Goal: Task Accomplishment & Management: Manage account settings

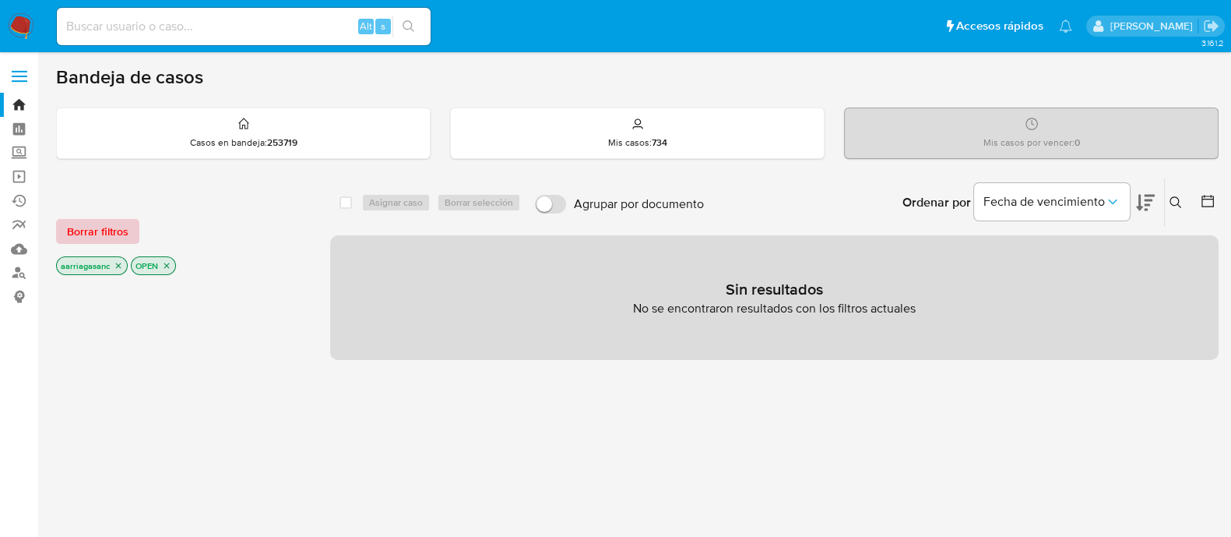
click at [100, 233] on span "Borrar filtros" at bounding box center [98, 231] width 62 height 22
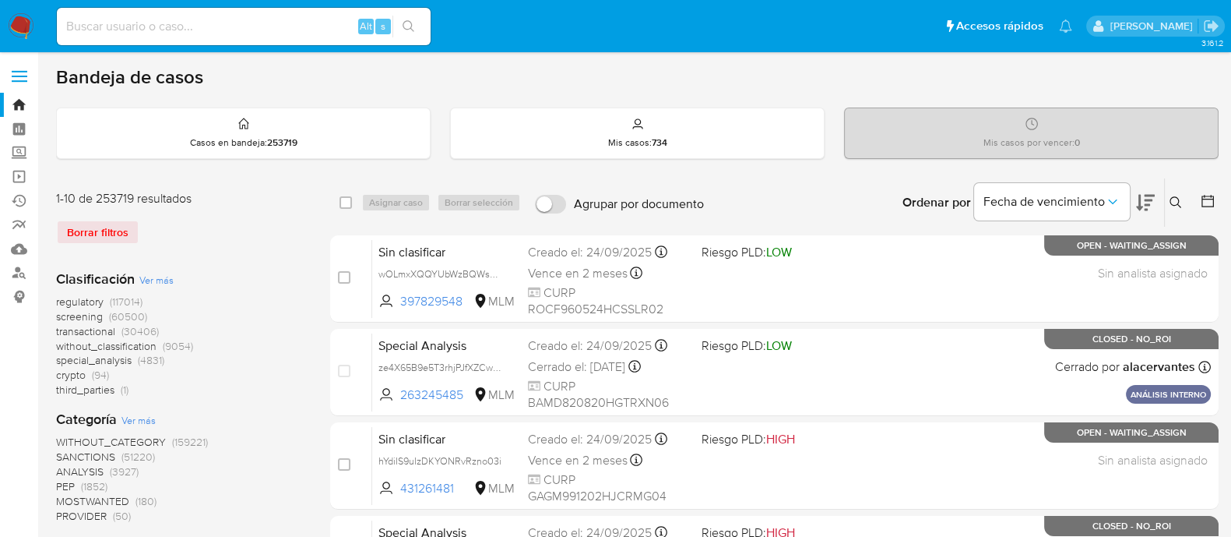
click at [89, 459] on span "SANCTIONS" at bounding box center [85, 457] width 59 height 16
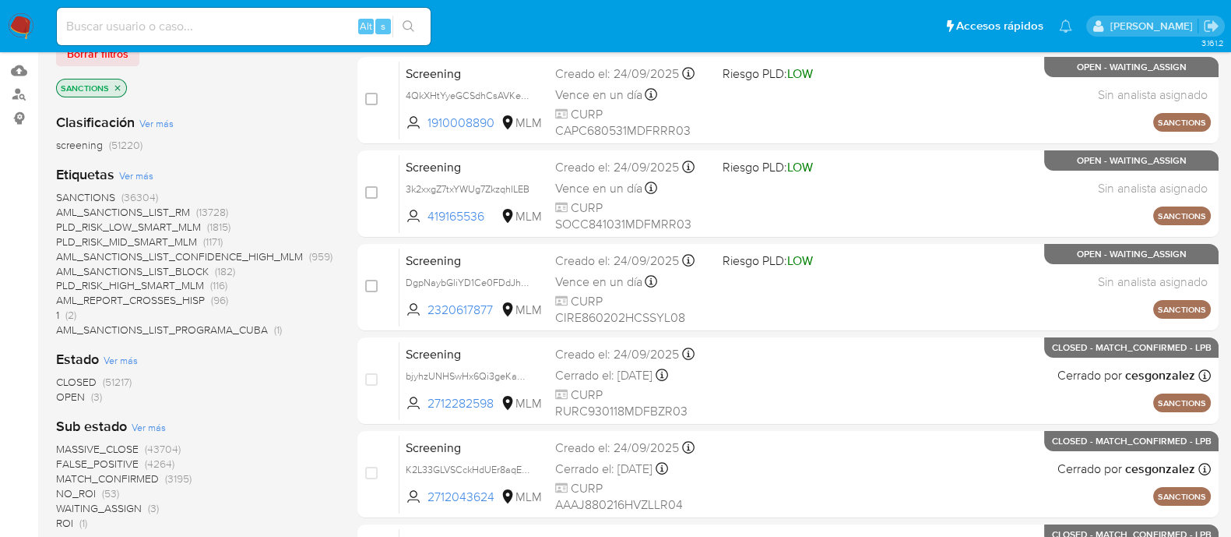
scroll to position [194, 0]
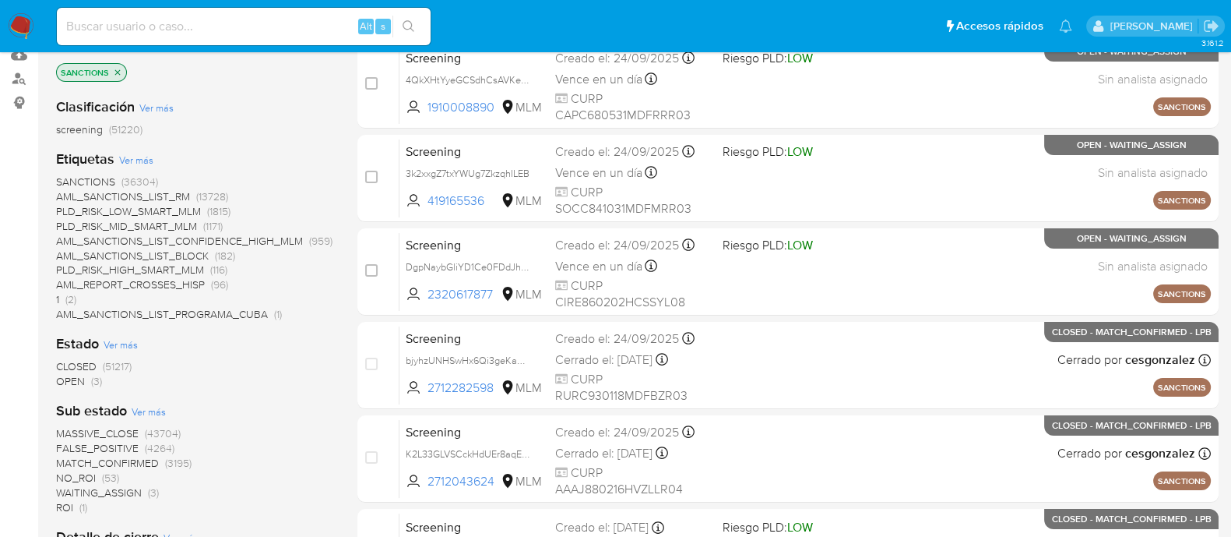
click at [65, 379] on span "OPEN" at bounding box center [70, 381] width 29 height 16
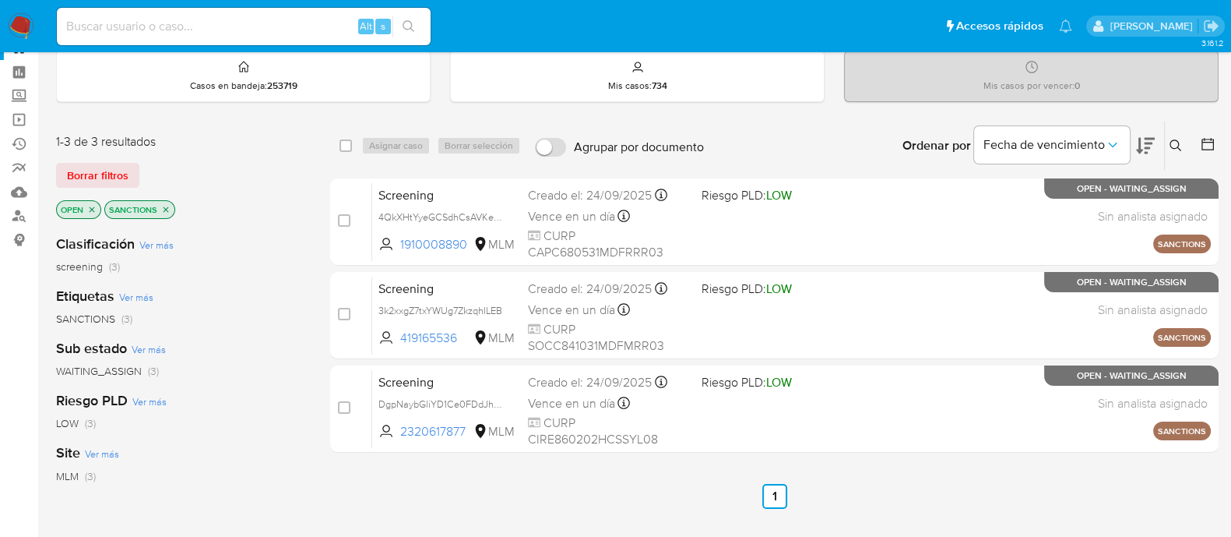
scroll to position [97, 0]
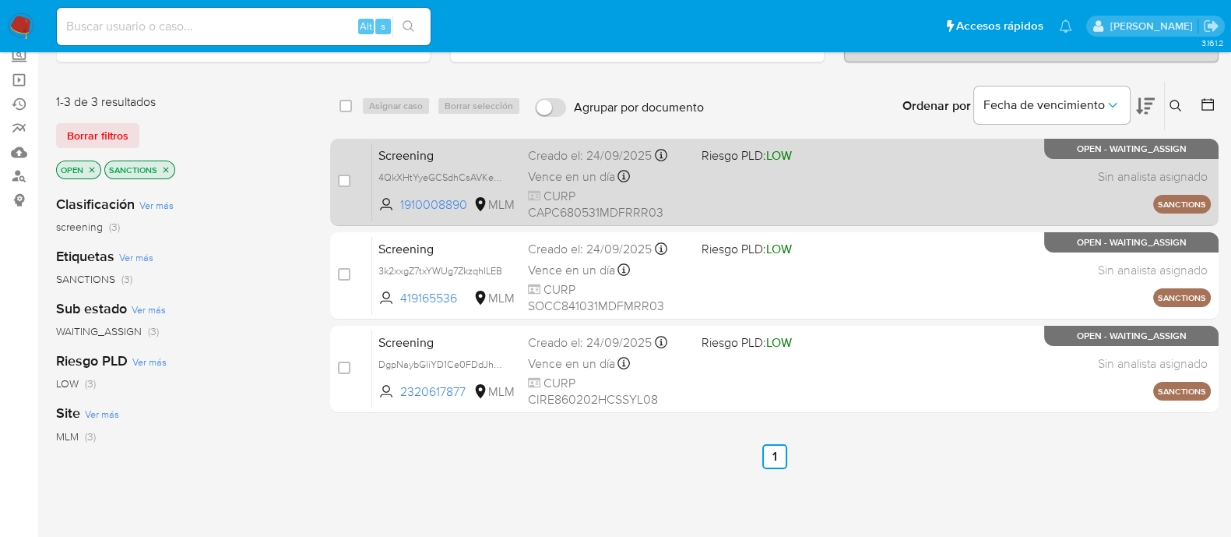
click at [775, 196] on div "Screening 4QkXHtYyeGCSdhCsAVKexUrf 1910008890 MLM Riesgo PLD: LOW Creado el: 24…" at bounding box center [791, 182] width 839 height 79
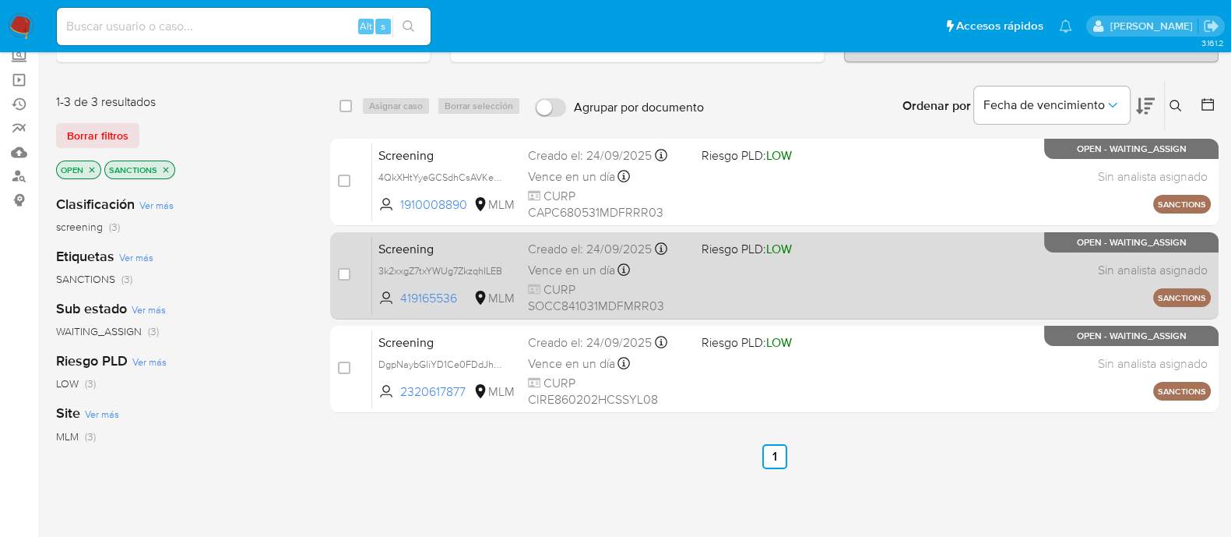
click at [821, 312] on div "Screening 3k2xxgZ7txYWUg7ZkzqhILEB 419165536 MLM Riesgo PLD: LOW Creado el: 24/…" at bounding box center [791, 275] width 839 height 79
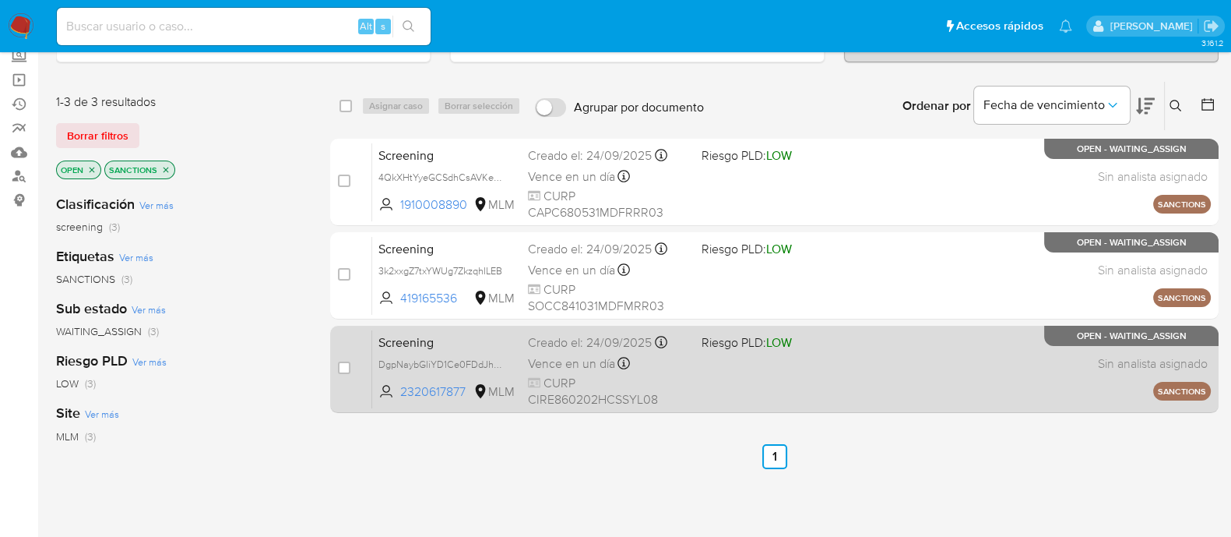
click at [772, 375] on div "Screening DgpNaybGliYD1Ce0FDdJh6LG 2320617877 MLM Riesgo PLD: LOW Creado el: 24…" at bounding box center [791, 368] width 839 height 79
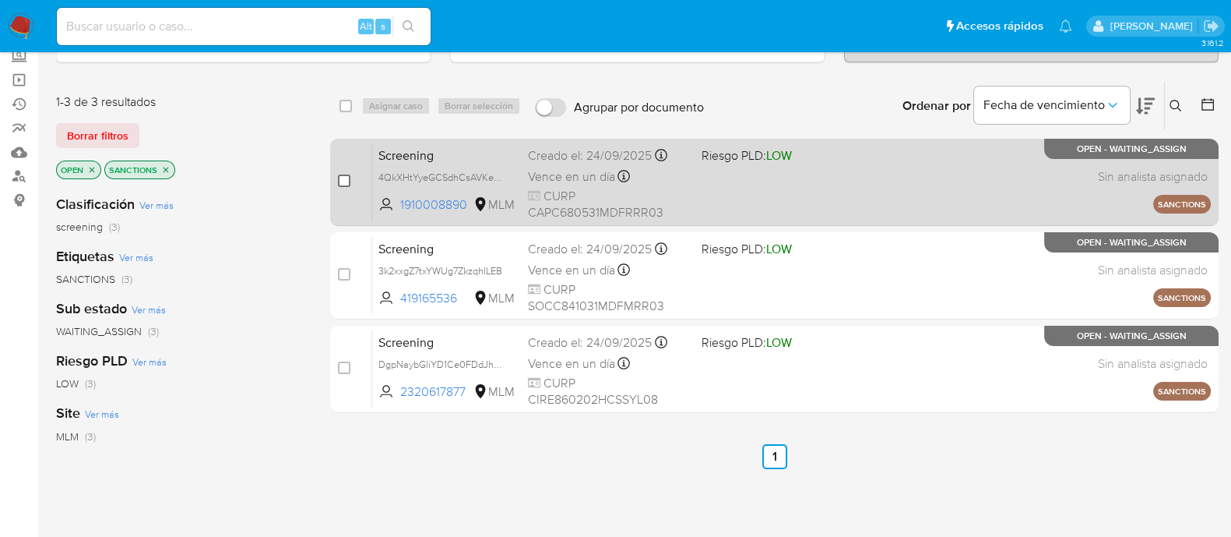
click at [348, 177] on input "checkbox" at bounding box center [344, 180] width 12 height 12
checkbox input "true"
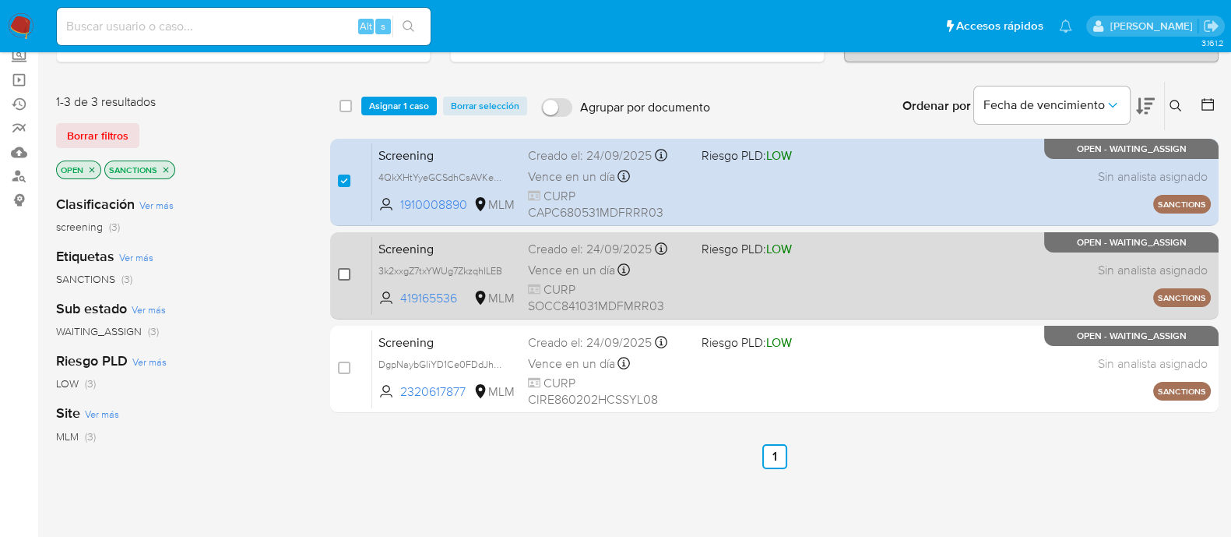
click at [342, 274] on input "checkbox" at bounding box center [344, 274] width 12 height 12
checkbox input "true"
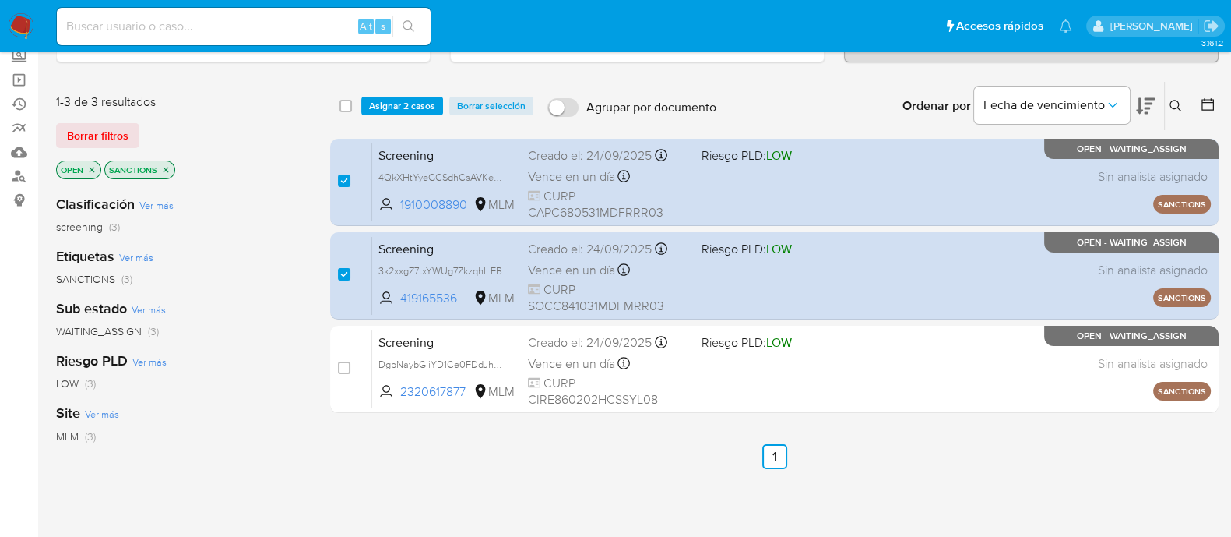
click at [424, 91] on div "select-all-cases-checkbox Asignar 2 casos Borrar selección Agrupar por document…" at bounding box center [774, 106] width 889 height 48
click at [422, 107] on span "Asignar 2 casos" at bounding box center [402, 106] width 66 height 16
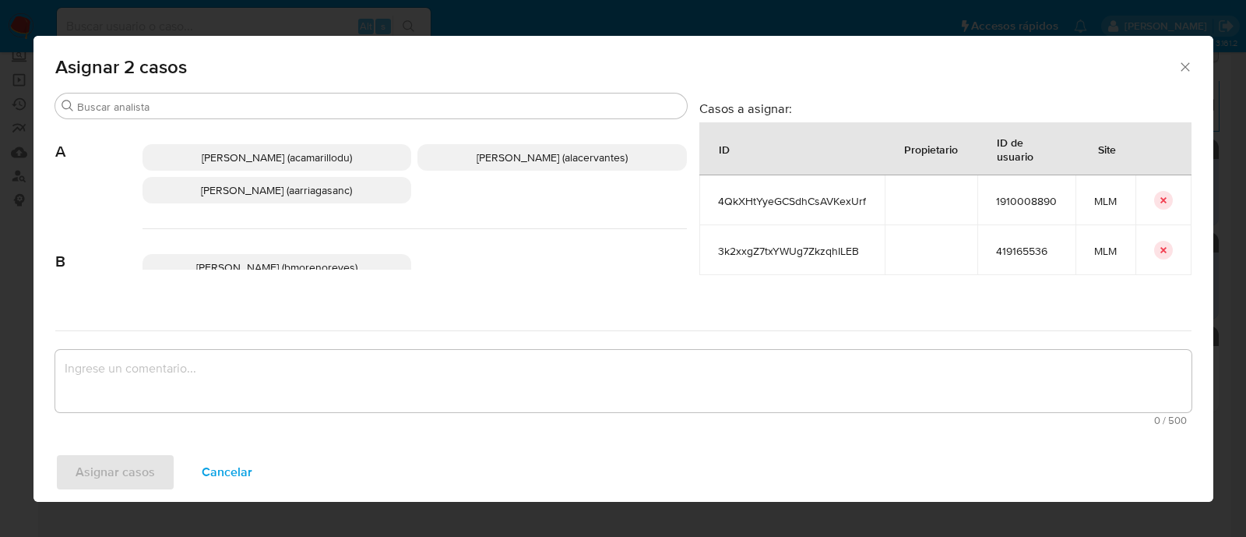
click at [260, 192] on span "Ana Maria Arriaga (aarriagasanc)" at bounding box center [276, 190] width 151 height 16
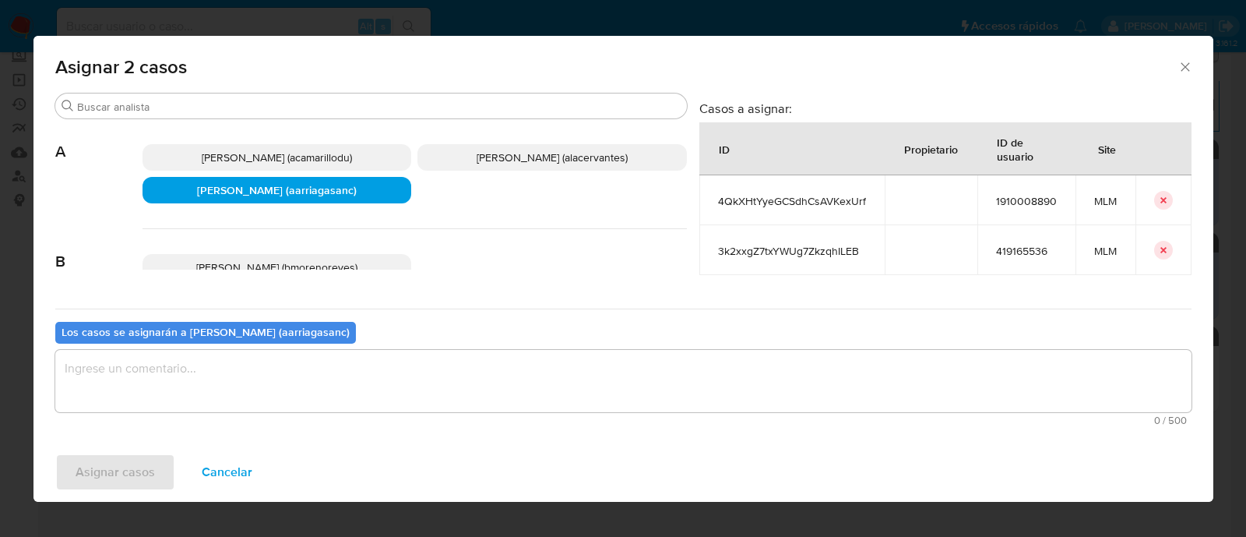
click at [228, 383] on textarea "assign-modal" at bounding box center [623, 381] width 1136 height 62
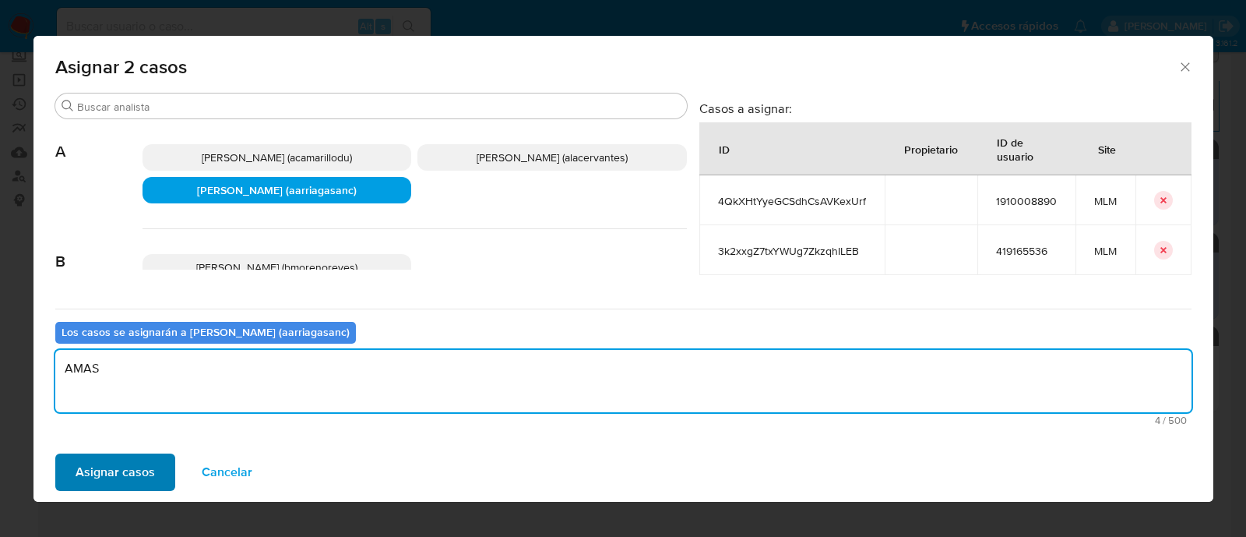
type textarea "AMAS"
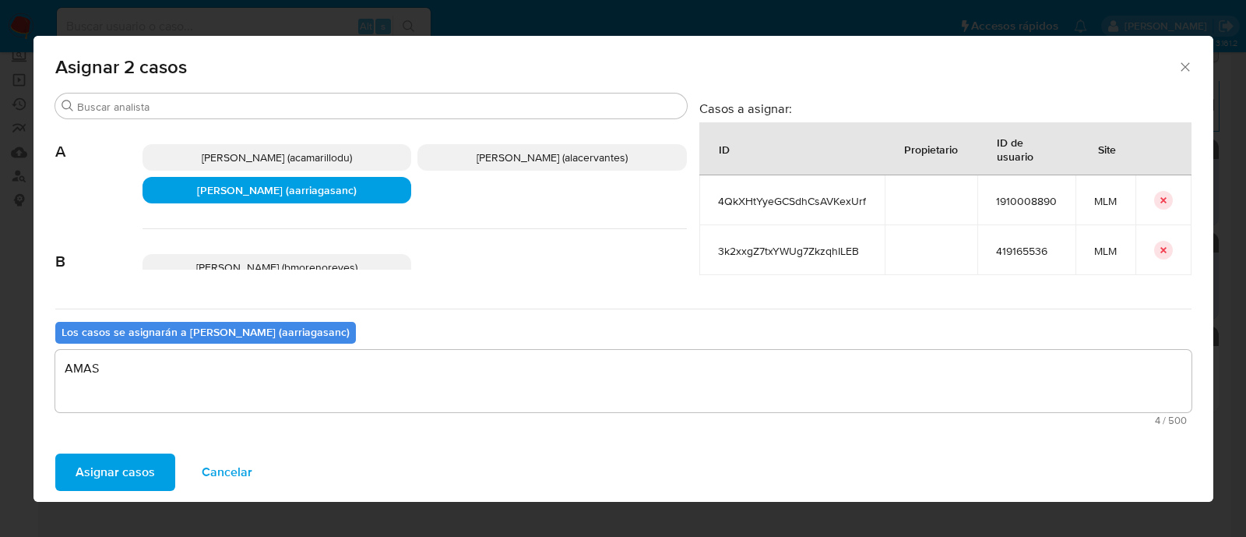
click at [159, 465] on button "Asignar casos" at bounding box center [115, 471] width 120 height 37
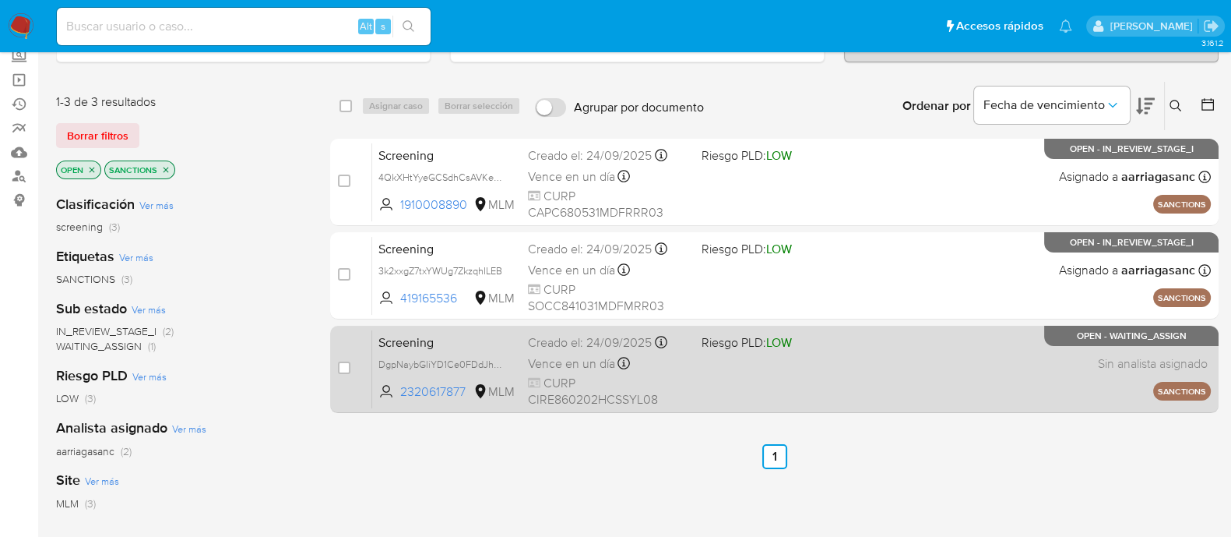
click at [819, 389] on div "Screening DgpNaybGliYD1Ce0FDdJh6LG 2320617877 MLM Riesgo PLD: LOW Creado el: 24…" at bounding box center [791, 368] width 839 height 79
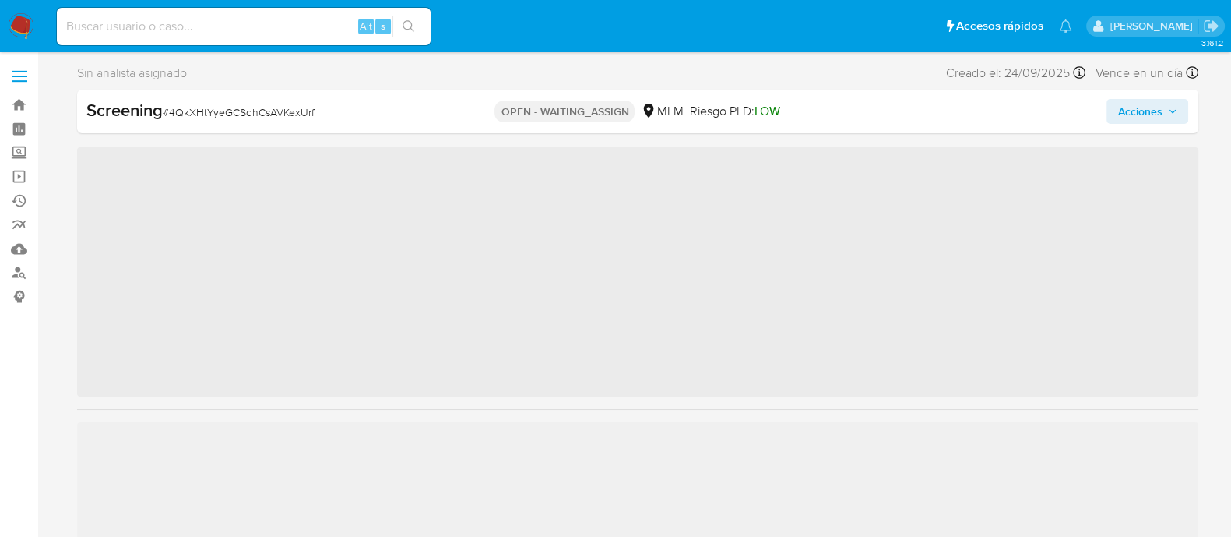
scroll to position [732, 0]
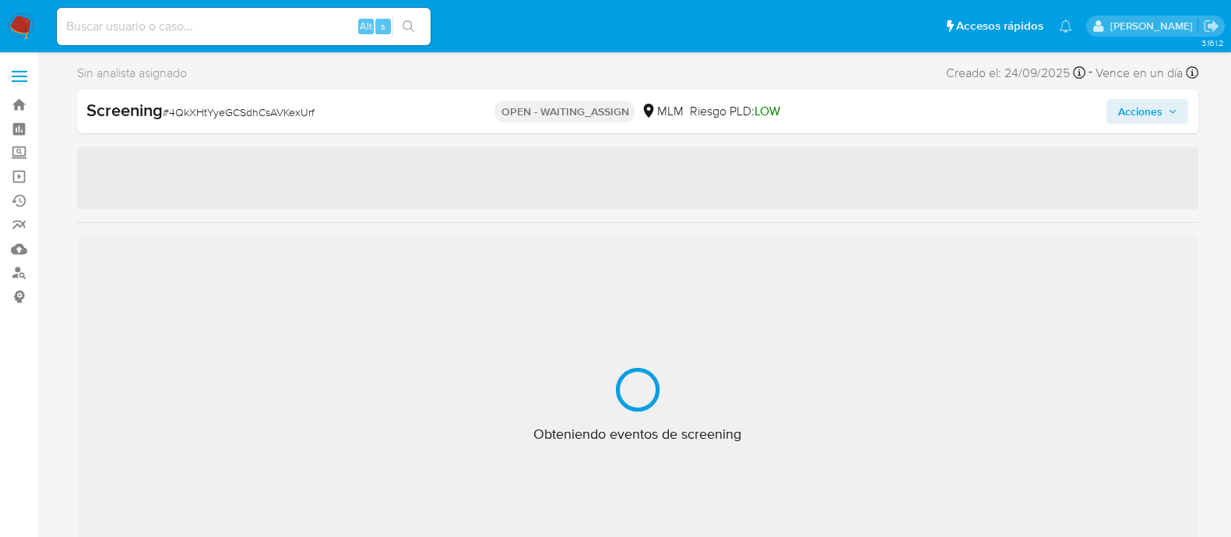
select select "10"
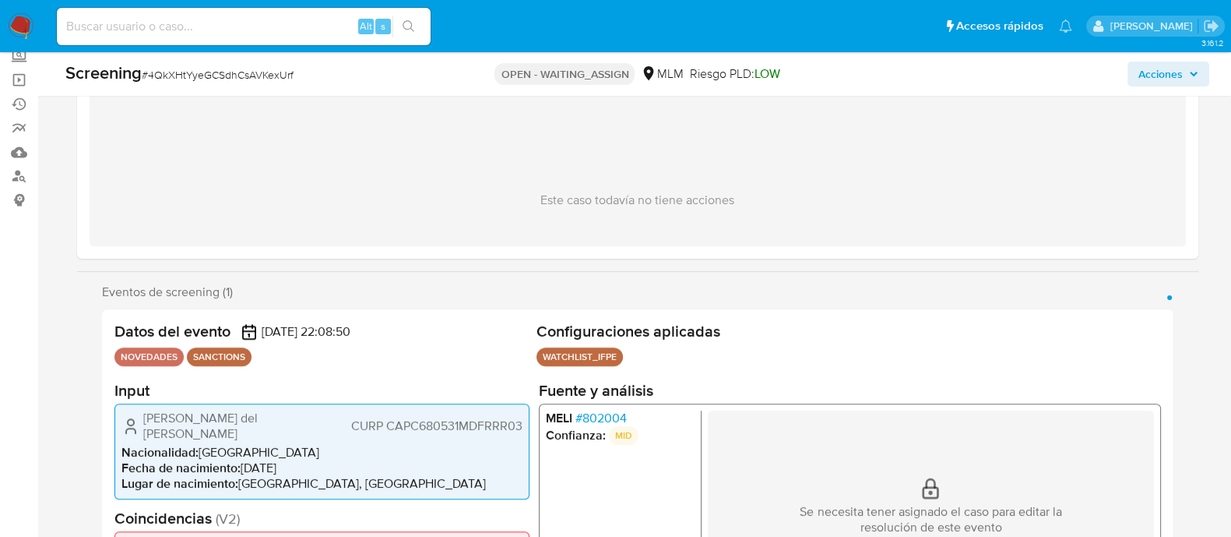
scroll to position [194, 0]
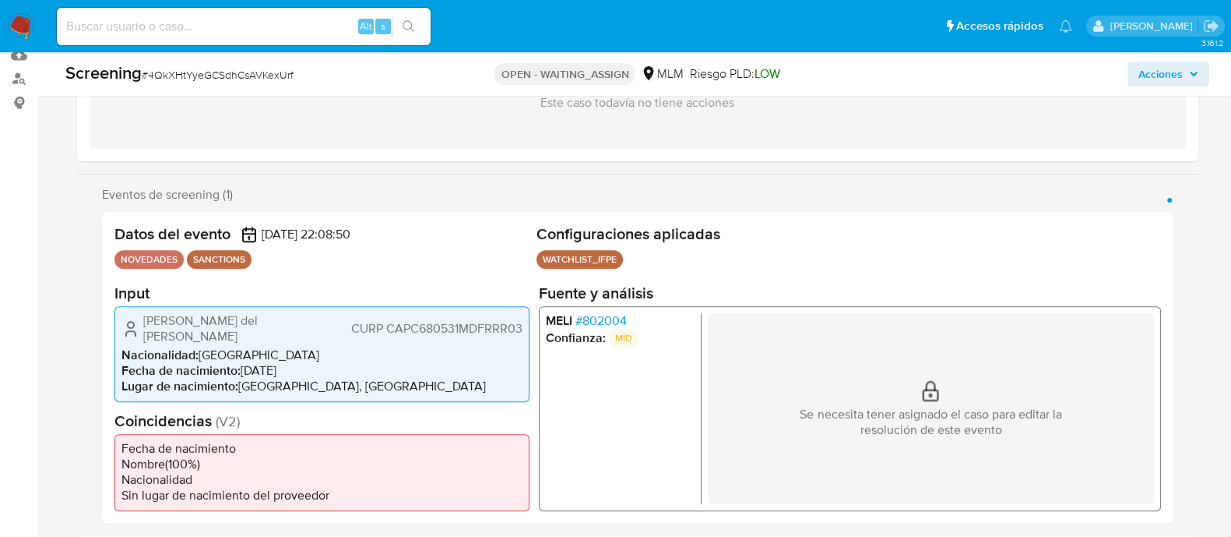
click at [788, 256] on ul "WATCHLIST_IFPE Configuración Categorización WATCHLIST_IFPE Tipo de categoría SA…" at bounding box center [849, 261] width 625 height 23
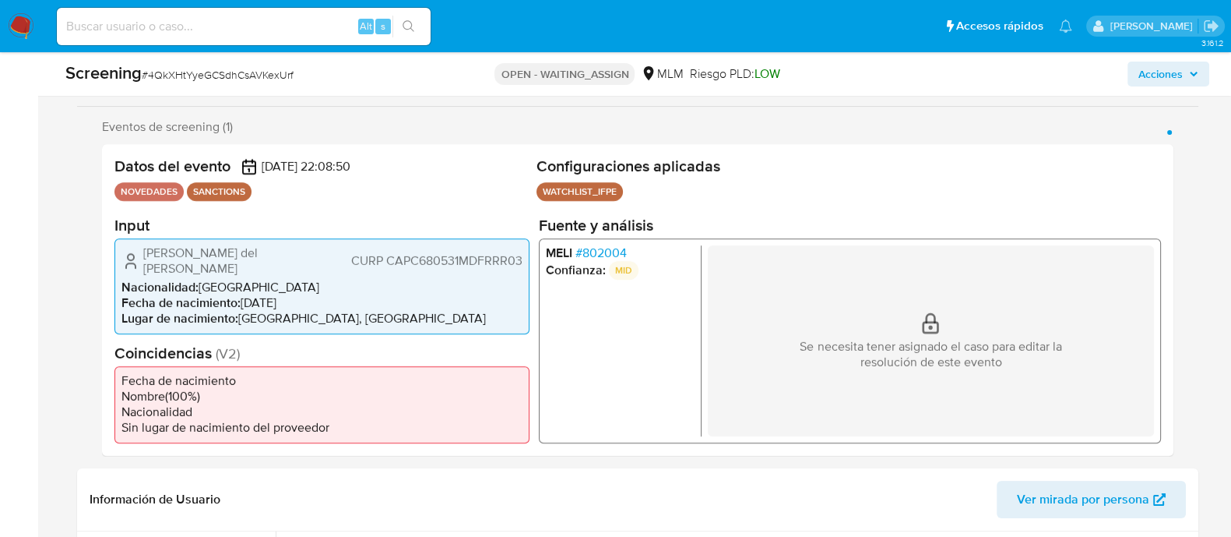
scroll to position [292, 0]
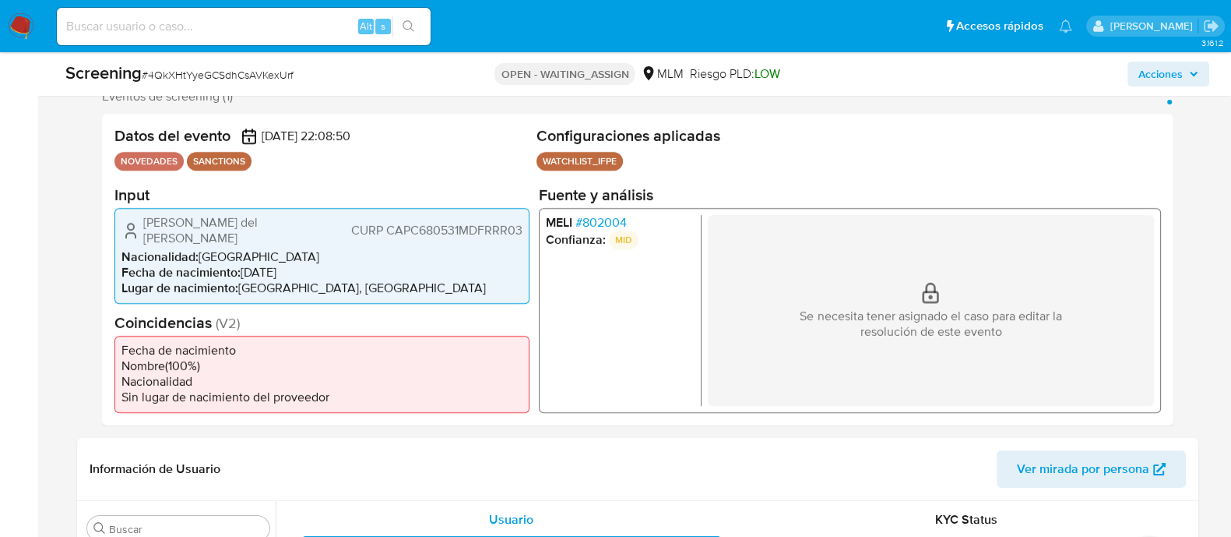
click at [692, 305] on ul "MELI # 802004 Confianza: MID" at bounding box center [623, 309] width 156 height 191
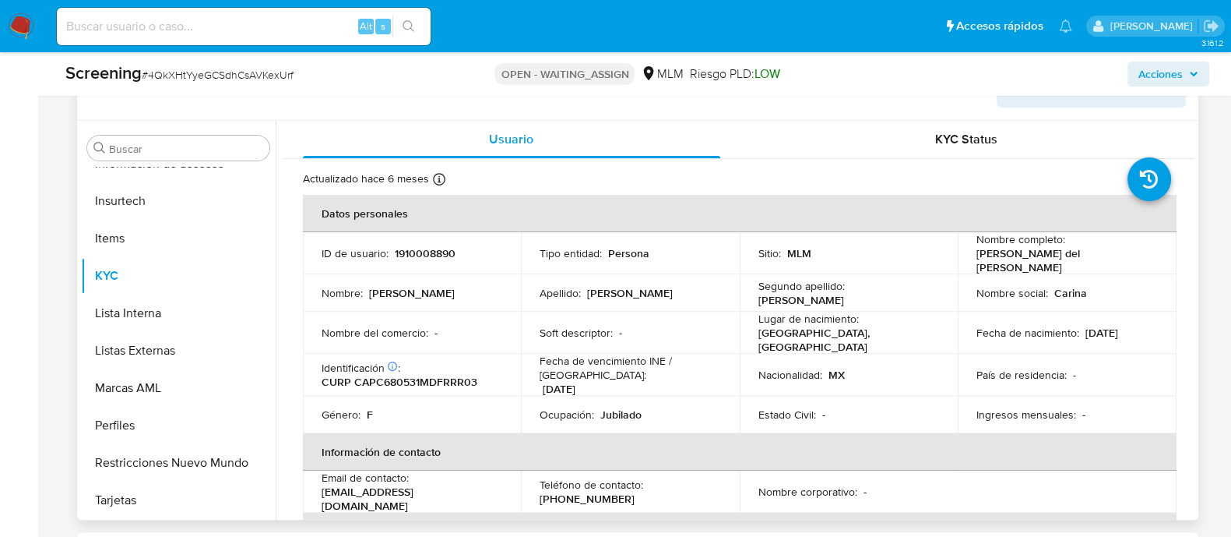
scroll to position [681, 0]
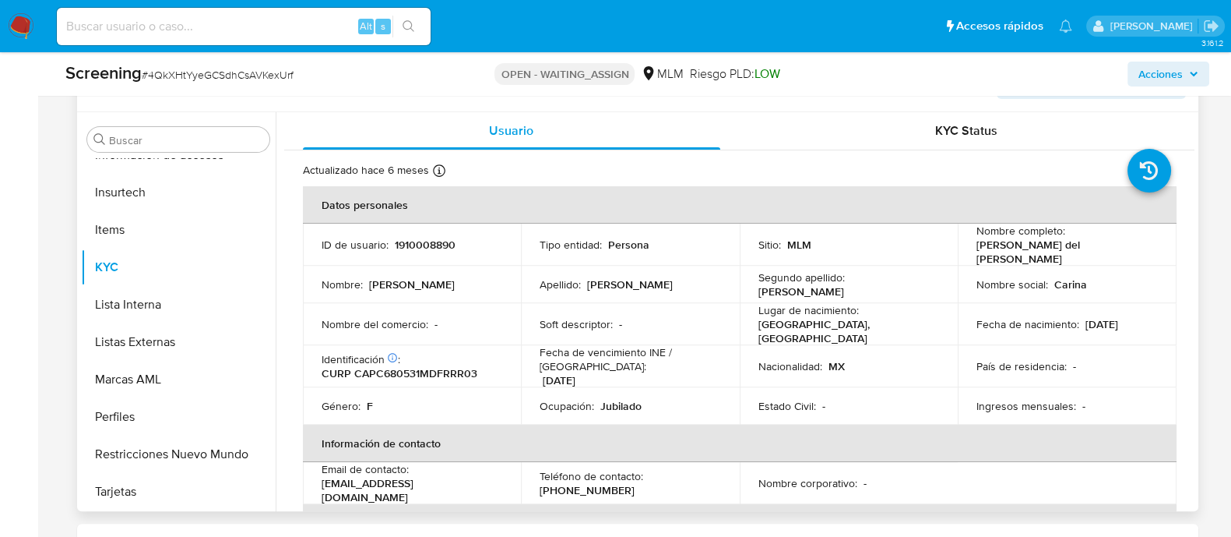
click at [692, 305] on td "Soft descriptor : -" at bounding box center [630, 324] width 219 height 42
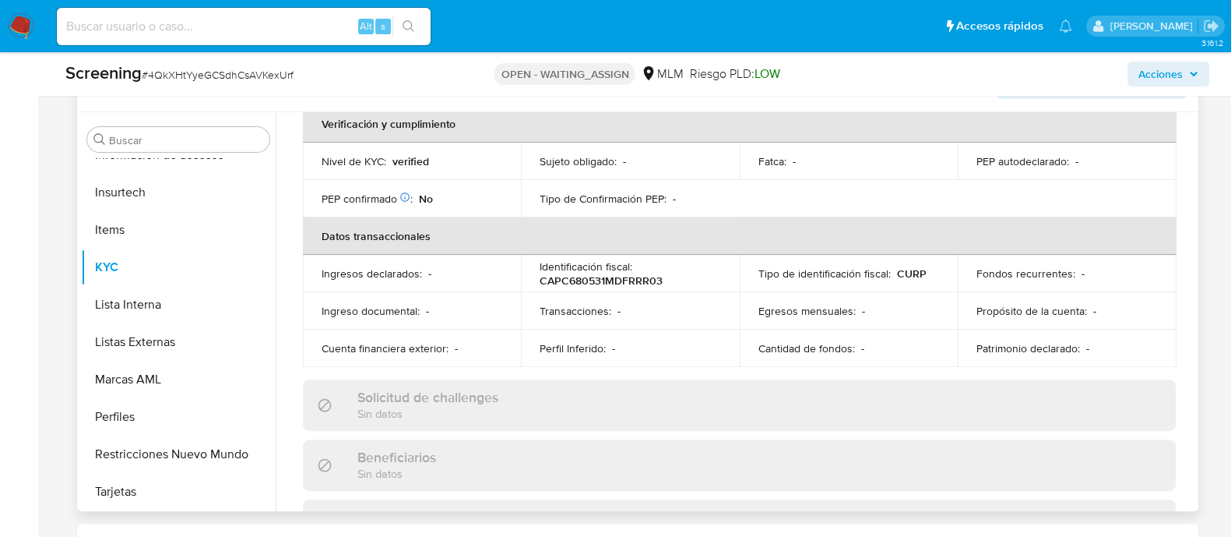
scroll to position [0, 0]
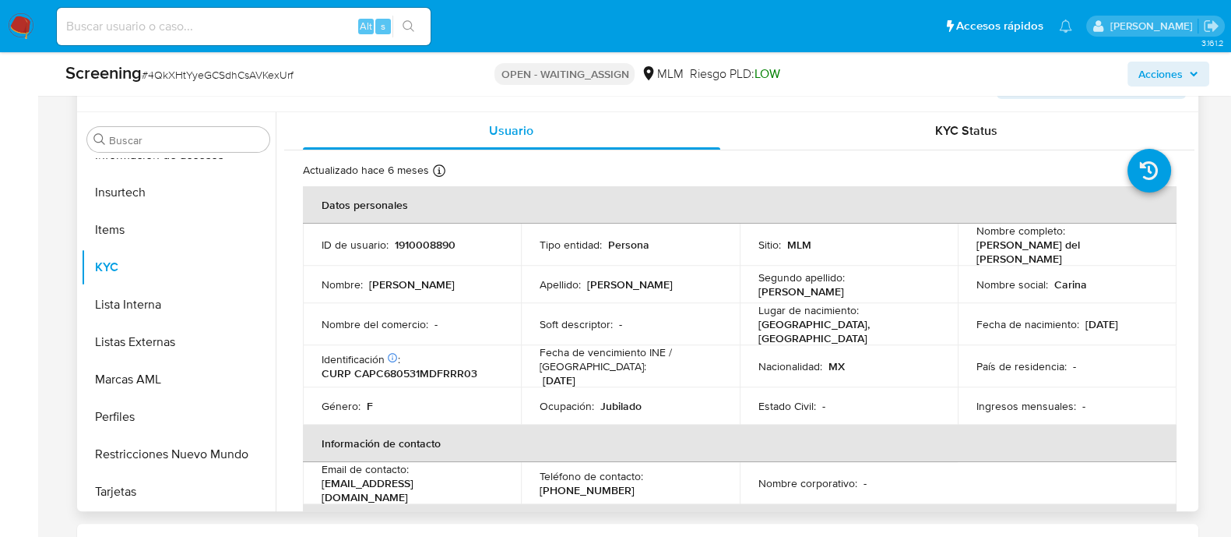
click at [428, 247] on p "1910008890" at bounding box center [425, 245] width 61 height 14
copy p "1910008890"
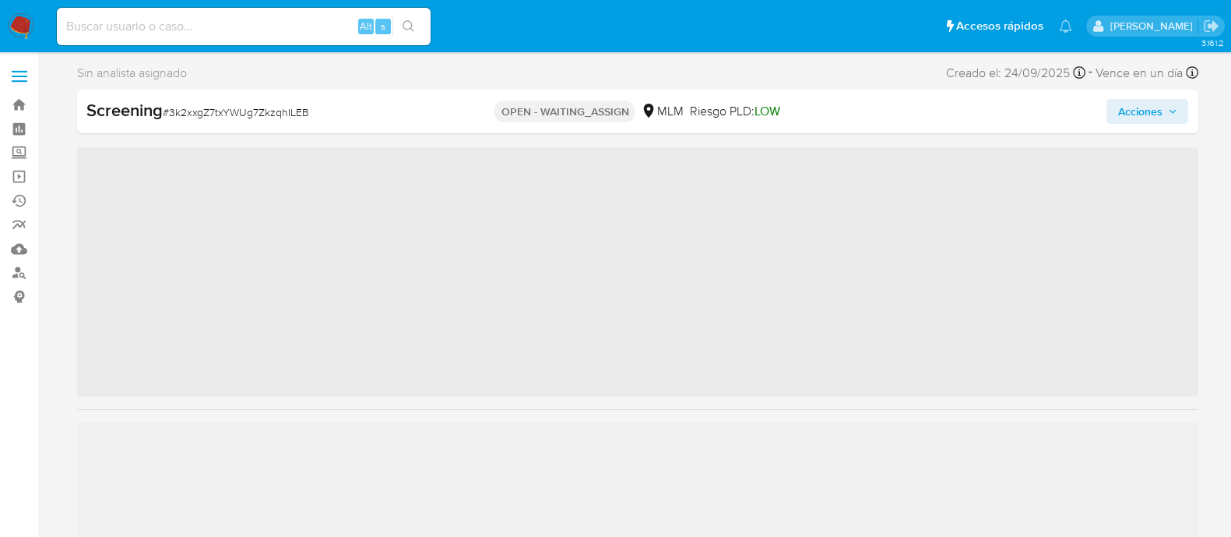
scroll to position [732, 0]
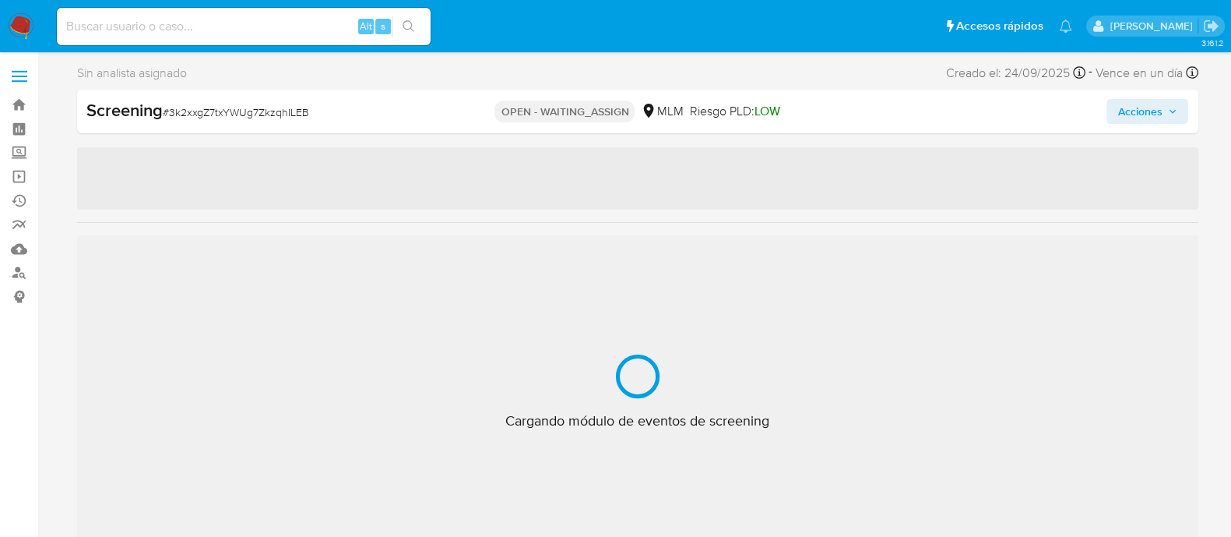
select select "10"
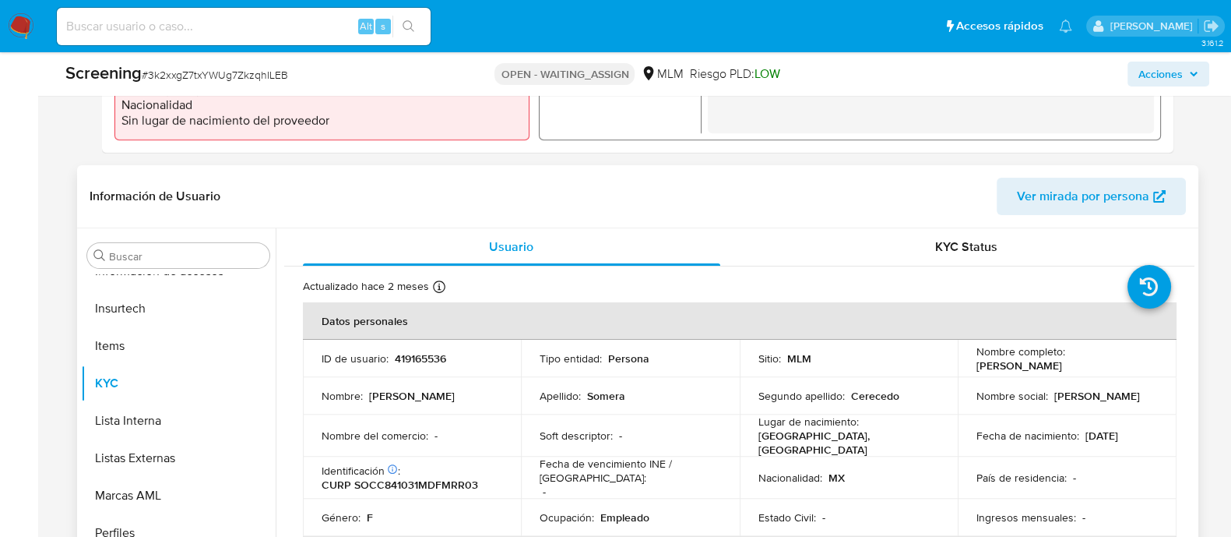
scroll to position [584, 0]
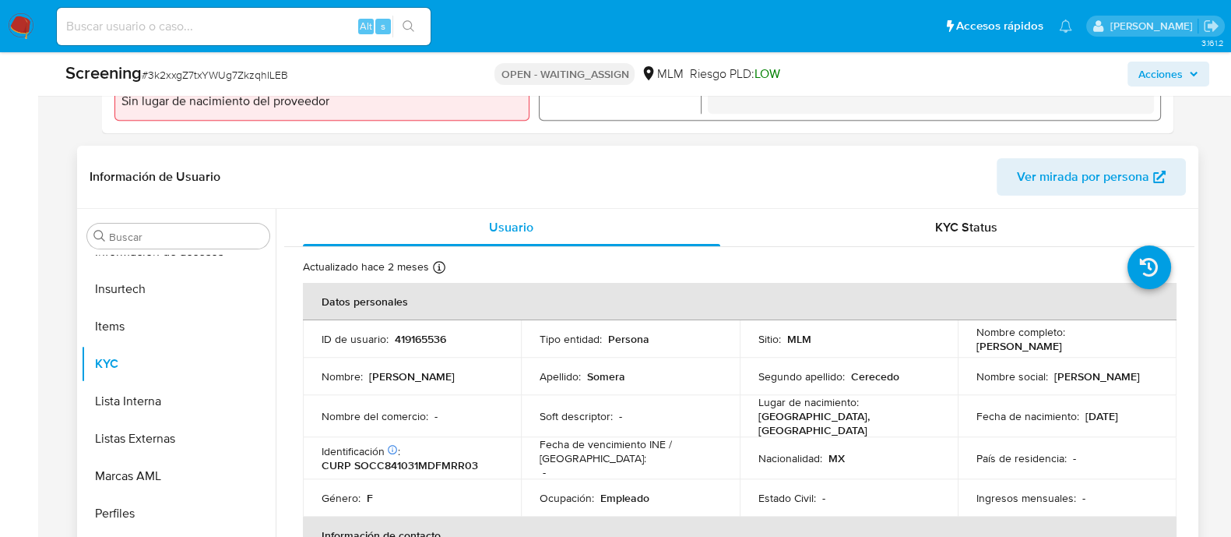
click at [429, 333] on p "419165536" at bounding box center [420, 339] width 51 height 14
copy p "419165536"
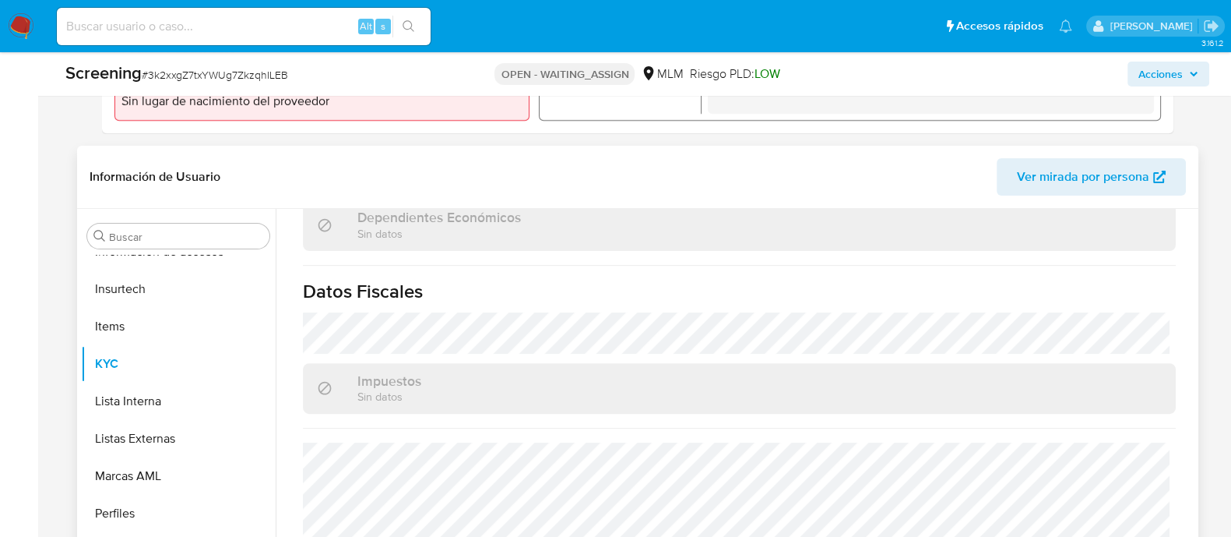
scroll to position [974, 0]
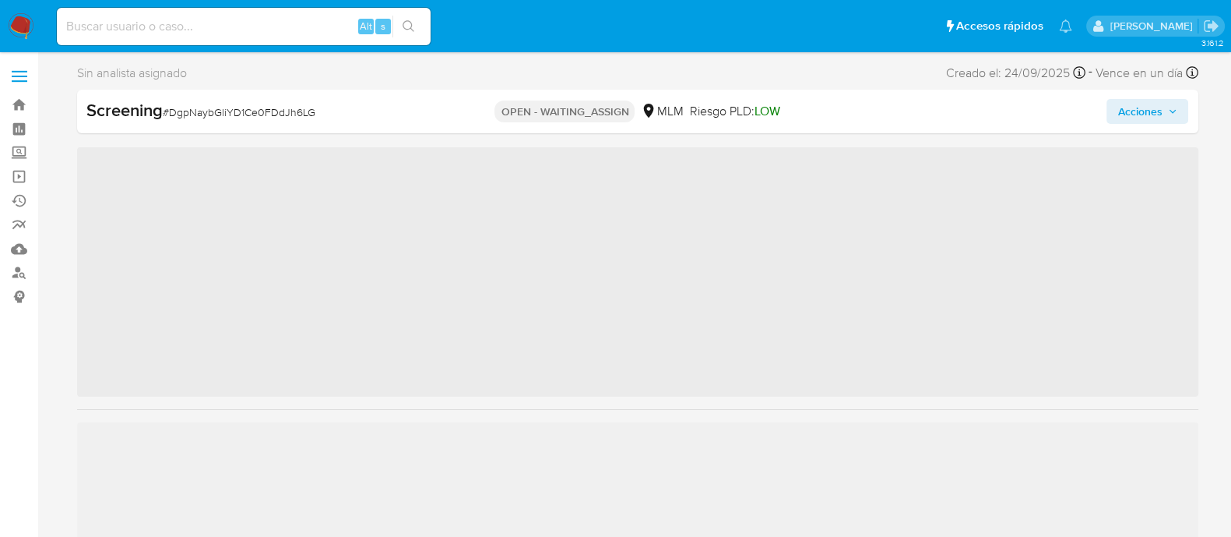
scroll to position [732, 0]
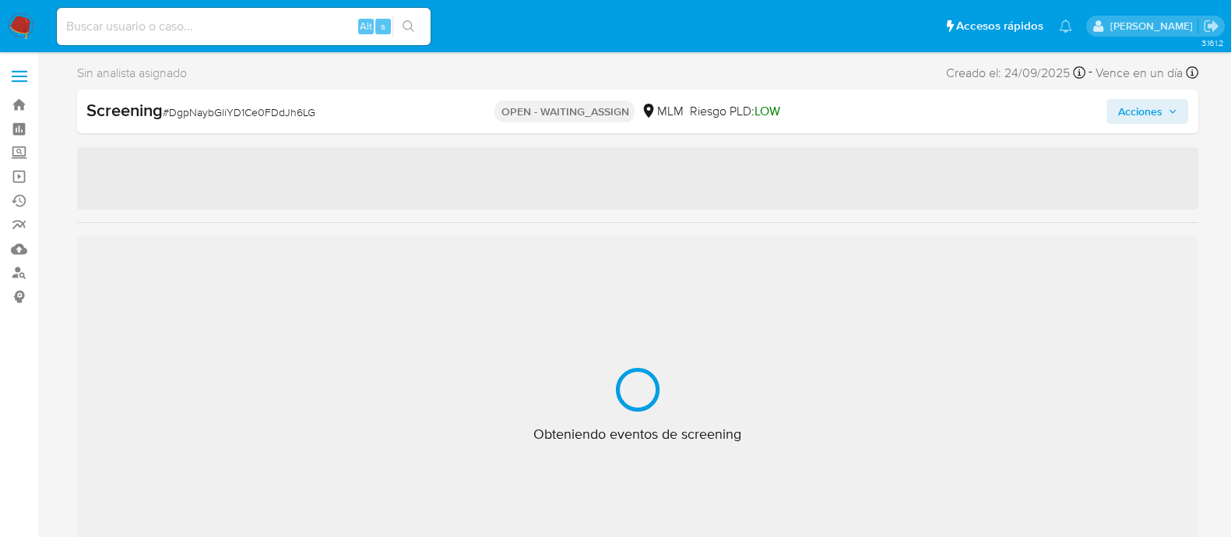
select select "10"
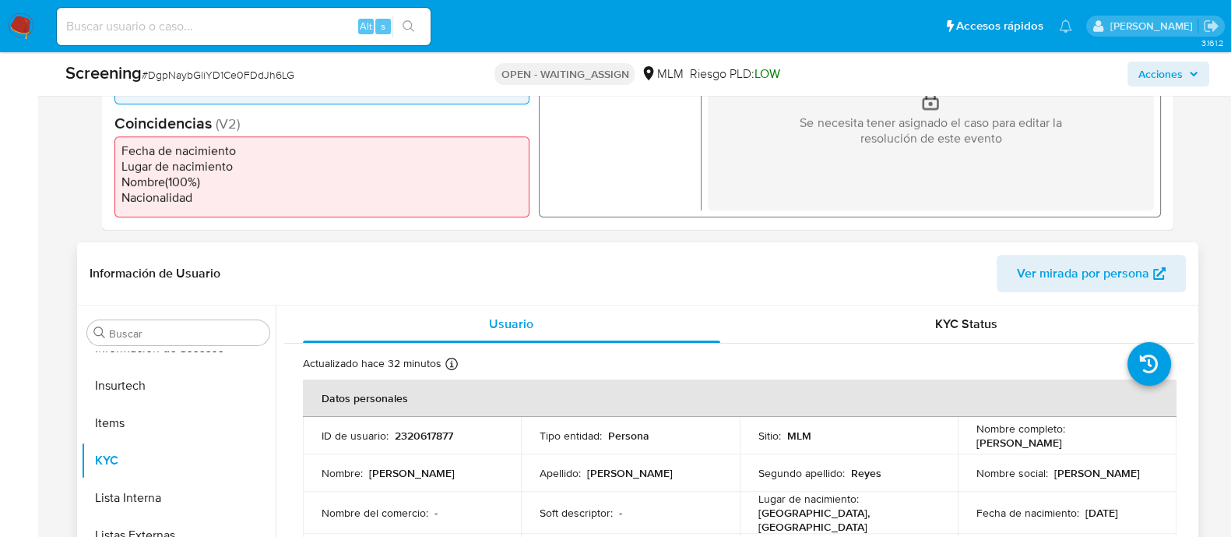
scroll to position [584, 0]
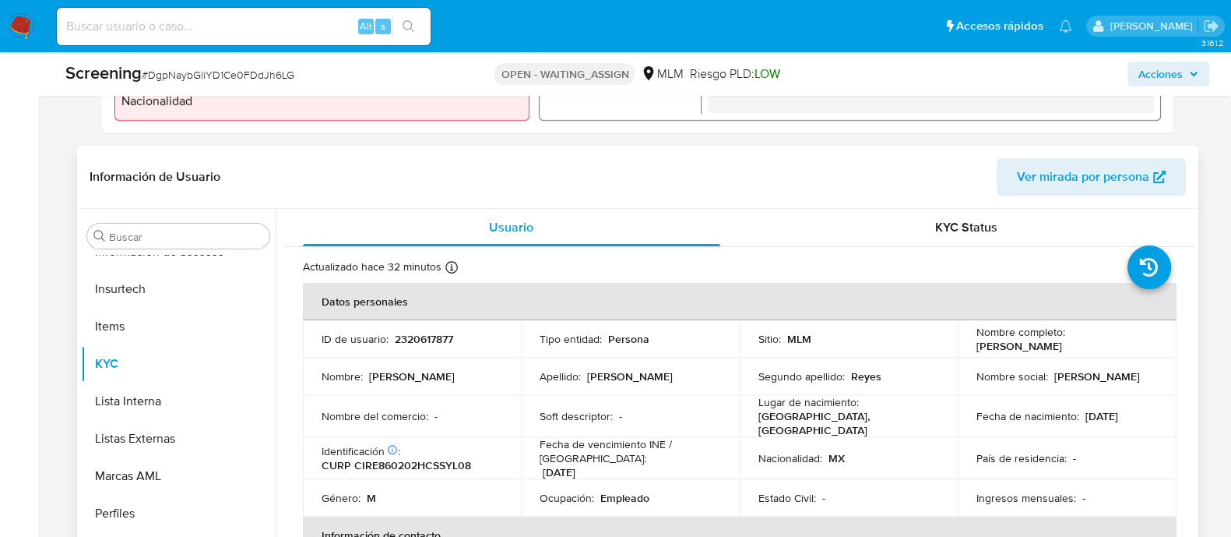
drag, startPoint x: 701, startPoint y: 399, endPoint x: 706, endPoint y: 382, distance: 17.0
click at [700, 399] on td "Soft descriptor : -" at bounding box center [630, 416] width 219 height 42
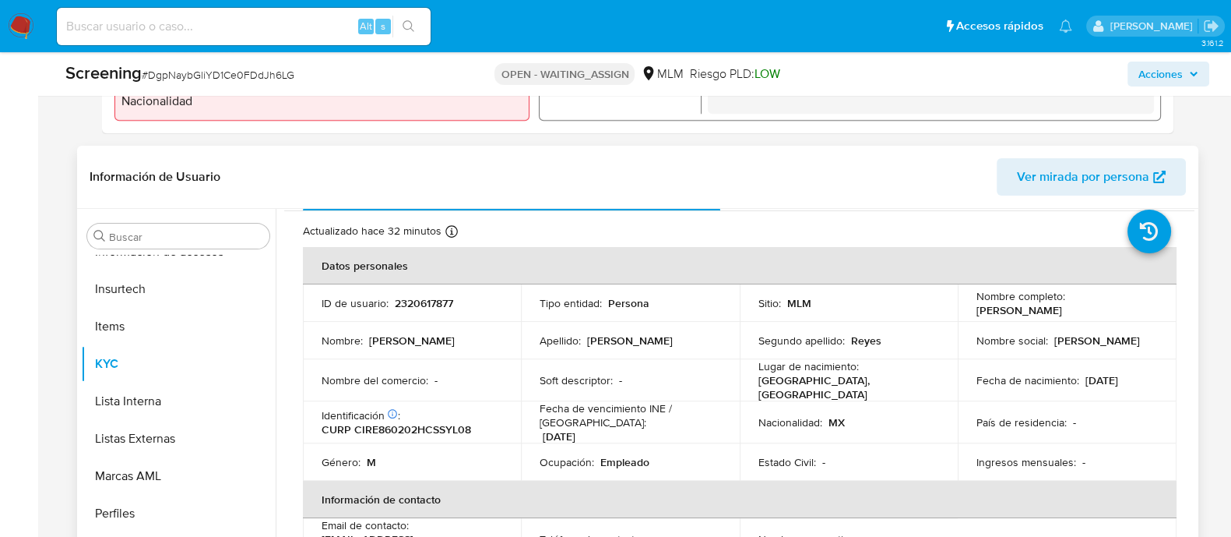
scroll to position [0, 0]
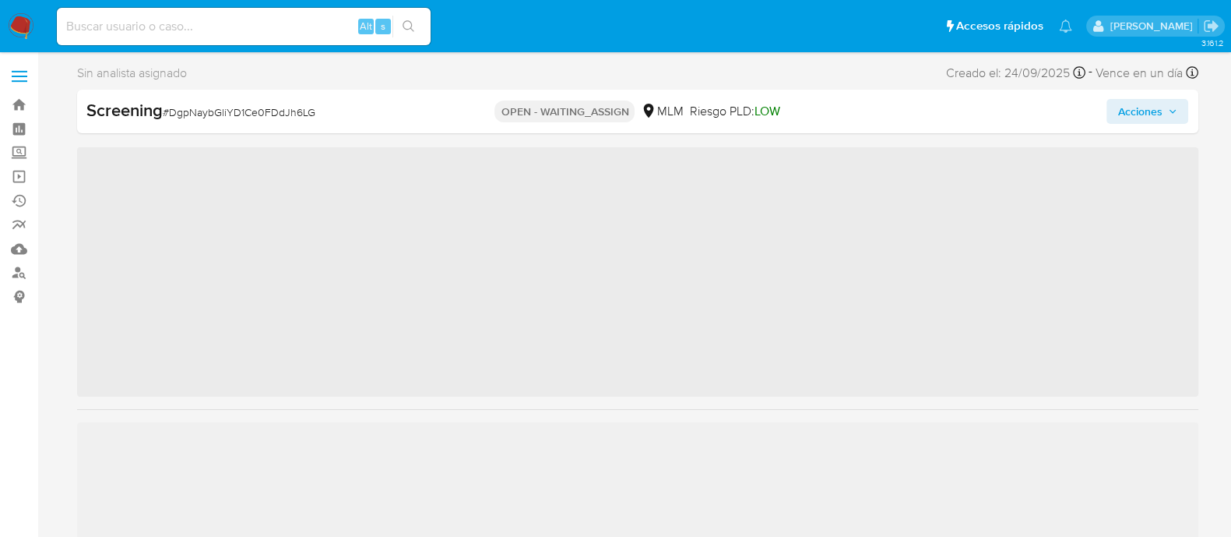
scroll to position [732, 0]
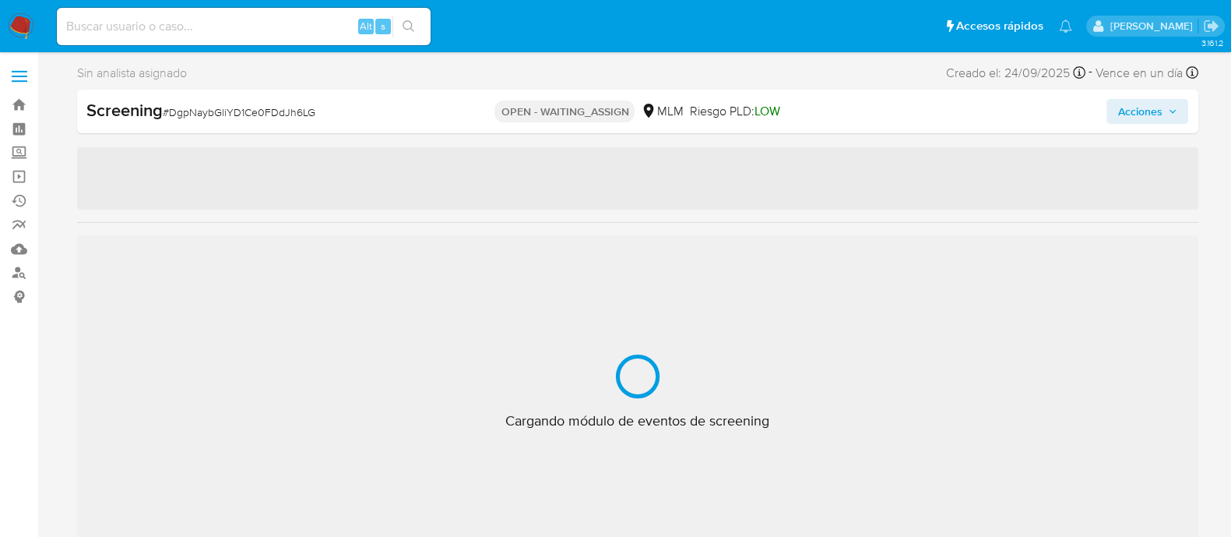
select select "10"
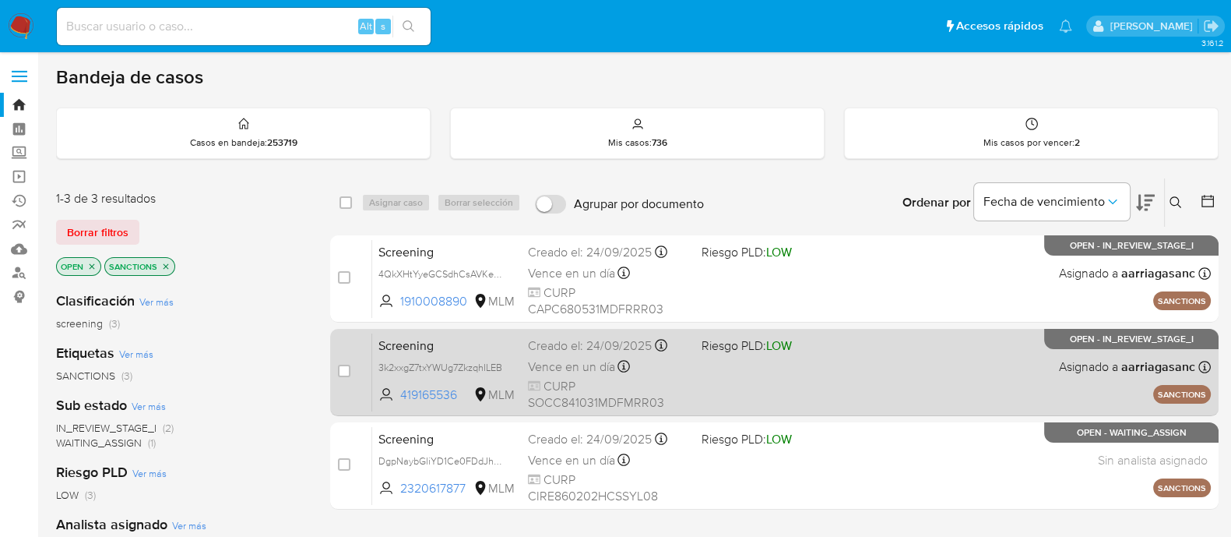
click at [787, 374] on div "Screening 3k2xxgZ7txYWUg7ZkzqhILEB 419165536 MLM Riesgo PLD: LOW Creado el: 24/…" at bounding box center [791, 372] width 839 height 79
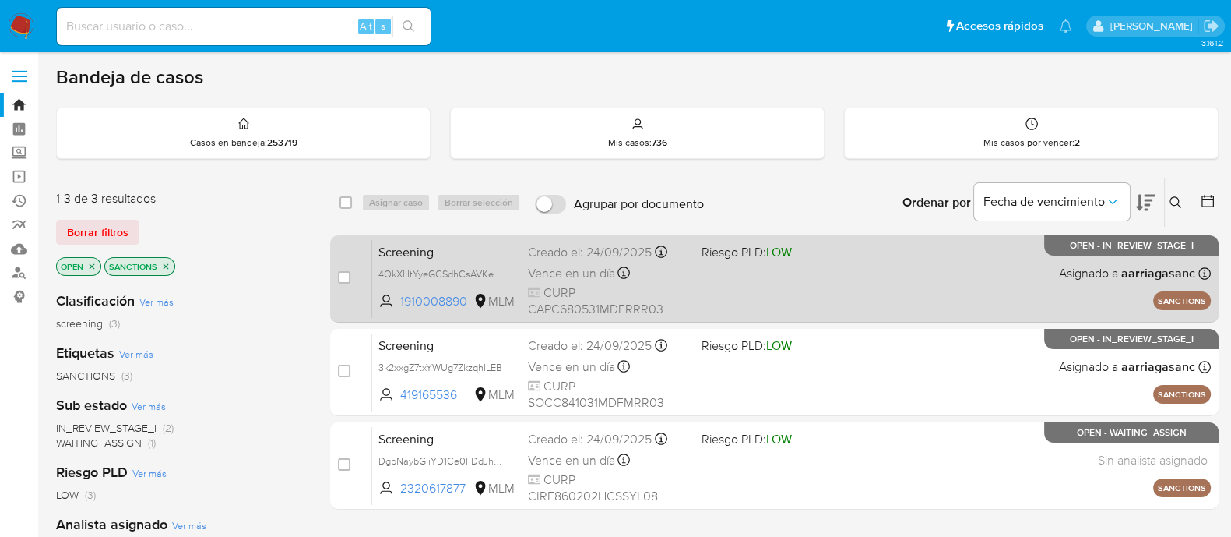
click at [740, 290] on div "Screening 4QkXHtYyeGCSdhCsAVKexUrf 1910008890 MLM Riesgo PLD: LOW Creado el: 24…" at bounding box center [791, 278] width 839 height 79
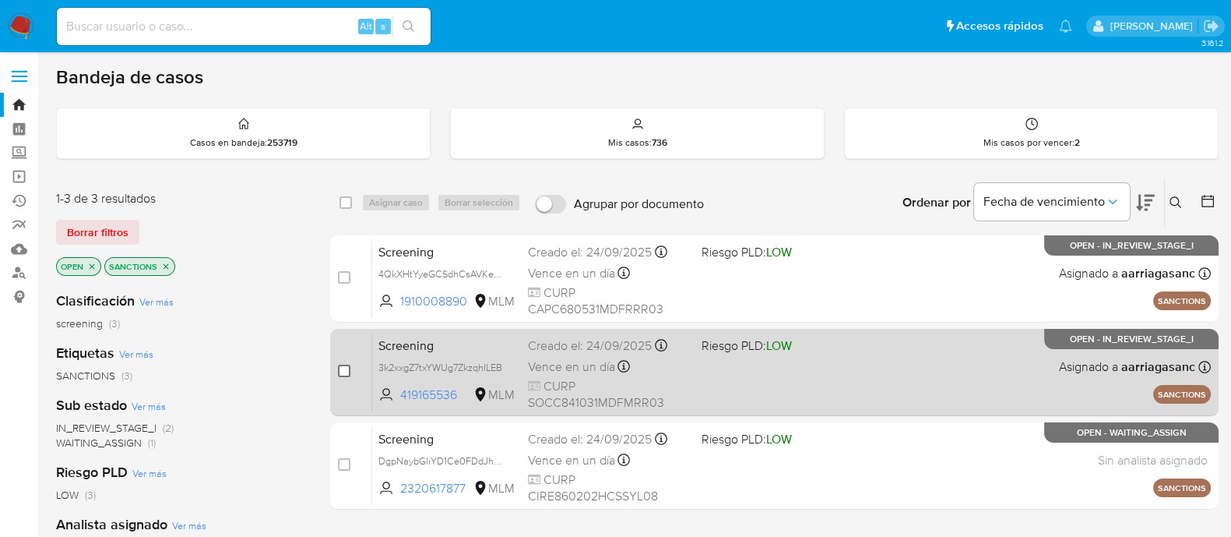
click at [346, 372] on input "checkbox" at bounding box center [344, 370] width 12 height 12
checkbox input "true"
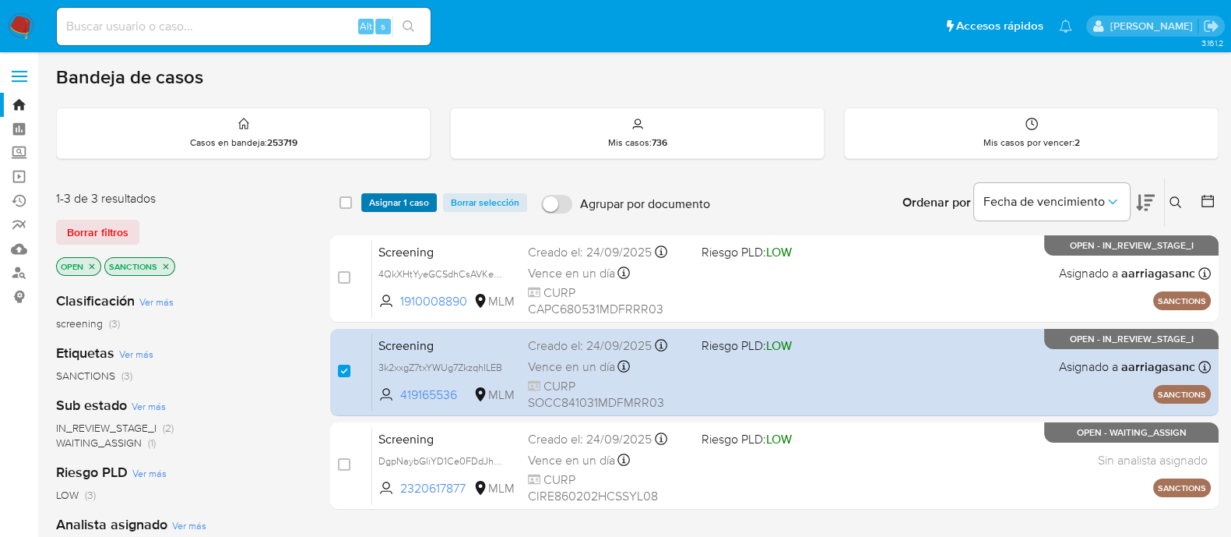
click at [393, 202] on span "Asignar 1 caso" at bounding box center [399, 203] width 60 height 16
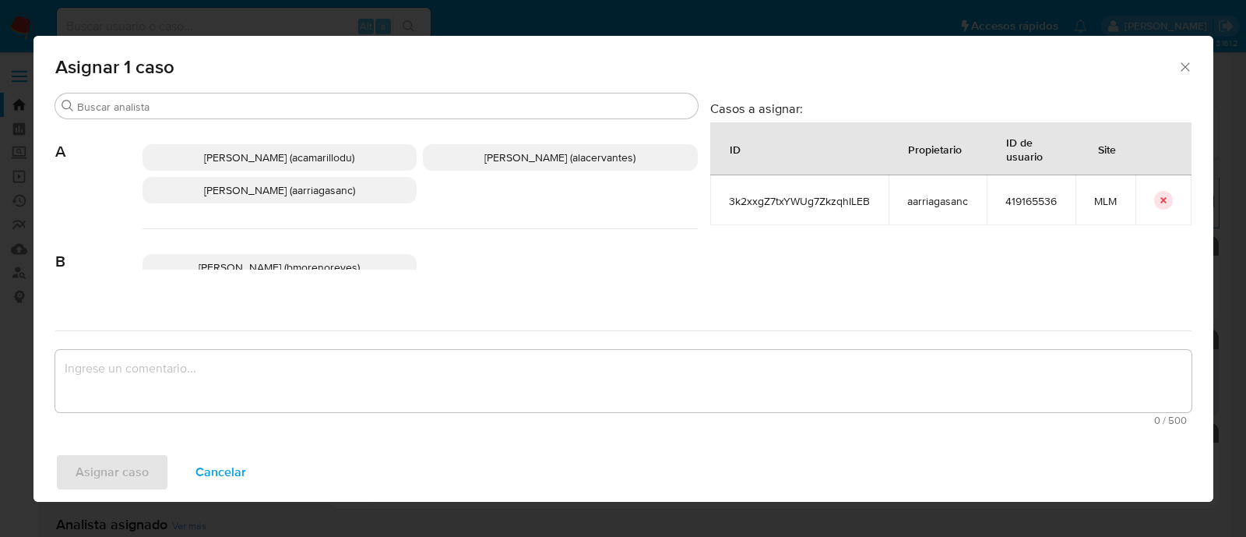
click at [301, 191] on span "Ana Maria Arriaga (aarriagasanc)" at bounding box center [279, 190] width 151 height 16
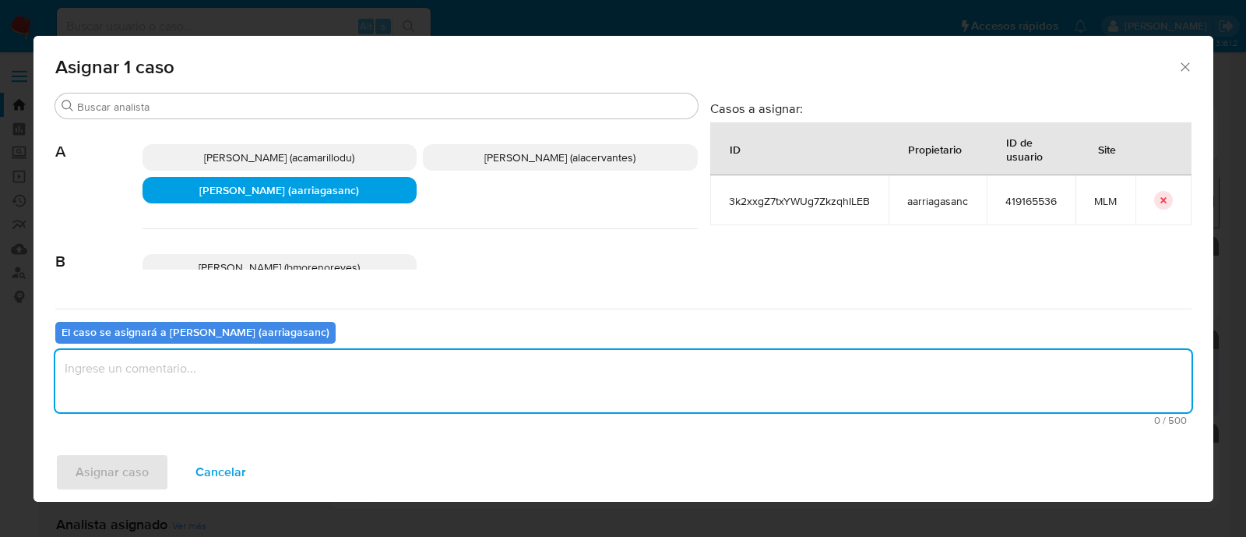
click at [220, 386] on textarea "assign-modal" at bounding box center [623, 381] width 1136 height 62
type textarea "a"
type textarea "AMAS"
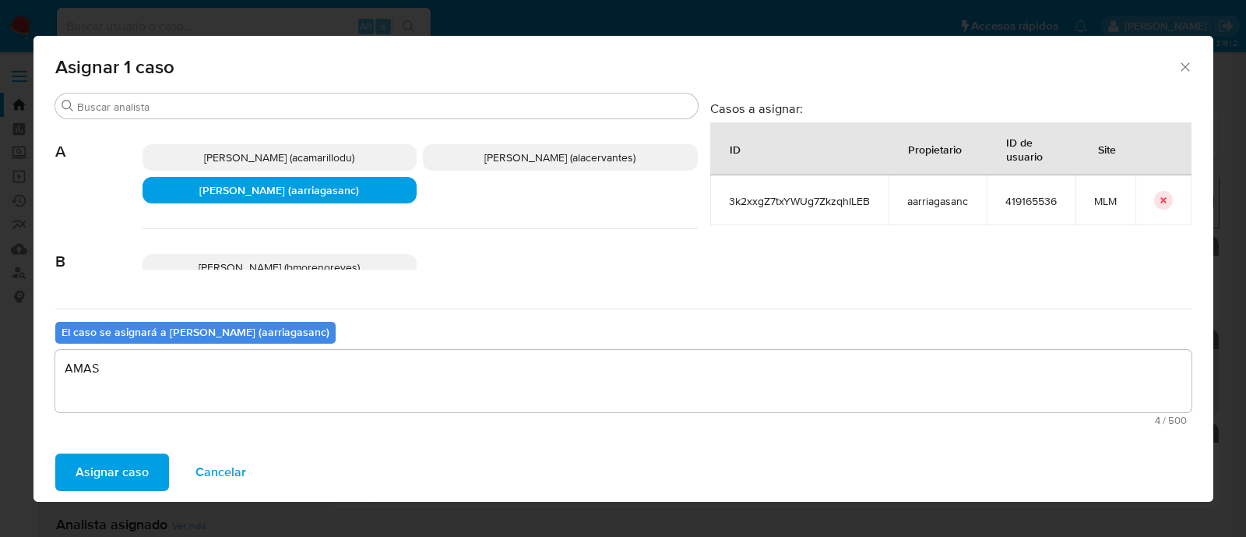
click at [129, 470] on span "Asignar caso" at bounding box center [112, 472] width 73 height 34
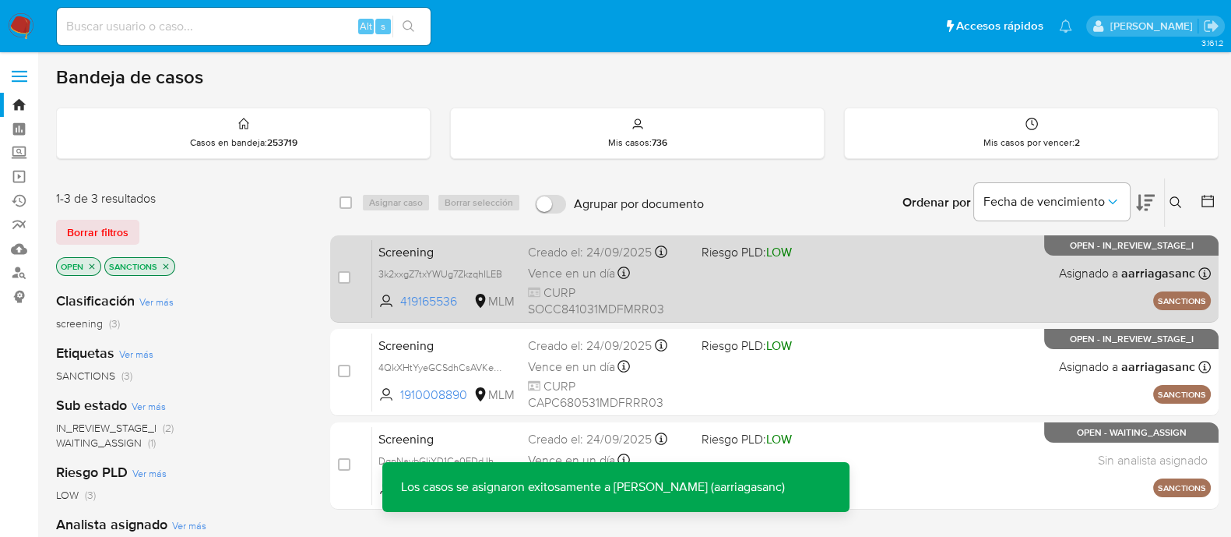
click at [734, 286] on div "Screening 3k2xxgZ7txYWUg7ZkzqhILEB 419165536 MLM Riesgo PLD: LOW Creado el: 24/…" at bounding box center [791, 278] width 839 height 79
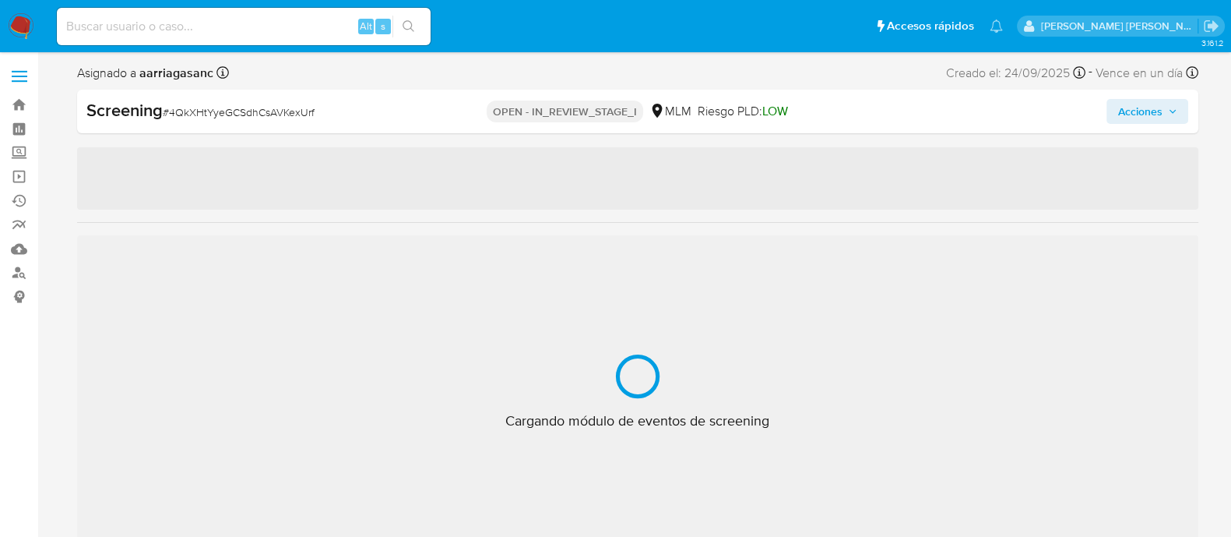
select select "10"
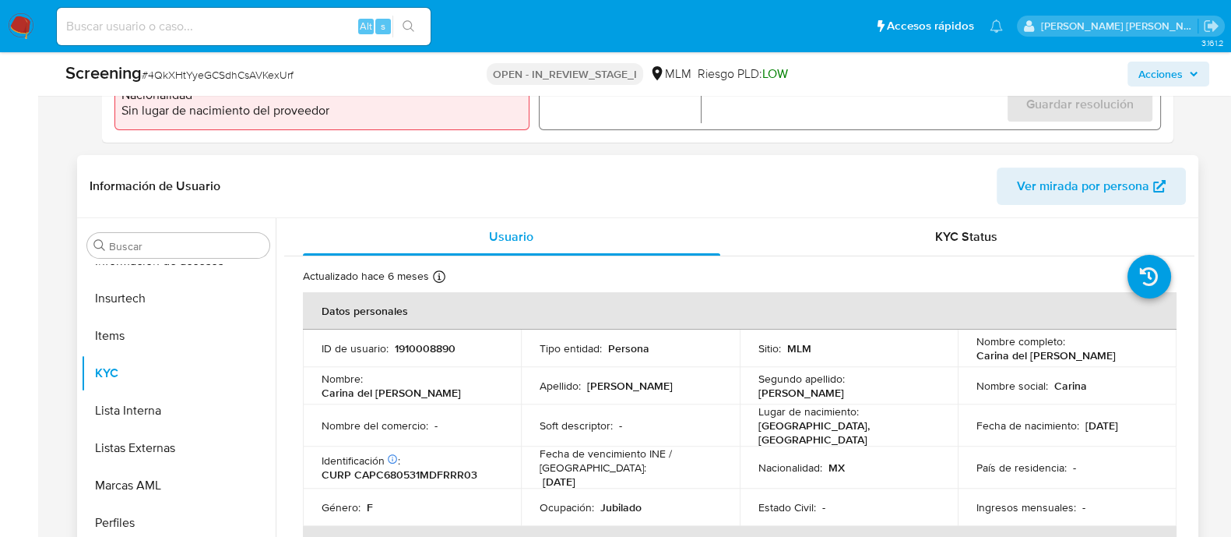
scroll to position [681, 0]
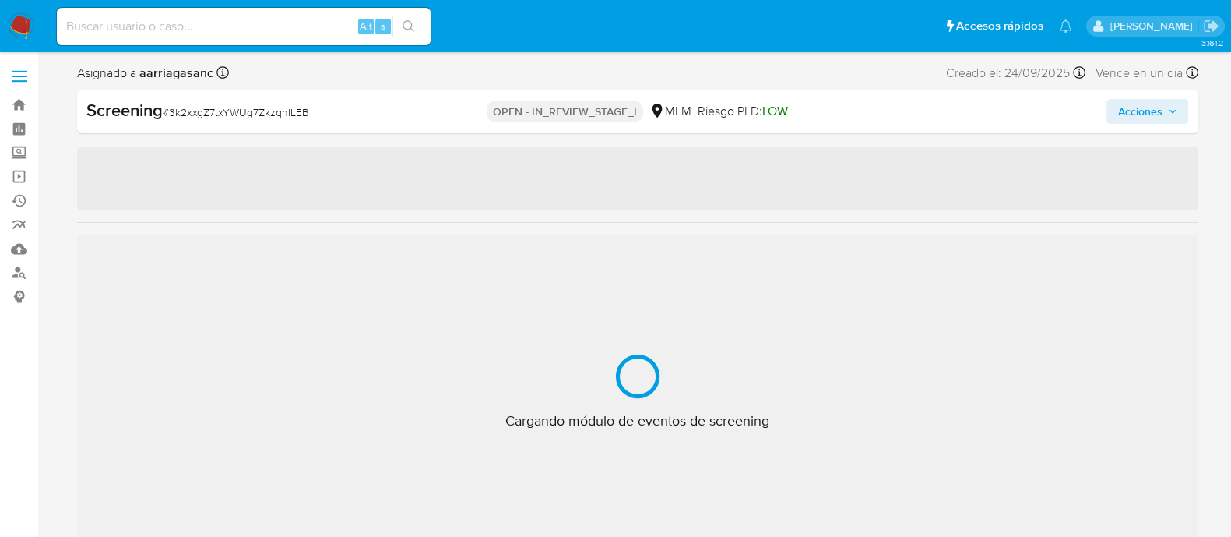
select select "10"
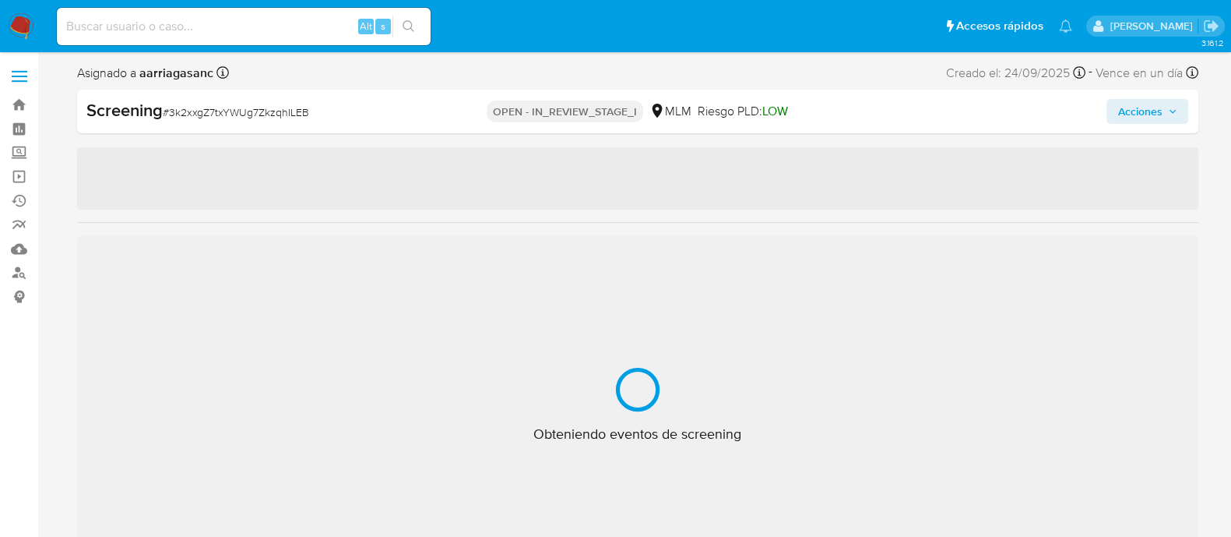
scroll to position [732, 0]
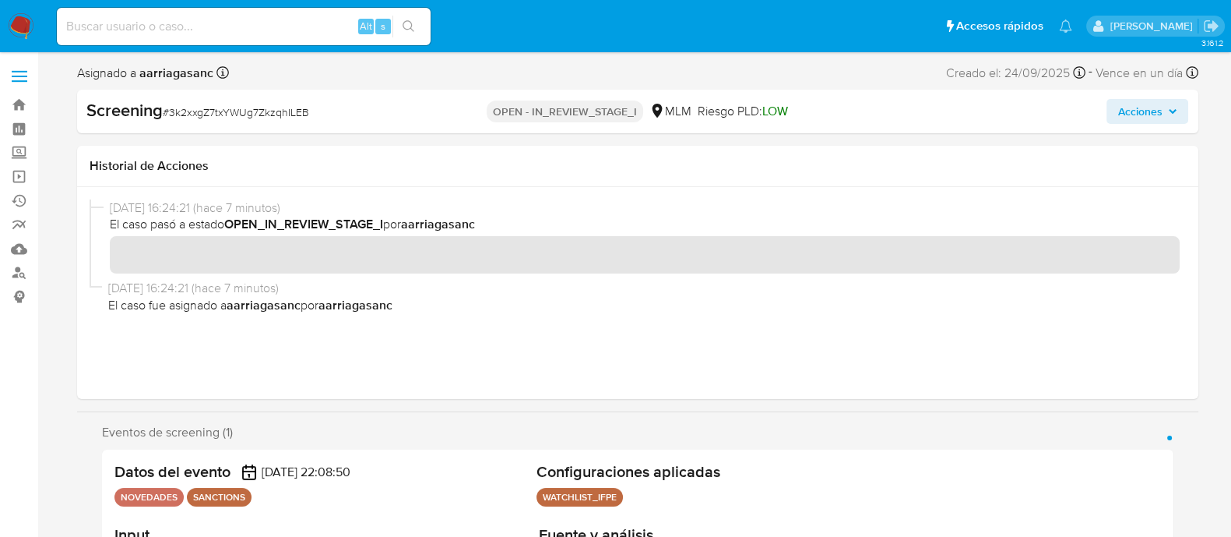
click at [452, 344] on div "24/09/2025 16:24:21 (hace 7 minutos) El caso pasó a estado OPEN_IN_REVIEW_STAGE…" at bounding box center [638, 292] width 1097 height 187
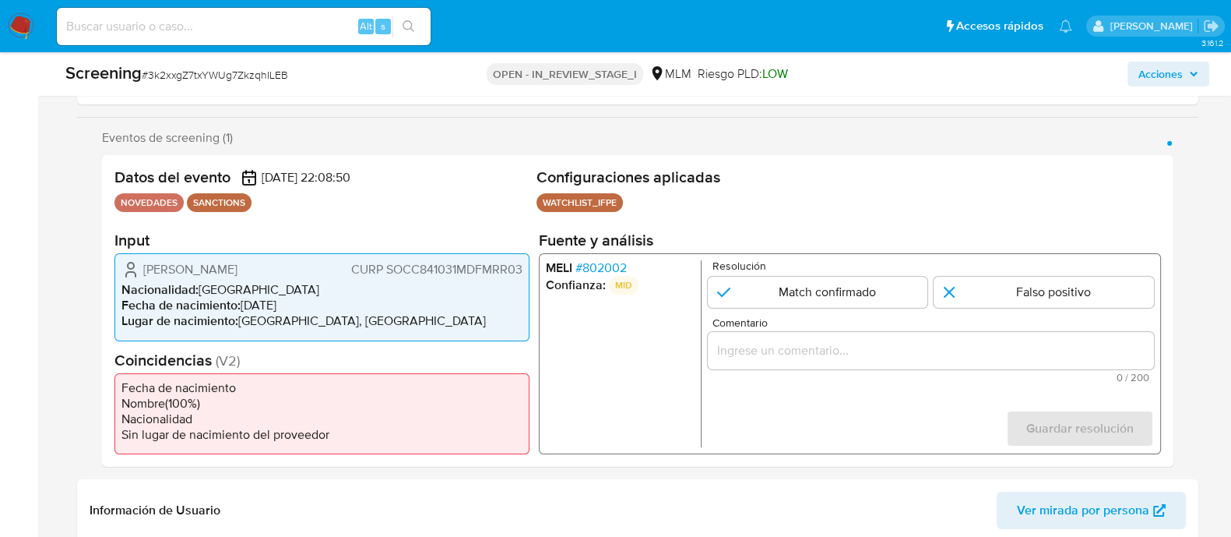
scroll to position [389, 0]
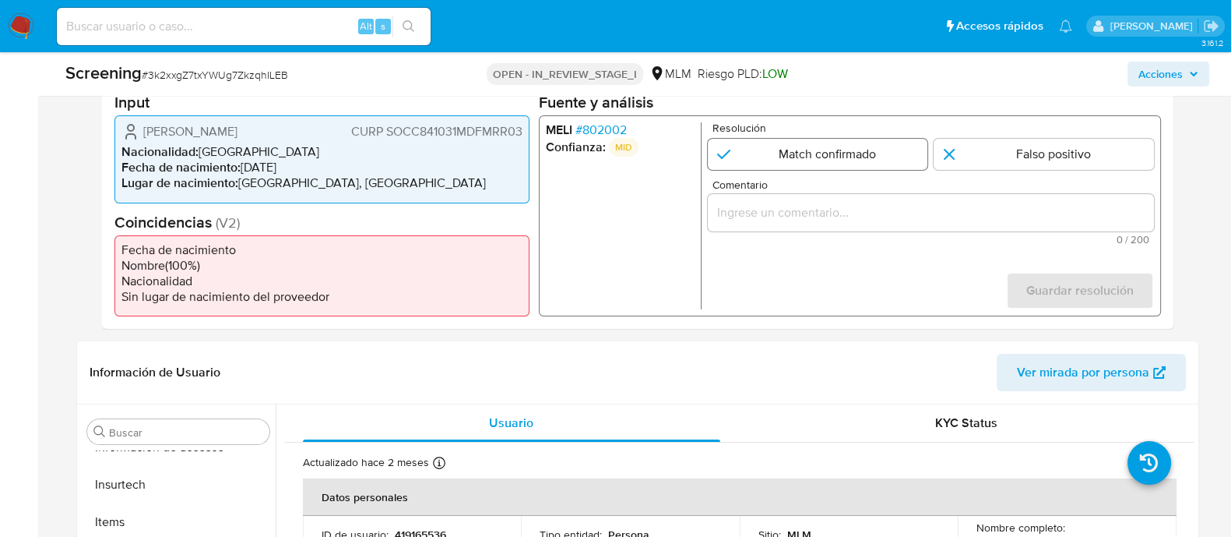
click at [789, 165] on input "1 de 1" at bounding box center [817, 154] width 220 height 31
radio input "true"
click at [773, 227] on div "1 de 1" at bounding box center [930, 212] width 446 height 37
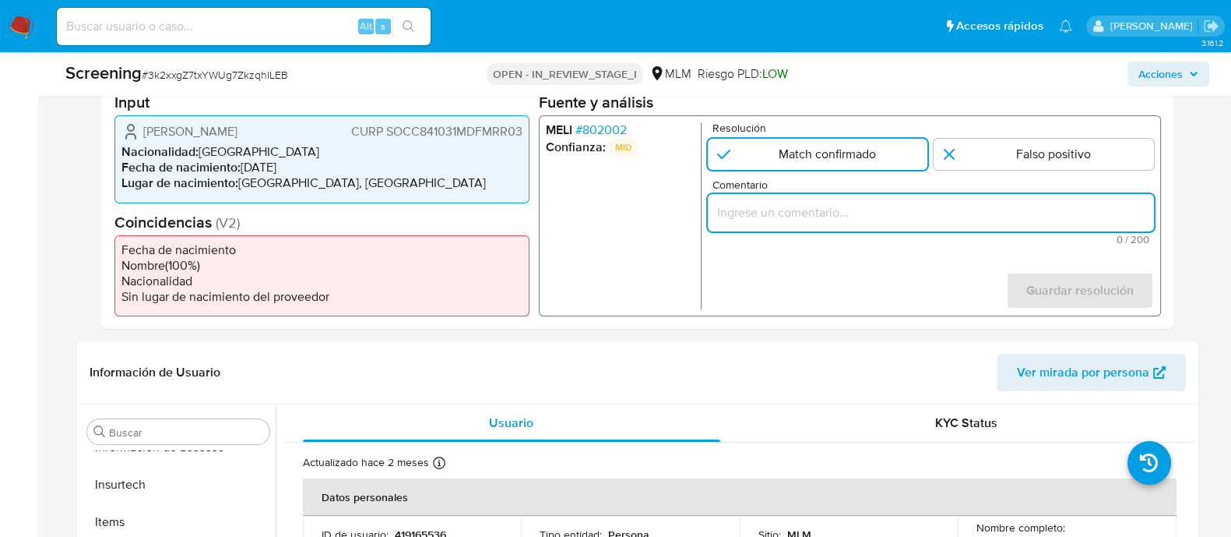
click at [770, 211] on input "Comentario" at bounding box center [930, 212] width 446 height 20
paste input "SE CONFIRMA COINCIDENCIA CON CLIENTE PERSONA FISICA EN LISTA LPB POR NOMBRE COM…"
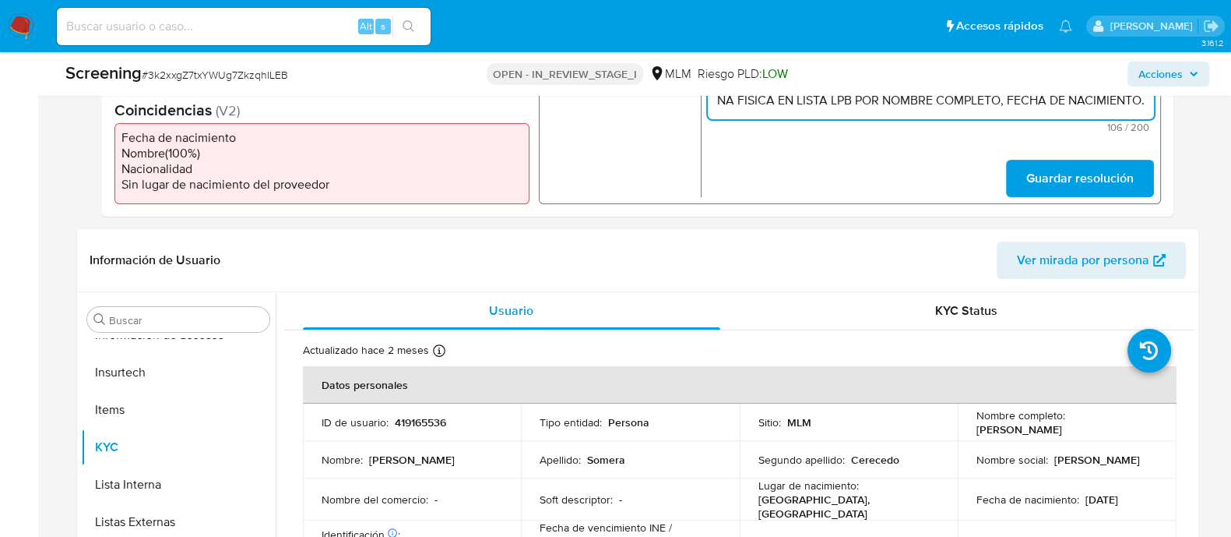
scroll to position [292, 0]
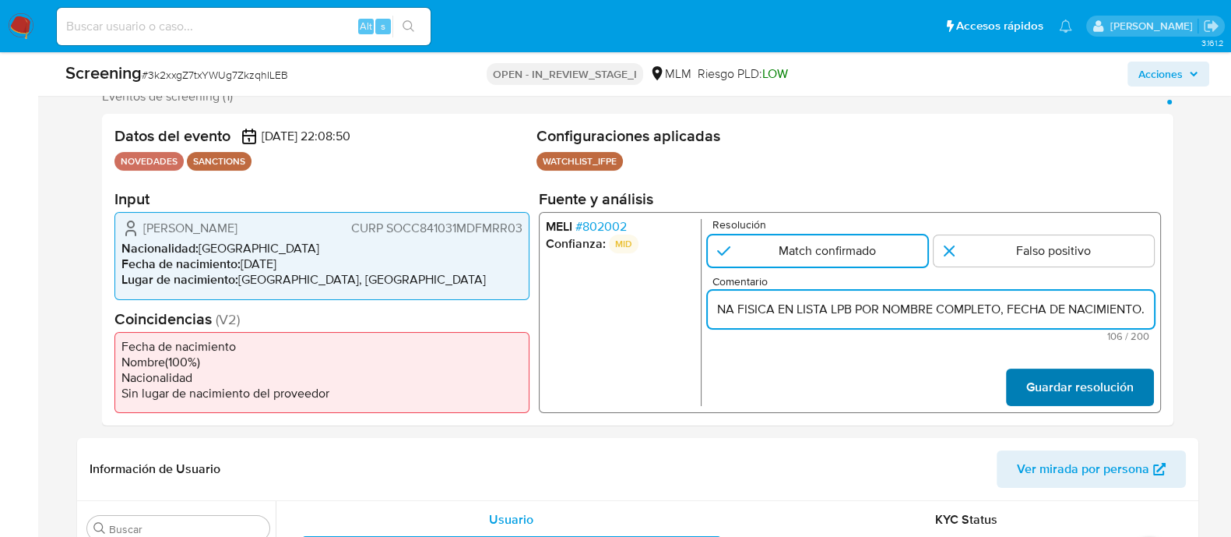
type input "SE CONFIRMA COINCIDENCIA CON CLIENTE PERSONA FISICA EN LISTA LPB POR NOMBRE COM…"
click at [1053, 391] on span "Guardar resolución" at bounding box center [1079, 387] width 107 height 34
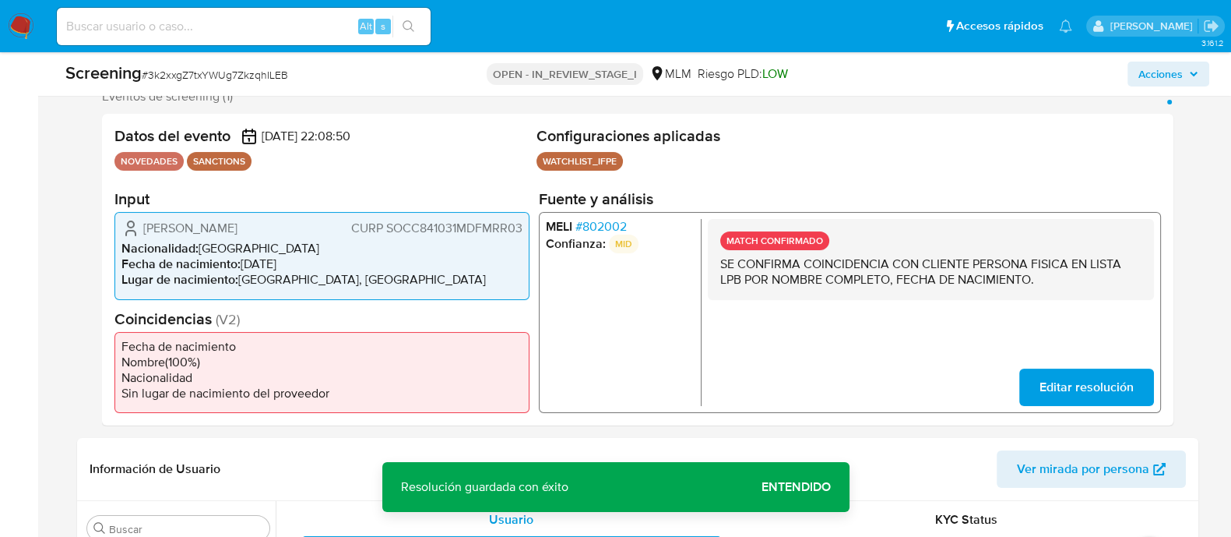
click at [882, 269] on p "SE CONFIRMA COINCIDENCIA CON CLIENTE PERSONA FISICA EN LISTA LPB POR NOMBRE COM…" at bounding box center [930, 271] width 421 height 31
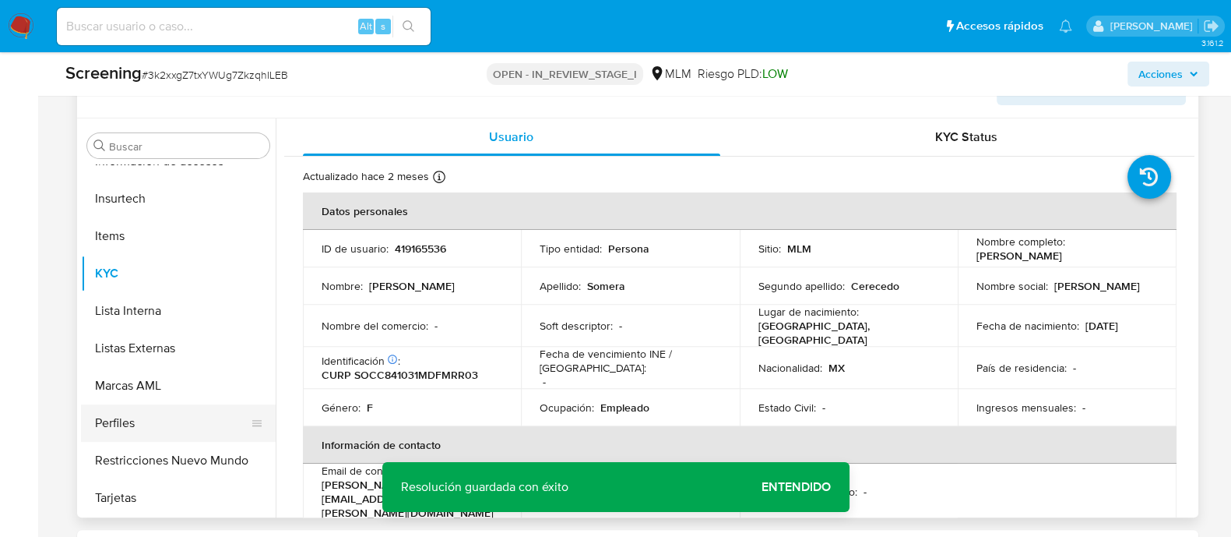
scroll to position [681, 0]
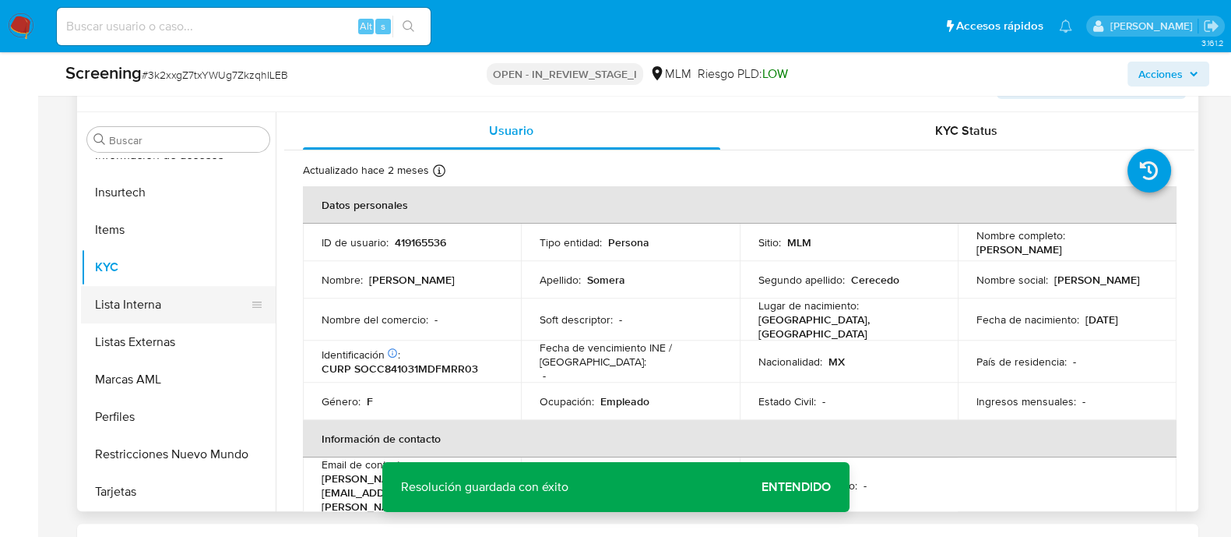
click at [158, 310] on button "Lista Interna" at bounding box center [172, 304] width 182 height 37
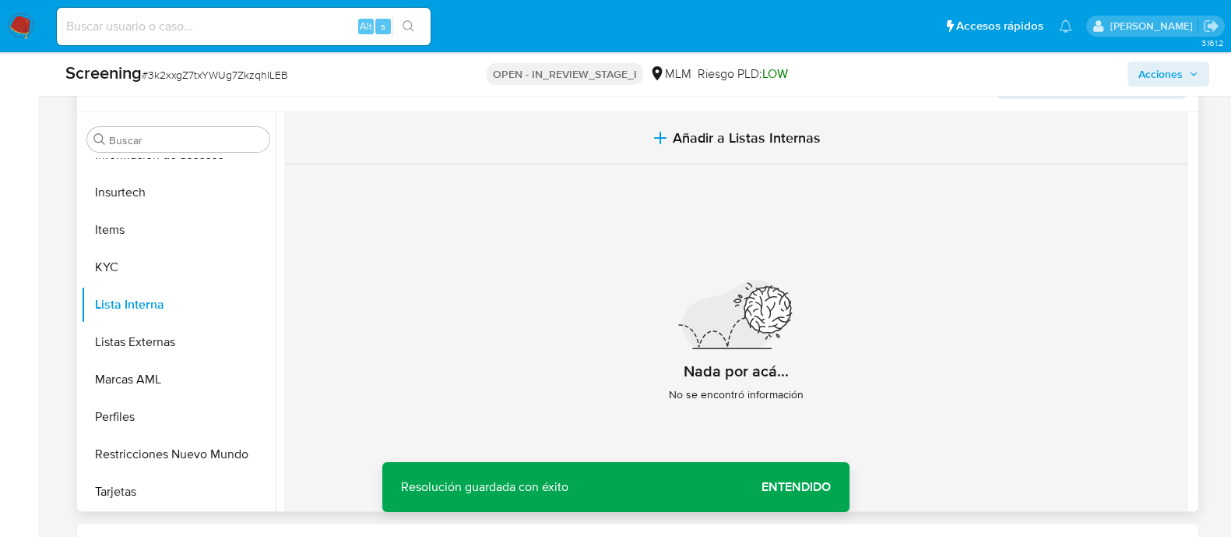
click at [745, 129] on span "Añadir a Listas Internas" at bounding box center [747, 137] width 148 height 17
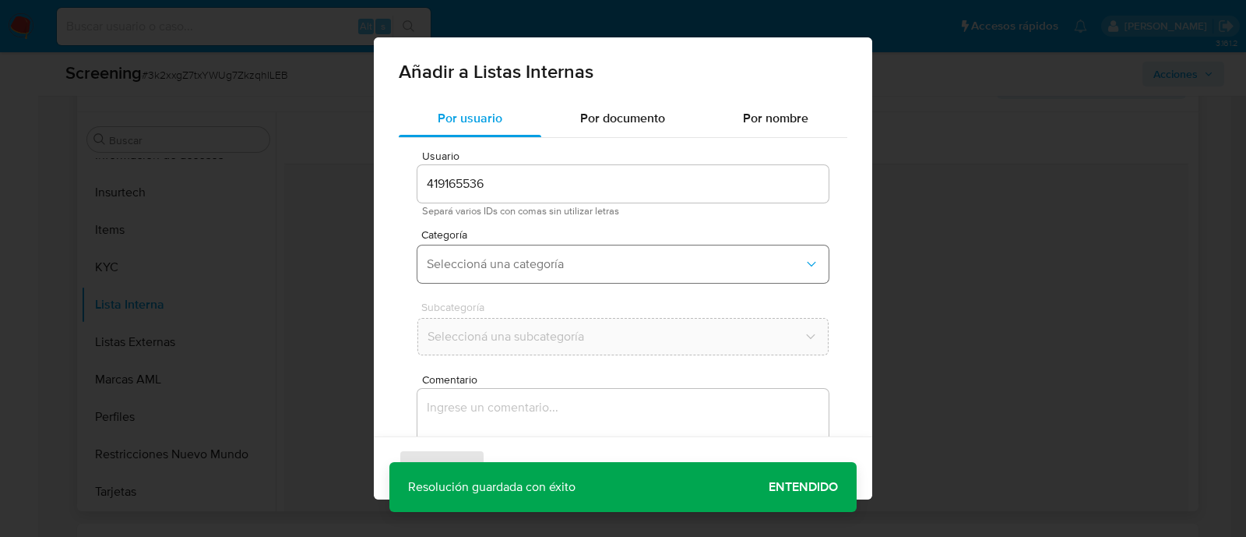
click at [559, 261] on span "Seleccioná una categoría" at bounding box center [615, 264] width 377 height 16
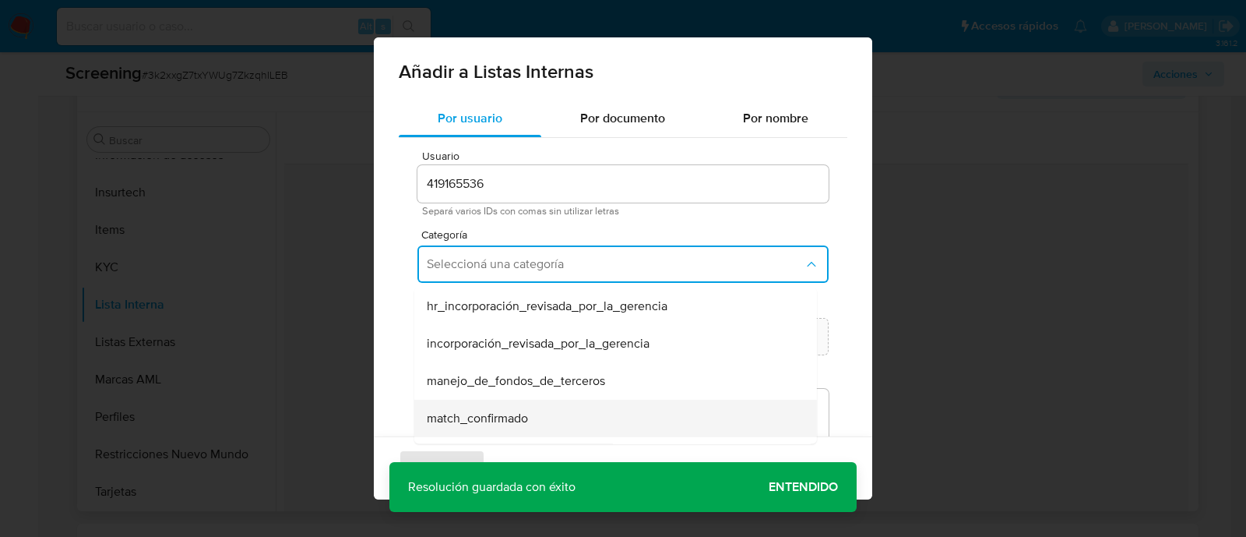
click at [515, 414] on span "match_confirmado" at bounding box center [477, 418] width 101 height 16
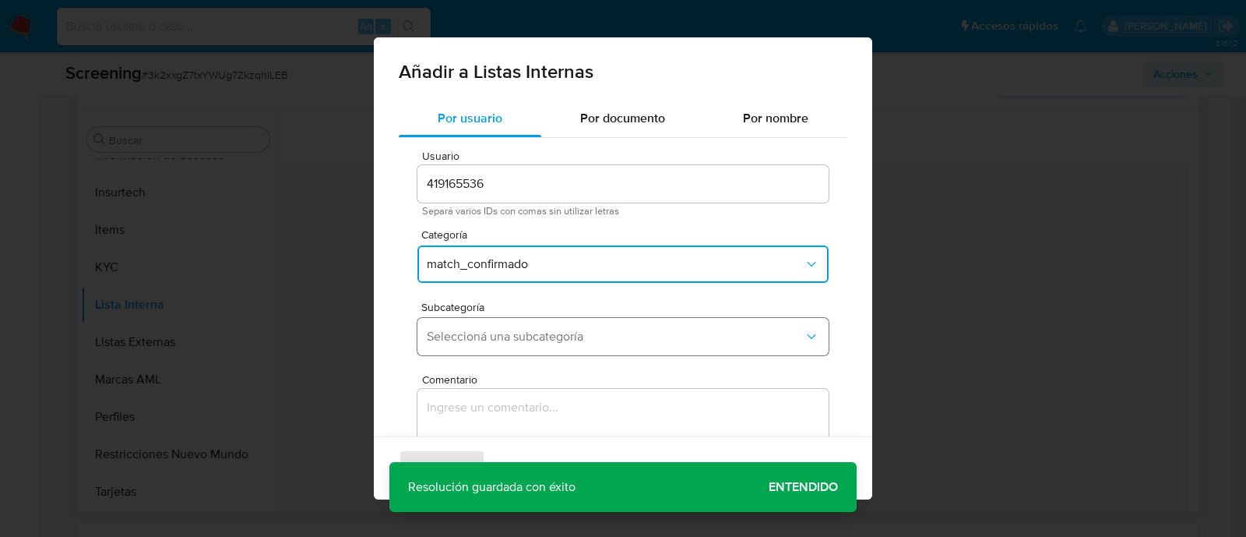
click at [495, 349] on button "Seleccioná una subcategoría" at bounding box center [622, 336] width 411 height 37
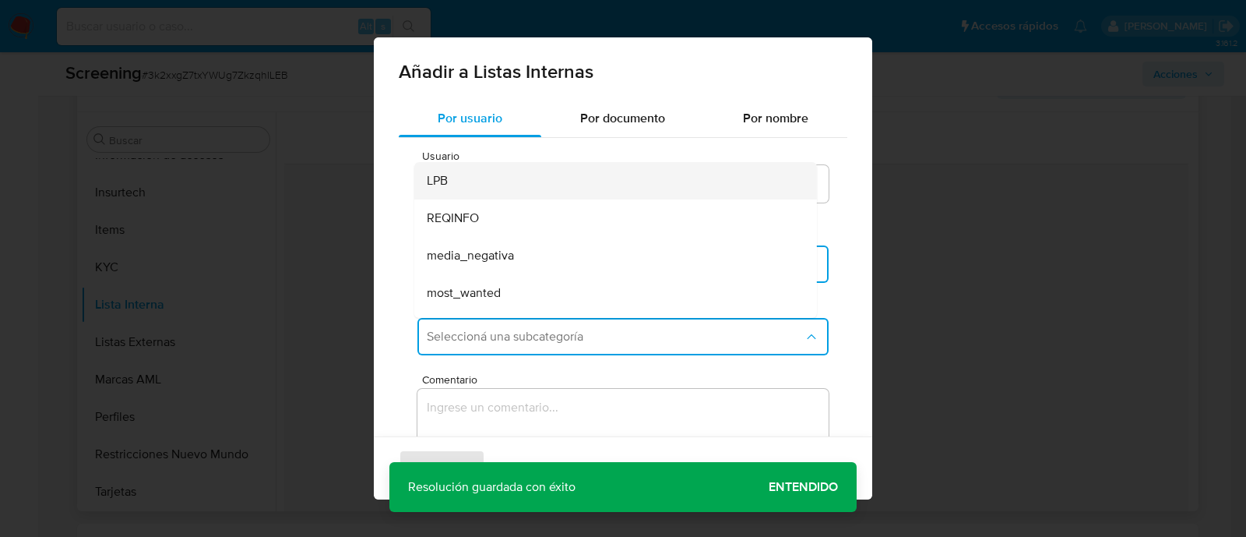
click at [477, 188] on div "LPB" at bounding box center [611, 180] width 368 height 37
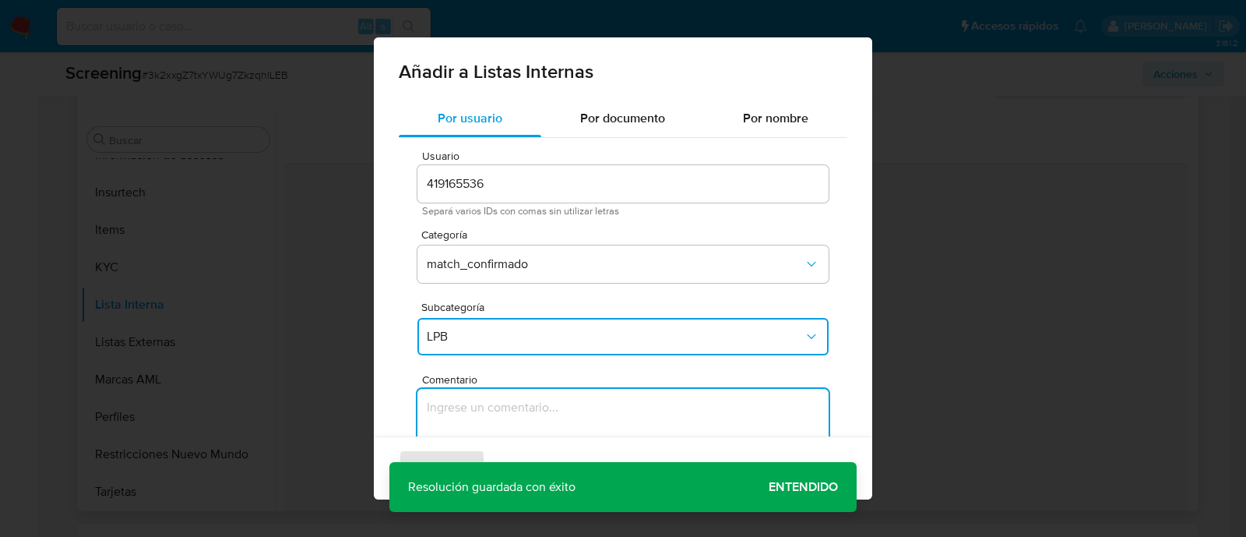
click at [478, 403] on textarea "Comentario" at bounding box center [622, 464] width 411 height 150
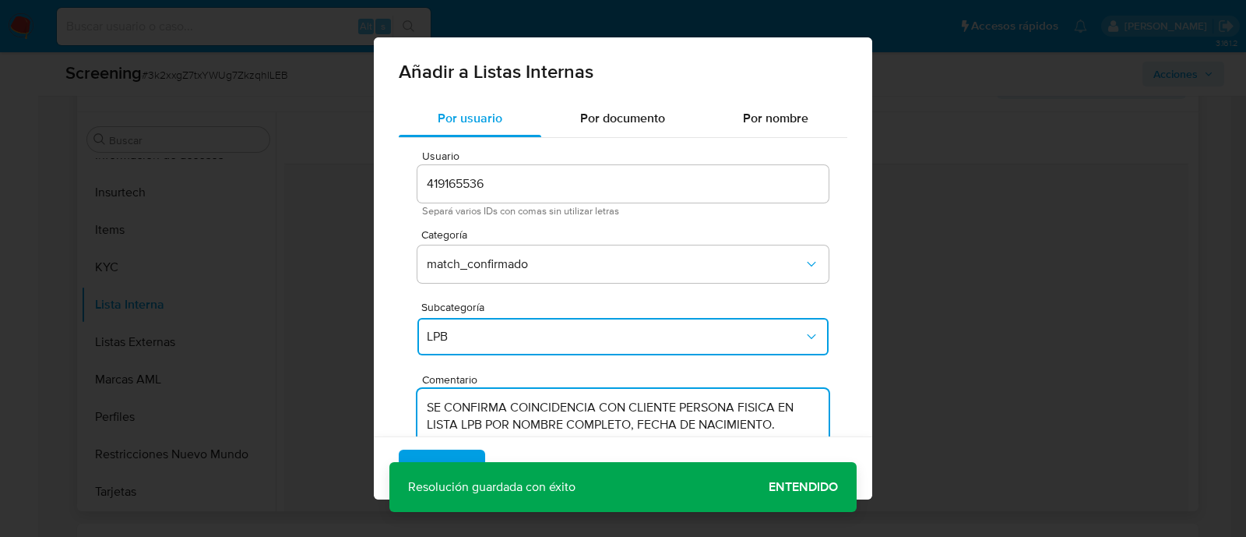
type textarea "SE CONFIRMA COINCIDENCIA CON CLIENTE PERSONA FISICA EN LISTA LPB POR NOMBRE COM…"
click at [752, 481] on div "Agregar Cancelar" at bounding box center [623, 467] width 498 height 63
click at [769, 481] on div "Agregar Cancelar" at bounding box center [623, 467] width 498 height 63
click at [467, 457] on button "Agregar" at bounding box center [442, 467] width 86 height 37
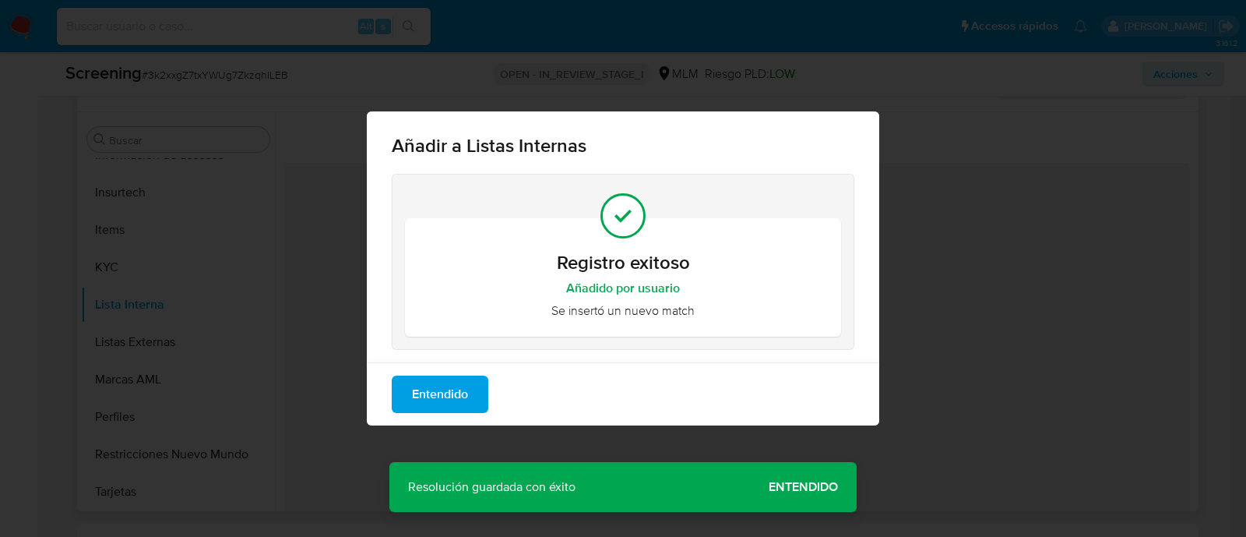
click at [428, 388] on span "Entendido" at bounding box center [440, 394] width 56 height 34
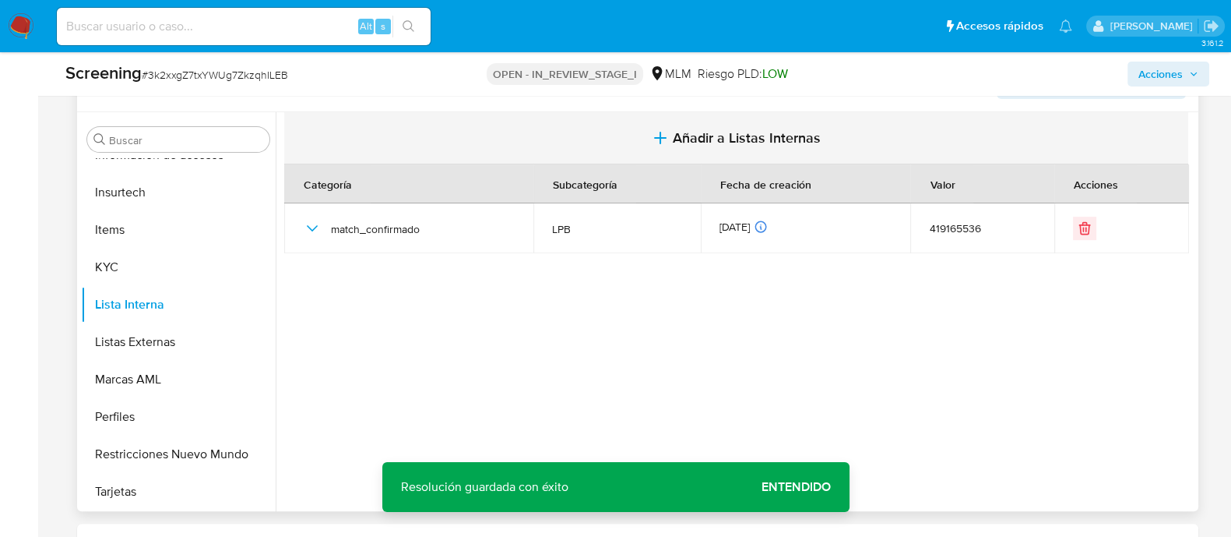
click at [741, 138] on span "Añadir a Listas Internas" at bounding box center [747, 137] width 148 height 17
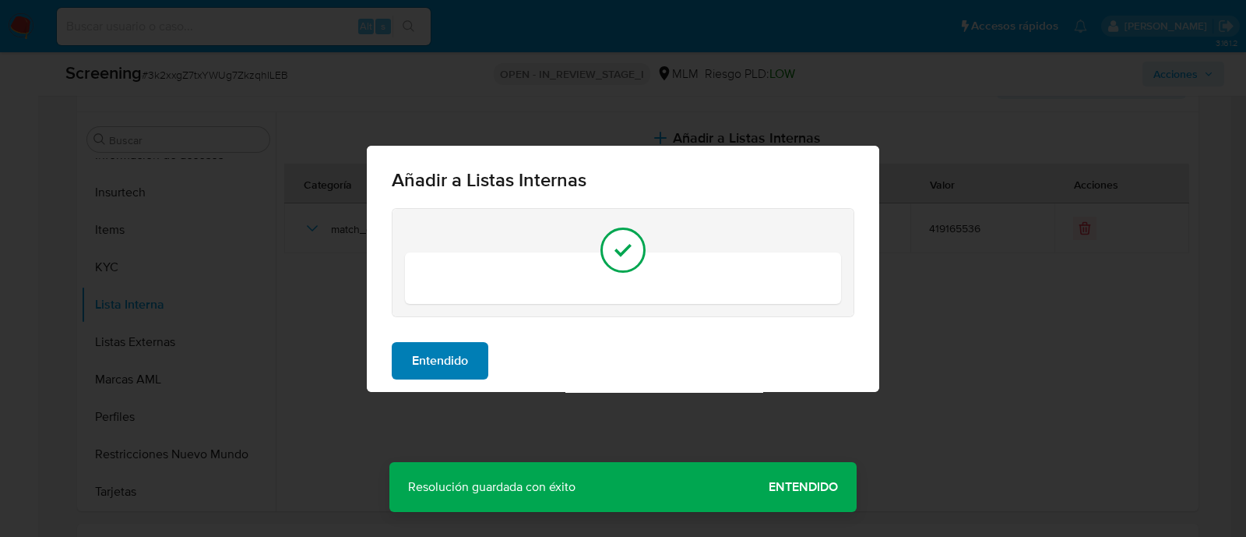
click at [473, 379] on button "Entendido" at bounding box center [440, 360] width 97 height 37
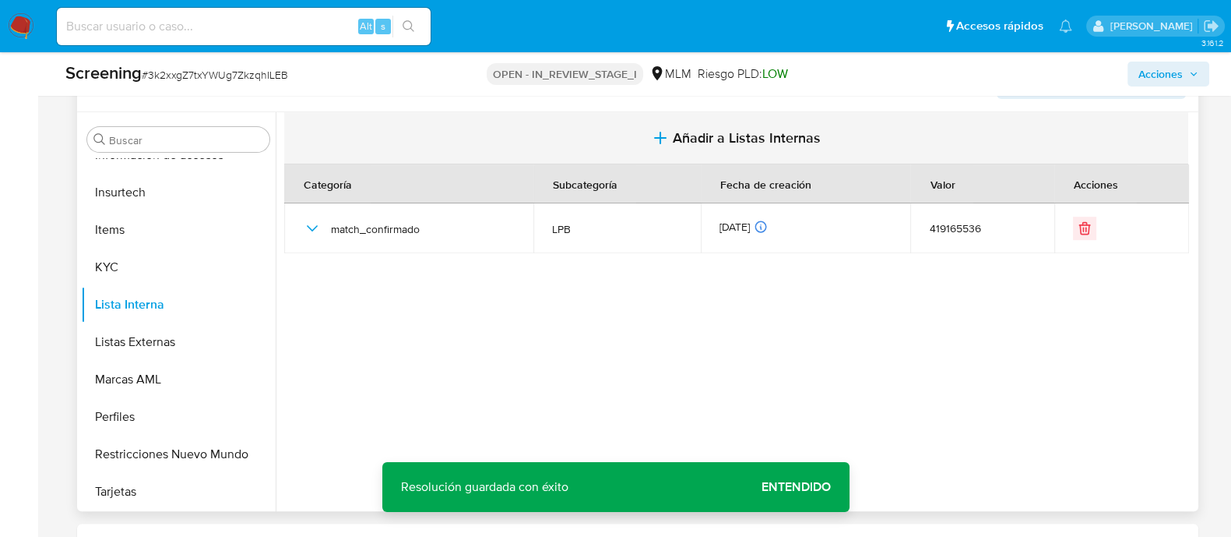
click at [774, 124] on button "Añadir a Listas Internas" at bounding box center [736, 138] width 904 height 52
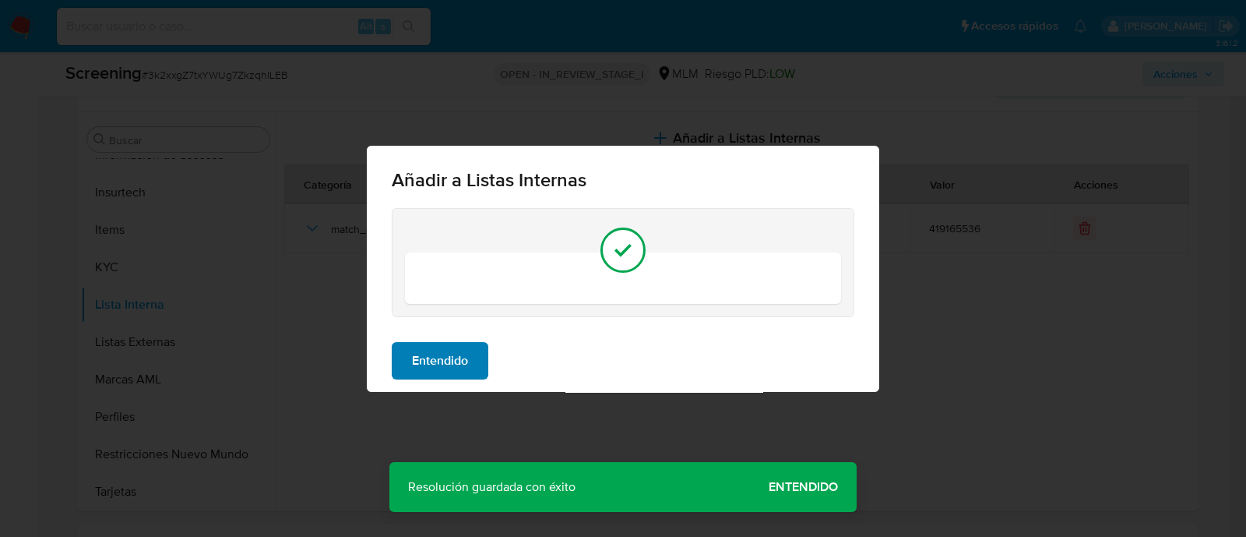
click at [438, 368] on span "Entendido" at bounding box center [440, 360] width 56 height 34
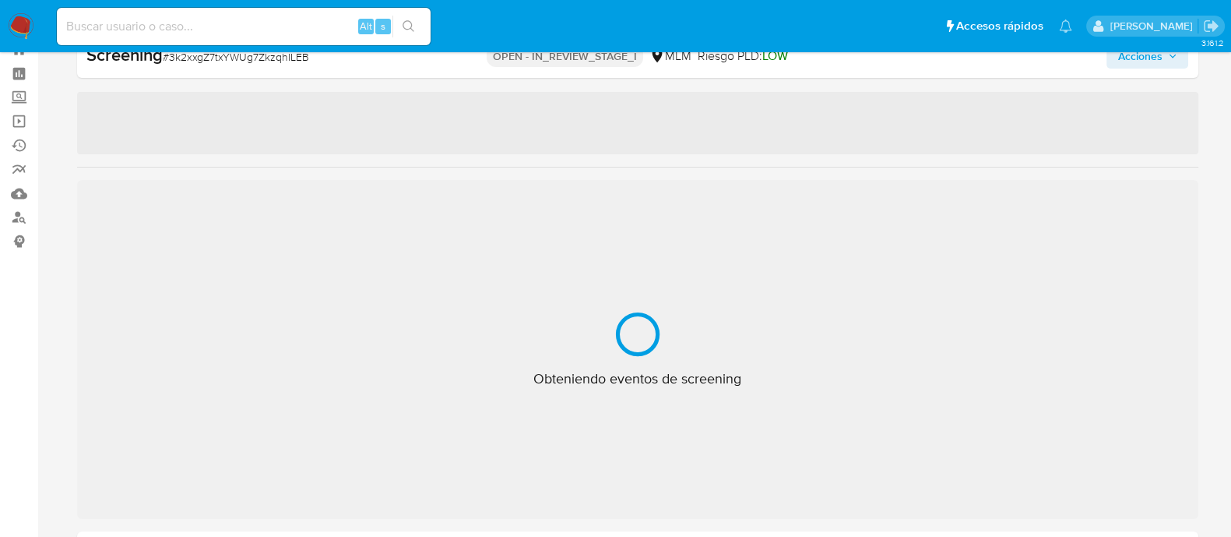
scroll to position [194, 0]
select select "10"
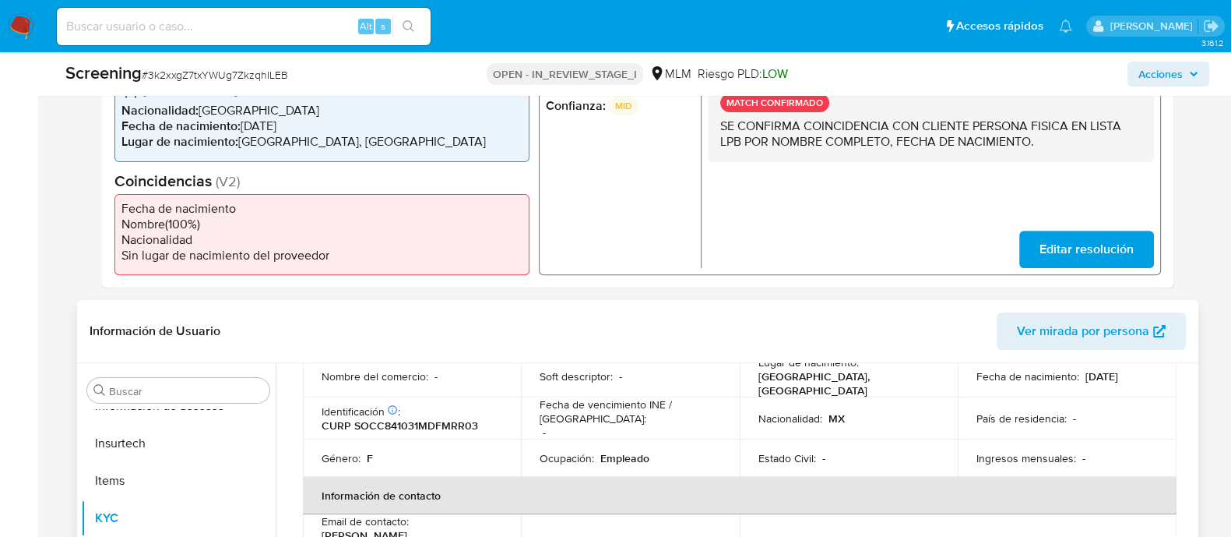
scroll to position [542, 0]
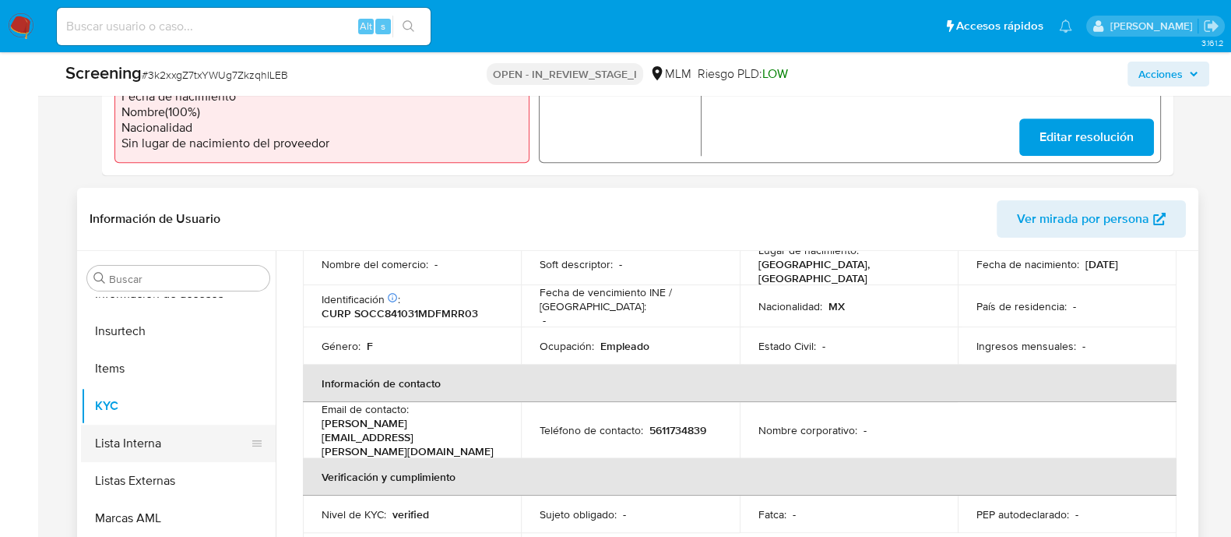
click at [173, 434] on button "Lista Interna" at bounding box center [172, 442] width 182 height 37
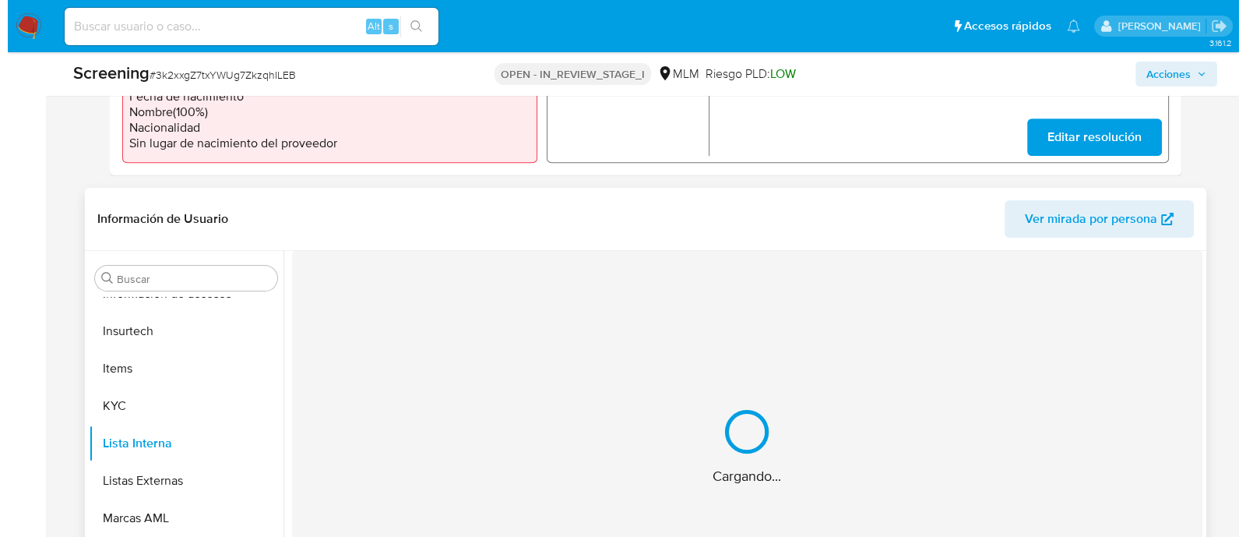
scroll to position [0, 0]
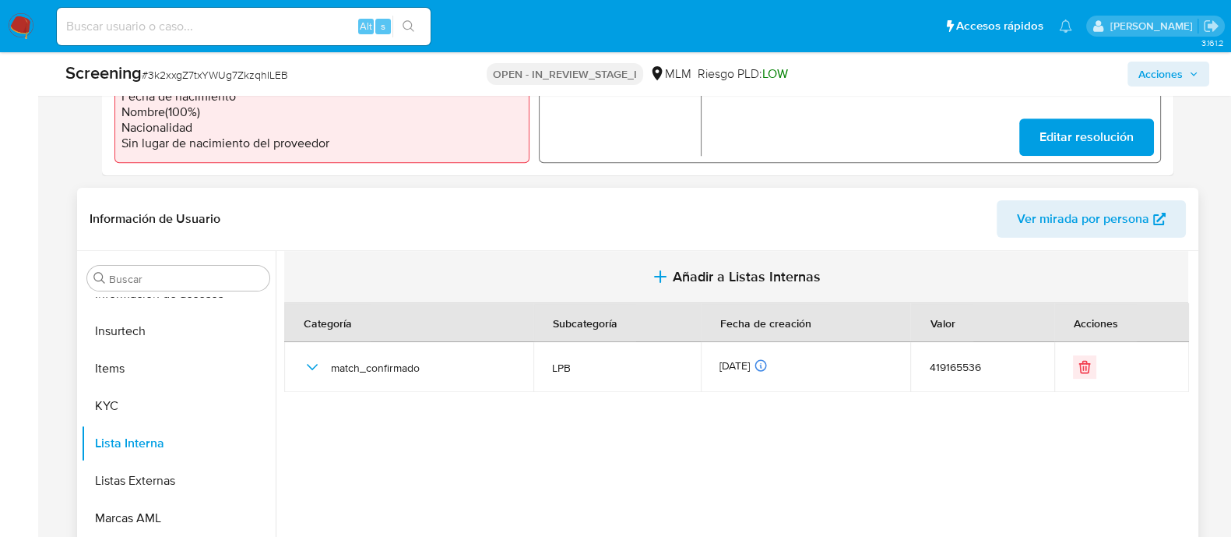
click at [705, 274] on span "Añadir a Listas Internas" at bounding box center [747, 276] width 148 height 17
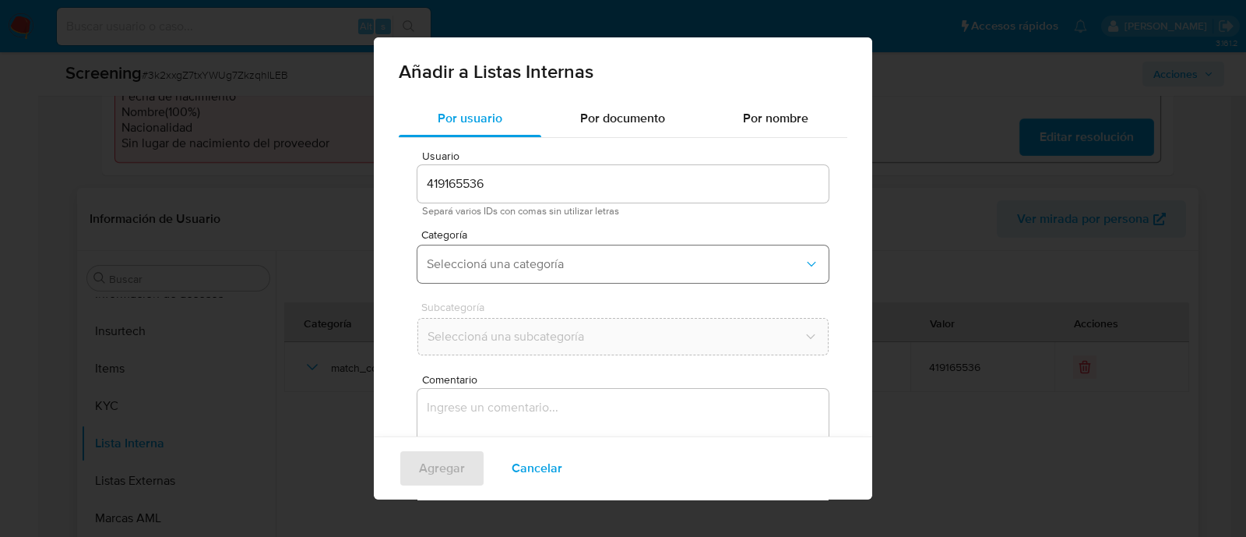
click at [492, 280] on button "Seleccioná una categoría" at bounding box center [622, 263] width 411 height 37
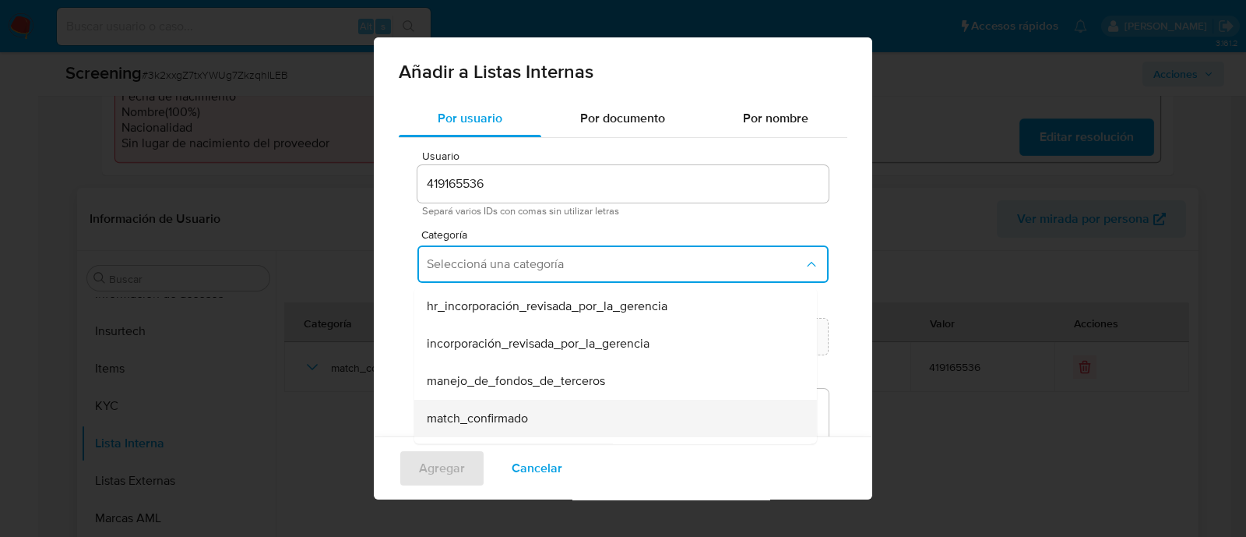
click at [505, 419] on span "match_confirmado" at bounding box center [477, 418] width 101 height 16
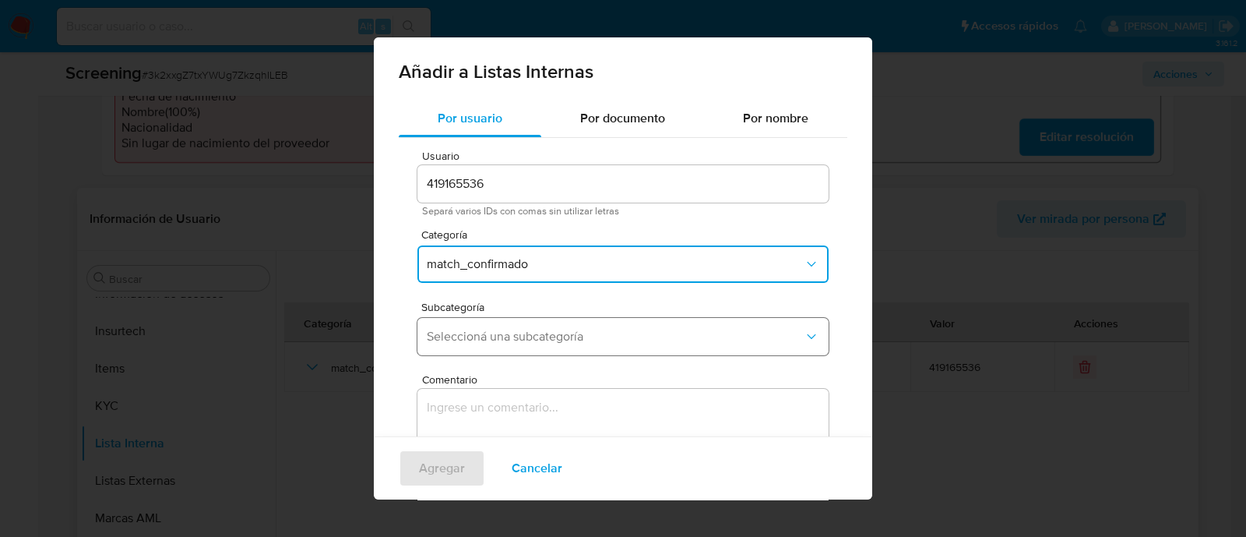
click at [542, 332] on span "Seleccioná una subcategoría" at bounding box center [615, 337] width 377 height 16
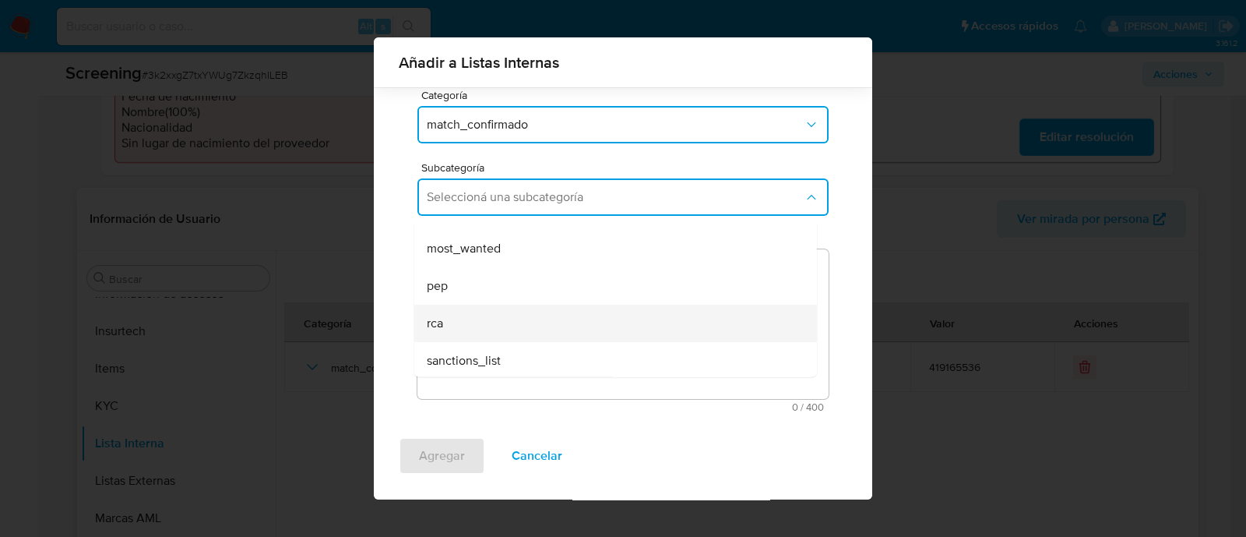
scroll to position [105, 0]
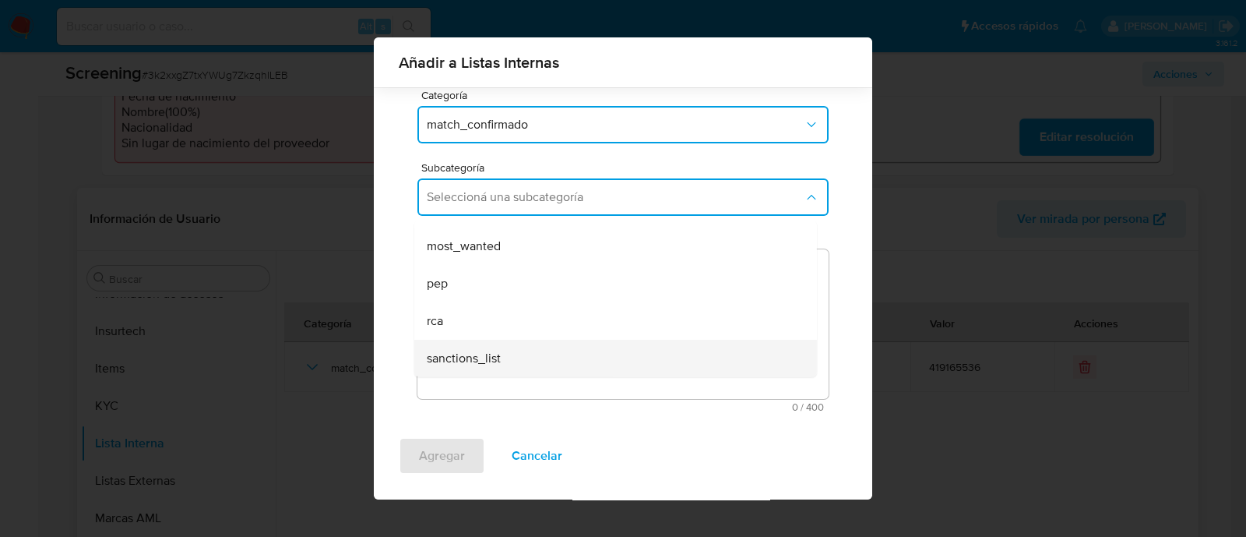
click at [499, 347] on div "sanctions_list" at bounding box center [611, 358] width 368 height 37
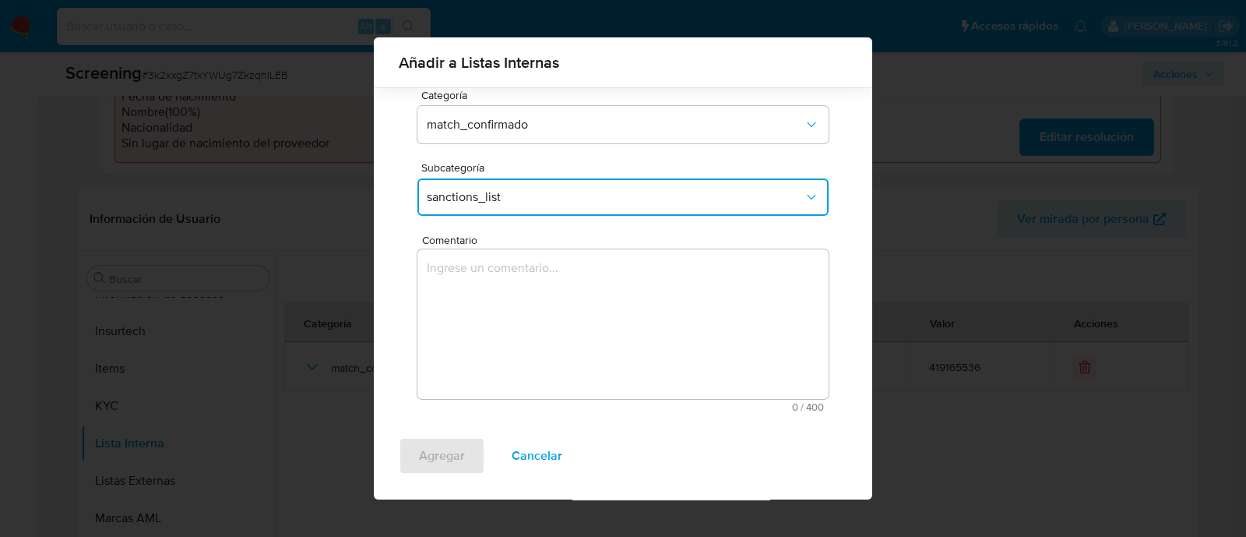
click at [483, 298] on textarea "Comentario" at bounding box center [622, 324] width 411 height 150
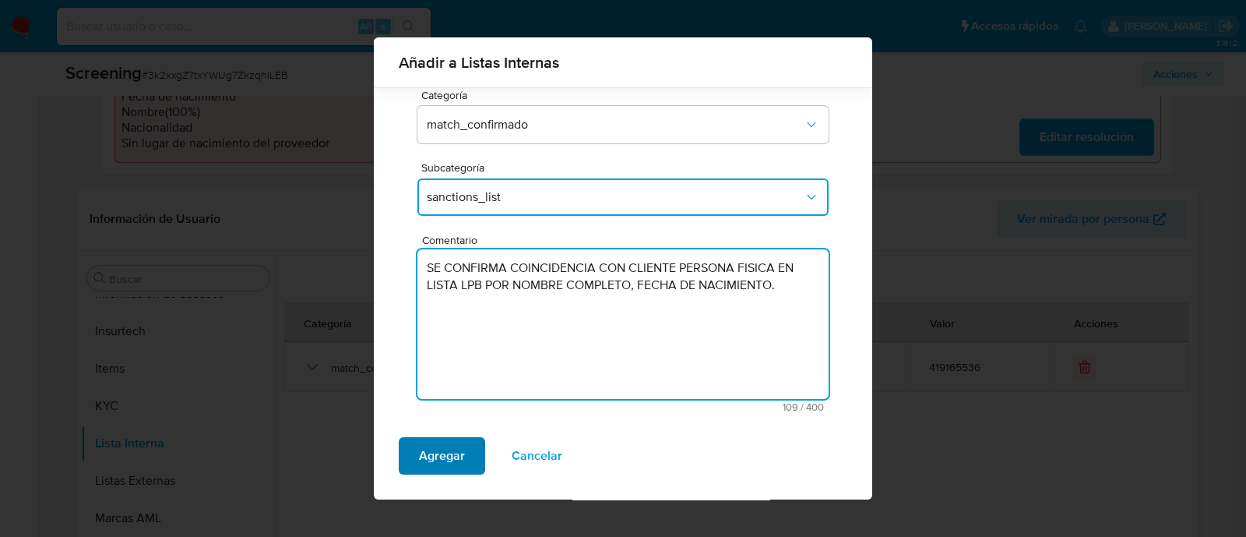
type textarea "SE CONFIRMA COINCIDENCIA CON CLIENTE PERSONA FISICA EN LISTA LPB POR NOMBRE COM…"
click at [448, 454] on span "Agregar" at bounding box center [442, 455] width 46 height 34
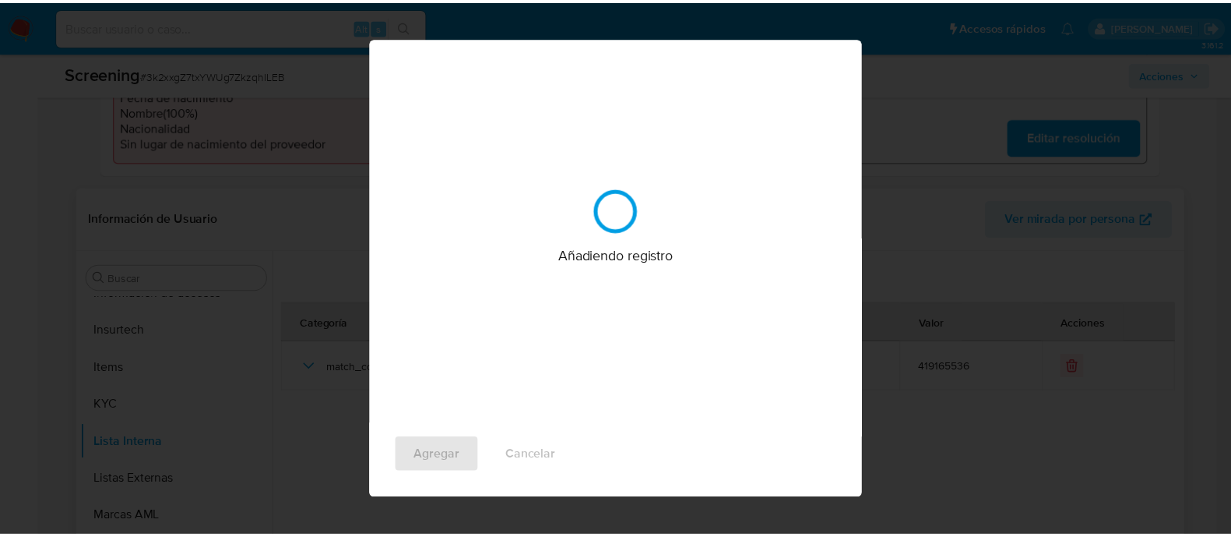
scroll to position [0, 0]
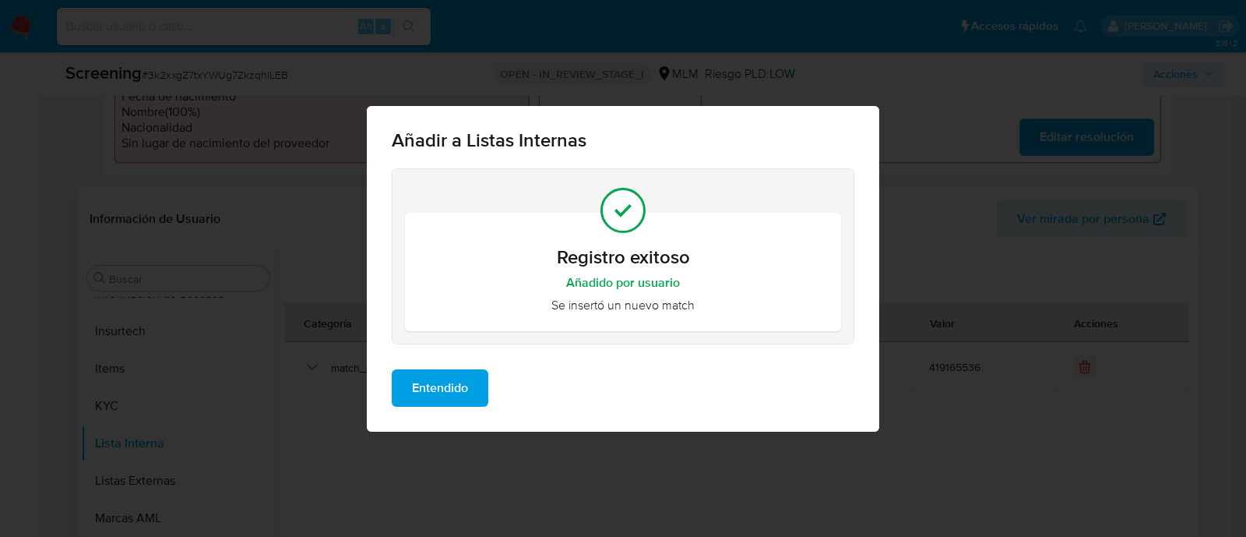
click at [449, 395] on span "Entendido" at bounding box center [440, 388] width 56 height 34
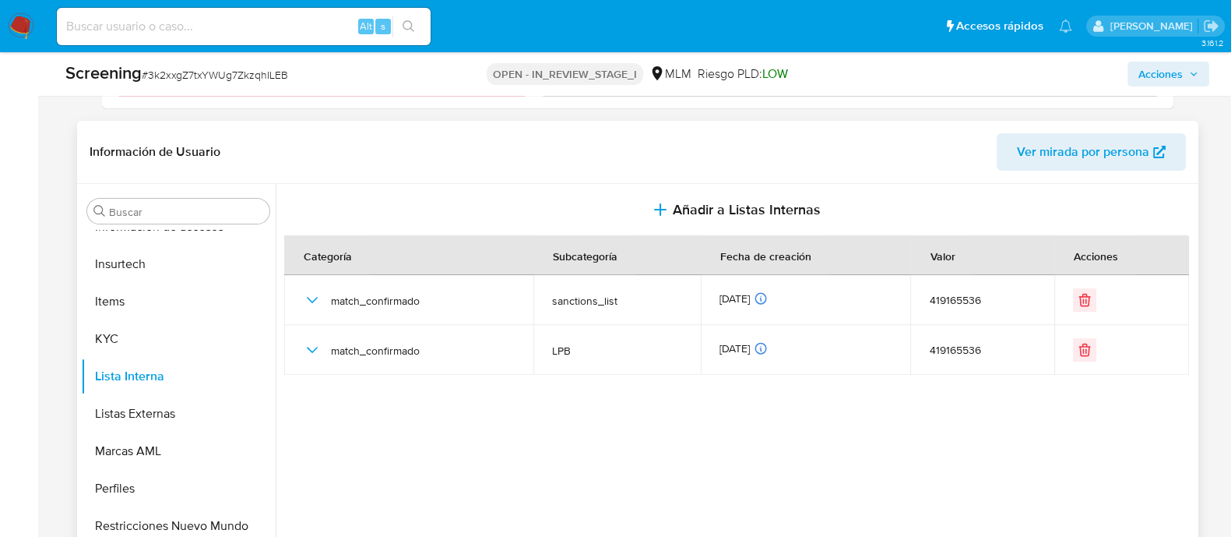
scroll to position [639, 0]
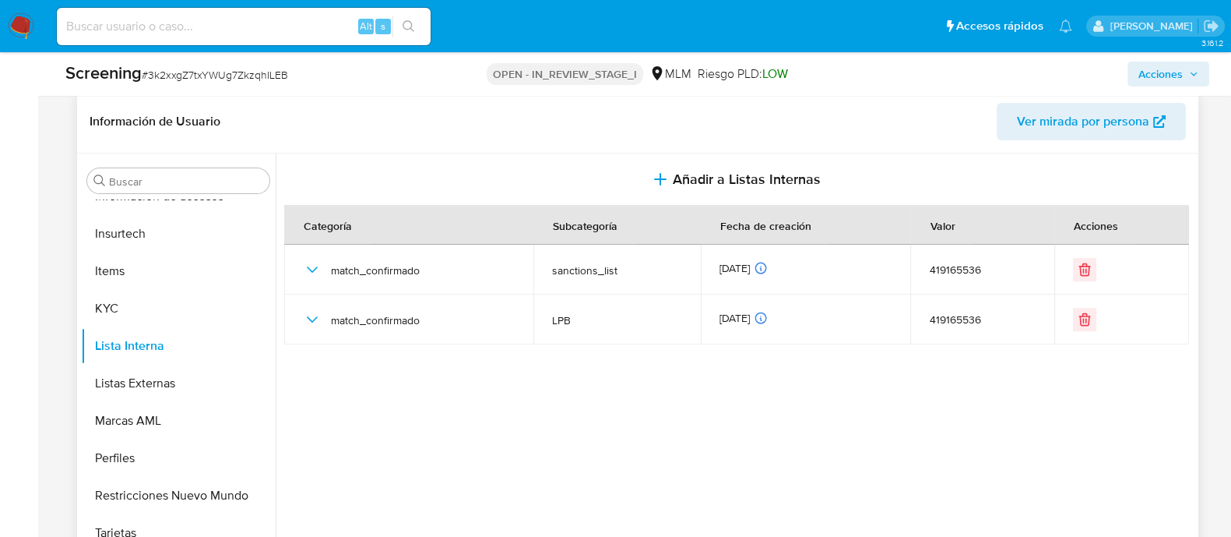
click at [582, 382] on section at bounding box center [739, 348] width 910 height 391
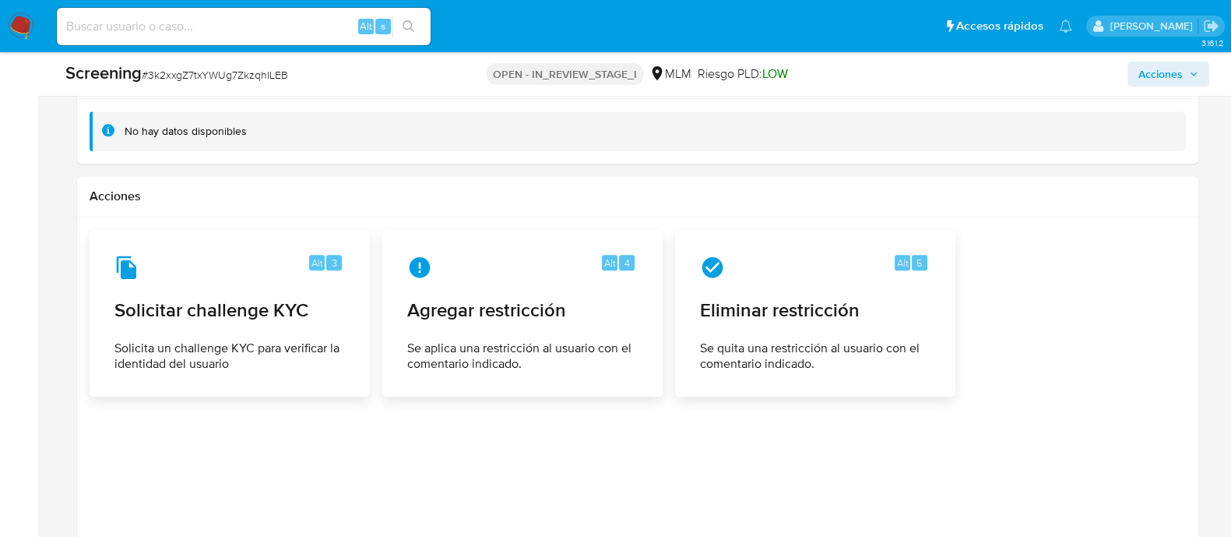
scroll to position [2382, 0]
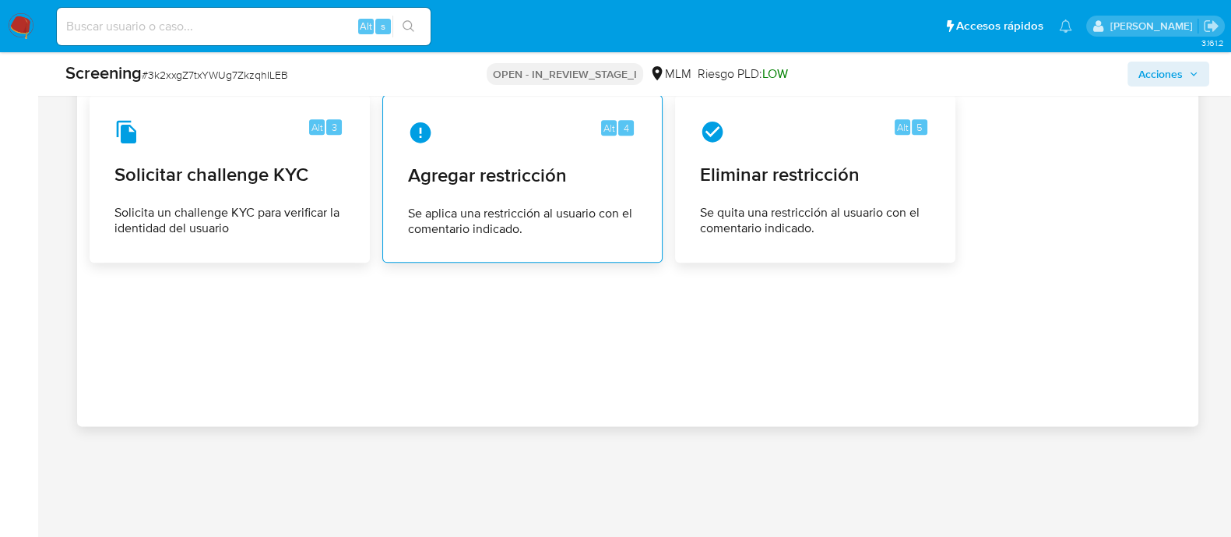
click at [527, 164] on span "Agregar restricción" at bounding box center [522, 175] width 229 height 23
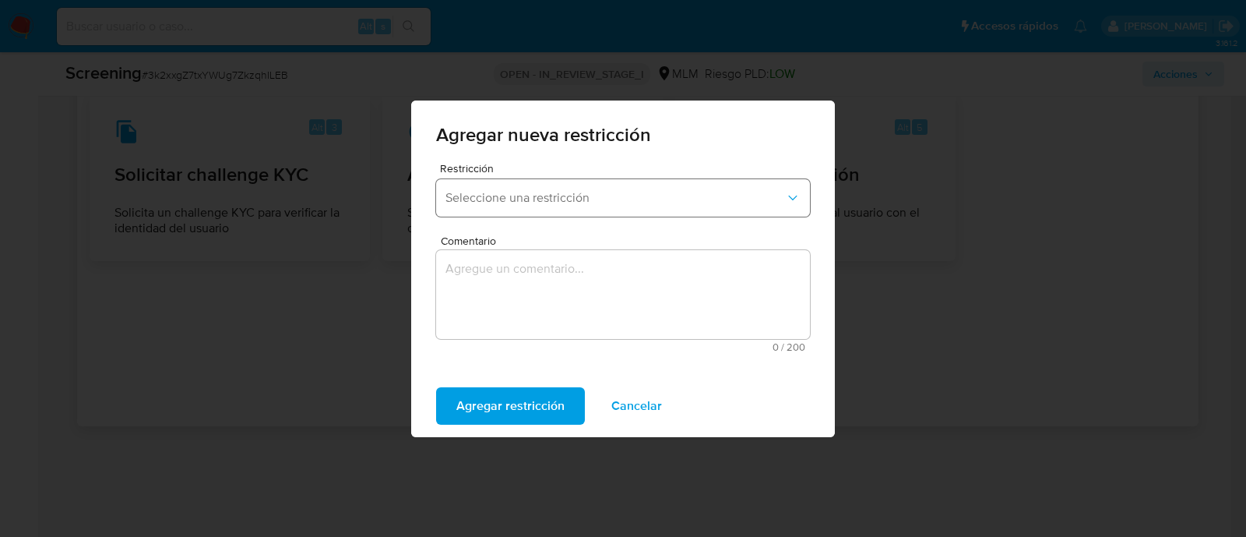
click at [578, 188] on button "Seleccione una restricción" at bounding box center [623, 197] width 374 height 37
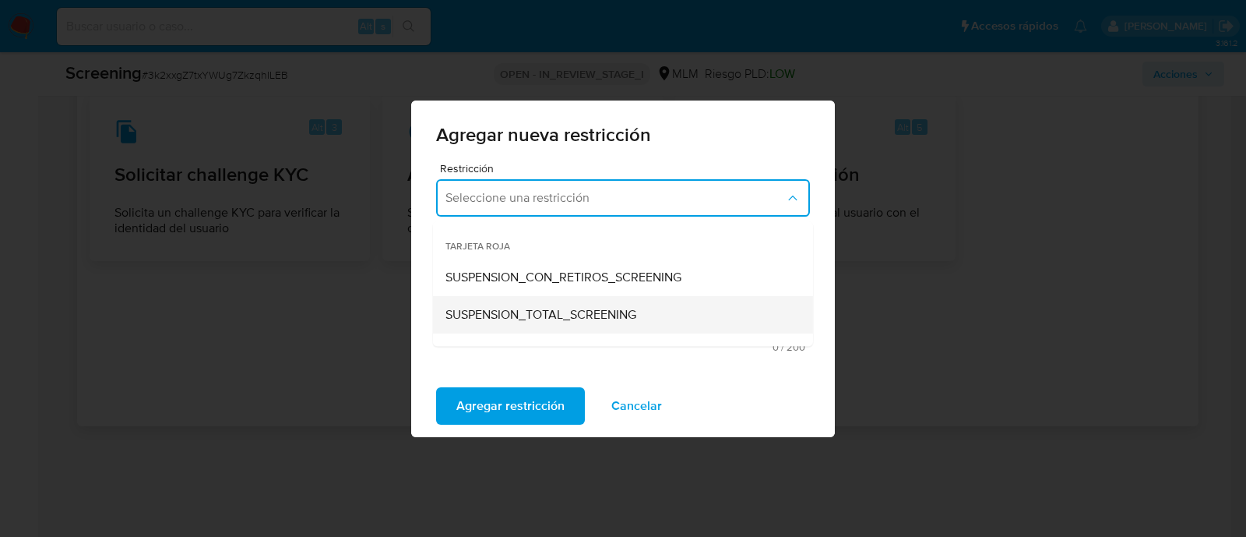
click at [565, 316] on span "SUSPENSION_TOTAL_SCREENING" at bounding box center [540, 315] width 191 height 16
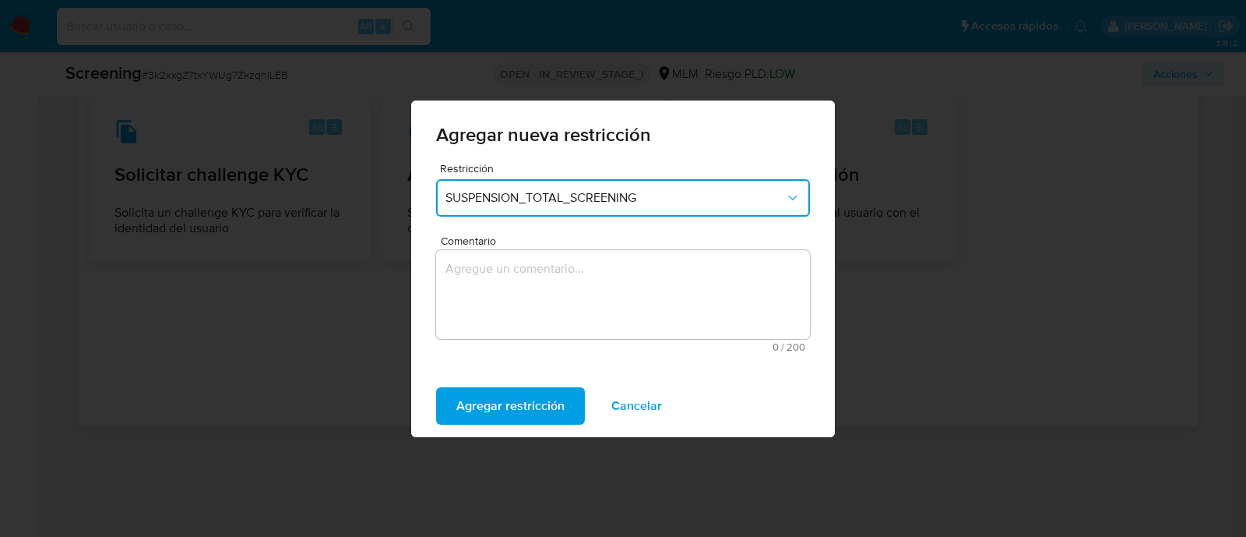
click at [549, 289] on textarea "Comentario" at bounding box center [623, 294] width 374 height 89
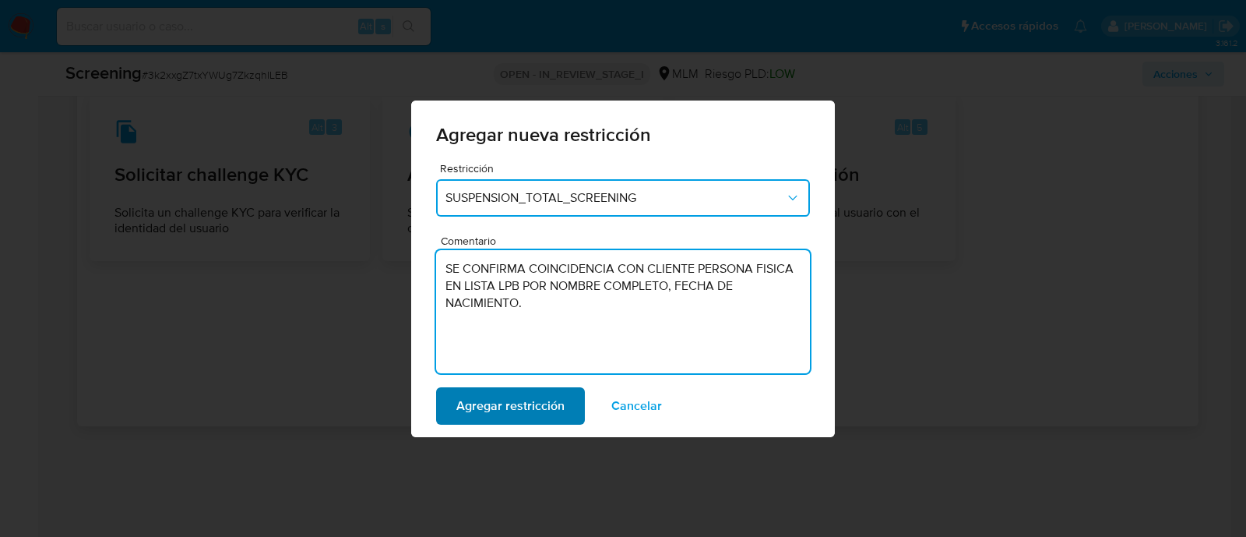
type textarea "SE CONFIRMA COINCIDENCIA CON CLIENTE PERSONA FISICA EN LISTA LPB POR NOMBRE COM…"
click at [547, 398] on span "Agregar restricción" at bounding box center [510, 406] width 108 height 34
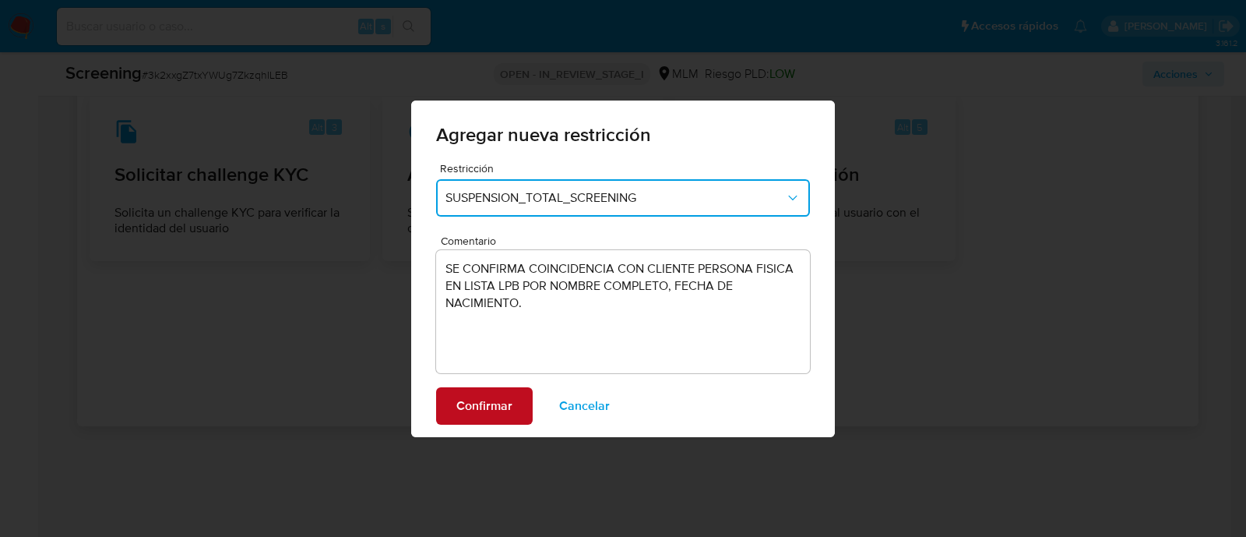
click at [470, 408] on span "Confirmar" at bounding box center [484, 406] width 56 height 34
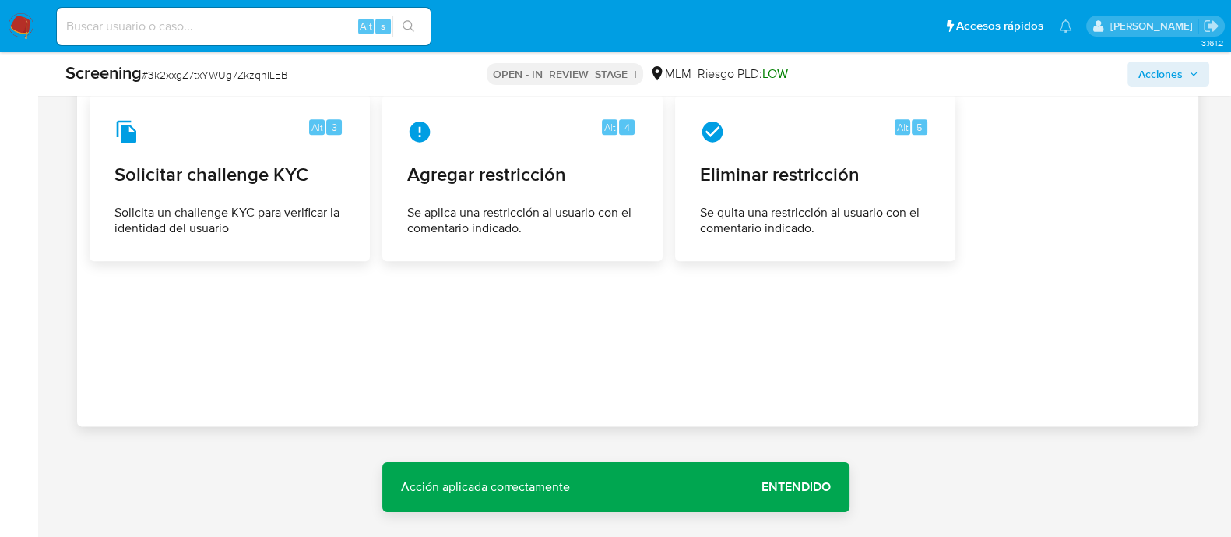
click at [788, 487] on span "Entendido" at bounding box center [796, 487] width 69 height 0
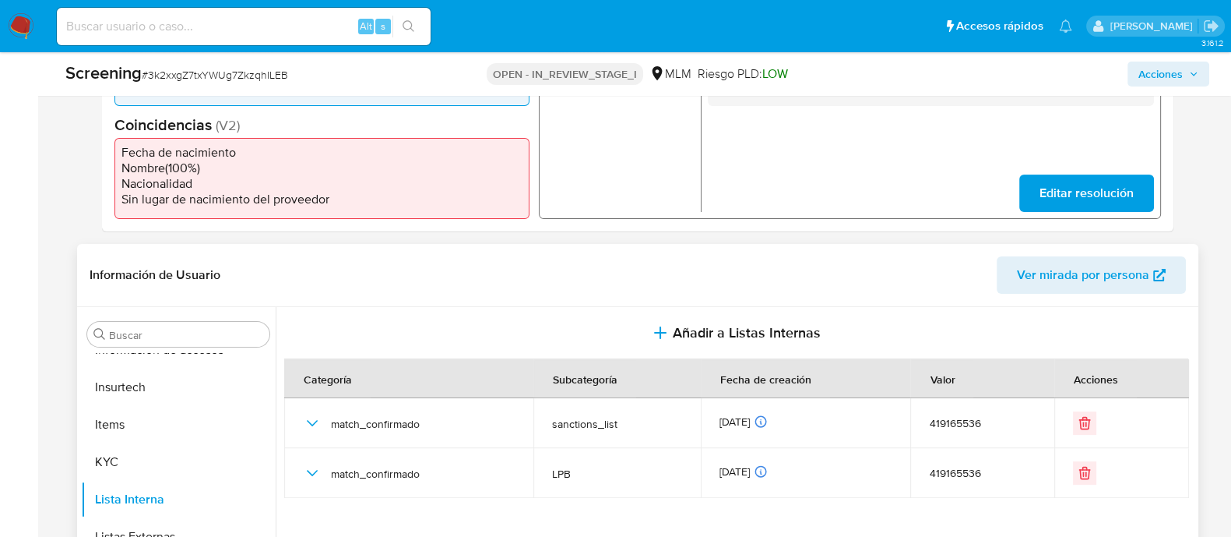
scroll to position [727, 0]
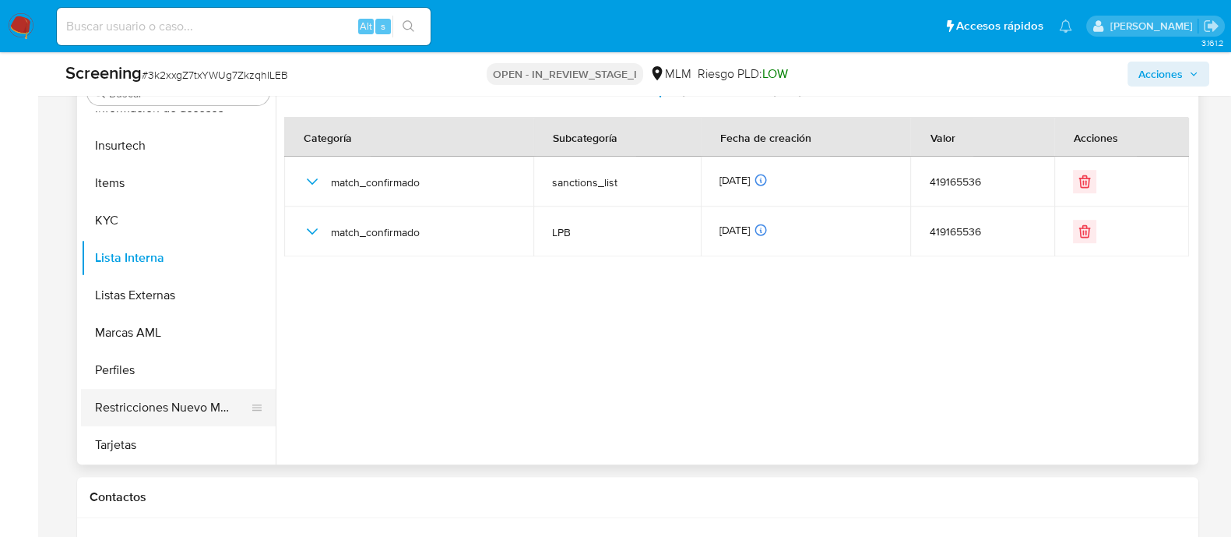
click at [231, 393] on button "Restricciones Nuevo Mundo" at bounding box center [172, 407] width 182 height 37
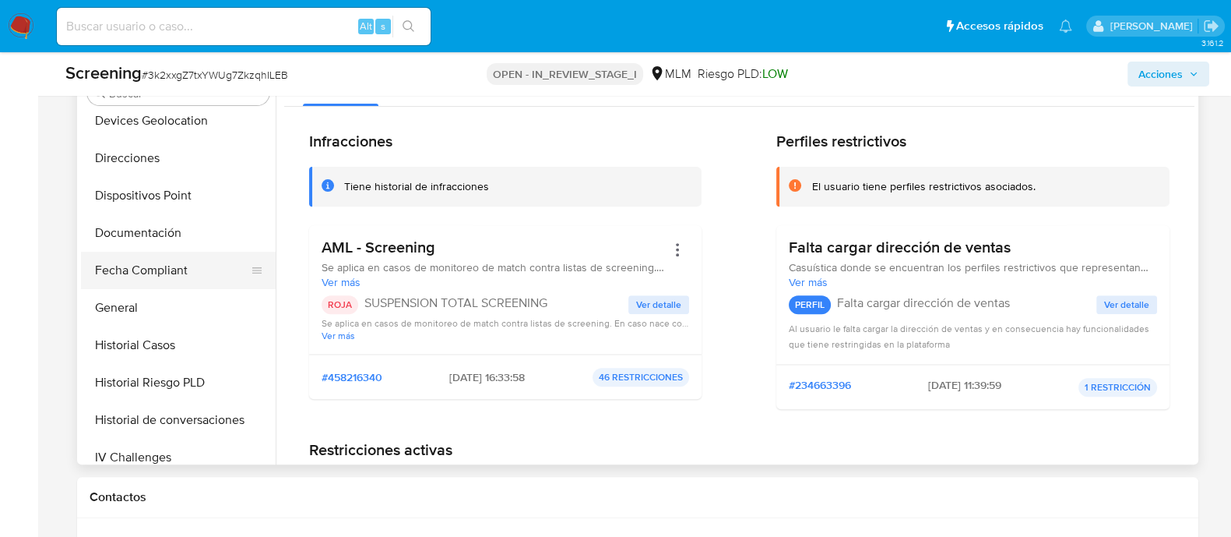
scroll to position [343, 0]
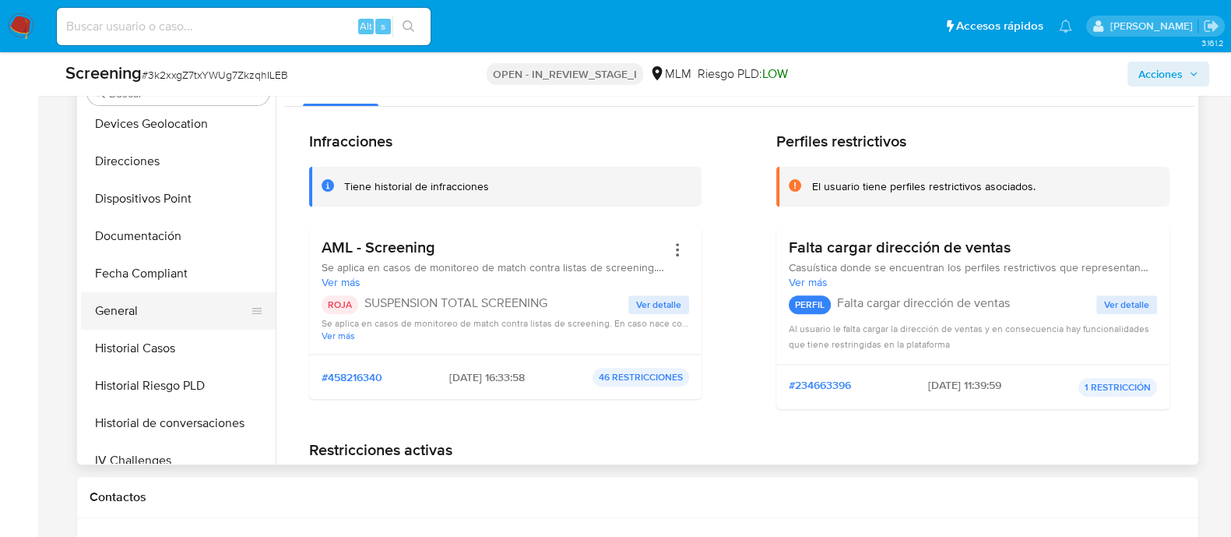
click at [140, 309] on button "General" at bounding box center [172, 310] width 182 height 37
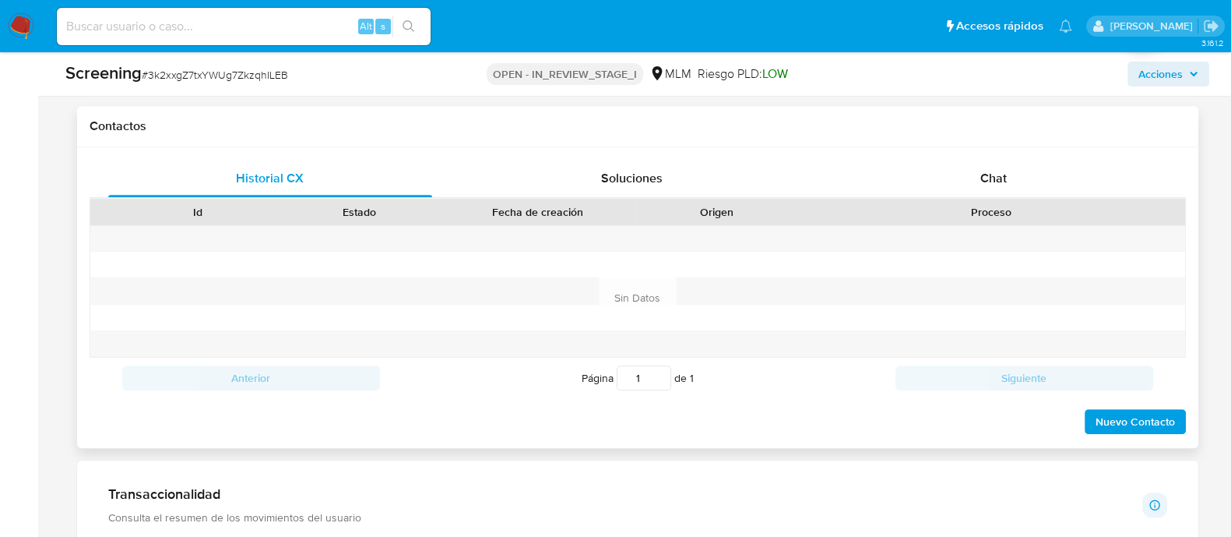
scroll to position [1117, 0]
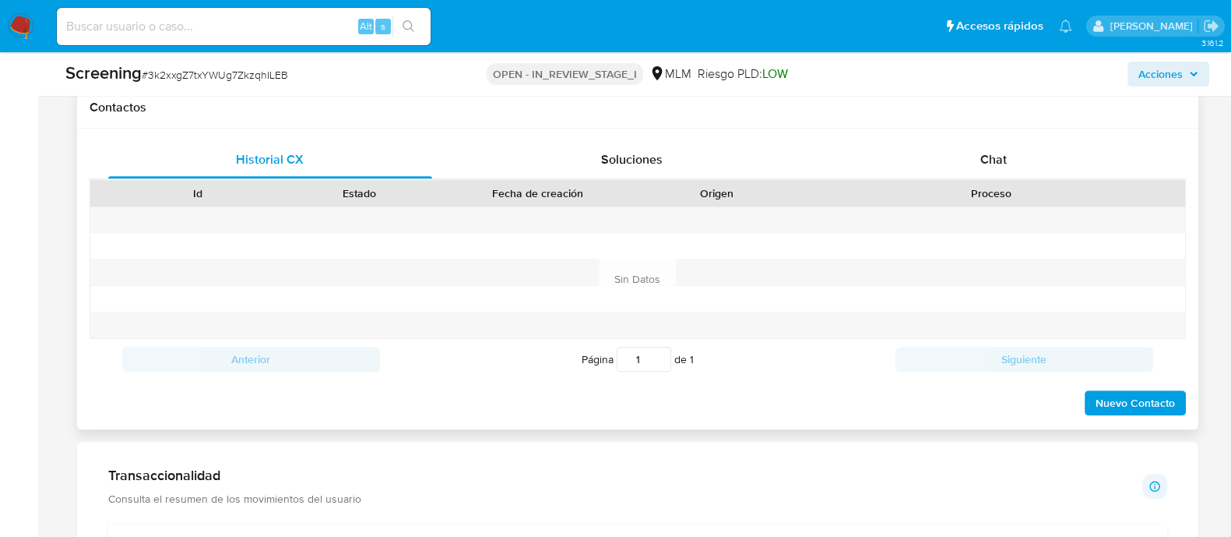
click at [1138, 392] on span "Nuevo Contacto" at bounding box center [1135, 403] width 79 height 22
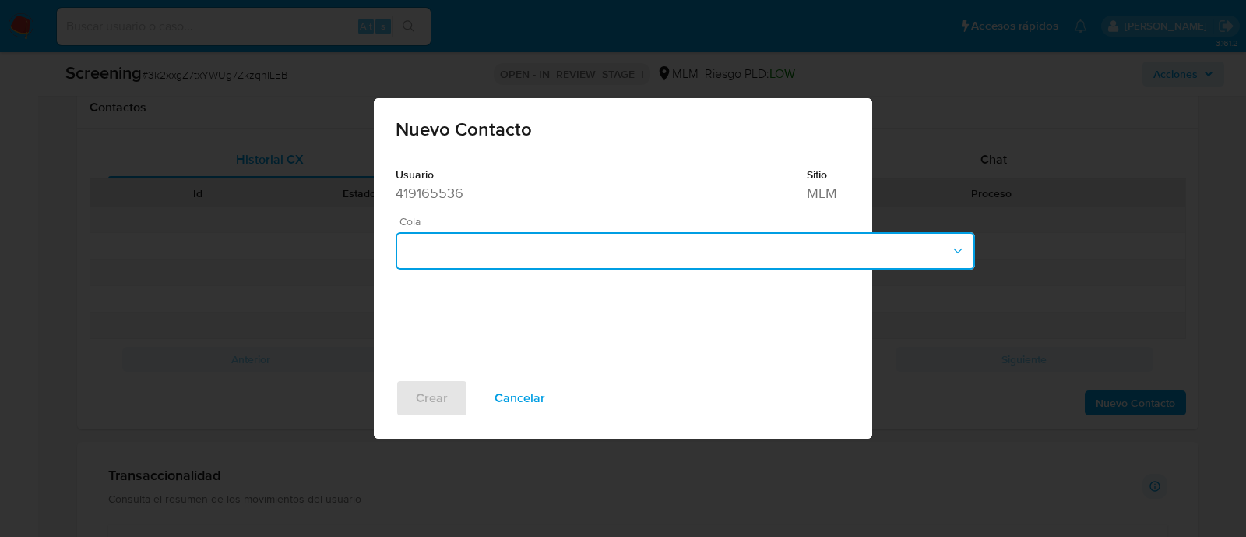
click at [525, 255] on button "button" at bounding box center [685, 250] width 579 height 37
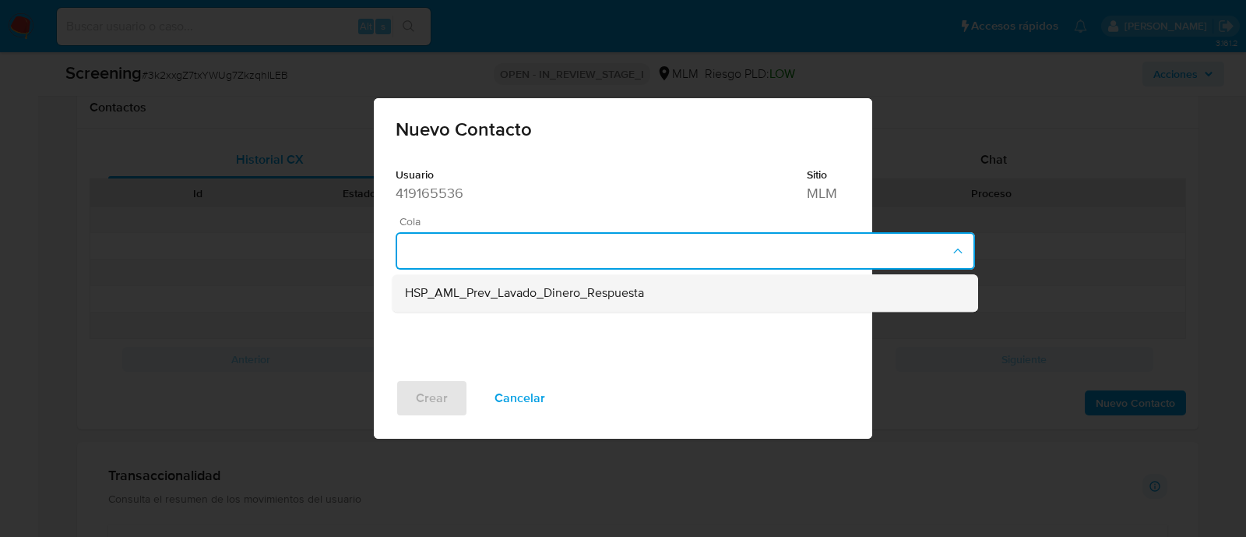
click at [615, 297] on span "HSP_AML_Prev_Lavado_Dinero_Respuesta" at bounding box center [524, 294] width 239 height 16
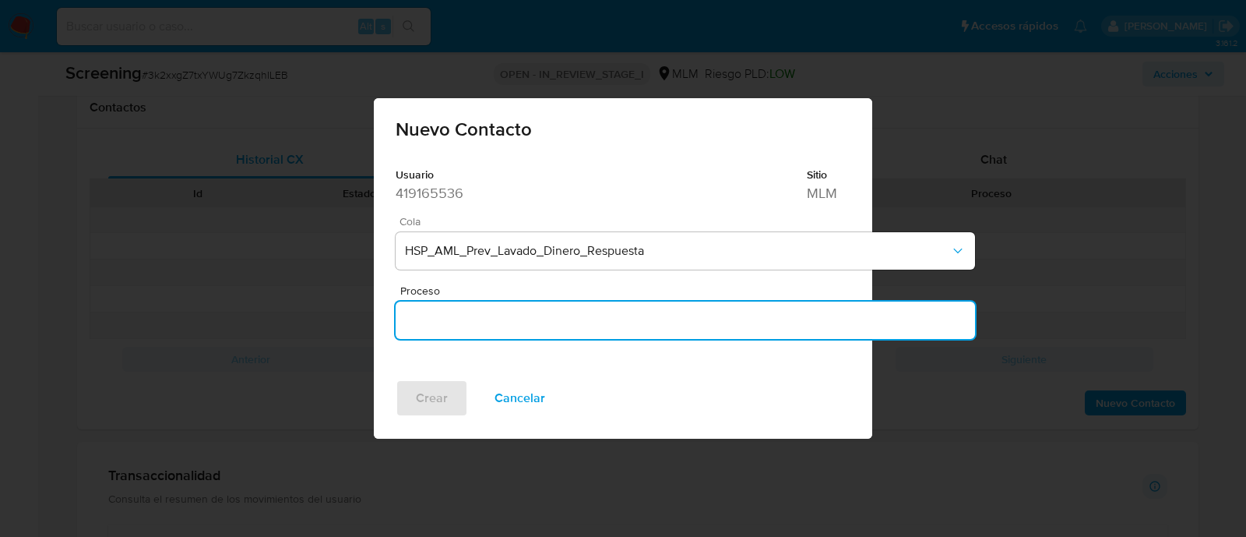
click at [529, 317] on input "Proceso" at bounding box center [685, 320] width 579 height 20
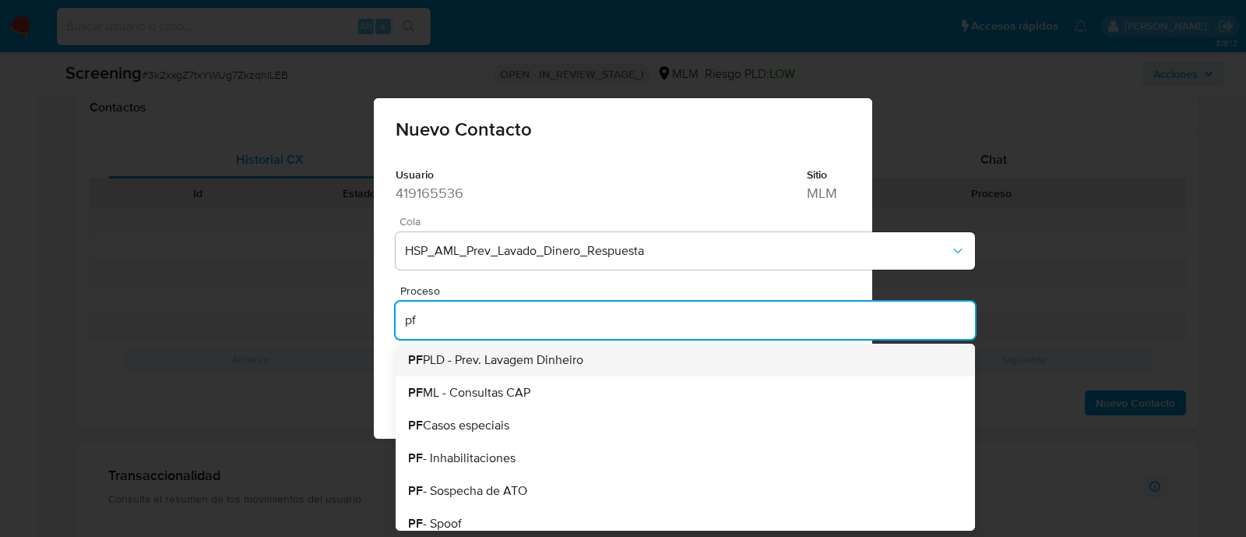
click at [536, 366] on span "PF PLD - Prev. Lavagem Dinheiro" at bounding box center [495, 360] width 175 height 12
type input "PF PLD - Prev. Lavagem Dinheiro"
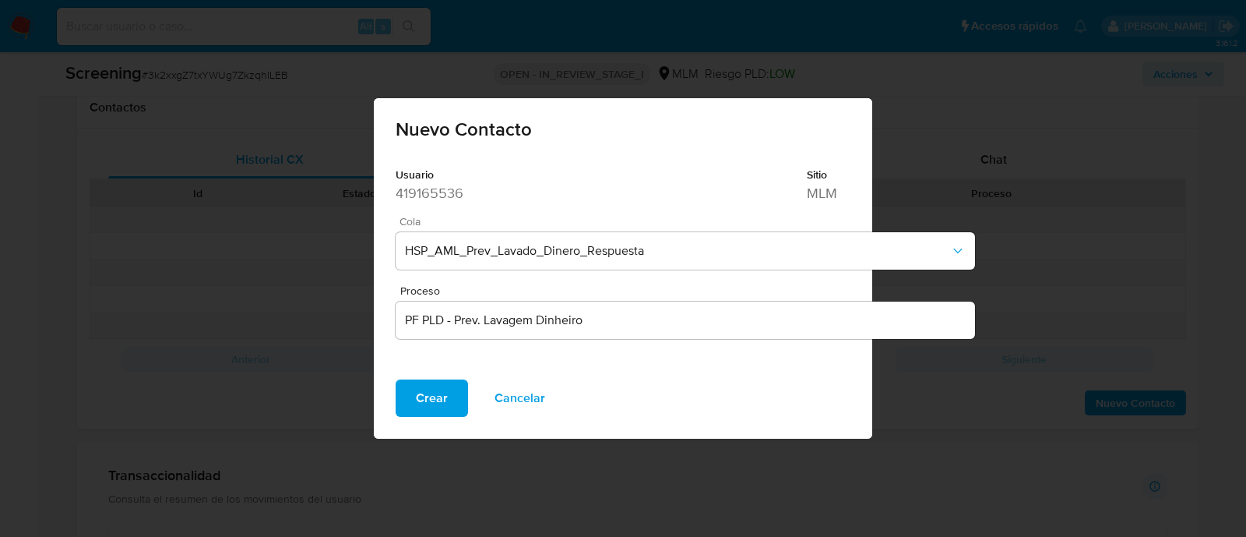
click at [431, 382] on span "Crear" at bounding box center [432, 398] width 32 height 34
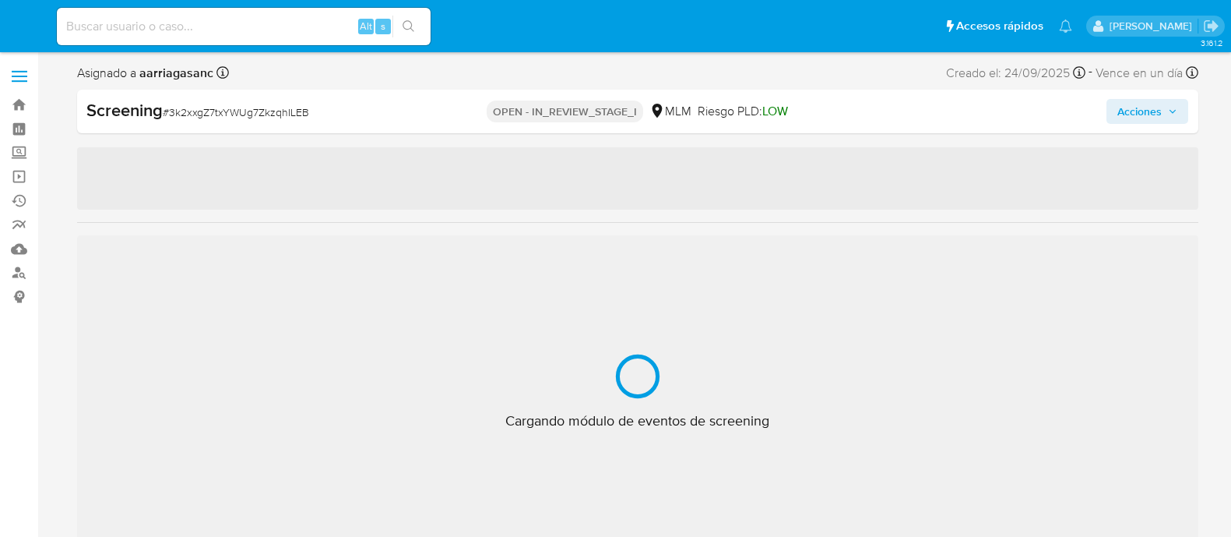
select select "10"
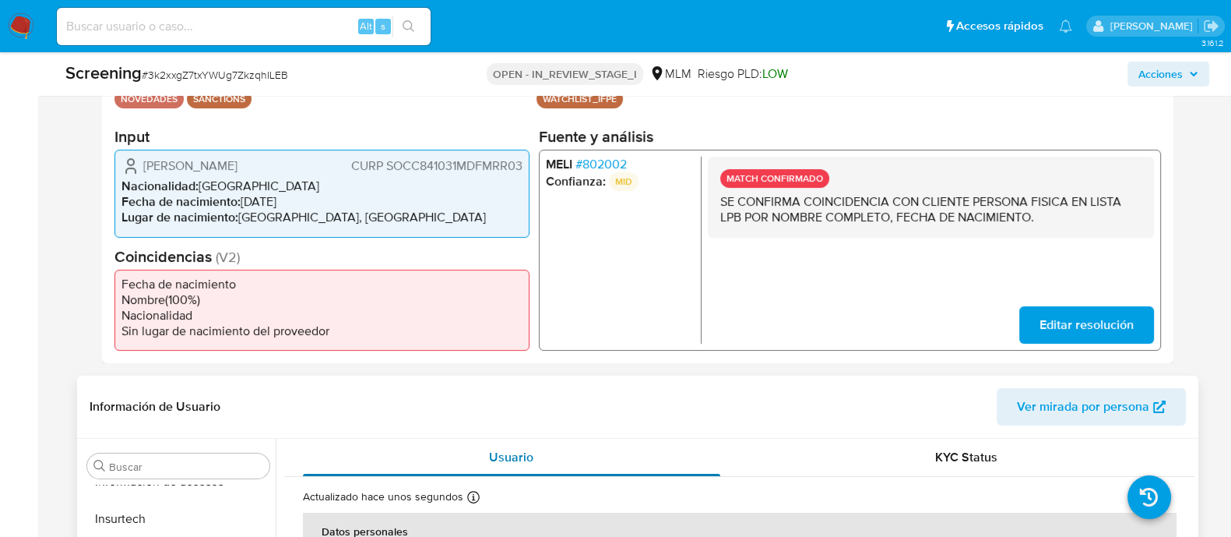
scroll to position [389, 0]
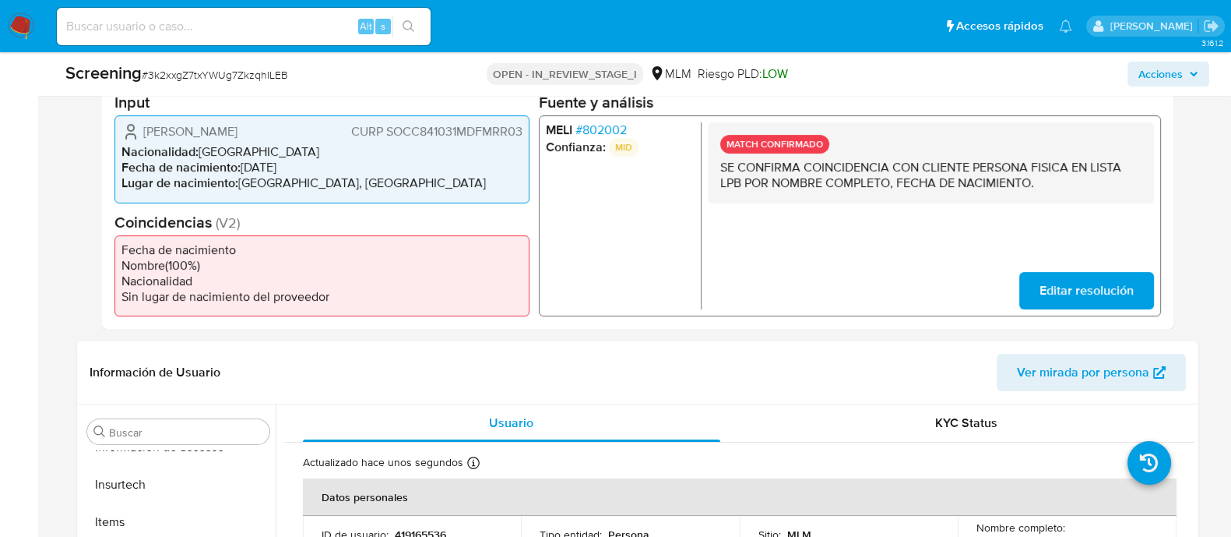
drag, startPoint x: 146, startPoint y: 126, endPoint x: 317, endPoint y: 127, distance: 171.3
click at [238, 127] on span "[PERSON_NAME]" at bounding box center [190, 132] width 94 height 16
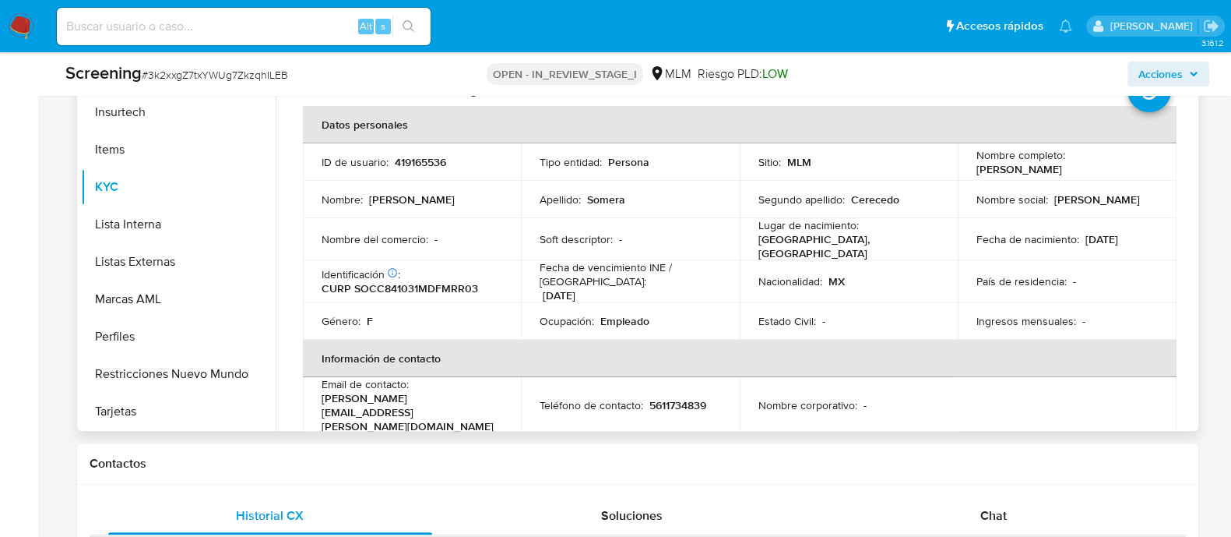
scroll to position [681, 0]
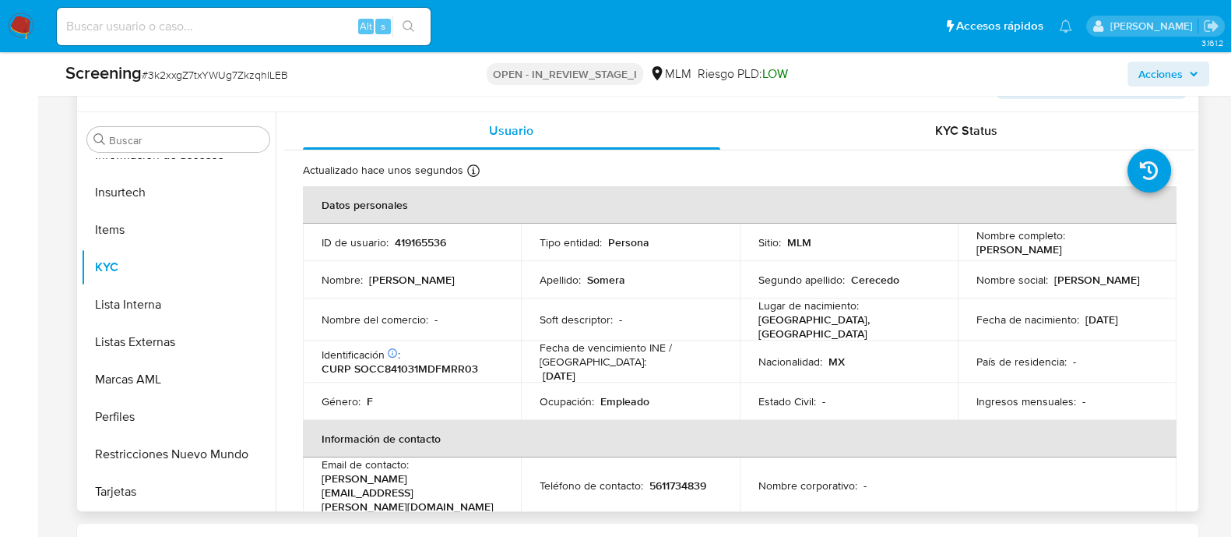
drag, startPoint x: 973, startPoint y: 248, endPoint x: 1130, endPoint y: 247, distance: 157.3
click at [1130, 247] on div "Nombre completo : Carla Adriana Somera Cerecedo" at bounding box center [1067, 242] width 181 height 28
copy p "[PERSON_NAME]"
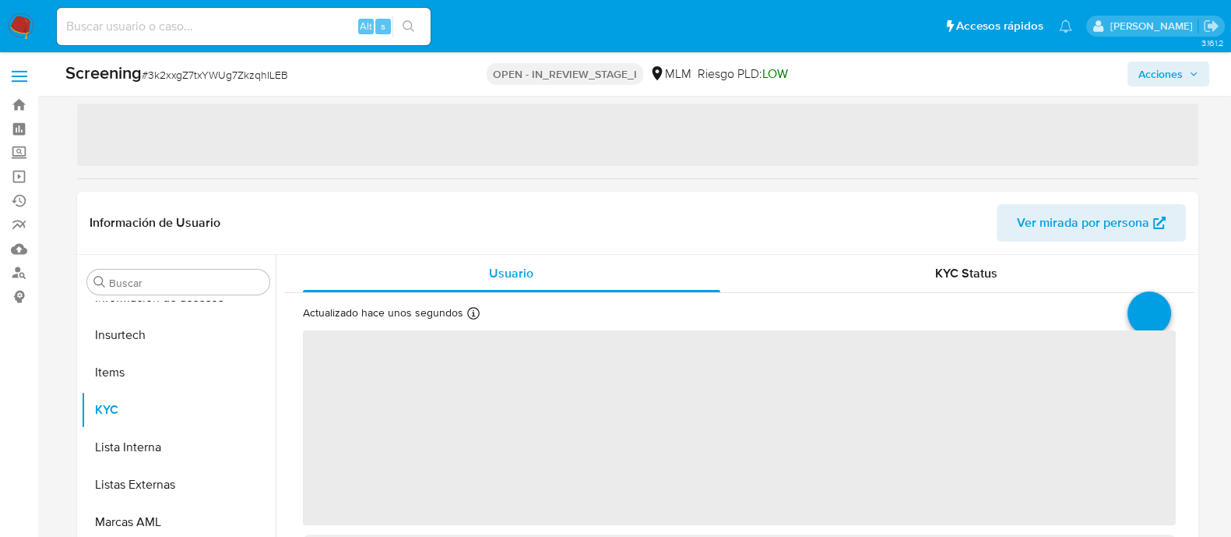
select select "10"
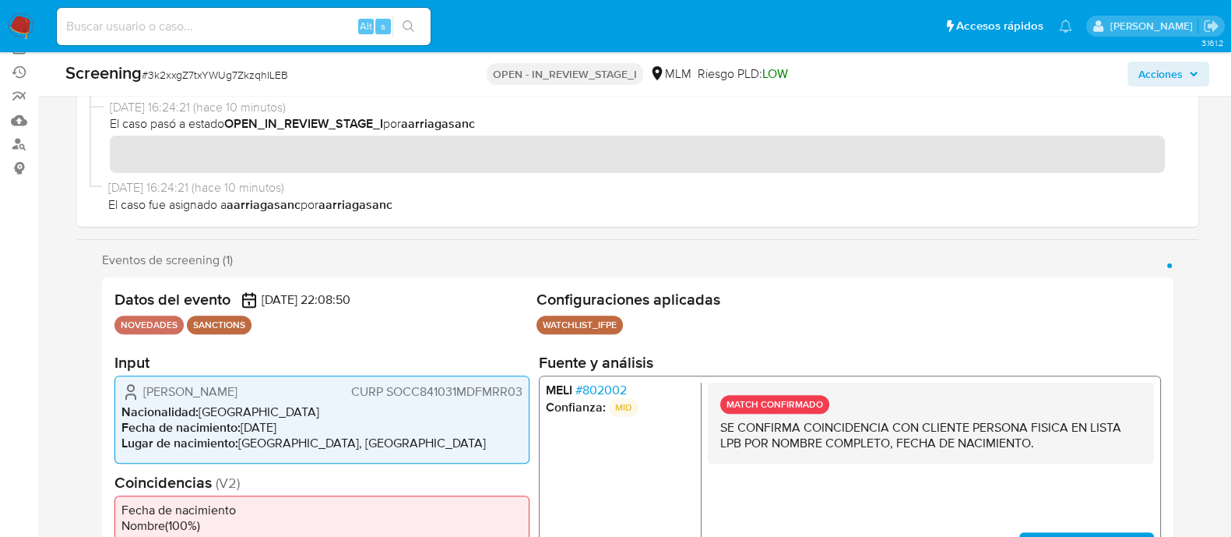
scroll to position [292, 0]
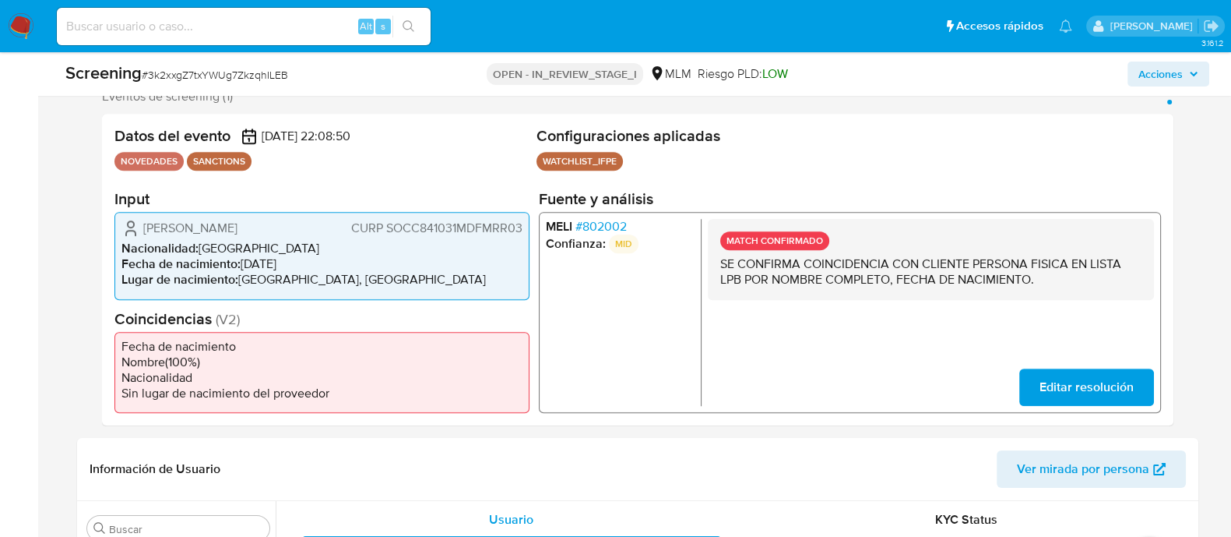
drag, startPoint x: 139, startPoint y: 231, endPoint x: 319, endPoint y: 237, distance: 180.0
click at [319, 237] on div "[PERSON_NAME] CURP SOCC841031MDFMRR03" at bounding box center [321, 228] width 401 height 19
drag, startPoint x: 244, startPoint y: 262, endPoint x: 300, endPoint y: 262, distance: 56.1
click at [300, 262] on li "Fecha de nacimiento : [DEMOGRAPHIC_DATA]" at bounding box center [321, 264] width 401 height 16
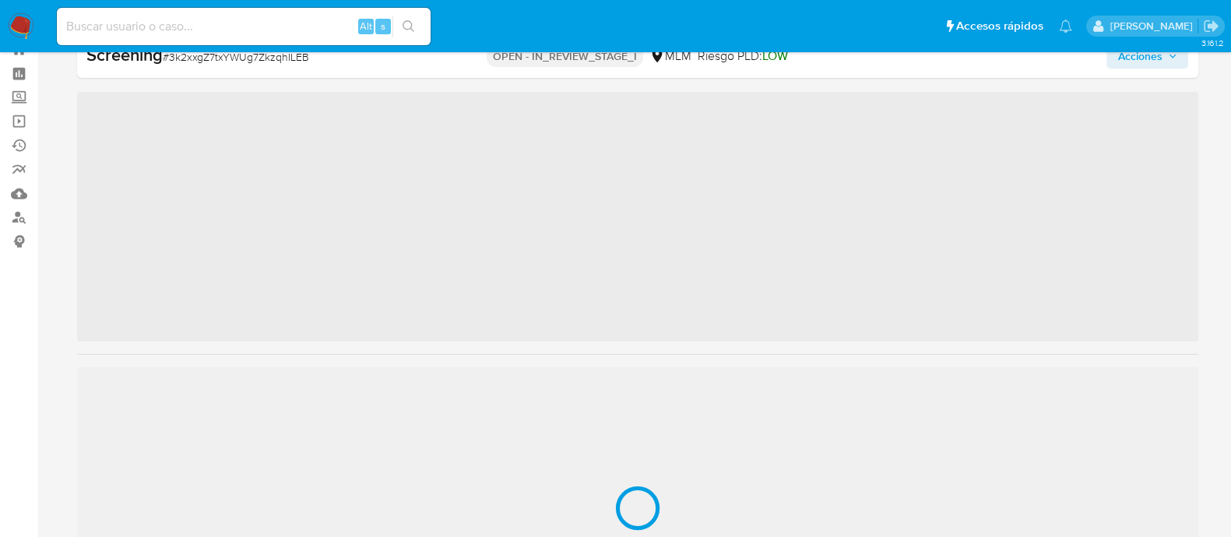
scroll to position [732, 0]
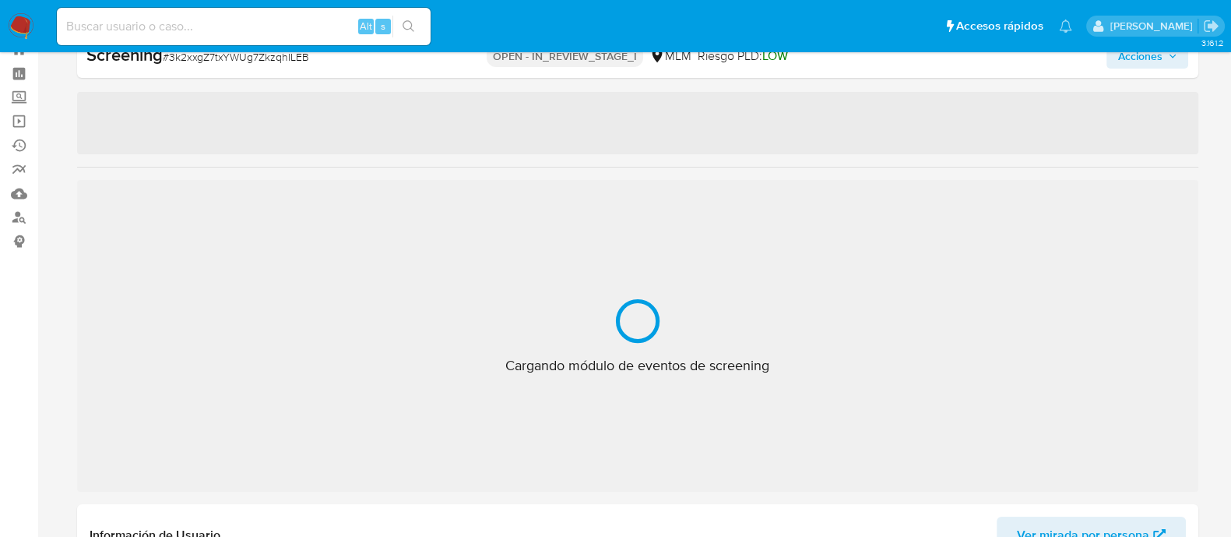
select select "10"
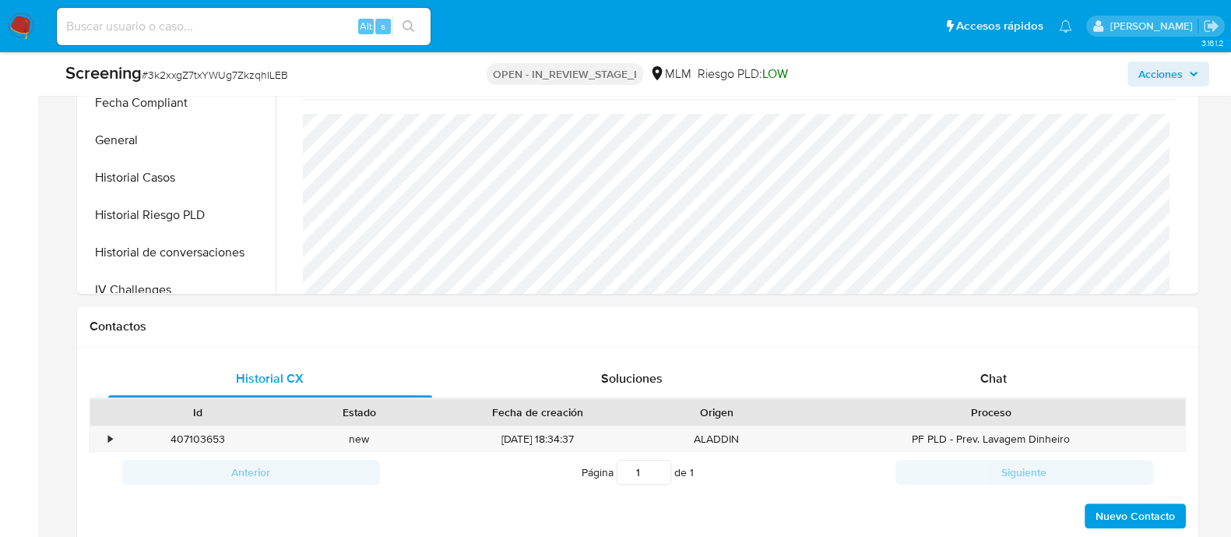
scroll to position [1126, 0]
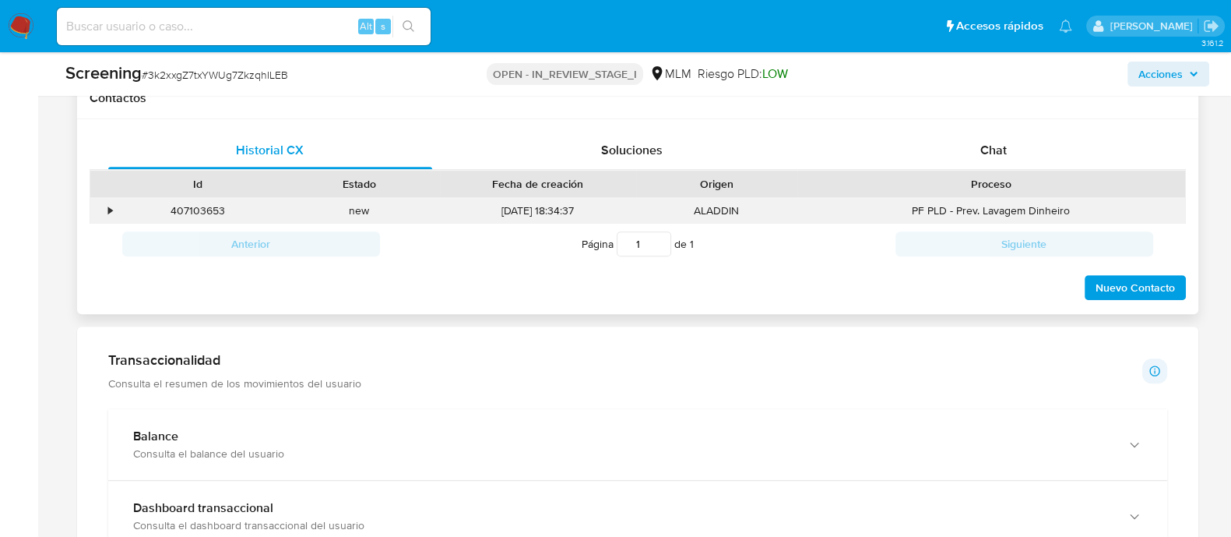
click at [114, 211] on div "•" at bounding box center [103, 211] width 27 height 26
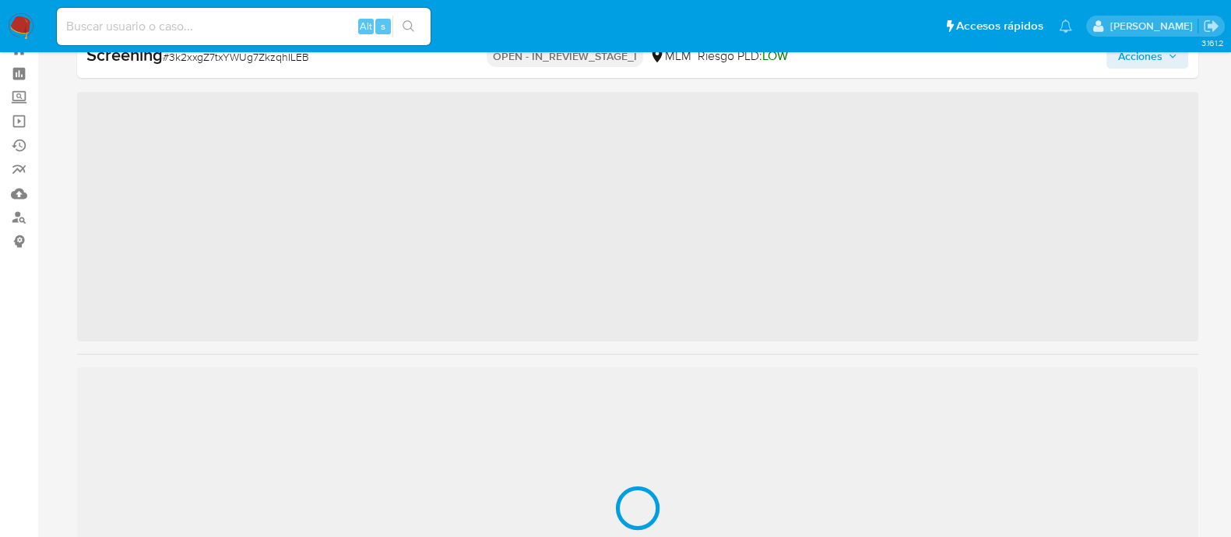
scroll to position [732, 0]
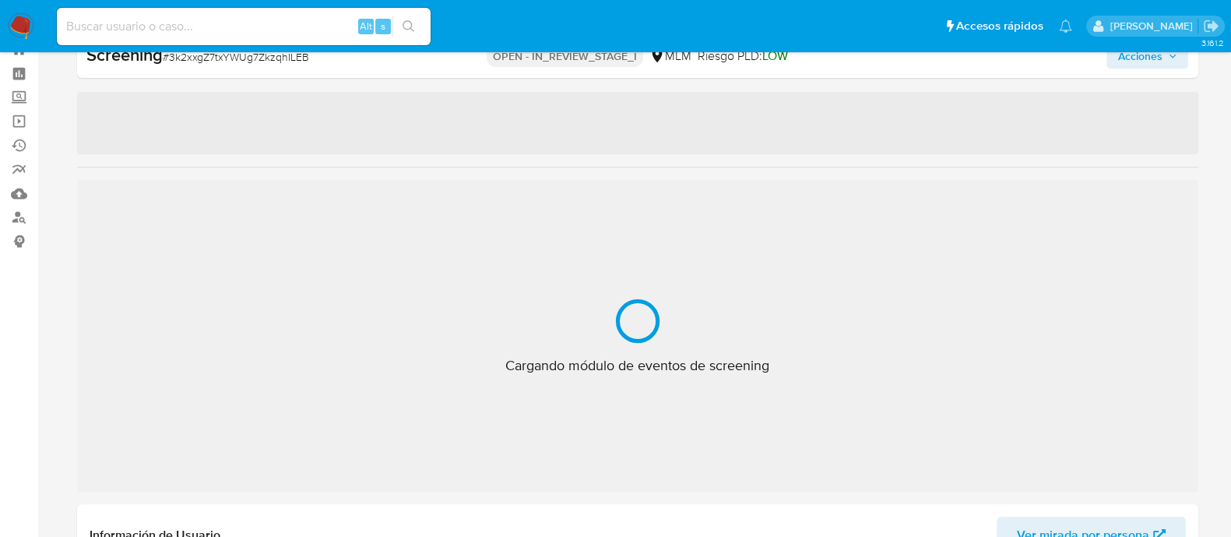
select select "10"
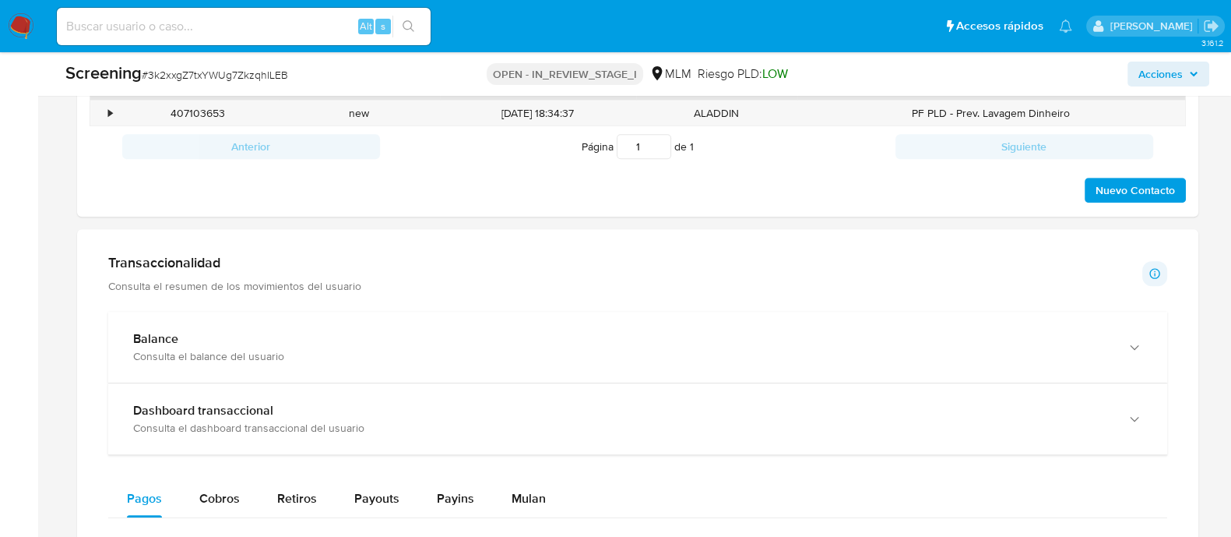
scroll to position [1029, 0]
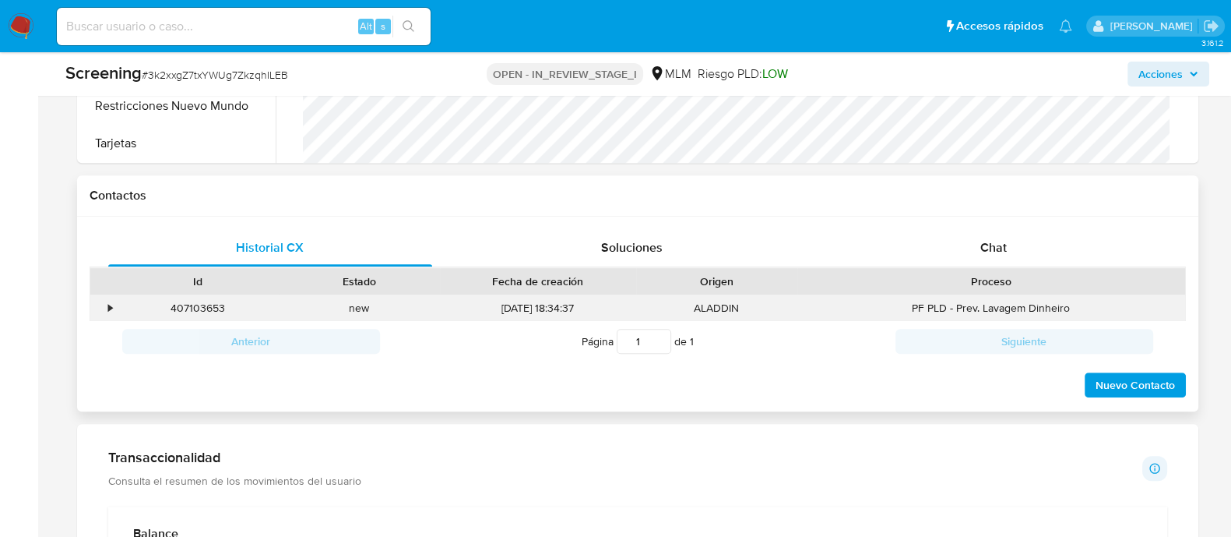
click at [111, 305] on div "•" at bounding box center [111, 308] width 4 height 15
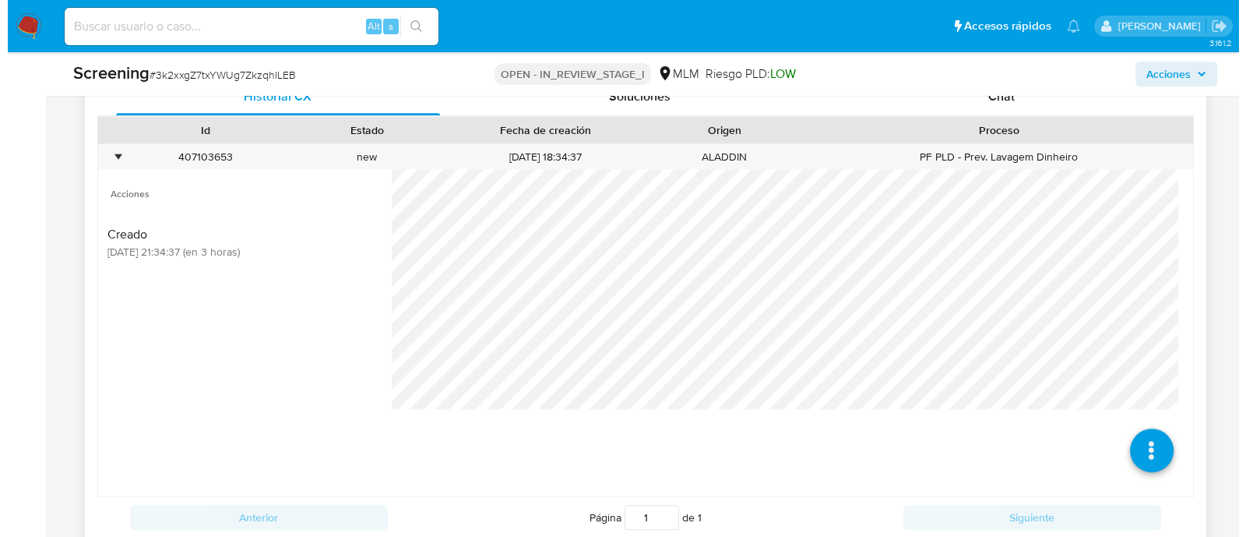
scroll to position [1224, 0]
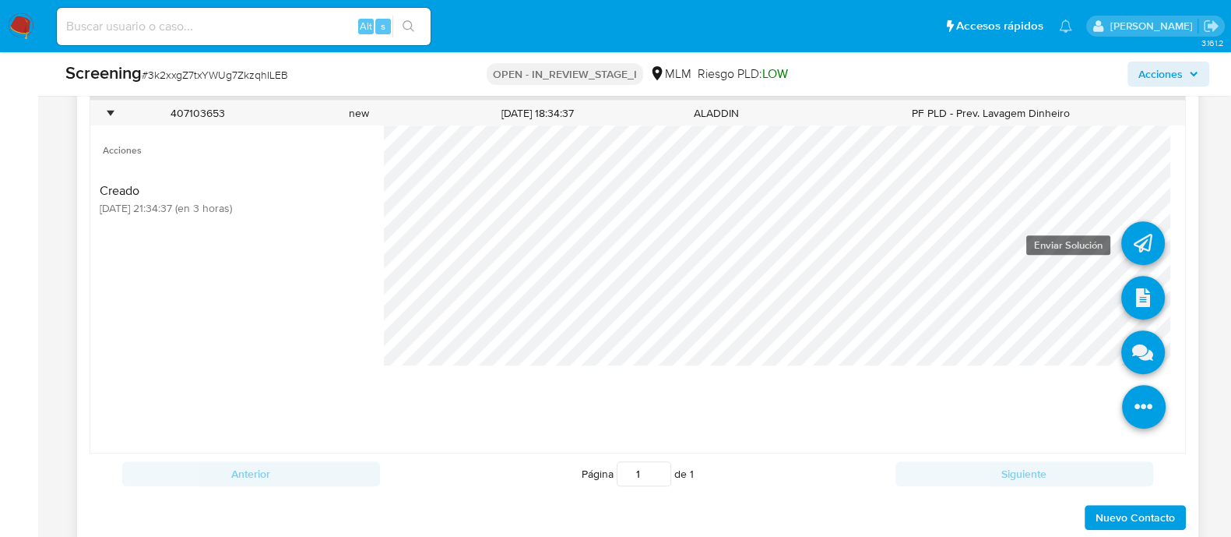
click at [1122, 234] on icon at bounding box center [1144, 243] width 44 height 44
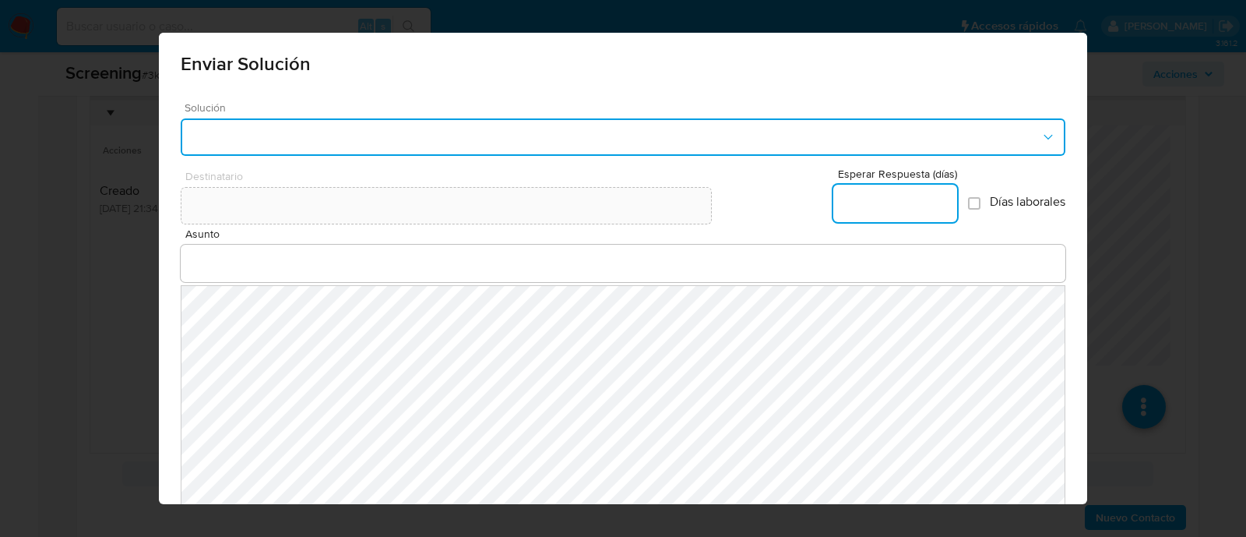
click at [249, 141] on button "button" at bounding box center [623, 136] width 885 height 37
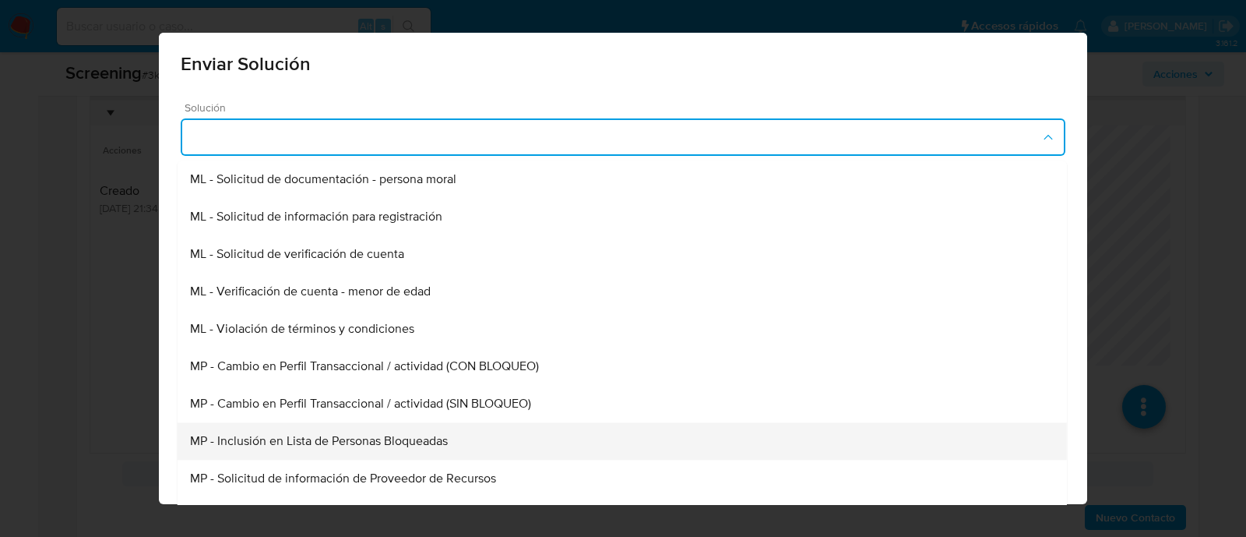
click at [358, 438] on span "MP - Inclusión en Lista de Personas Bloqueadas" at bounding box center [319, 441] width 258 height 16
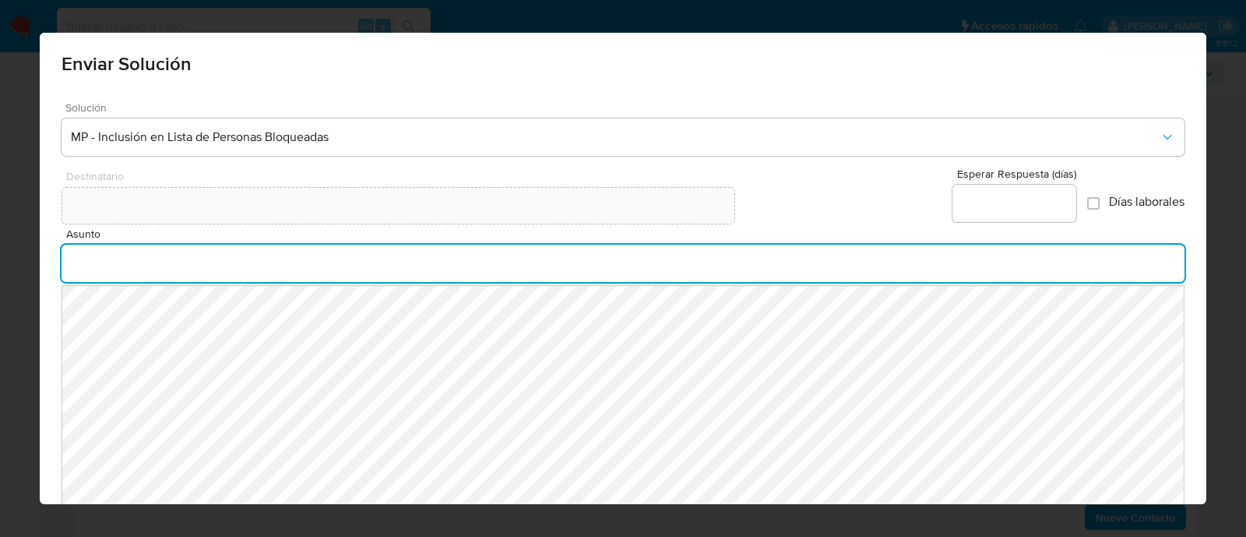
click at [326, 262] on input "Asunto" at bounding box center [624, 263] width 1124 height 20
type input "INFORMACION IMPORTANTE EN TU CUENTA MERCADO PAGO"
click at [1006, 209] on input "Esperar Respuesta (días)" at bounding box center [1015, 203] width 124 height 20
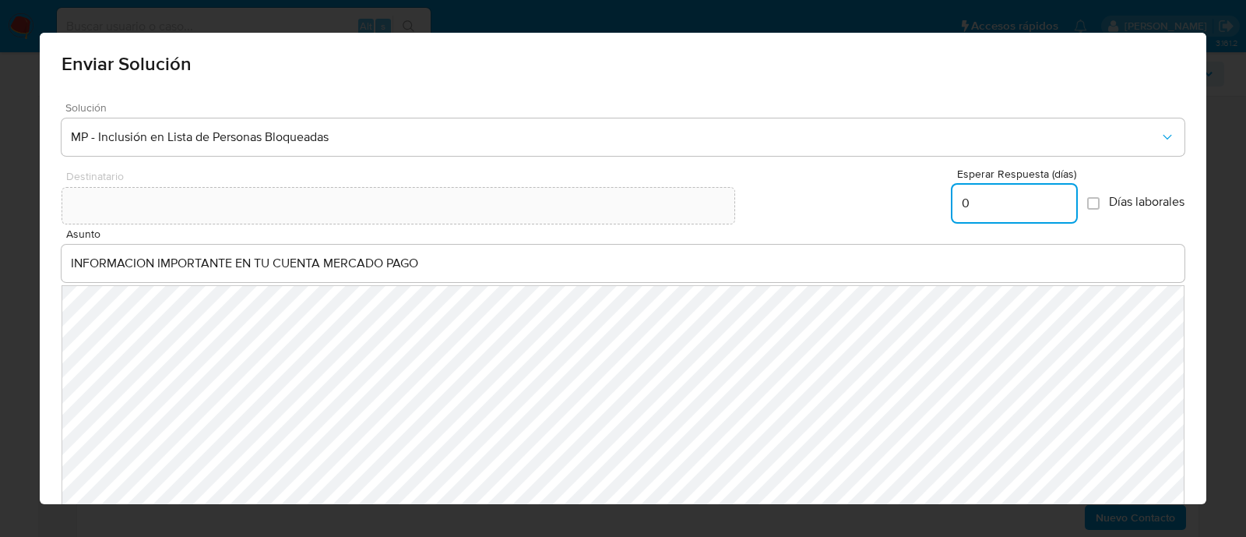
type input "0"
click at [868, 228] on span "Asunto" at bounding box center [628, 234] width 1124 height 12
click at [868, 253] on input "INFORMACION IMPORTANTE EN TU CUENTA MERCADO PAGO" at bounding box center [624, 263] width 1124 height 20
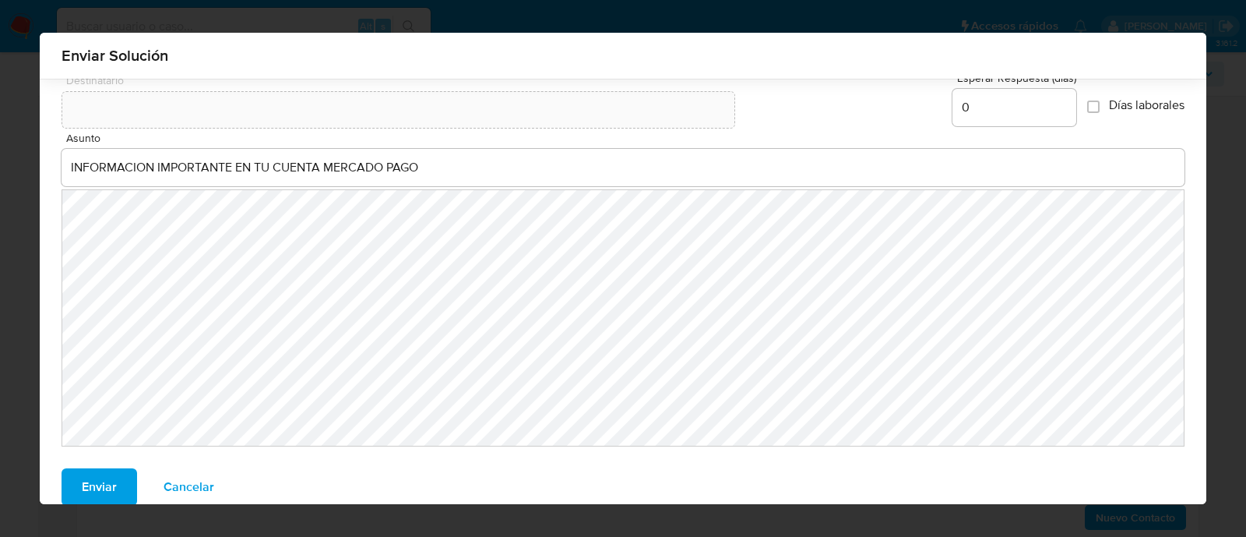
click at [112, 477] on button "Enviar" at bounding box center [100, 486] width 76 height 37
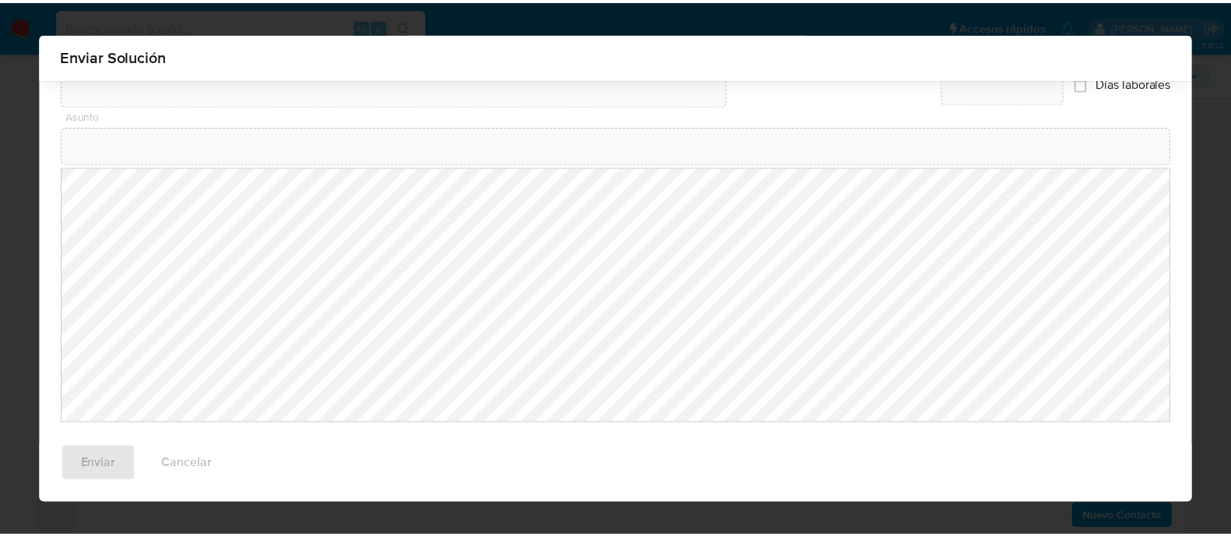
scroll to position [63, 0]
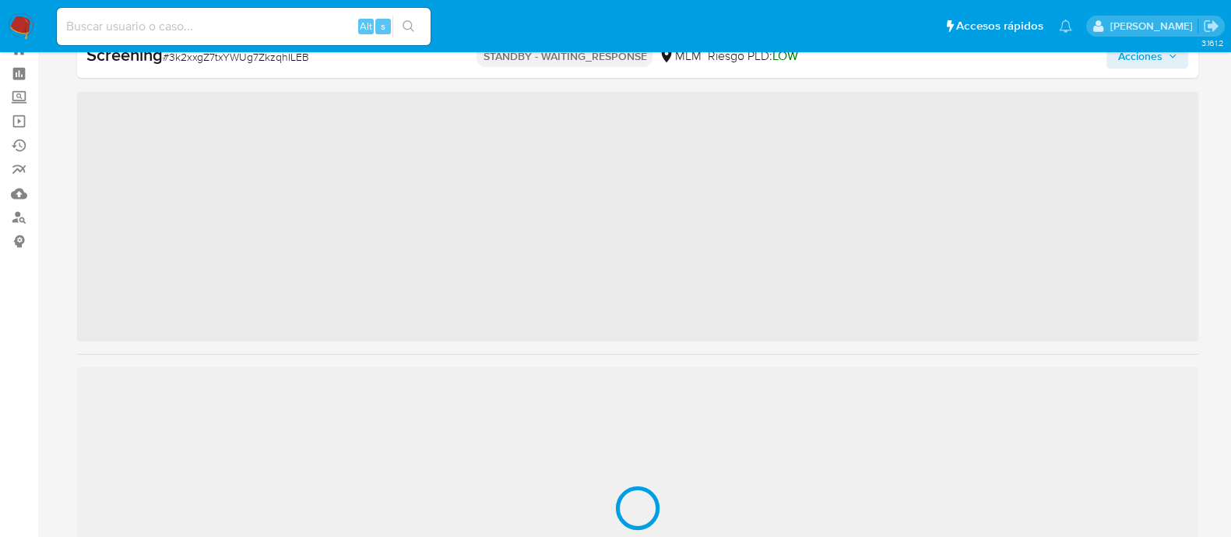
scroll to position [732, 0]
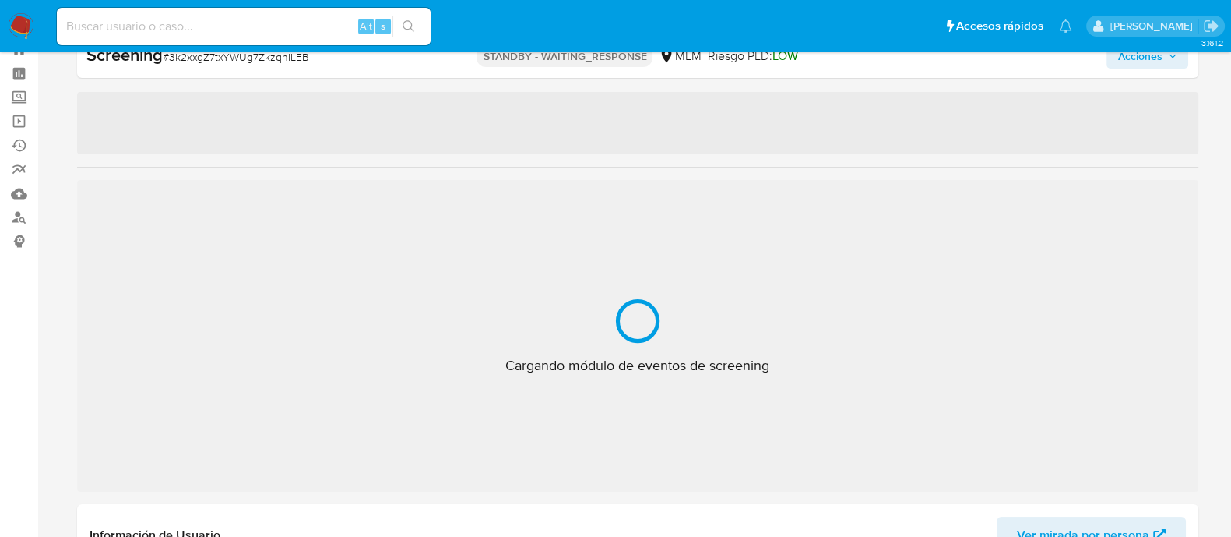
select select "10"
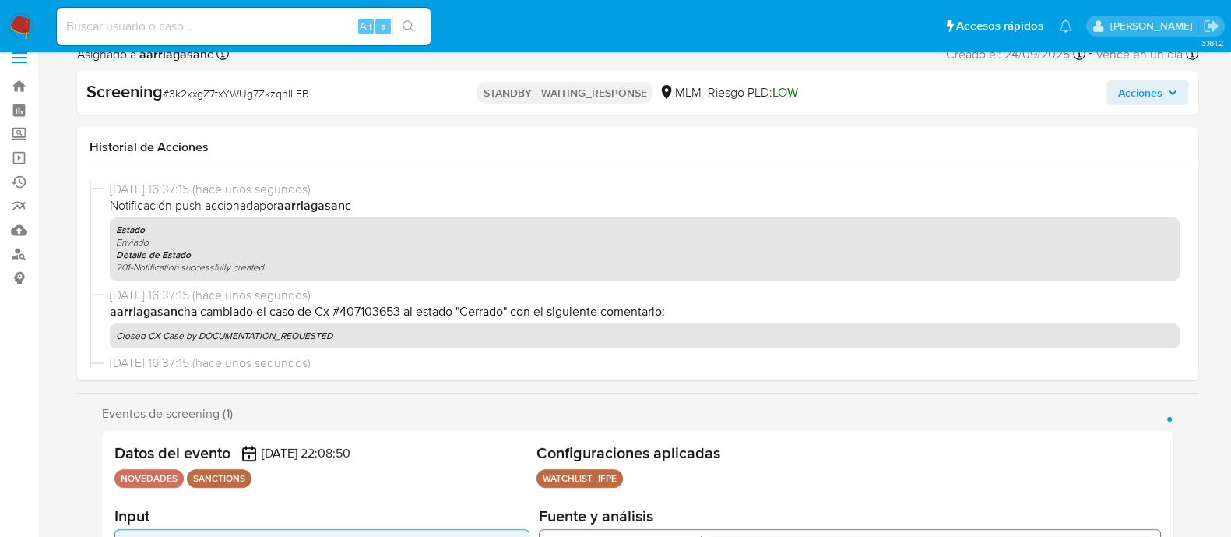
scroll to position [0, 0]
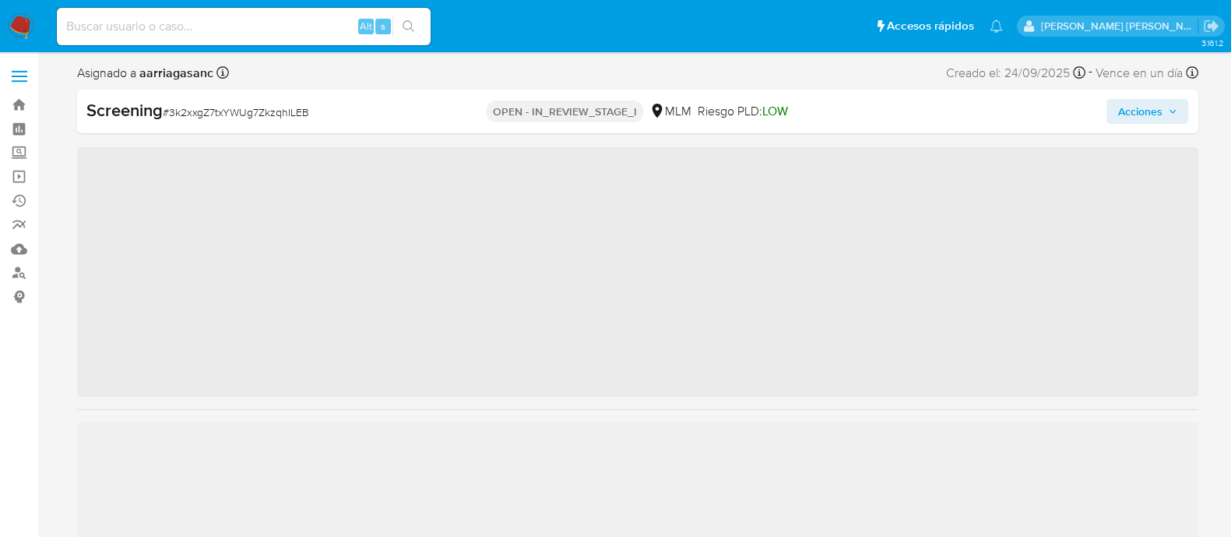
scroll to position [732, 0]
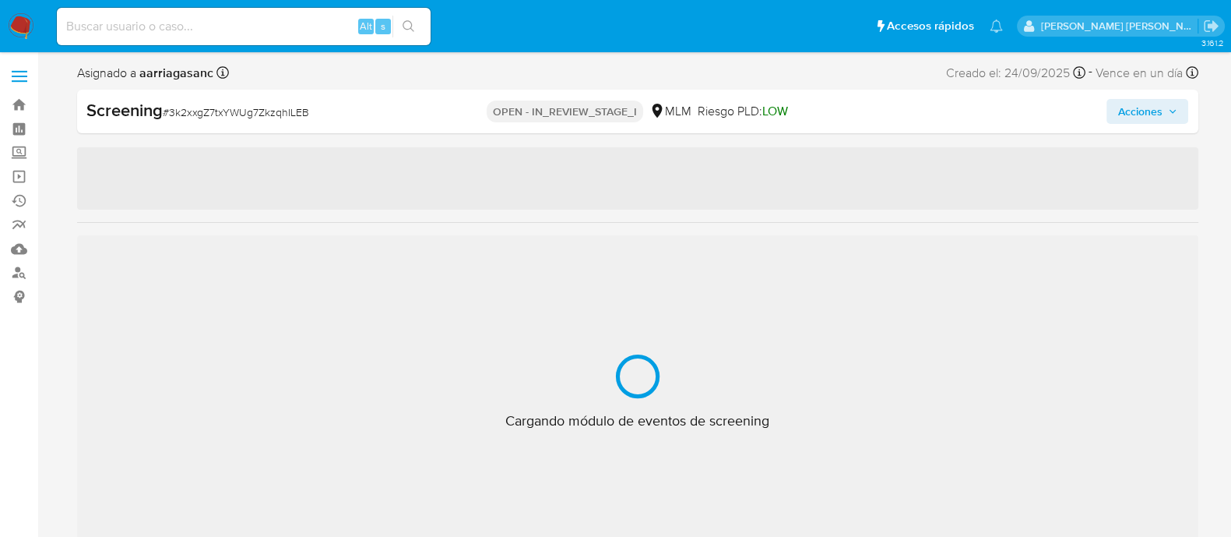
select select "10"
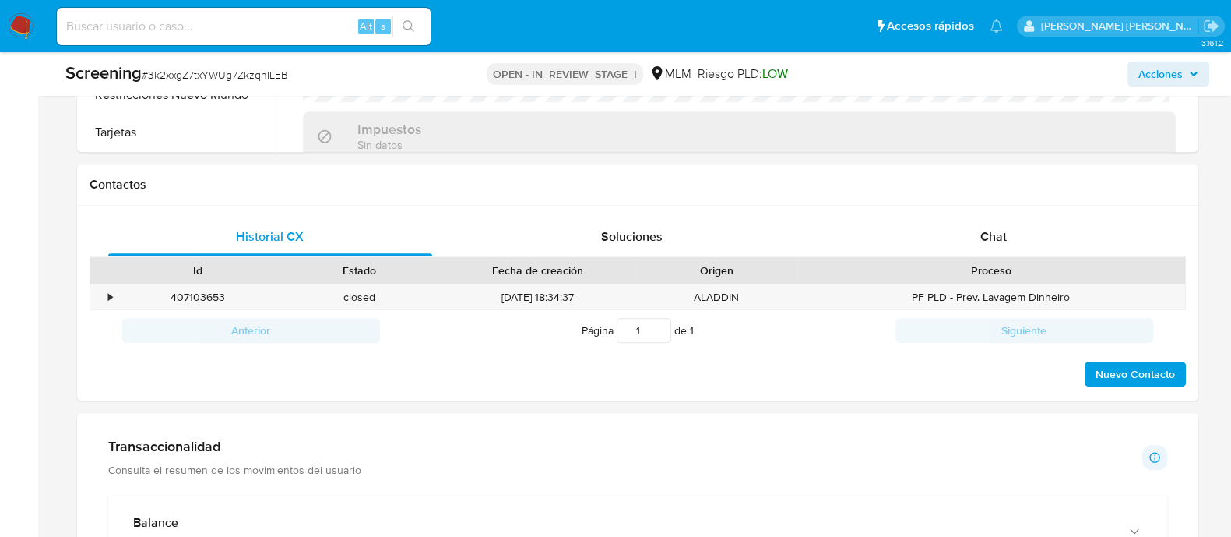
scroll to position [1071, 0]
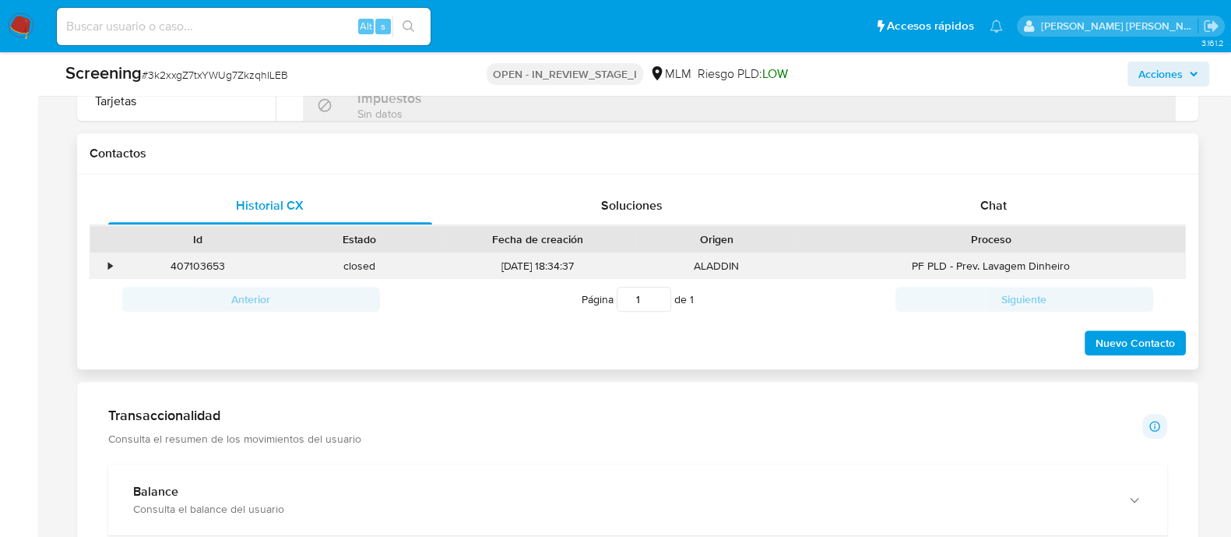
click at [109, 265] on div "•" at bounding box center [111, 266] width 4 height 15
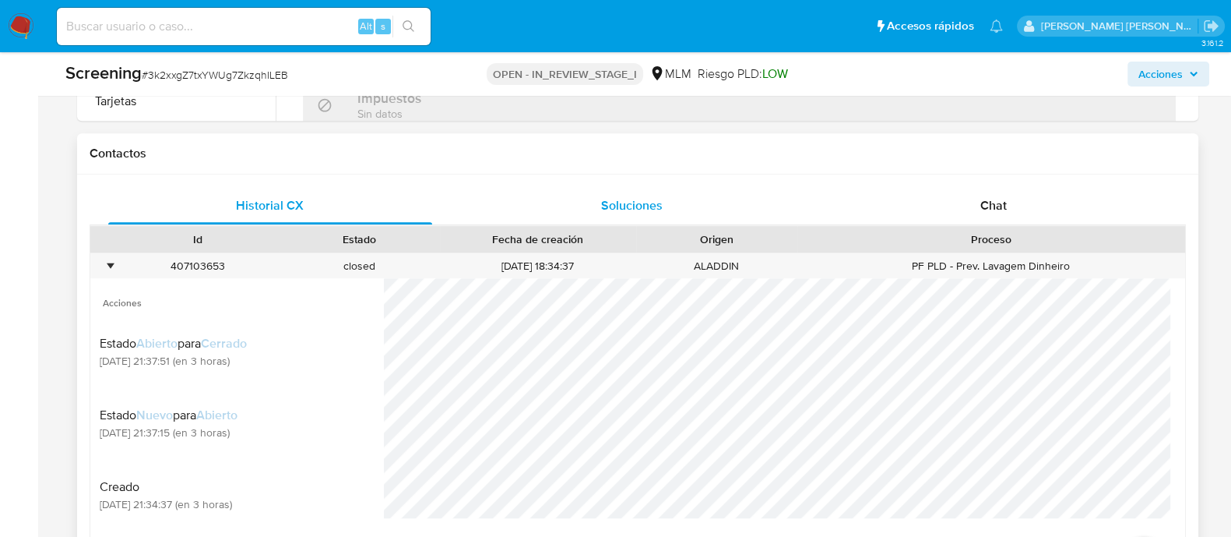
click at [636, 210] on span "Soluciones" at bounding box center [632, 205] width 62 height 18
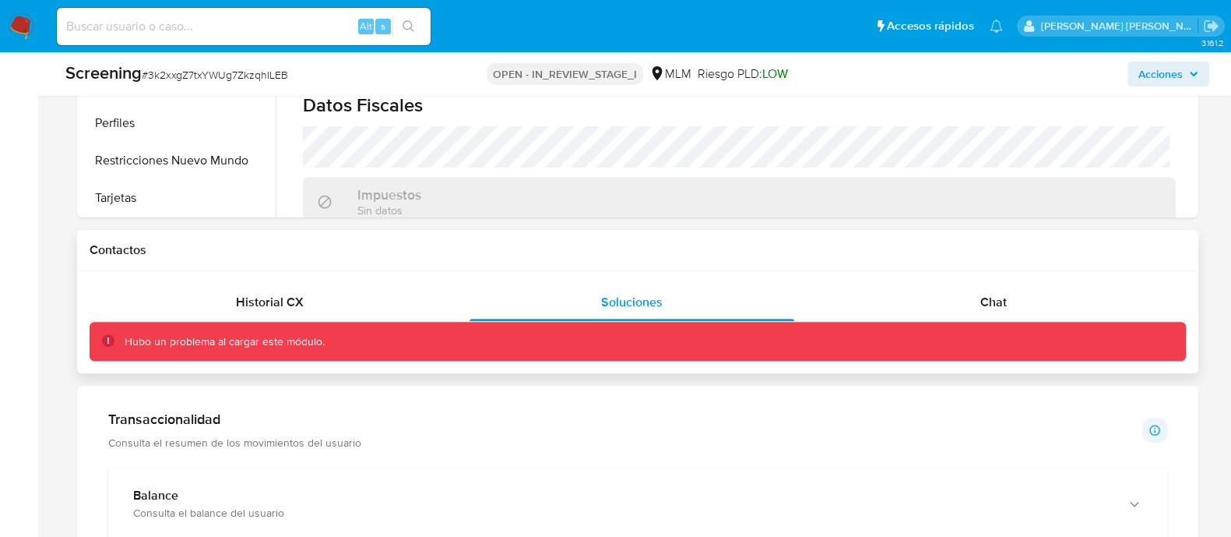
scroll to position [974, 0]
click at [607, 301] on span "Soluciones" at bounding box center [632, 303] width 62 height 18
click at [245, 300] on span "Historial CX" at bounding box center [270, 303] width 68 height 18
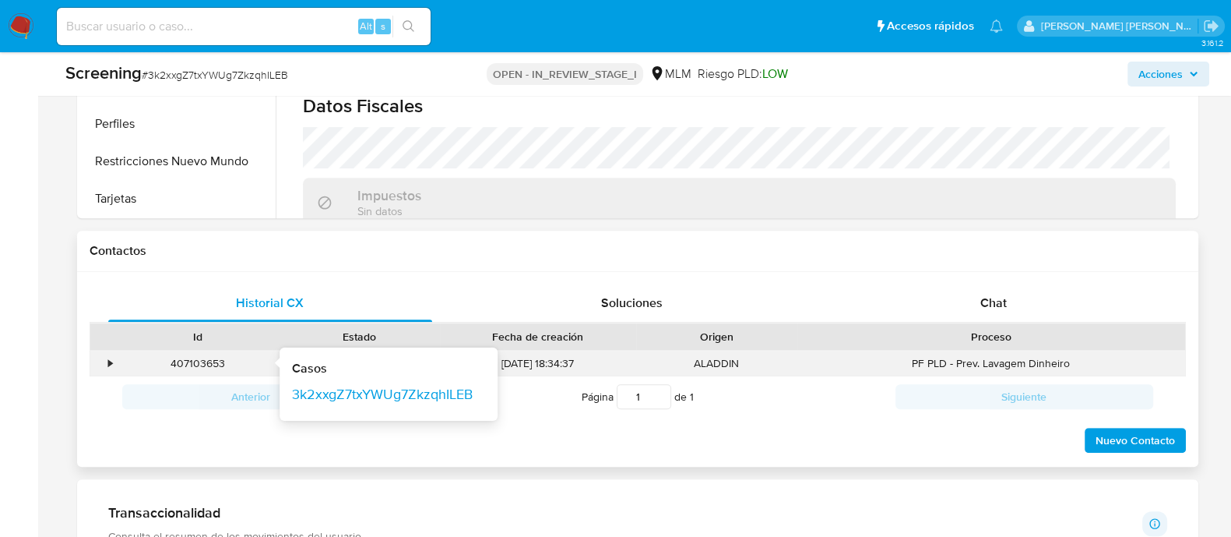
click at [120, 360] on div "407103653 Casos 3k2xxgZ7txYWUg7ZkzqhILEB" at bounding box center [198, 363] width 161 height 26
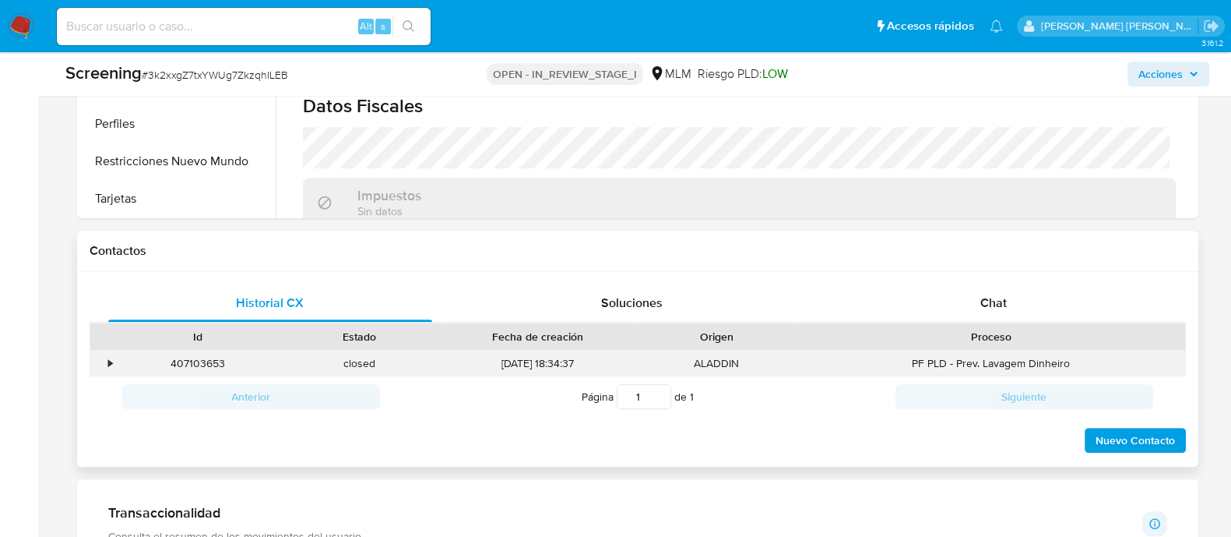
click at [109, 361] on div "•" at bounding box center [111, 363] width 4 height 15
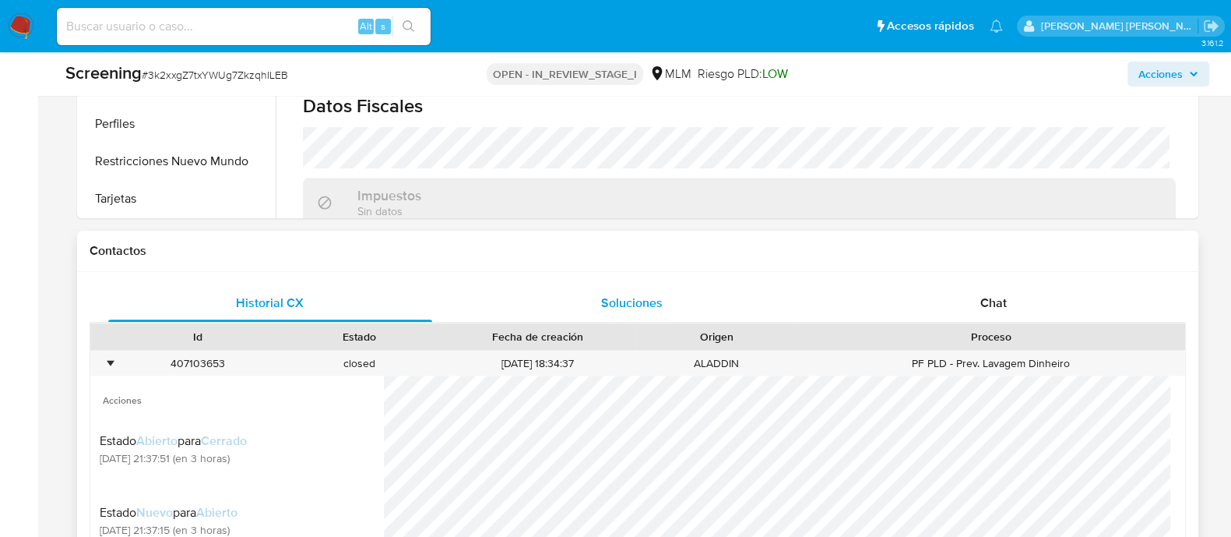
click at [664, 299] on div "Soluciones" at bounding box center [632, 302] width 325 height 37
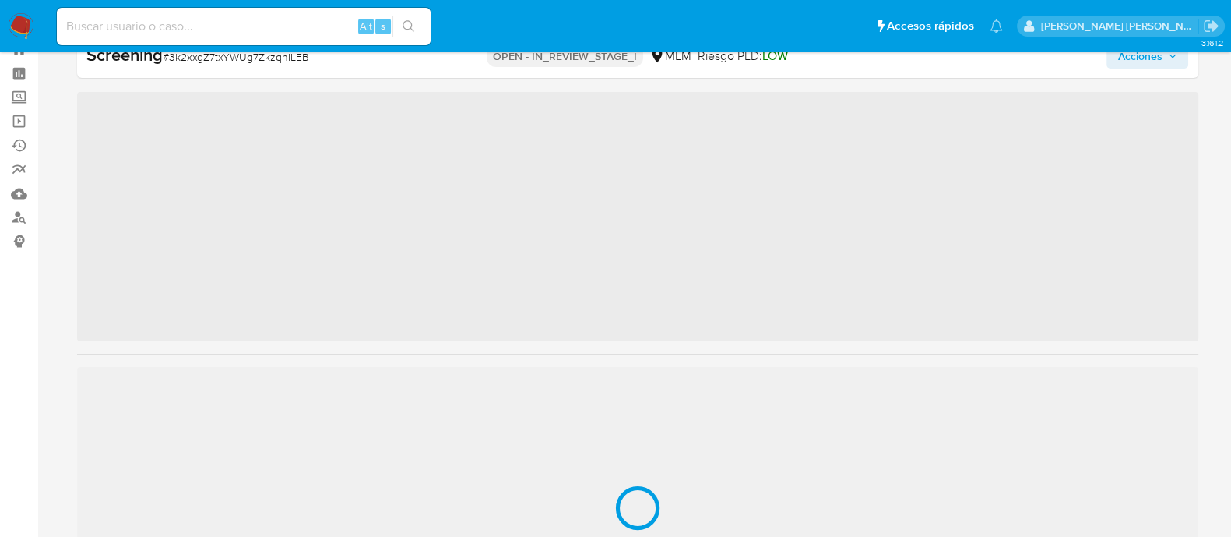
scroll to position [732, 0]
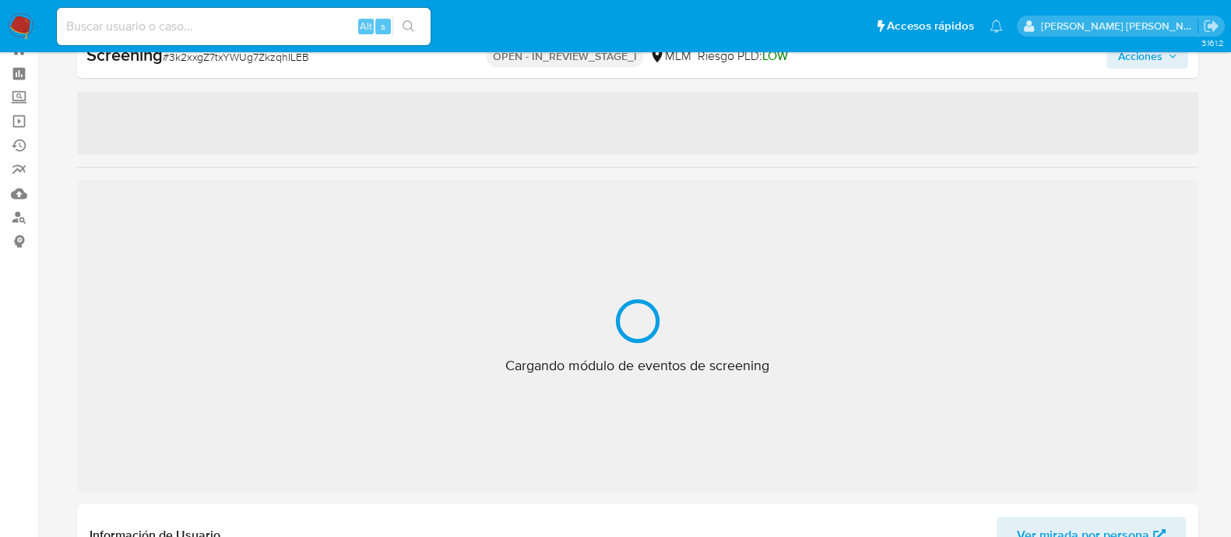
select select "10"
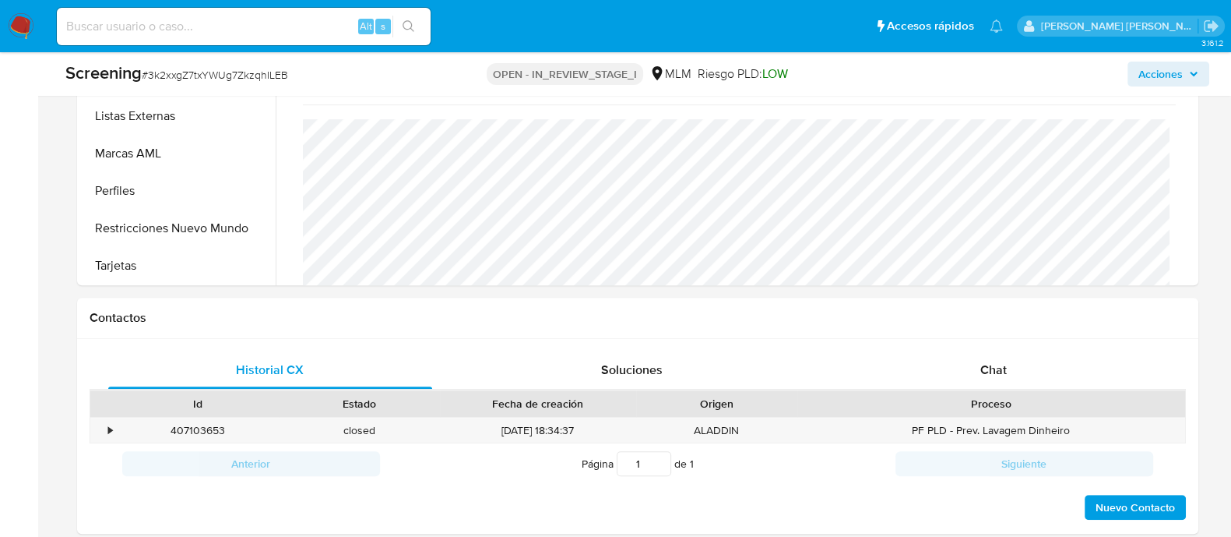
scroll to position [1126, 0]
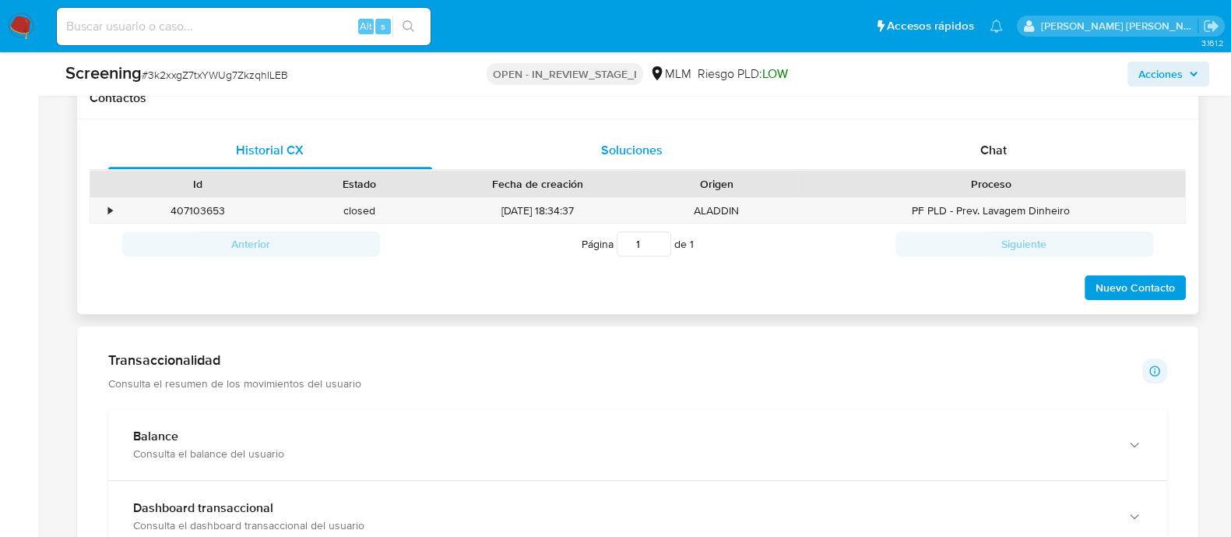
click at [610, 161] on div "Soluciones" at bounding box center [632, 150] width 325 height 37
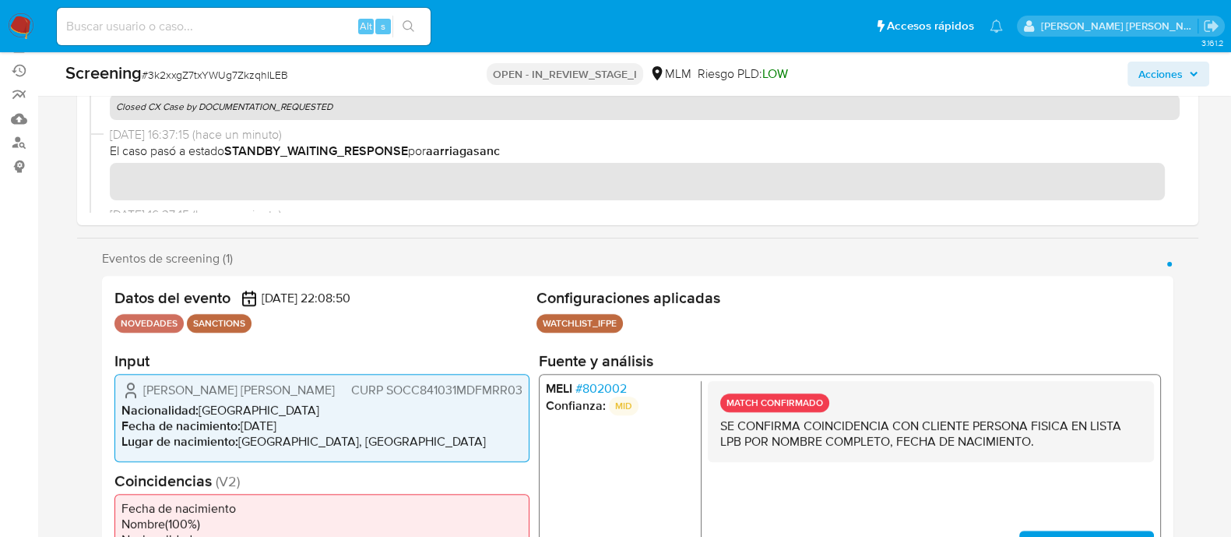
scroll to position [194, 0]
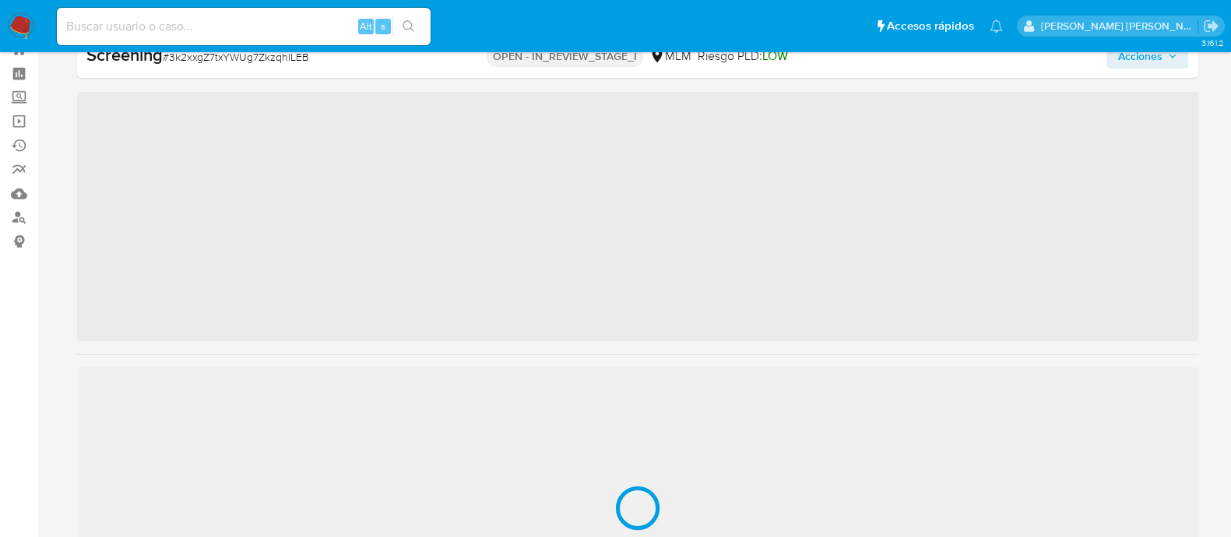
scroll to position [732, 0]
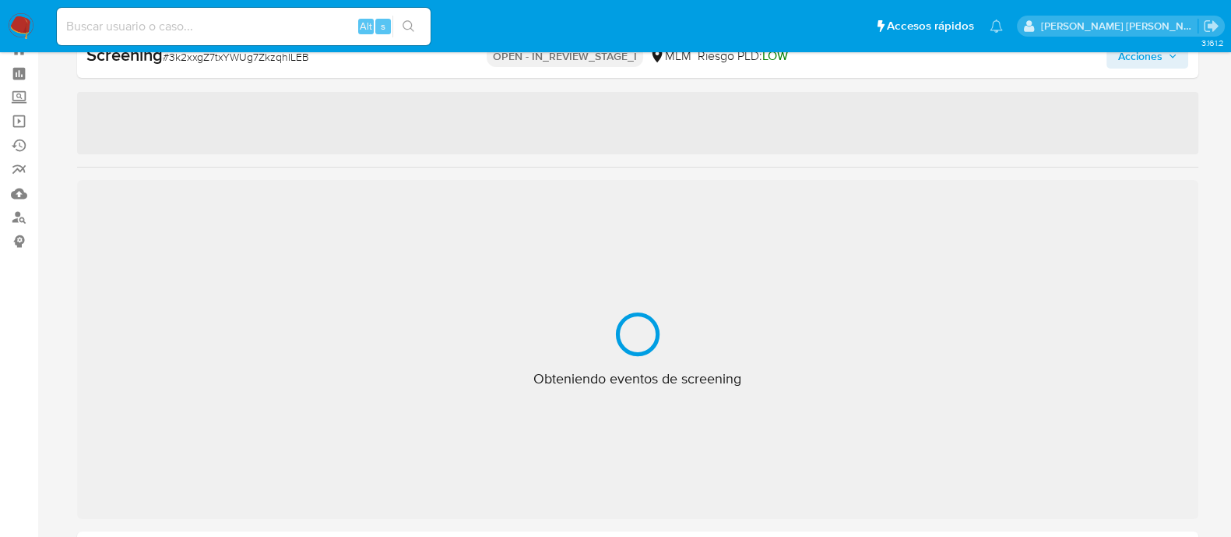
select select "10"
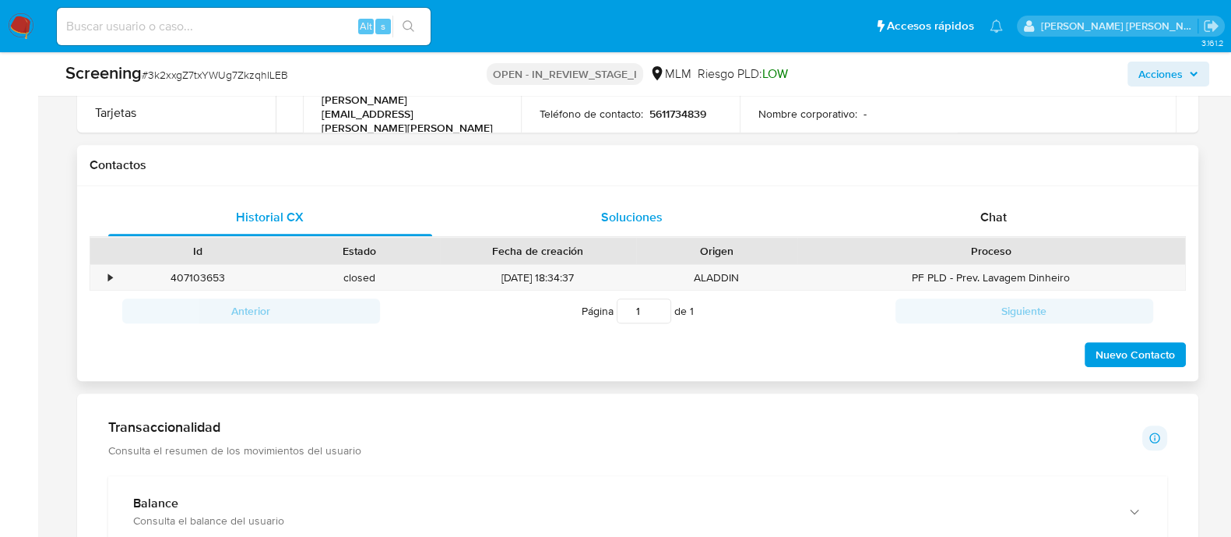
scroll to position [1029, 0]
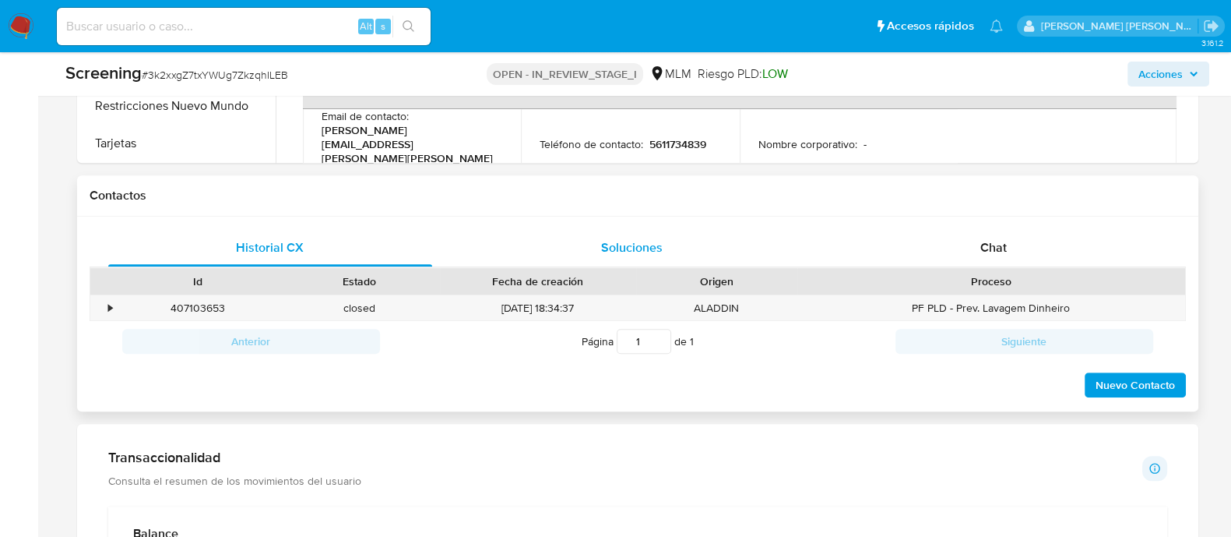
click at [601, 246] on span "Soluciones" at bounding box center [632, 247] width 62 height 18
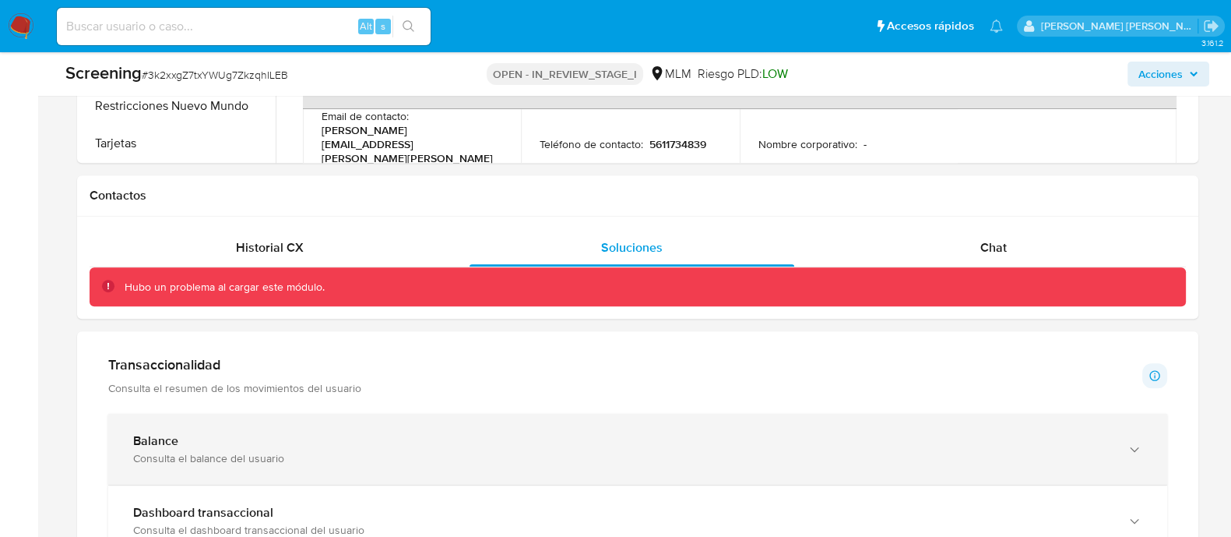
click at [509, 477] on div "Balance Consulta el balance del usuario" at bounding box center [637, 449] width 1059 height 71
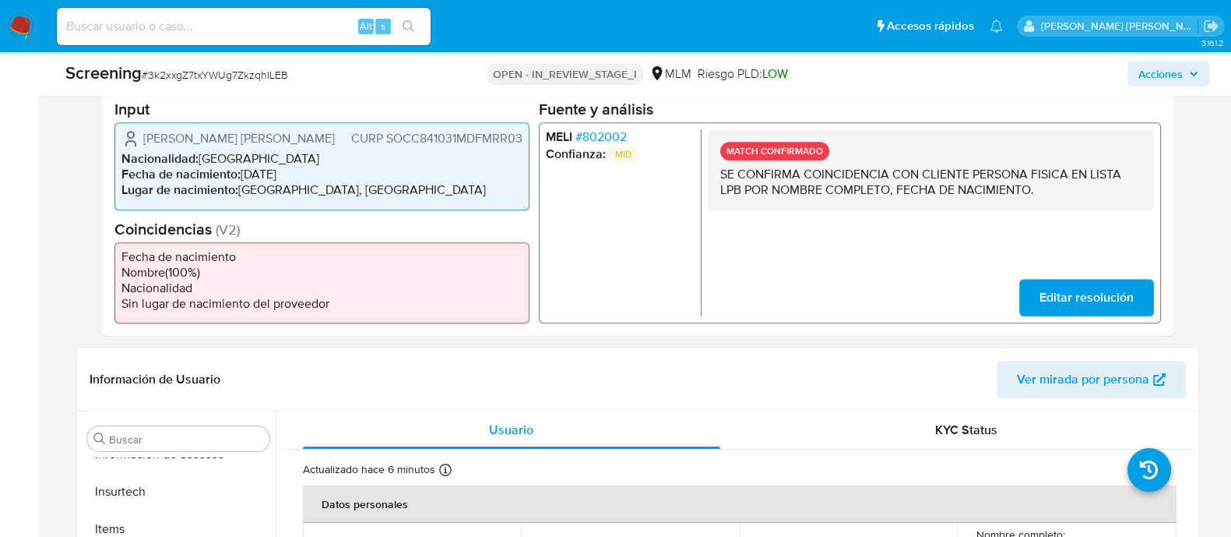
scroll to position [542, 0]
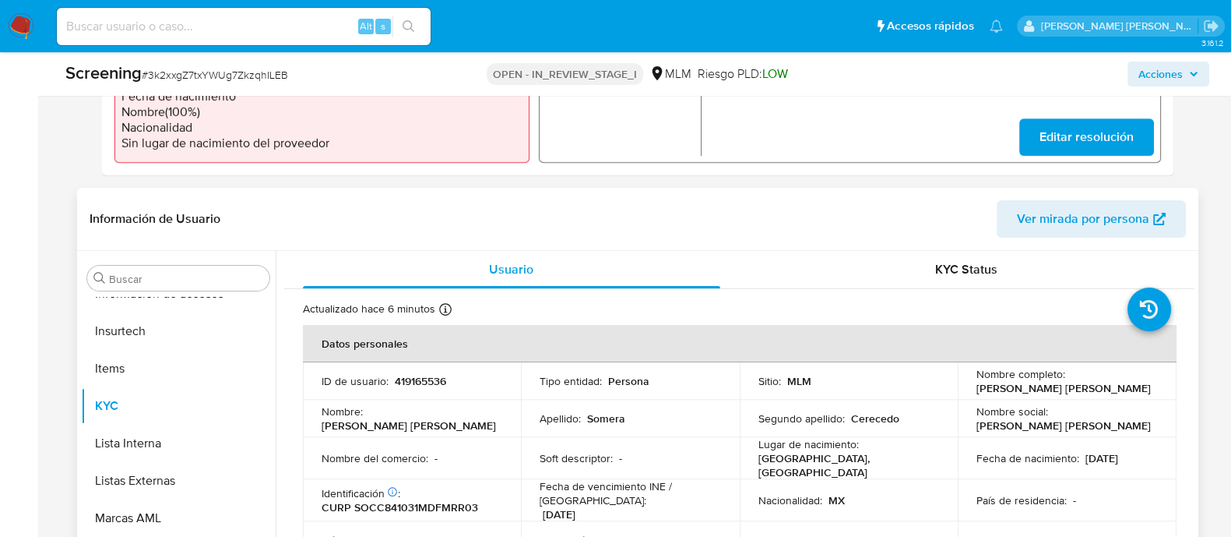
click at [414, 382] on p "419165536" at bounding box center [420, 381] width 51 height 14
copy p "419165536"
click at [208, 36] on div "Alt s" at bounding box center [244, 26] width 374 height 37
click at [208, 35] on input at bounding box center [244, 26] width 374 height 20
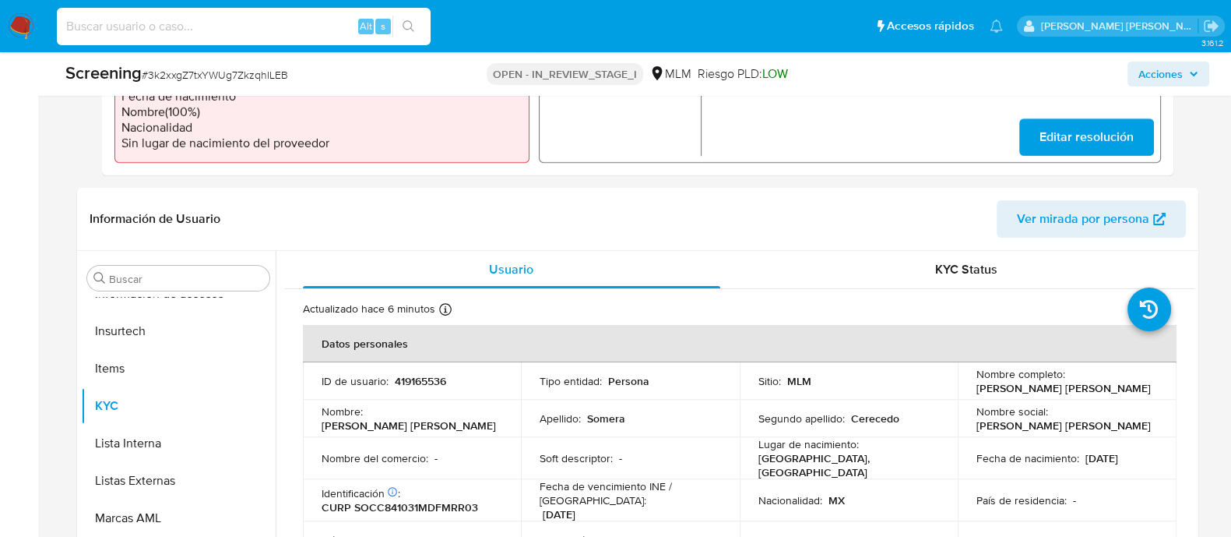
paste input "419165536"
type input "419165536"
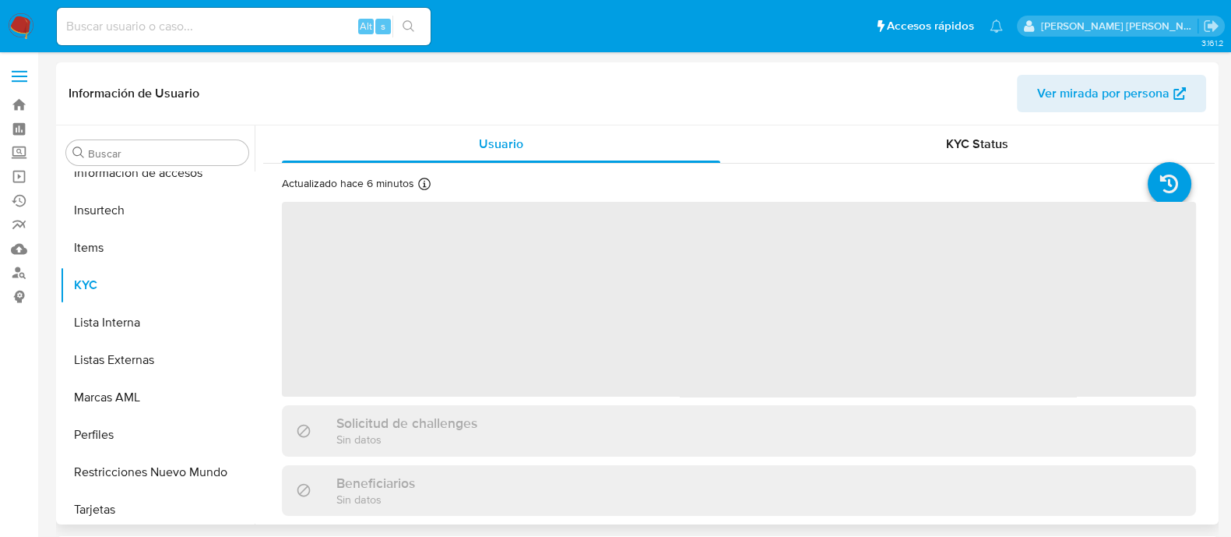
scroll to position [732, 0]
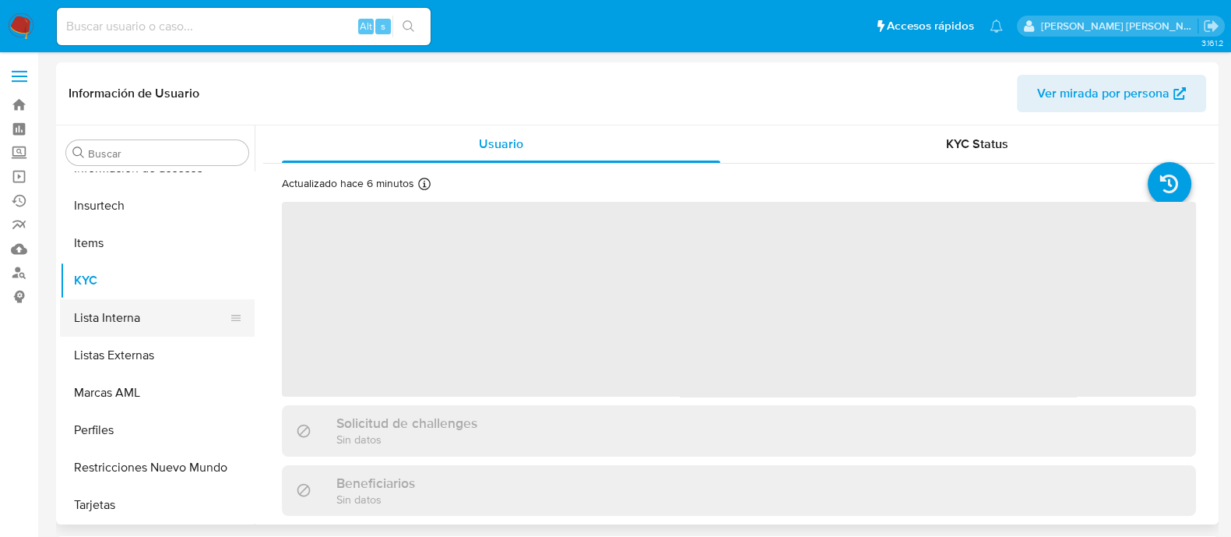
select select "10"
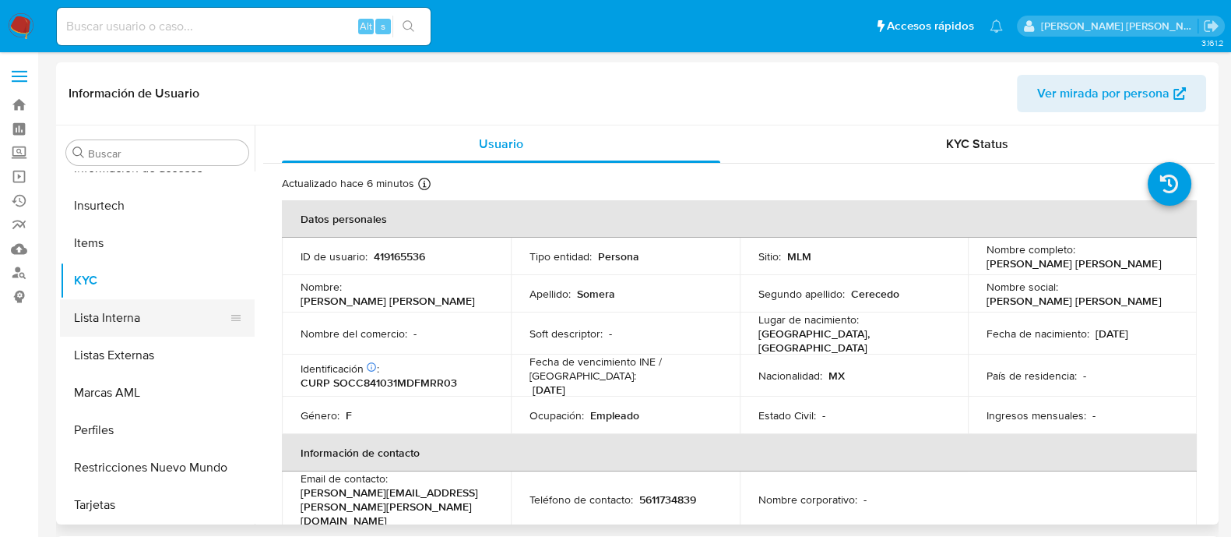
click at [164, 329] on button "Lista Interna" at bounding box center [151, 317] width 182 height 37
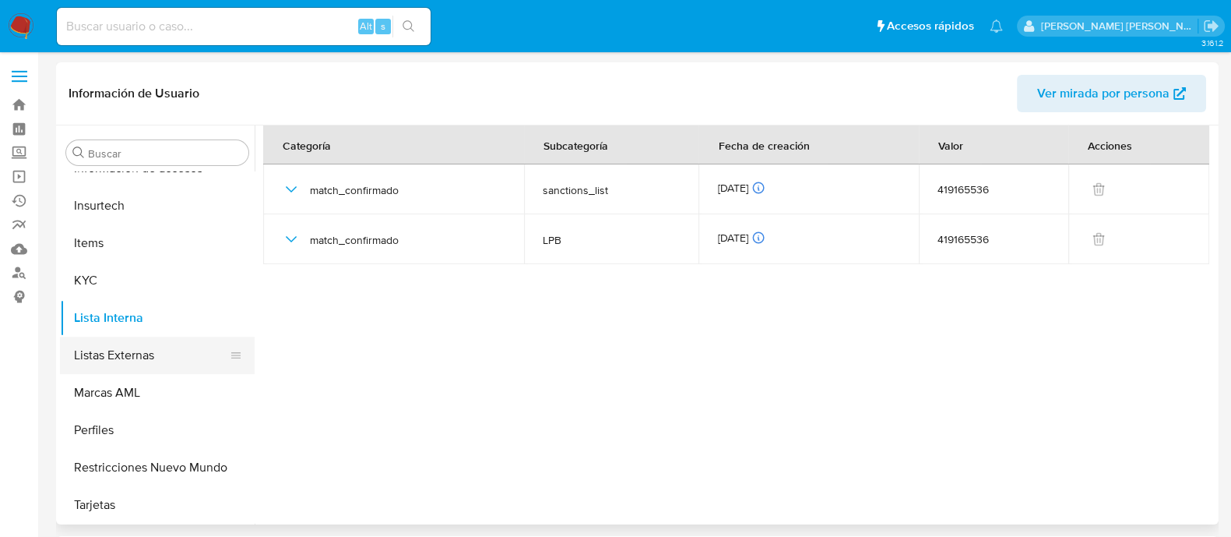
click at [139, 361] on button "Listas Externas" at bounding box center [151, 354] width 182 height 37
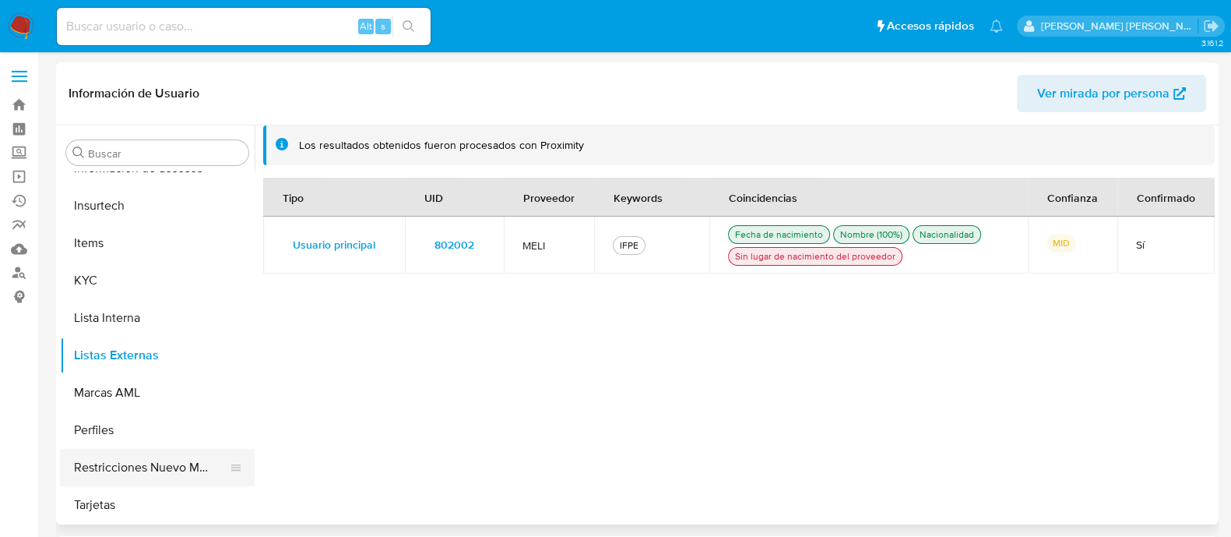
click at [139, 471] on button "Restricciones Nuevo Mundo" at bounding box center [151, 467] width 182 height 37
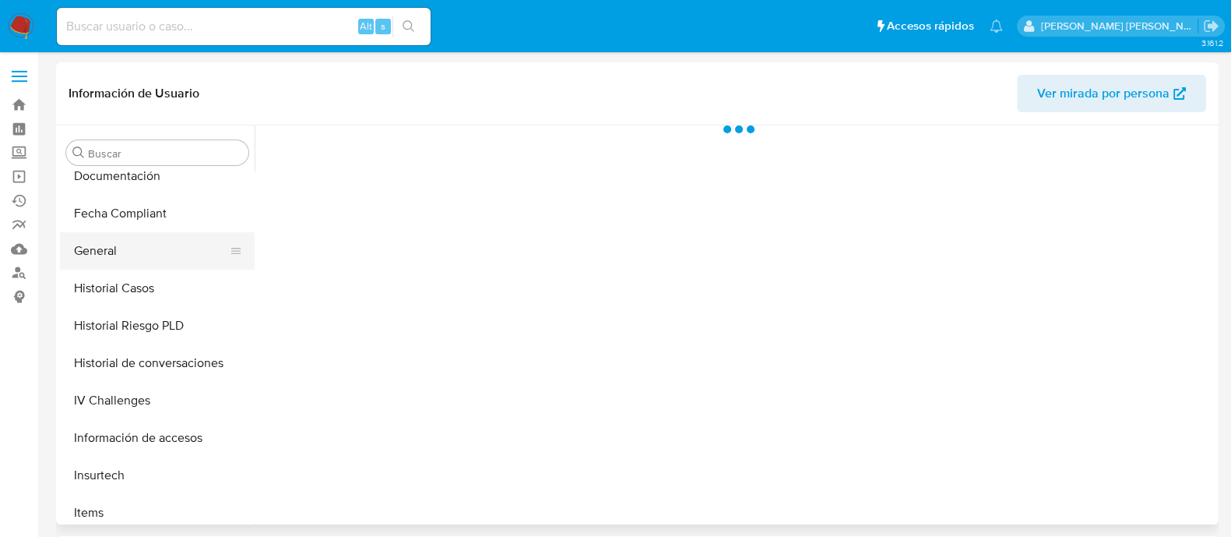
scroll to position [440, 0]
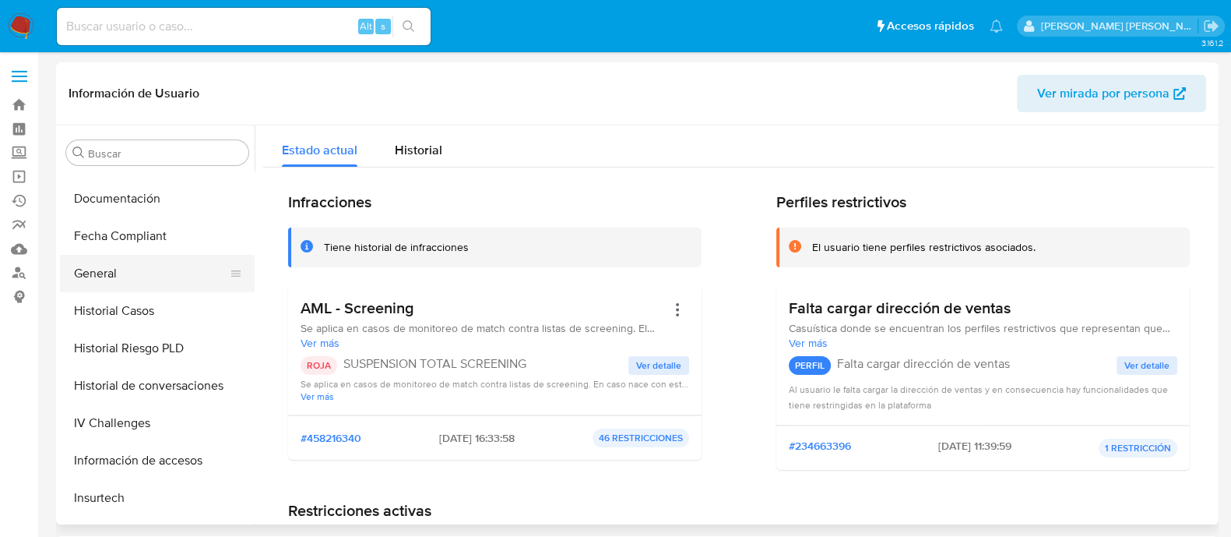
click at [123, 270] on button "General" at bounding box center [151, 273] width 182 height 37
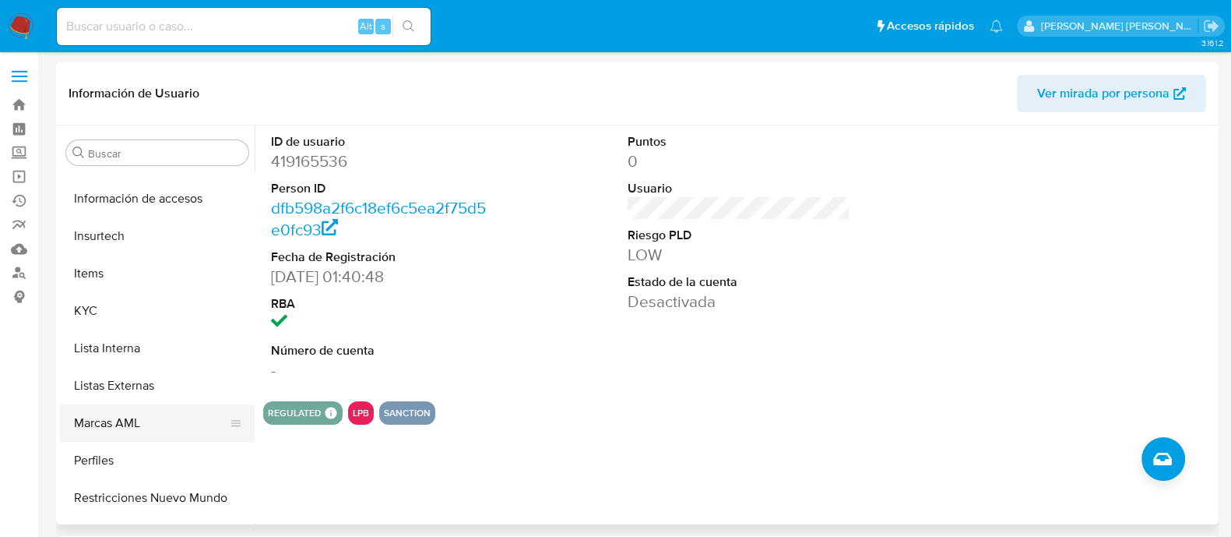
scroll to position [733, 0]
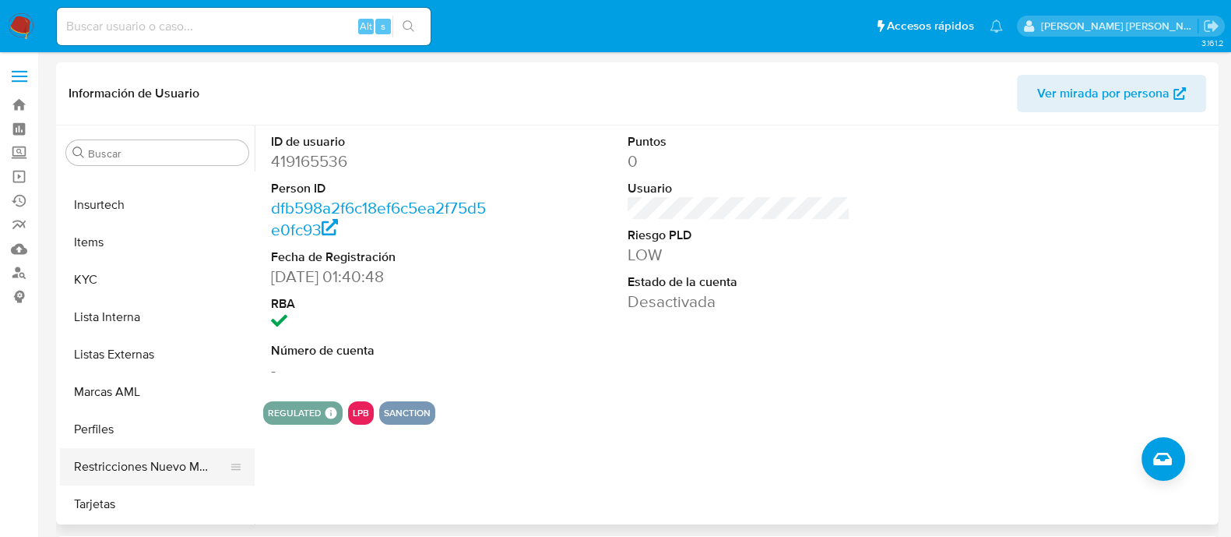
click at [160, 458] on button "Restricciones Nuevo Mundo" at bounding box center [151, 466] width 182 height 37
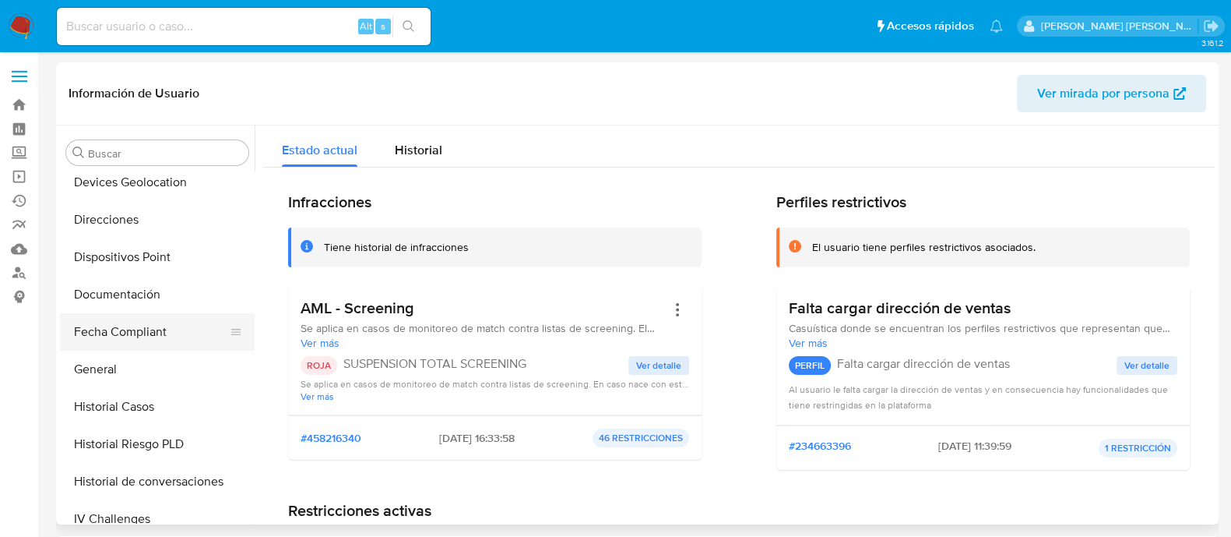
scroll to position [343, 0]
click at [113, 372] on button "General" at bounding box center [151, 369] width 182 height 37
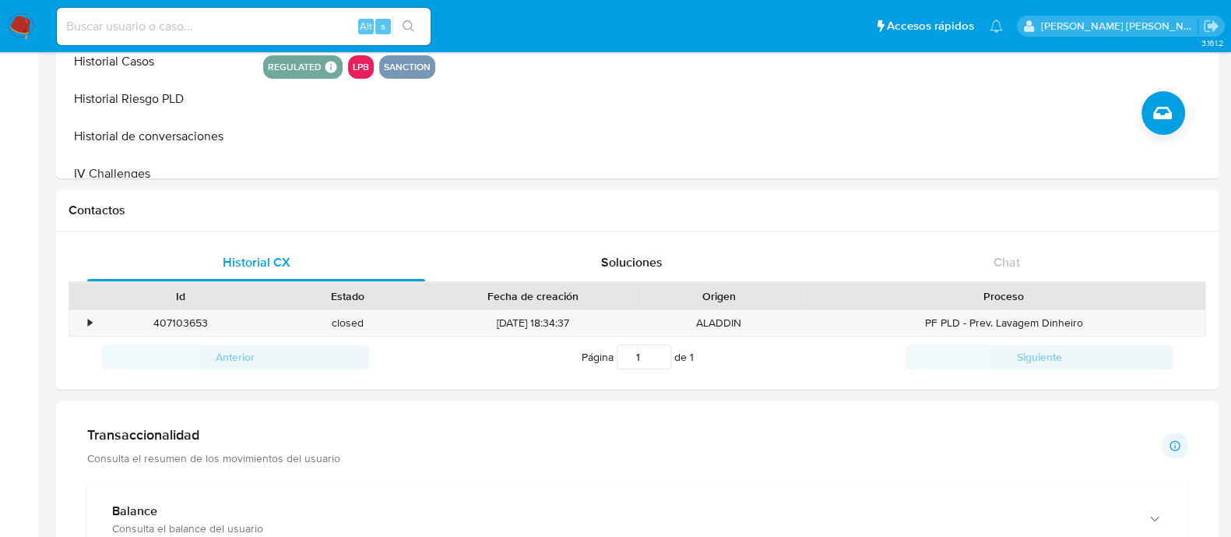
scroll to position [389, 0]
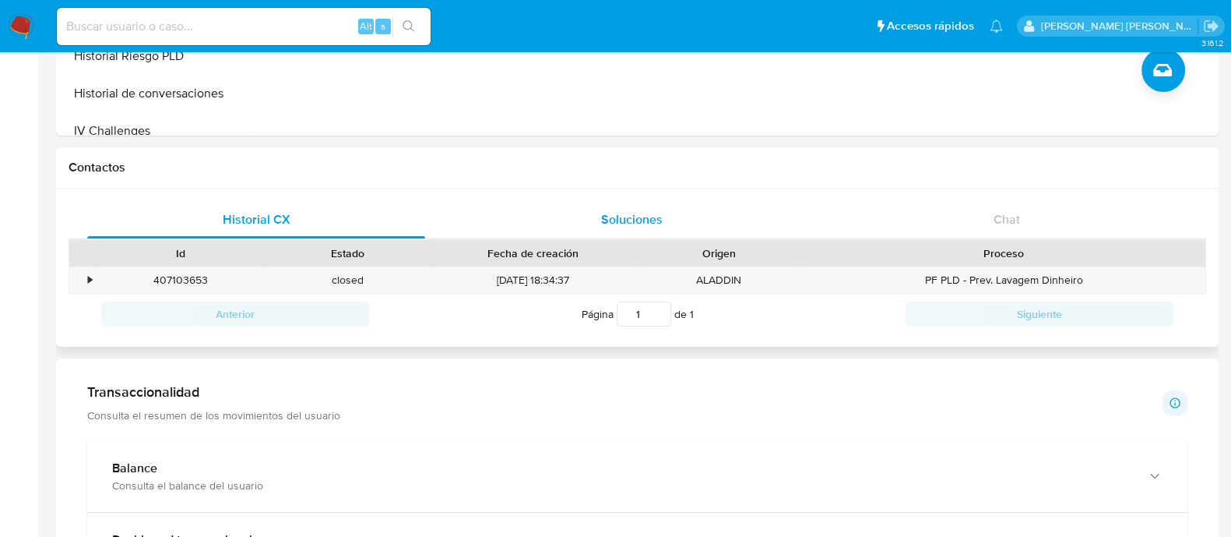
click at [627, 224] on span "Soluciones" at bounding box center [632, 219] width 62 height 18
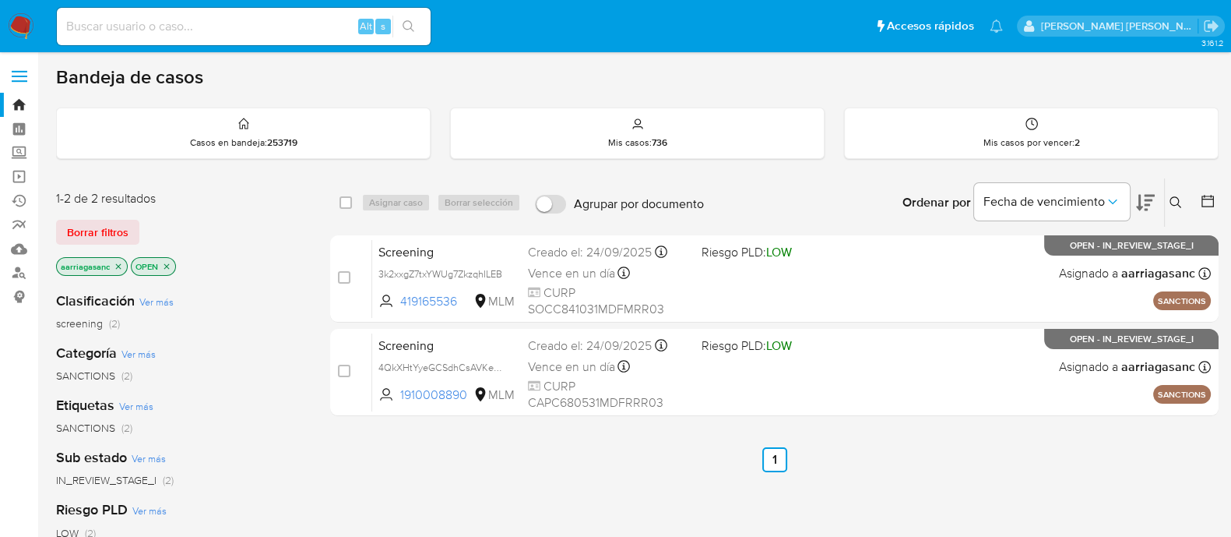
click at [181, 39] on div "Alt s" at bounding box center [244, 26] width 374 height 37
click at [174, 33] on input at bounding box center [244, 26] width 374 height 20
paste input "419165536"
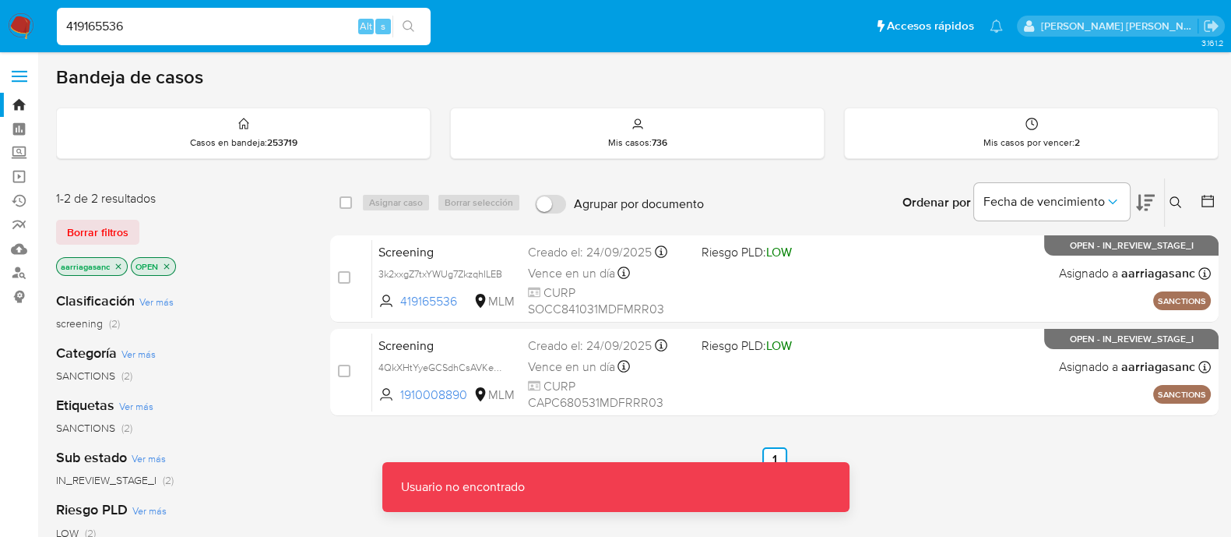
click at [174, 33] on input "419165536" at bounding box center [244, 26] width 374 height 20
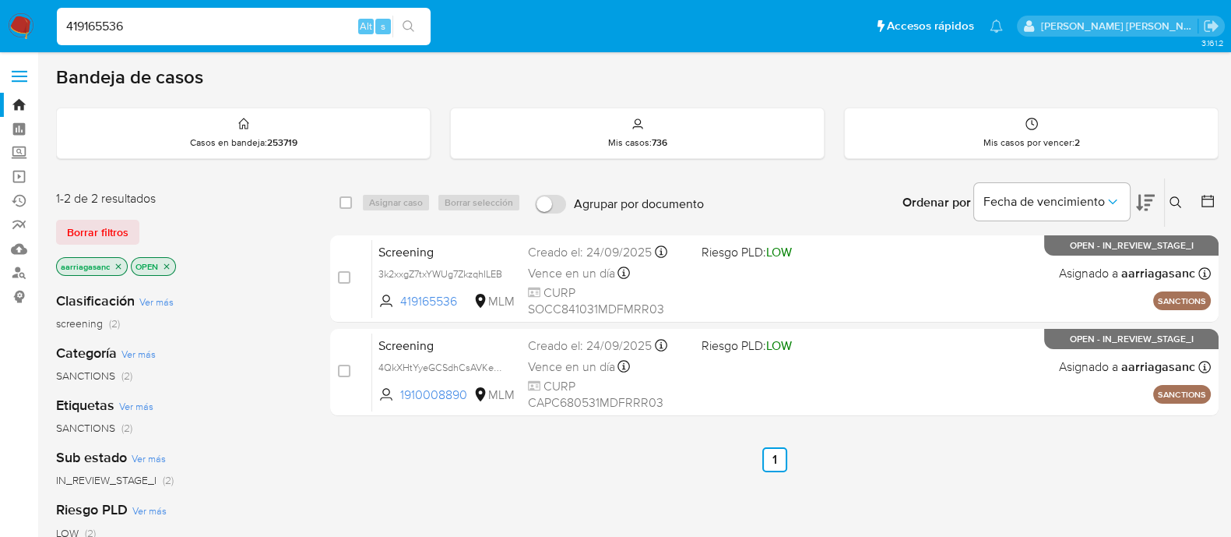
type input "419165536"
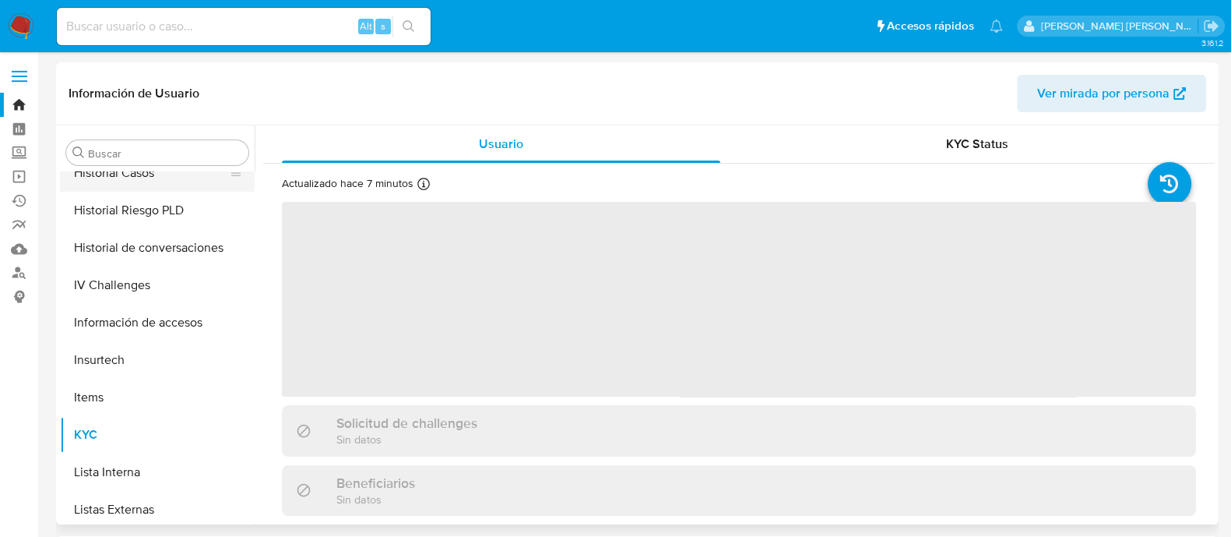
scroll to position [440, 0]
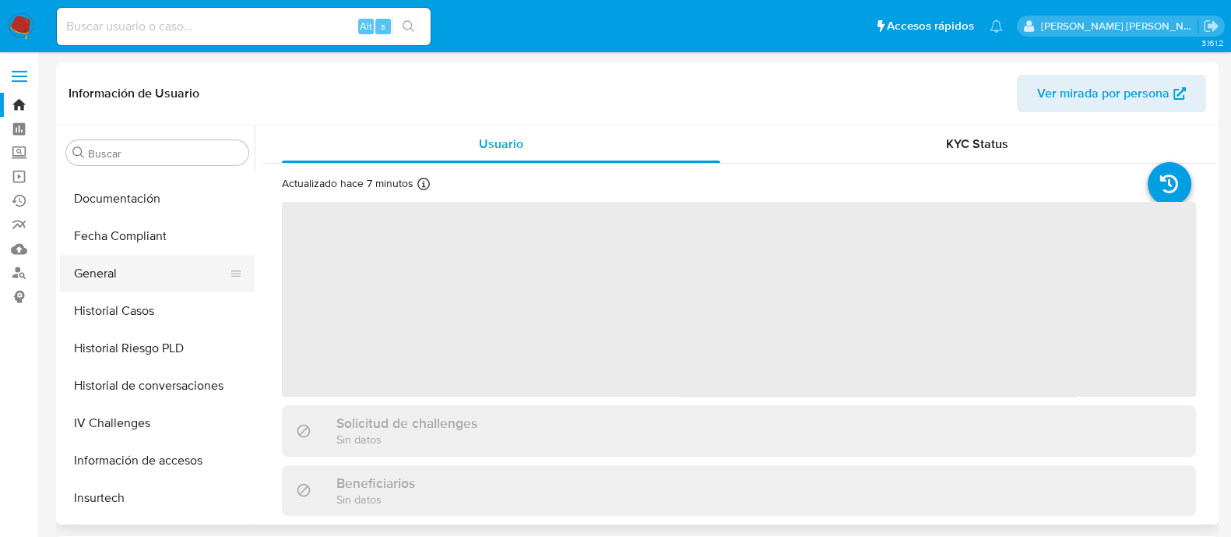
select select "10"
click at [113, 285] on button "General" at bounding box center [151, 273] width 182 height 37
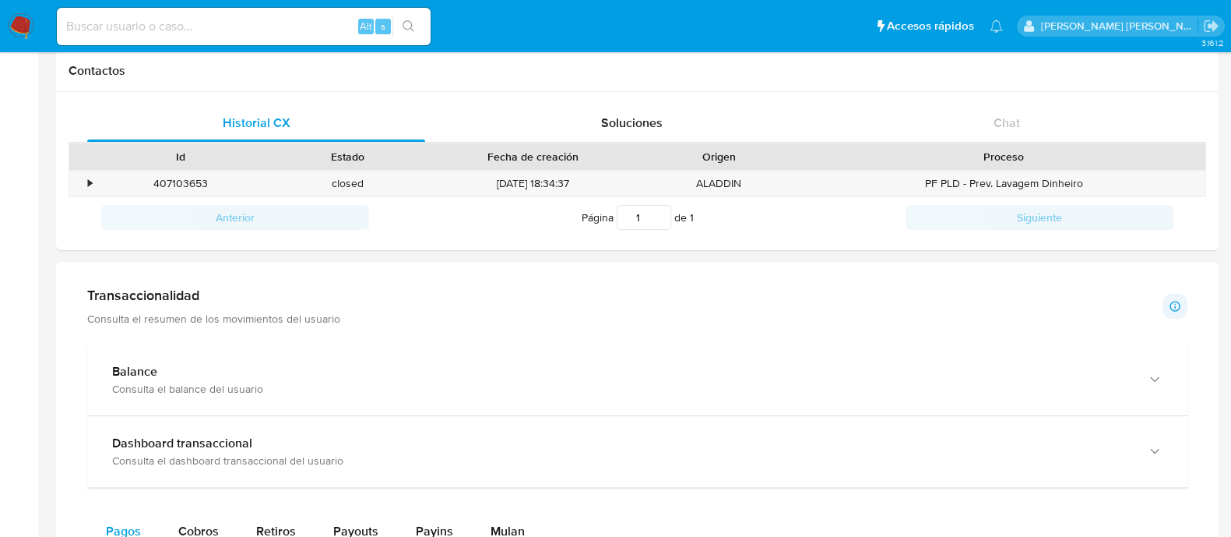
scroll to position [487, 0]
click at [93, 183] on div "•" at bounding box center [82, 182] width 27 height 26
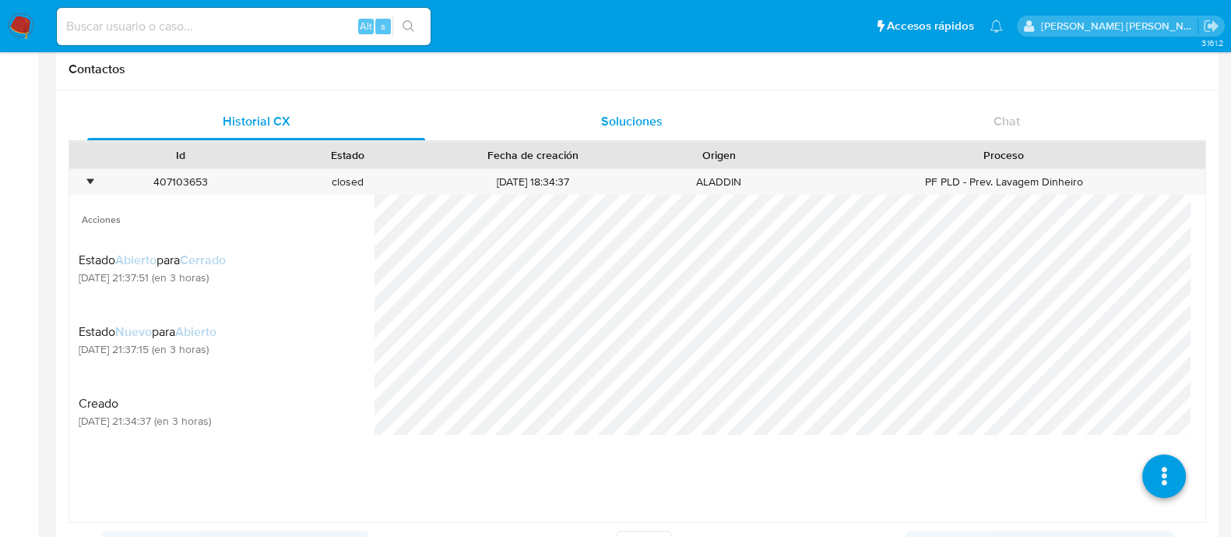
click at [635, 116] on span "Soluciones" at bounding box center [632, 121] width 62 height 18
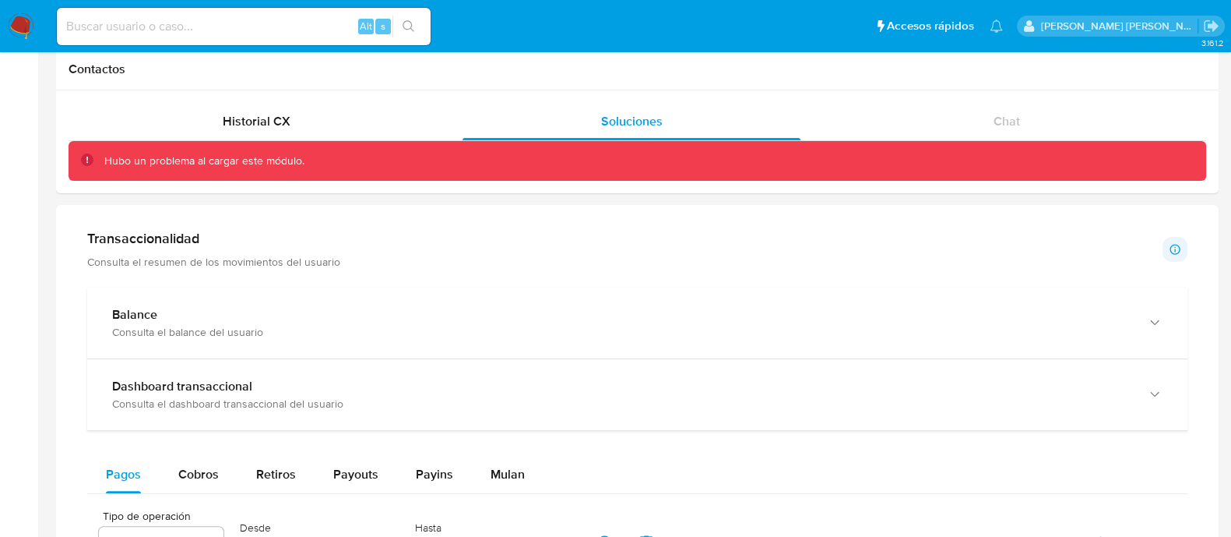
drag, startPoint x: 15, startPoint y: 13, endPoint x: 26, endPoint y: 40, distance: 28.6
click at [16, 13] on img at bounding box center [21, 26] width 26 height 26
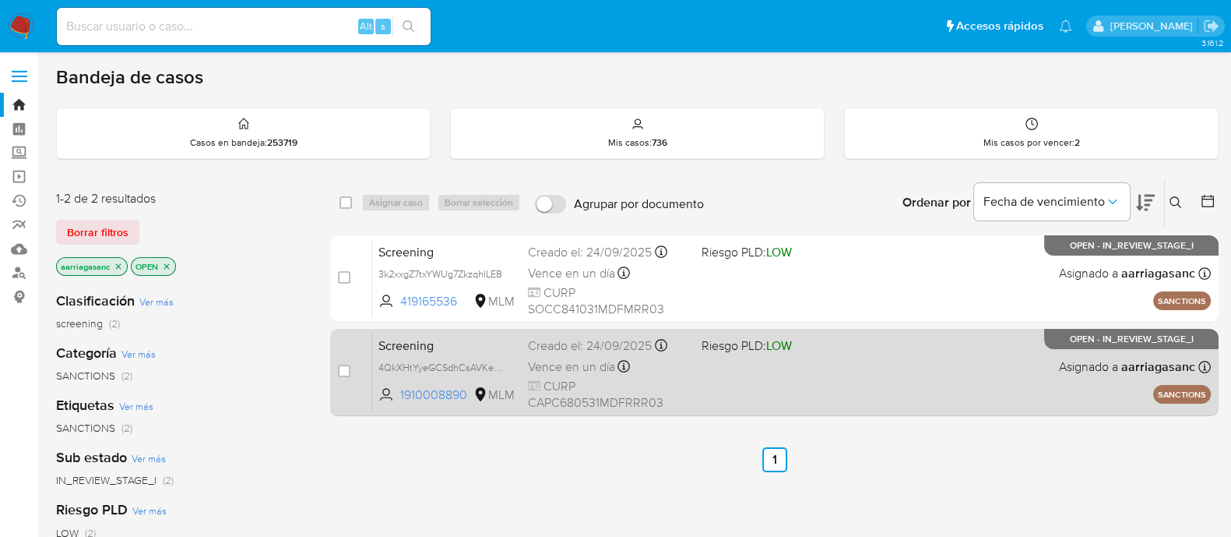
click at [763, 383] on div "Screening 4QkXHtYyeGCSdhCsAVKexUrf 1910008890 MLM Riesgo PLD: LOW Creado el: [D…" at bounding box center [791, 372] width 839 height 79
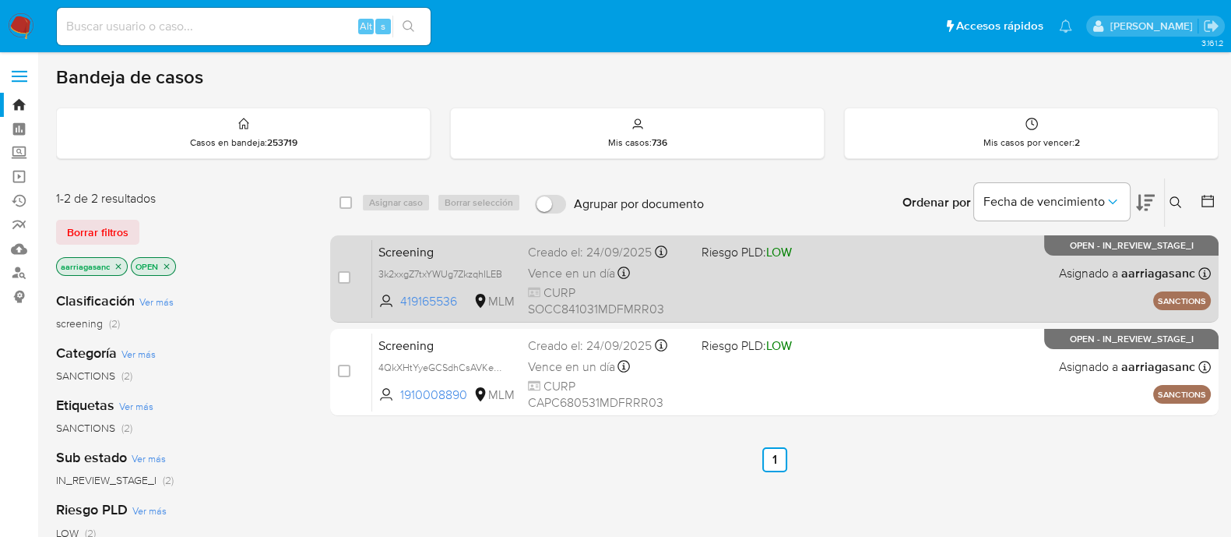
click at [710, 300] on div "Screening 3k2xxgZ7txYWUg7ZkzqhILEB 419165536 MLM Riesgo PLD: LOW Creado el: [DA…" at bounding box center [791, 278] width 839 height 79
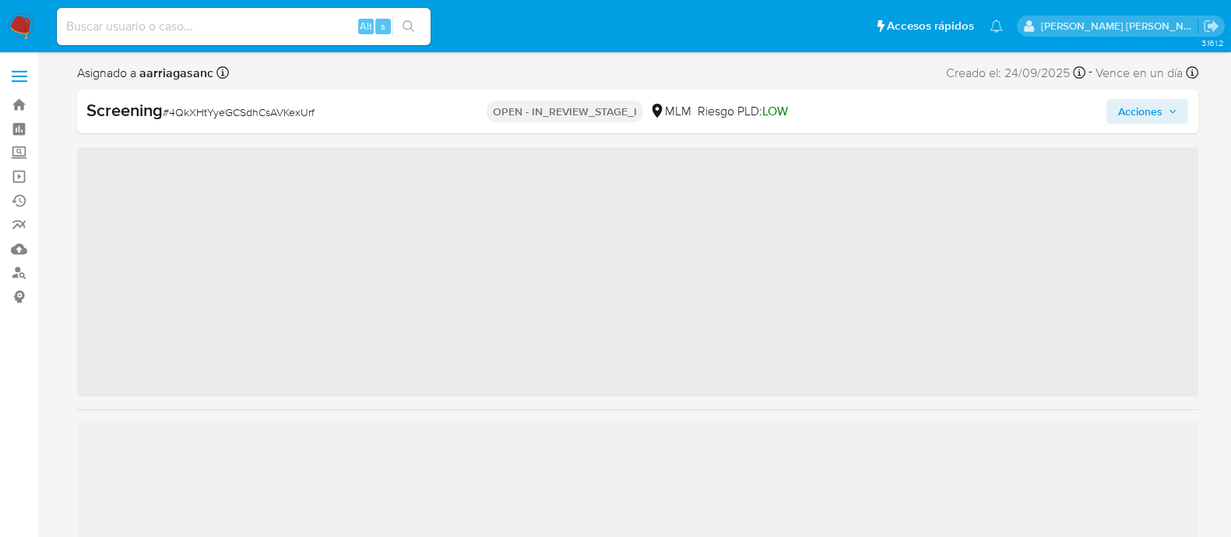
scroll to position [732, 0]
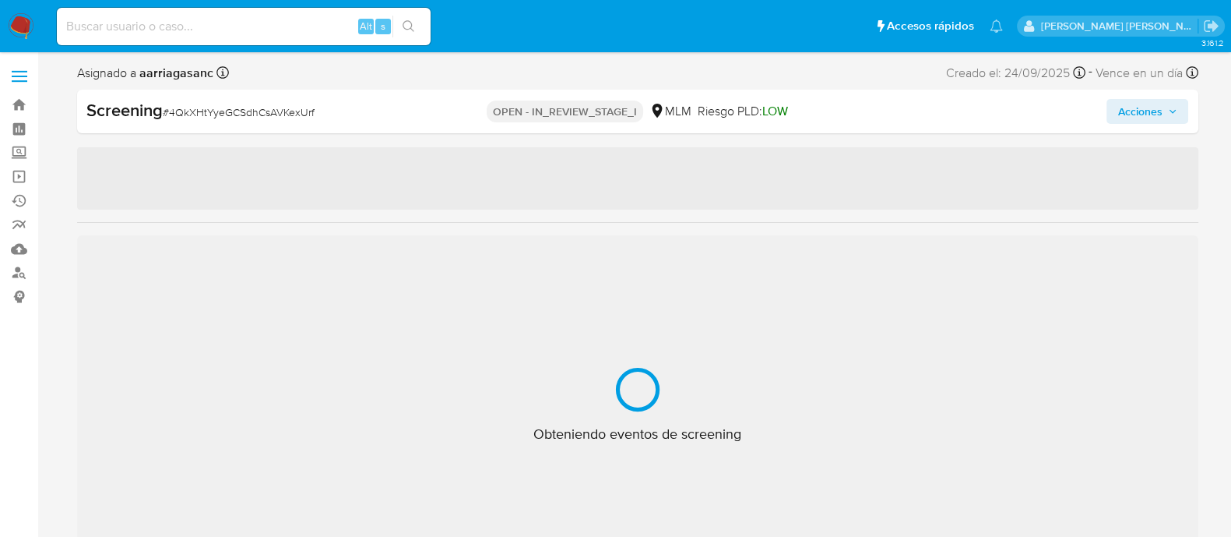
select select "10"
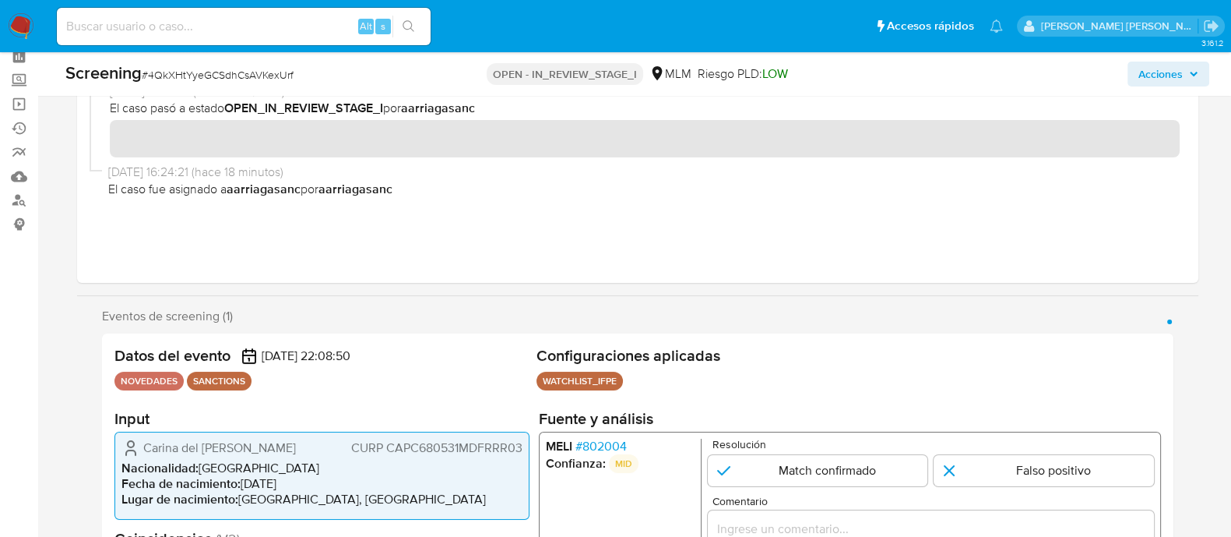
scroll to position [97, 0]
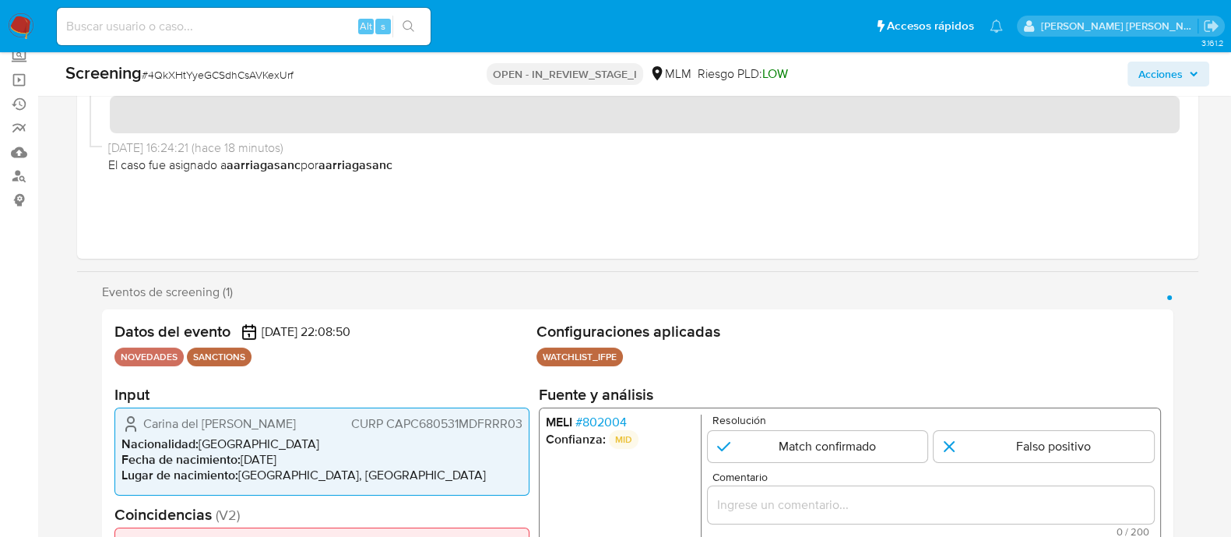
click at [800, 461] on form "Resolución Match confirmado Falso positivo Comentario 0 / 200 200 caracteres re…" at bounding box center [930, 507] width 446 height 187
click at [816, 445] on input "1 de 1" at bounding box center [817, 446] width 220 height 31
radio input "true"
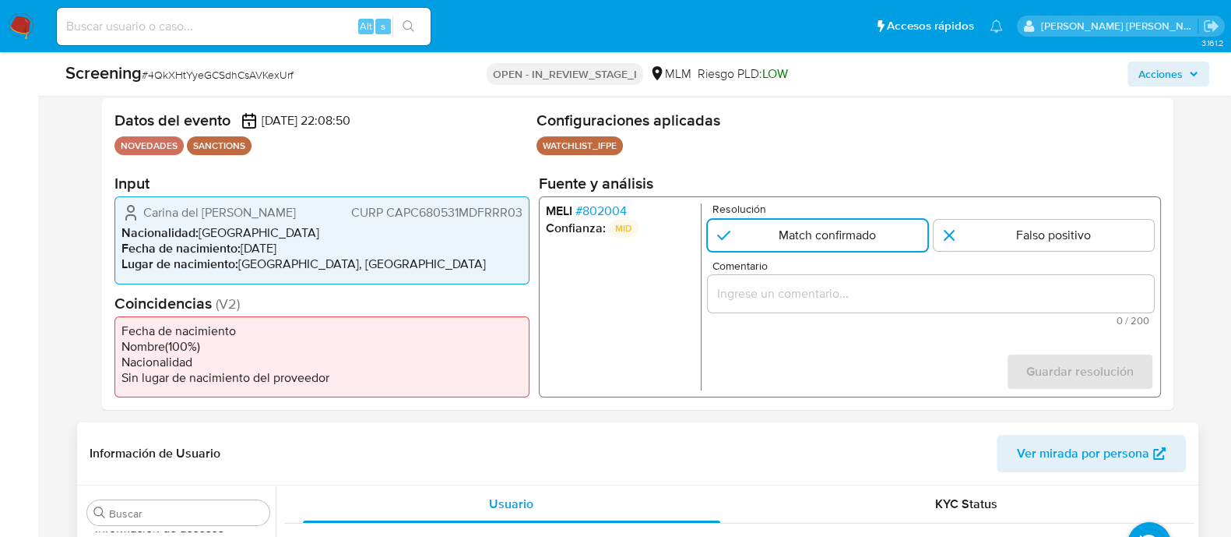
scroll to position [389, 0]
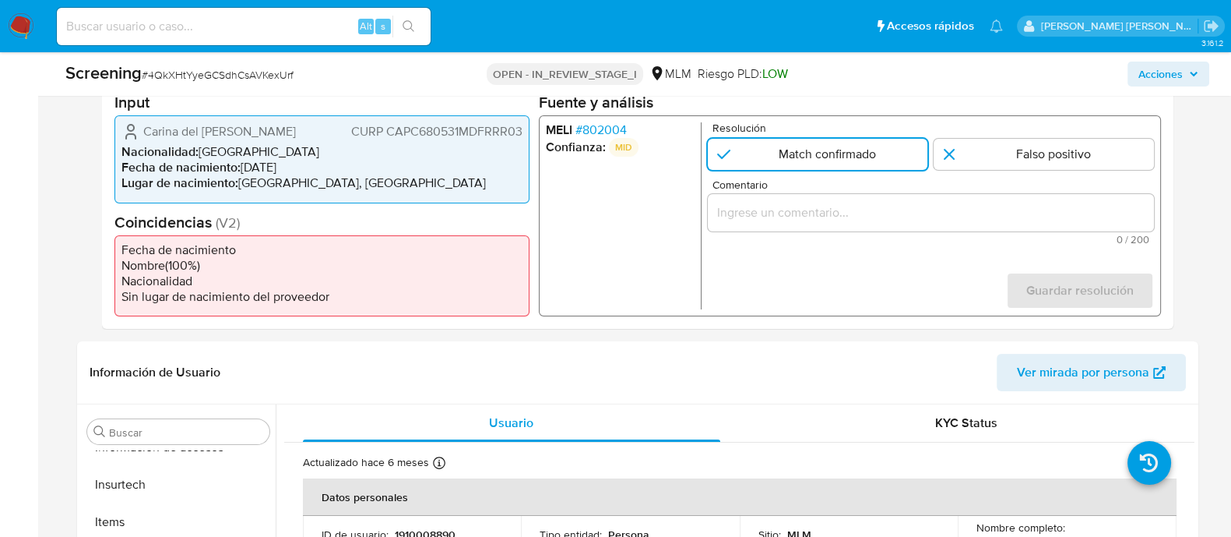
click at [804, 213] on input "Comentario" at bounding box center [930, 212] width 446 height 20
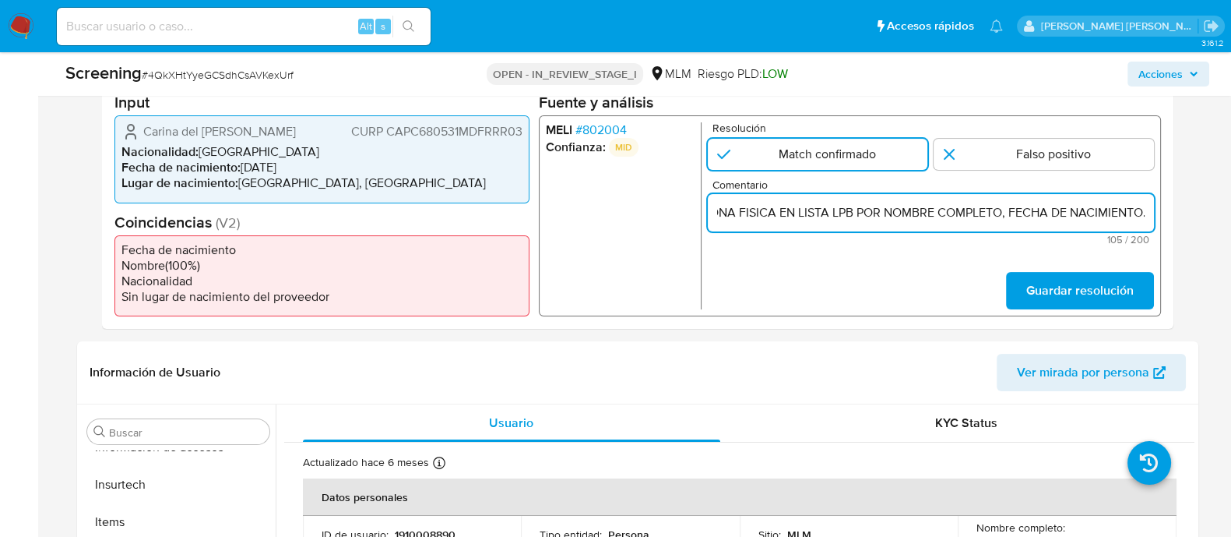
scroll to position [0, 292]
type input "SE CONFIRMA COINCIDENCIA CON CLIENTE PERSONA FISICA EN LISTA LPB POR NOMBRE COM…"
click at [1018, 282] on button "Guardar resolución" at bounding box center [1079, 290] width 148 height 37
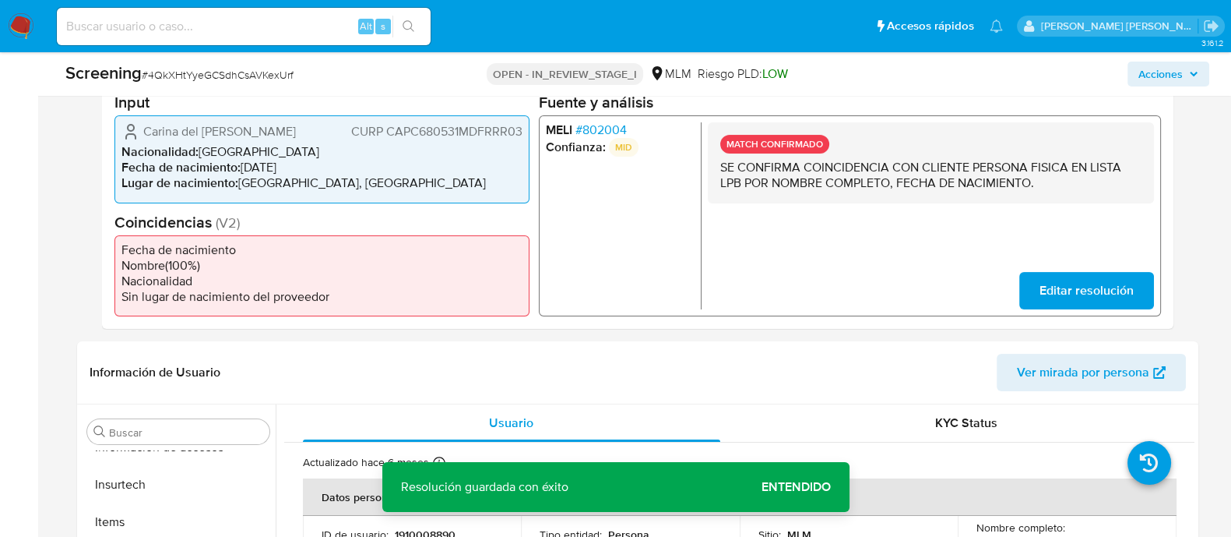
drag, startPoint x: 717, startPoint y: 165, endPoint x: 1059, endPoint y: 199, distance: 344.3
click at [1059, 199] on div "MATCH CONFIRMADO SE CONFIRMA COINCIDENCIA CON CLIENTE PERSONA FISICA EN LISTA L…" at bounding box center [930, 162] width 446 height 81
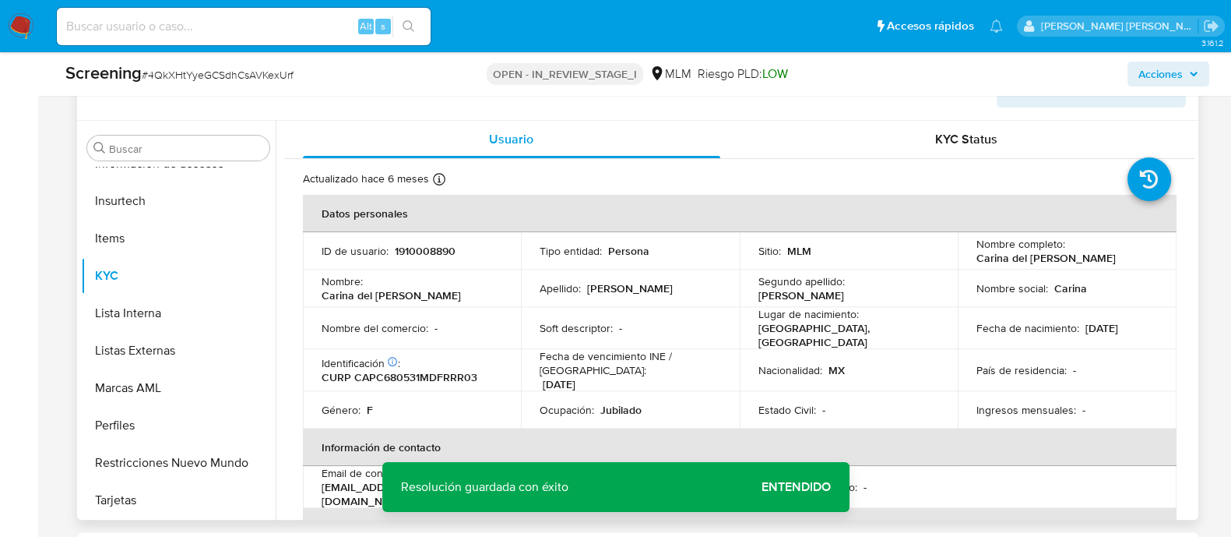
scroll to position [681, 0]
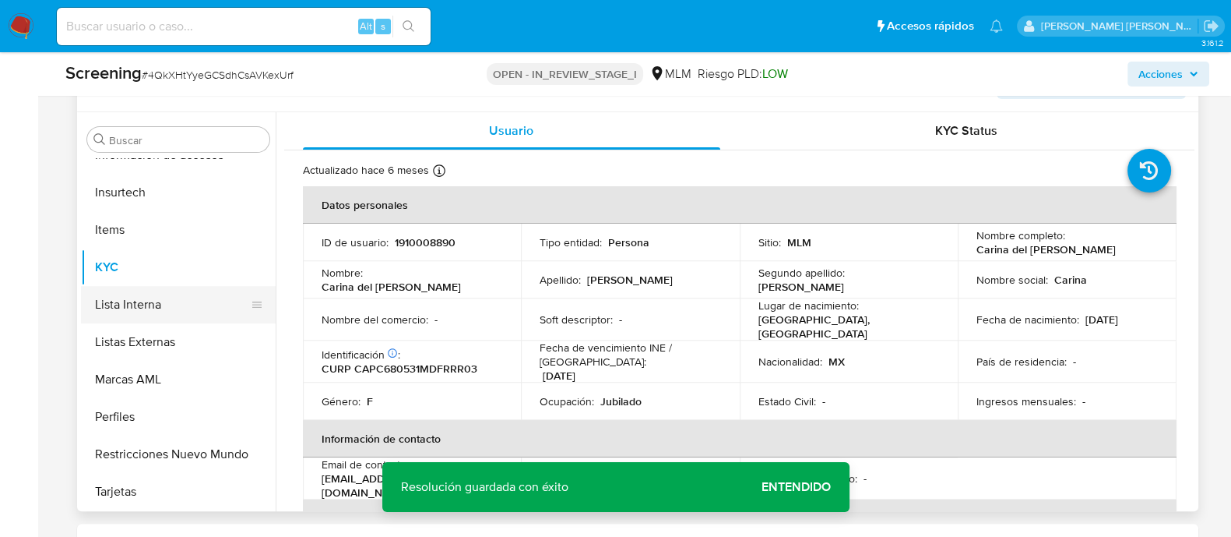
click at [140, 309] on button "Lista Interna" at bounding box center [172, 304] width 182 height 37
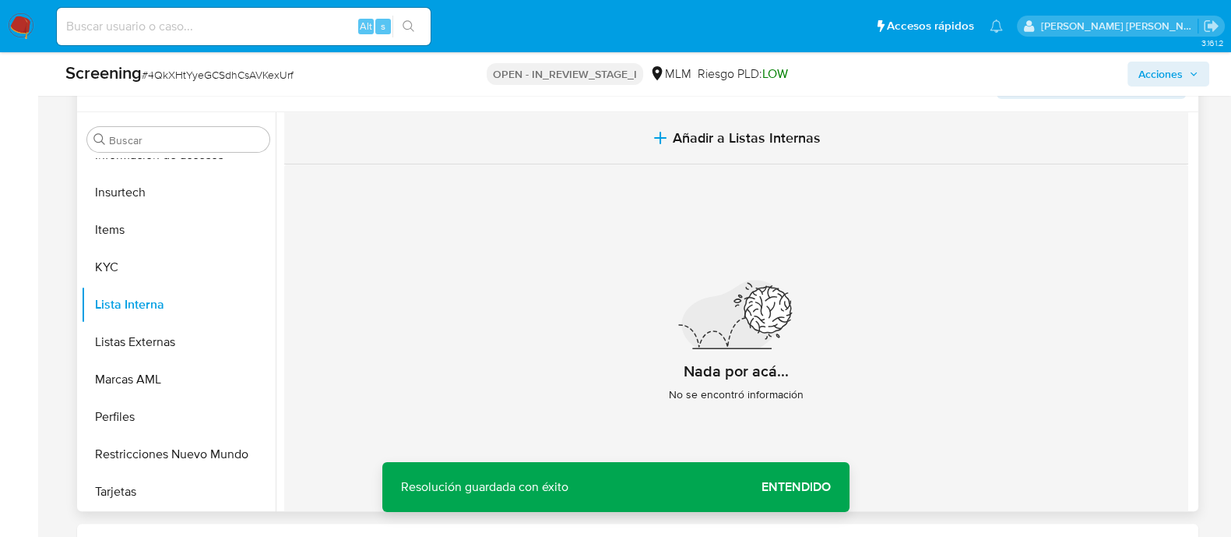
click at [724, 146] on span "Añadir a Listas Internas" at bounding box center [747, 137] width 148 height 17
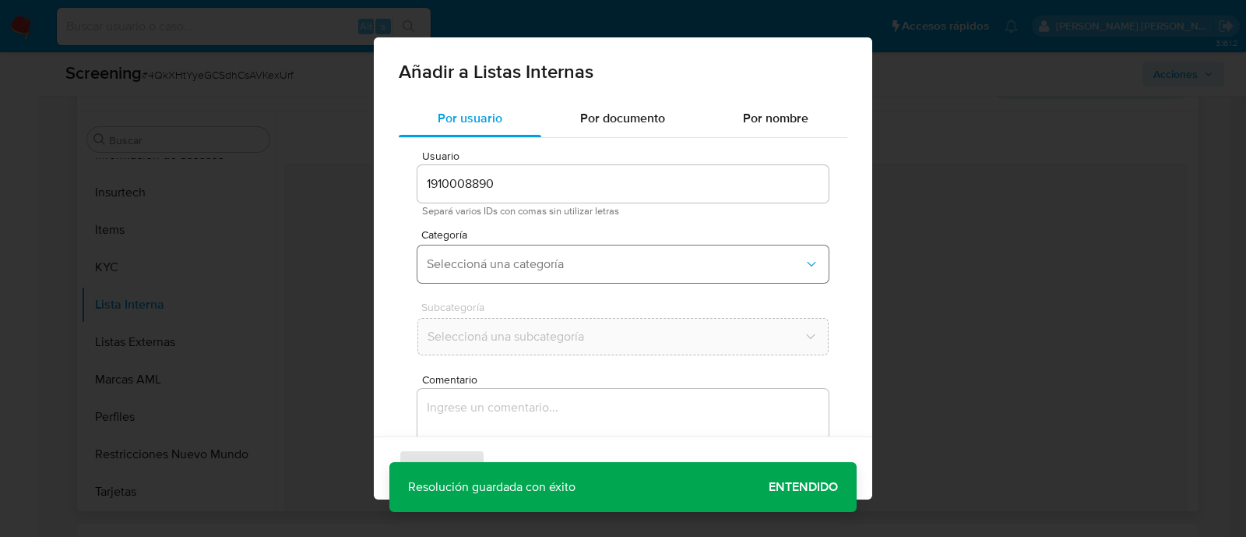
click at [562, 265] on span "Seleccioná una categoría" at bounding box center [615, 264] width 377 height 16
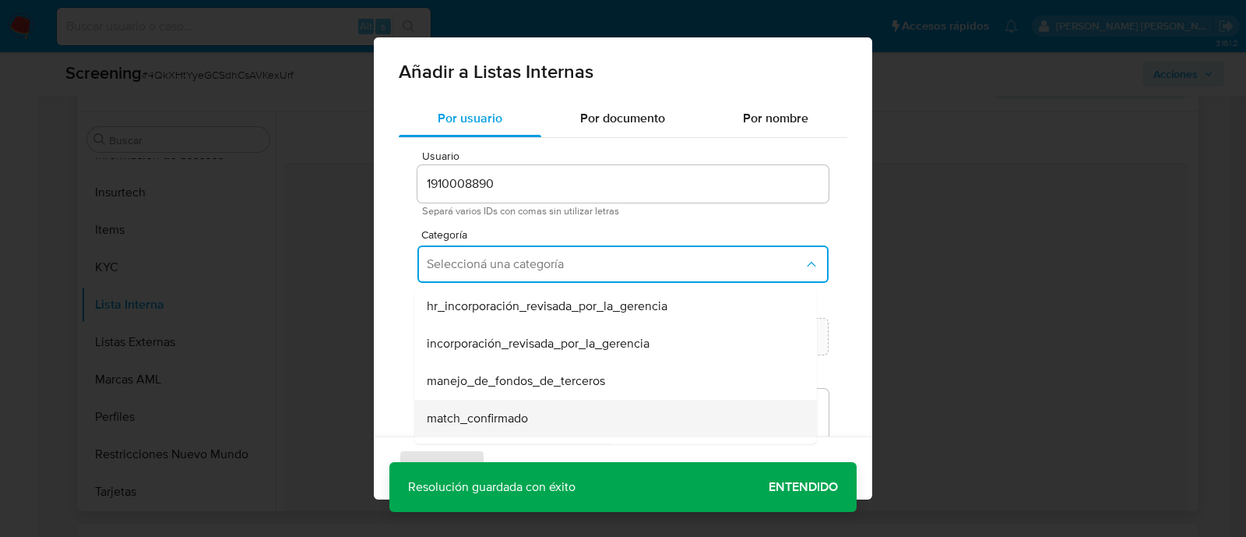
click at [523, 421] on span "match_confirmado" at bounding box center [477, 418] width 101 height 16
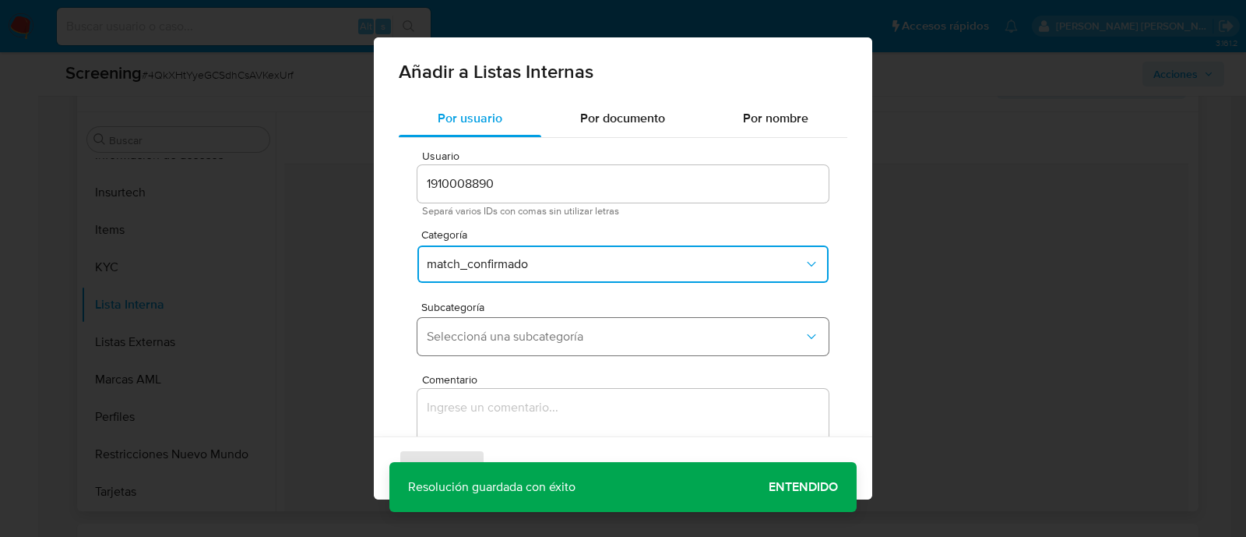
click at [519, 341] on span "Seleccioná una subcategoría" at bounding box center [615, 337] width 377 height 16
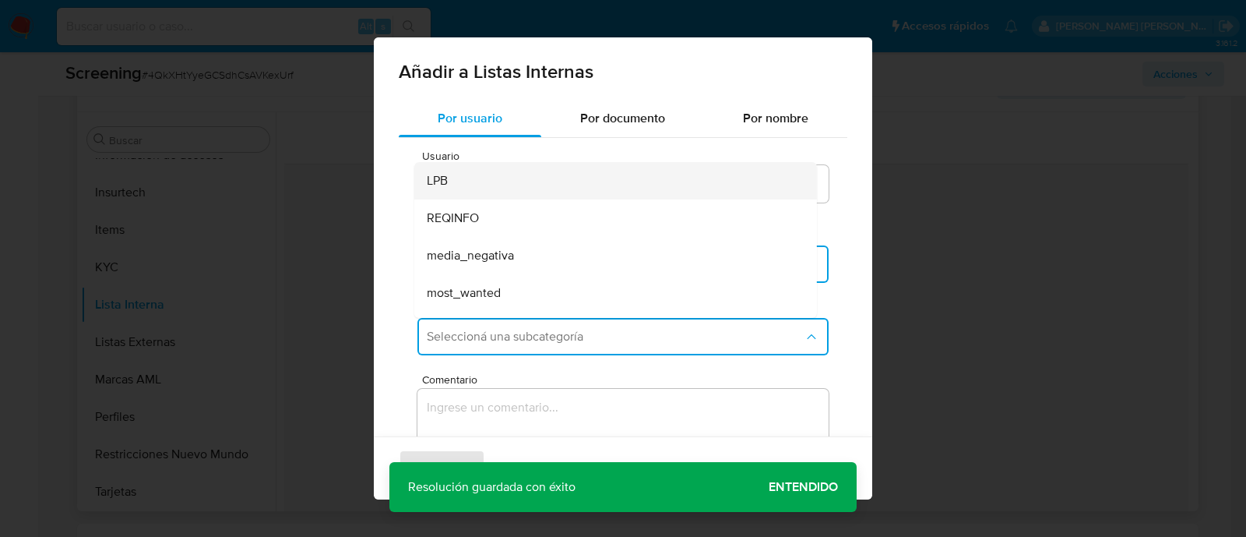
click at [470, 186] on div "LPB" at bounding box center [611, 180] width 368 height 37
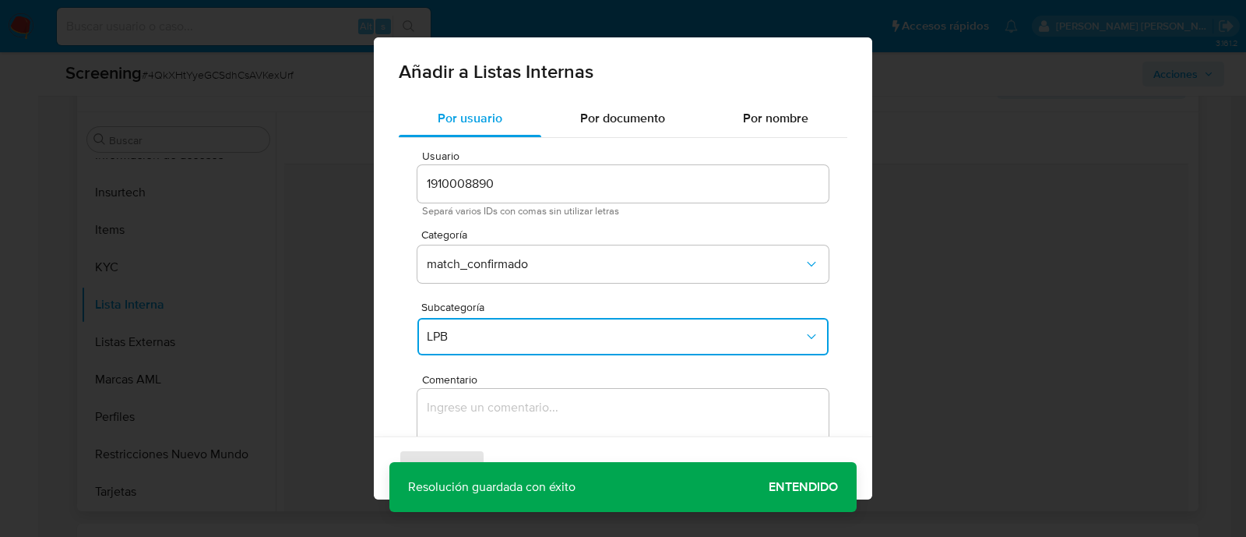
click at [486, 402] on textarea "Comentario" at bounding box center [622, 464] width 411 height 150
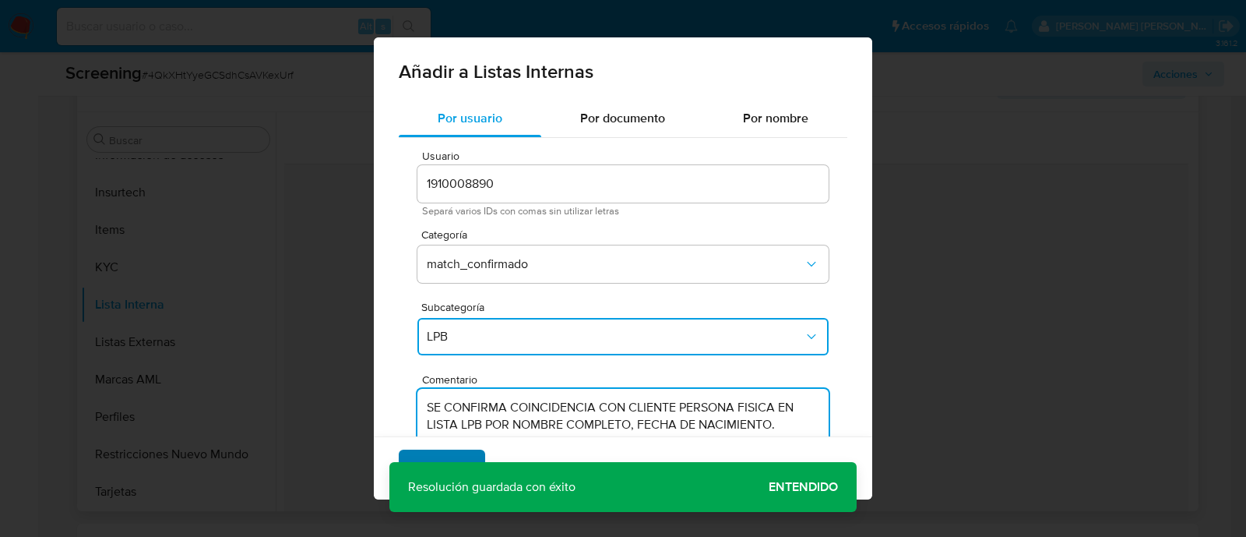
type textarea "SE CONFIRMA COINCIDENCIA CON CLIENTE PERSONA FISICA EN LISTA LPB POR NOMBRE COM…"
click at [449, 453] on span "Agregar" at bounding box center [442, 468] width 46 height 34
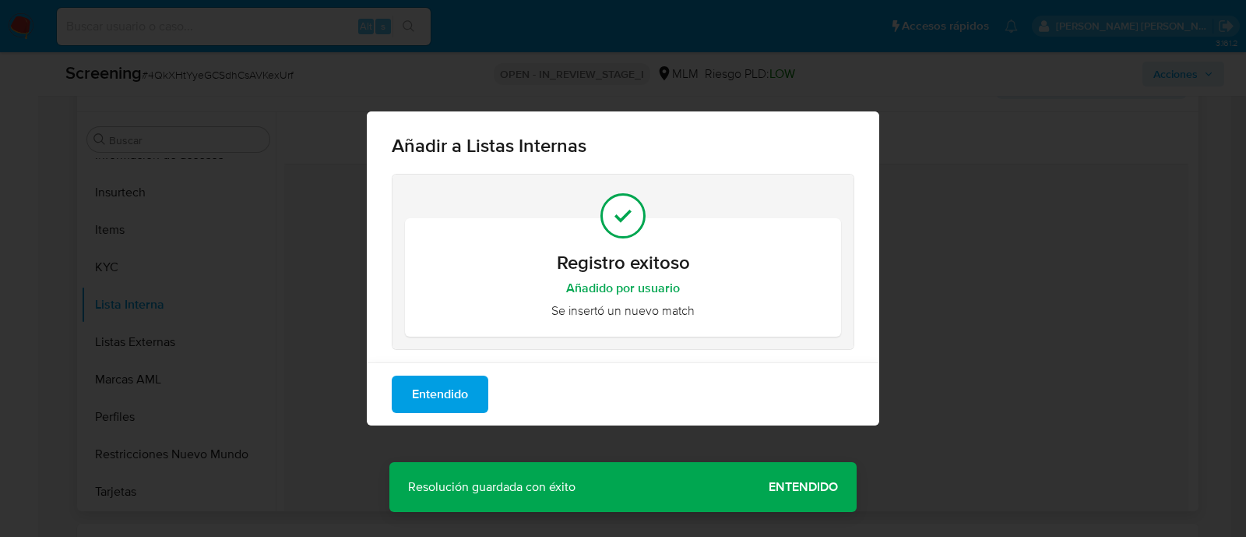
click at [798, 474] on div "Añadir a Listas Internas Registro exitoso Añadido por usuario Se insertó un nue…" at bounding box center [623, 268] width 1246 height 537
click at [432, 381] on span "Entendido" at bounding box center [440, 394] width 56 height 34
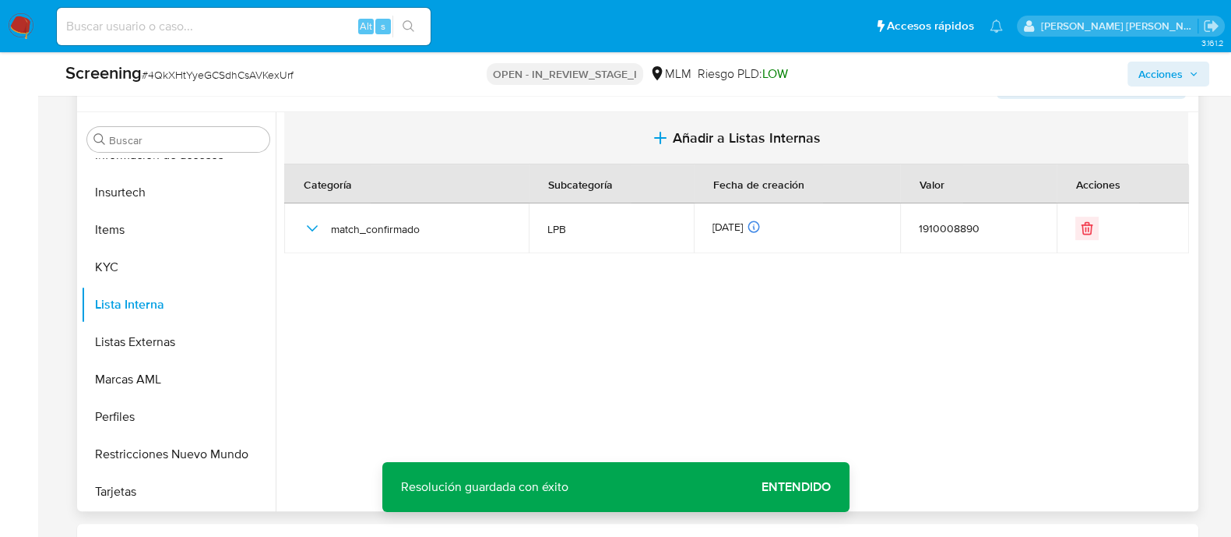
click at [714, 136] on span "Añadir a Listas Internas" at bounding box center [747, 137] width 148 height 17
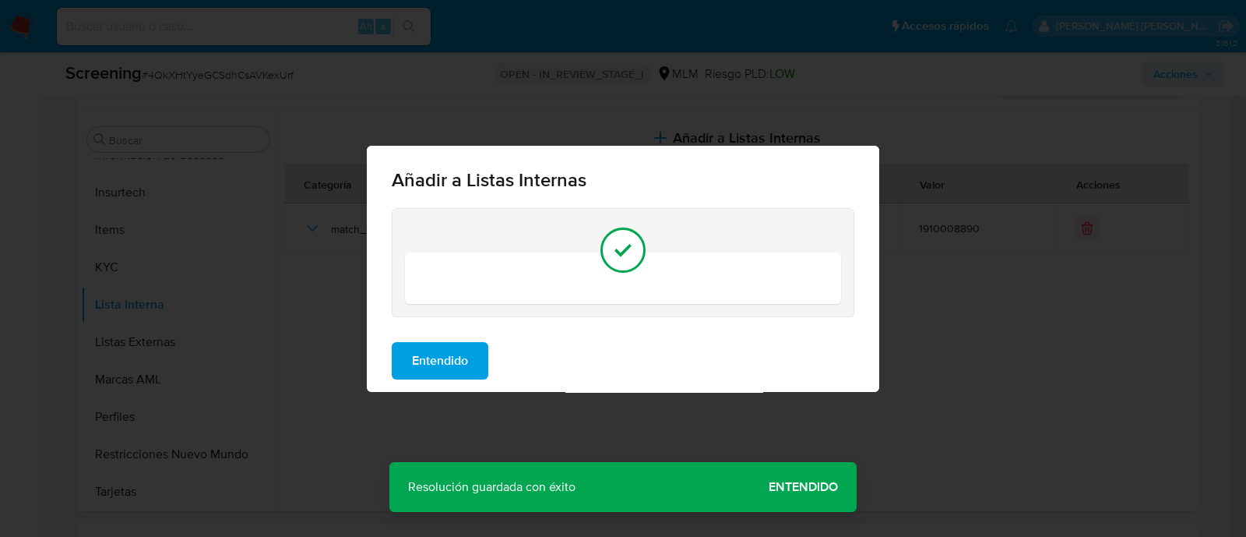
click at [472, 339] on div "Entendido" at bounding box center [623, 360] width 512 height 62
click at [458, 358] on span "Entendido" at bounding box center [440, 360] width 56 height 34
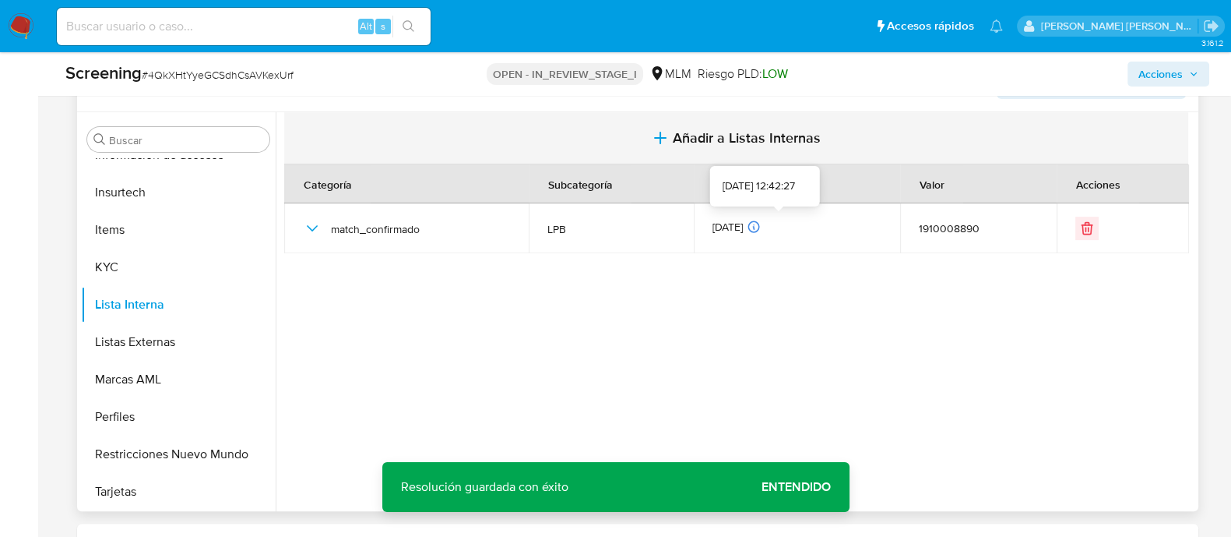
click at [755, 138] on span "Añadir a Listas Internas" at bounding box center [747, 137] width 148 height 17
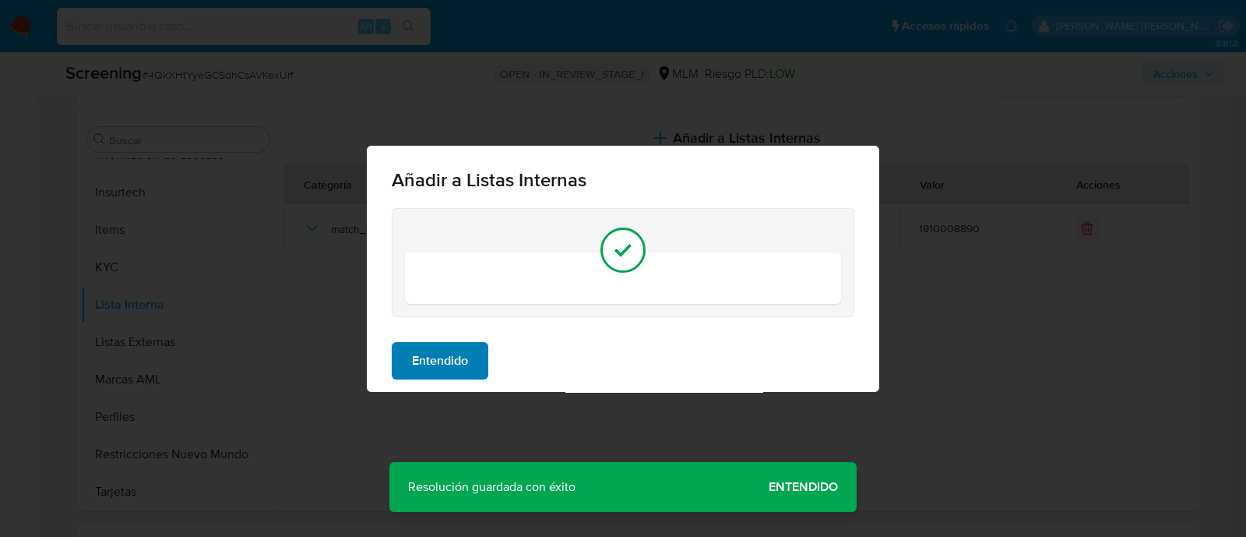
click at [450, 361] on span "Entendido" at bounding box center [440, 360] width 56 height 34
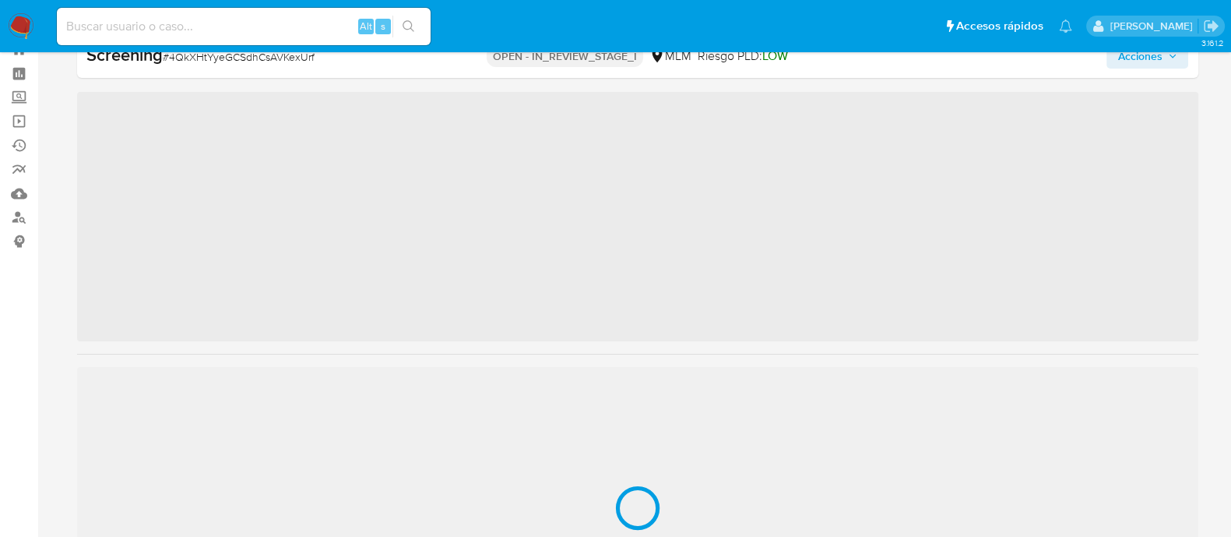
scroll to position [732, 0]
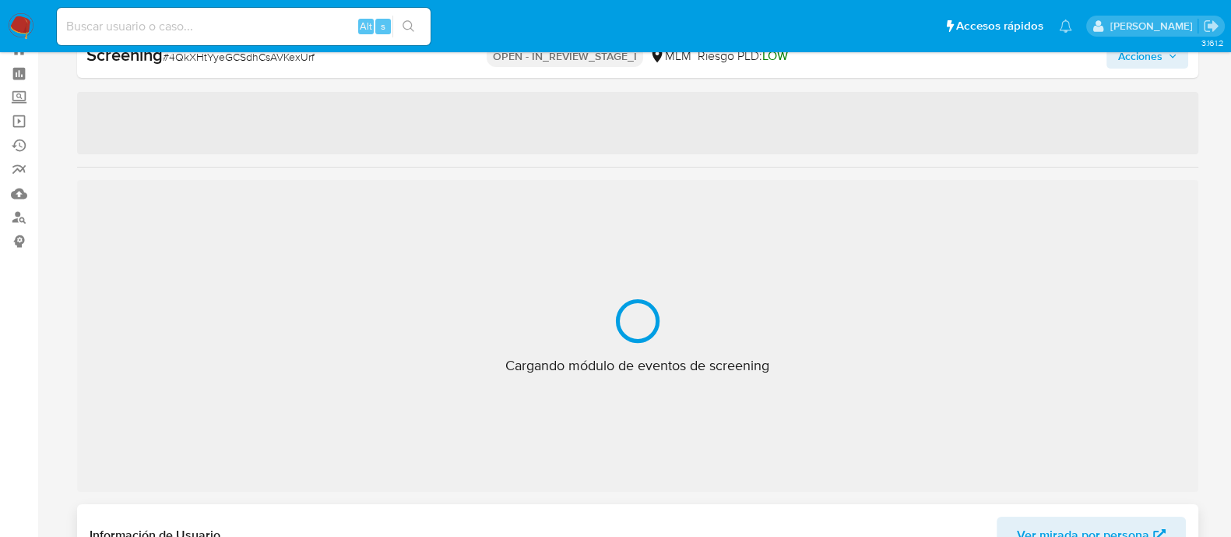
select select "10"
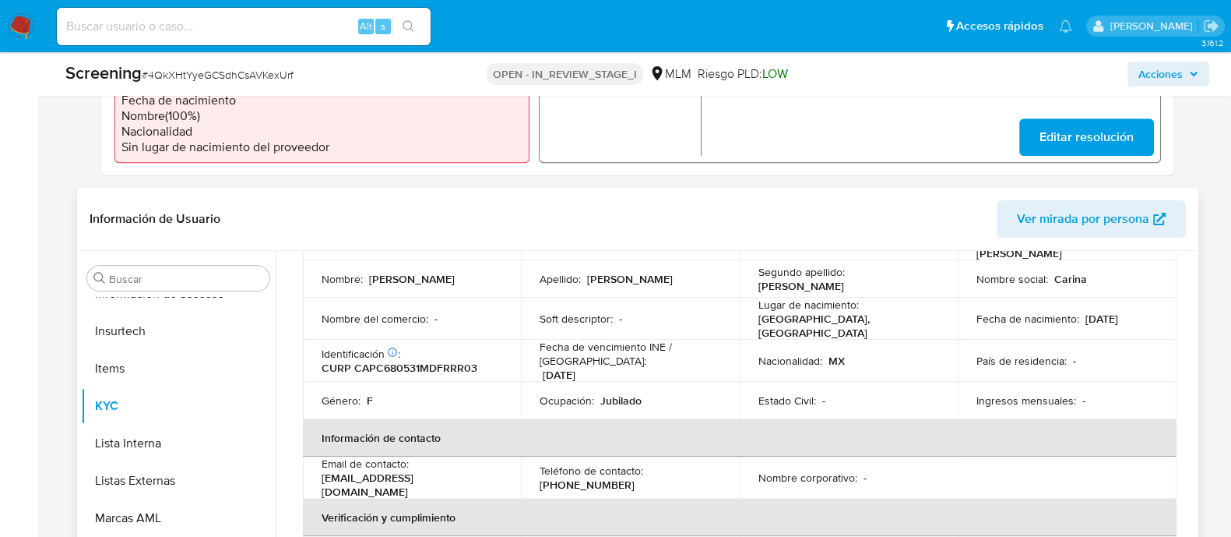
scroll to position [389, 0]
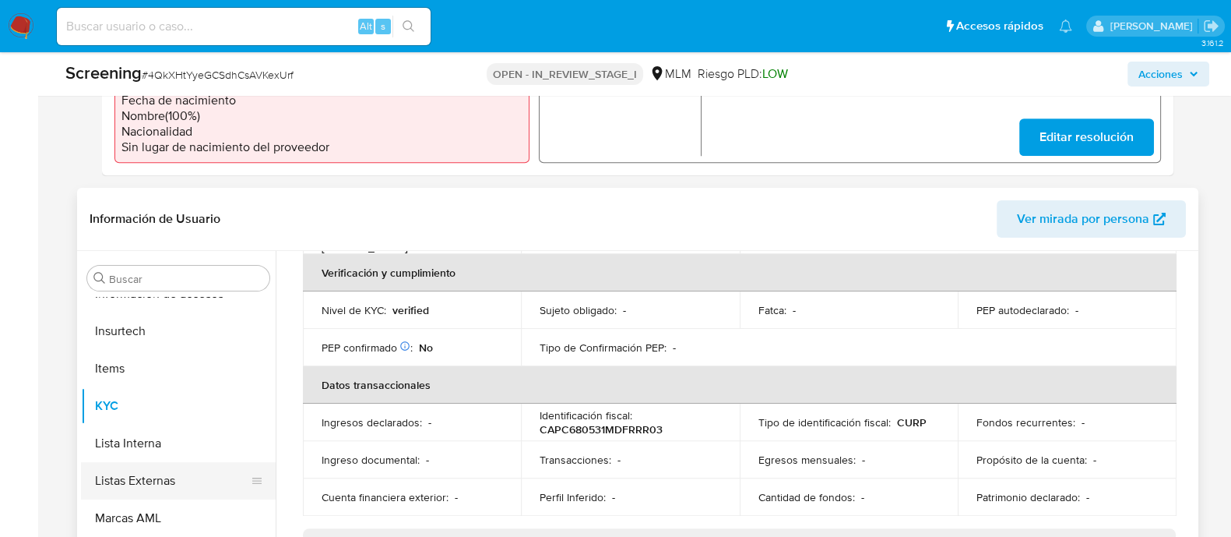
click at [173, 469] on button "Listas Externas" at bounding box center [172, 480] width 182 height 37
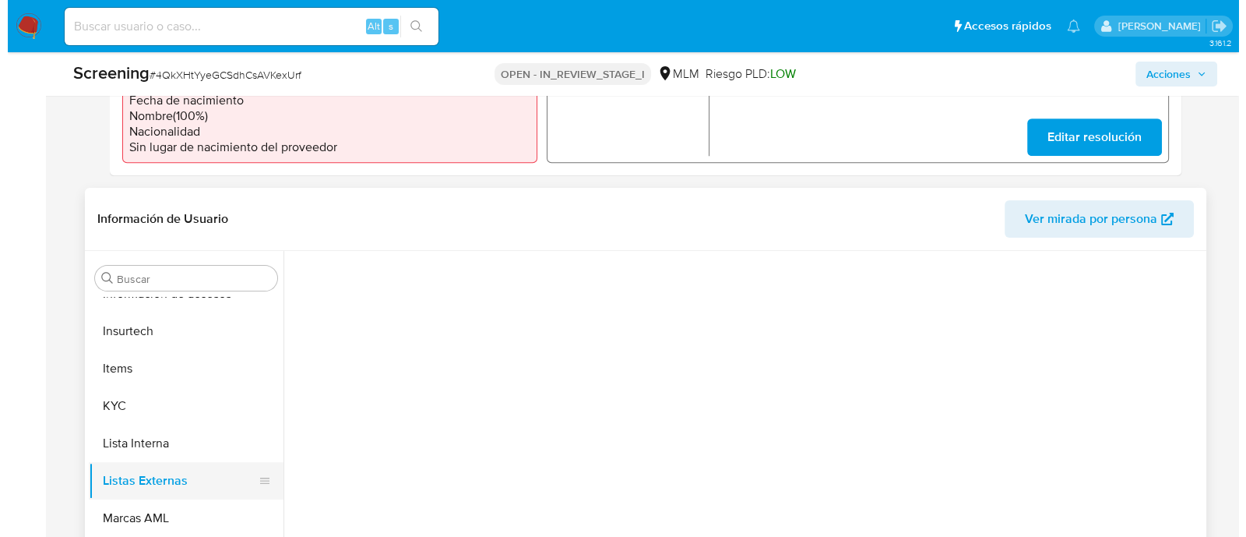
scroll to position [0, 0]
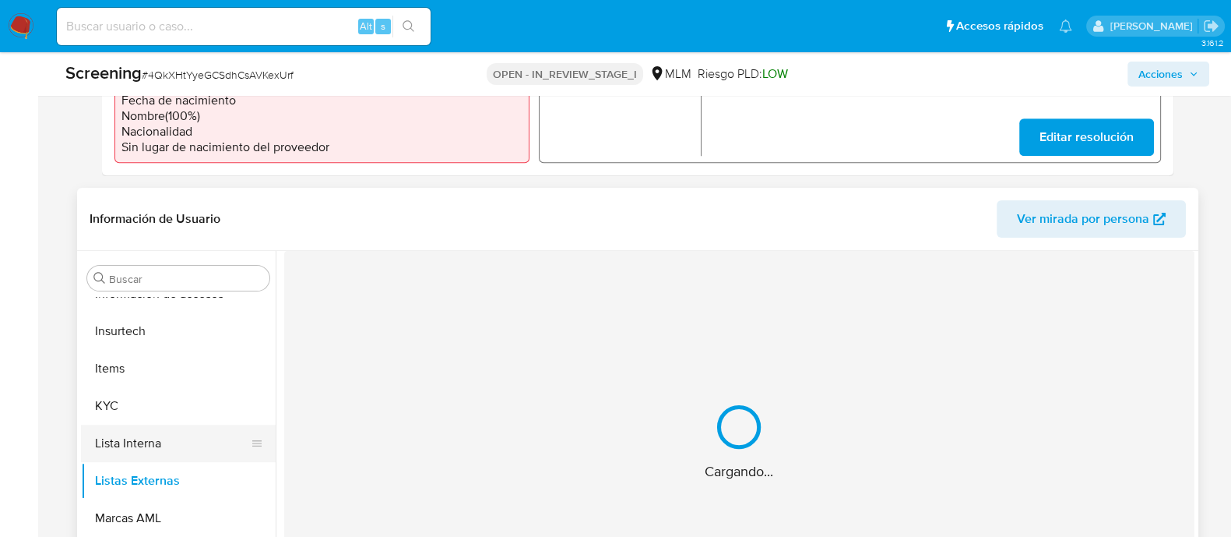
click at [166, 448] on button "Lista Interna" at bounding box center [172, 442] width 182 height 37
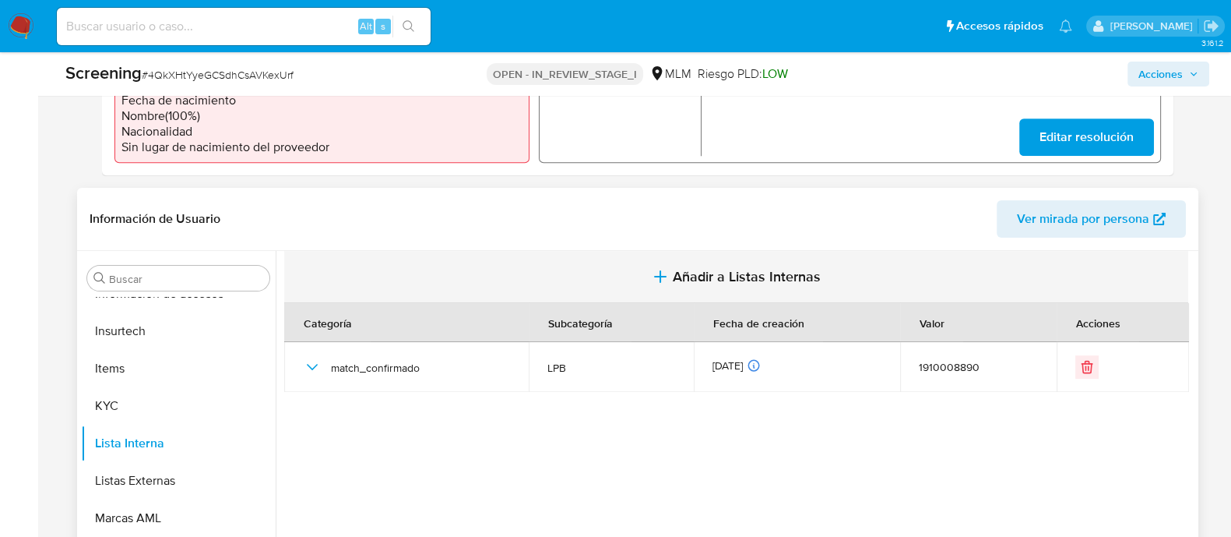
click at [708, 268] on span "Añadir a Listas Internas" at bounding box center [747, 276] width 148 height 17
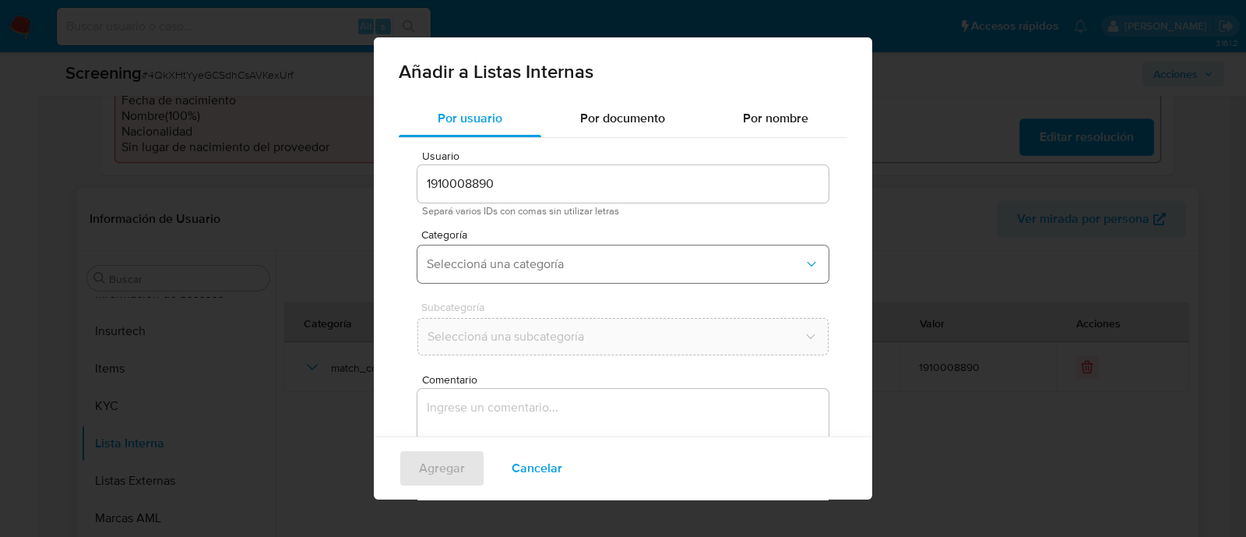
click at [579, 263] on span "Seleccioná una categoría" at bounding box center [615, 264] width 377 height 16
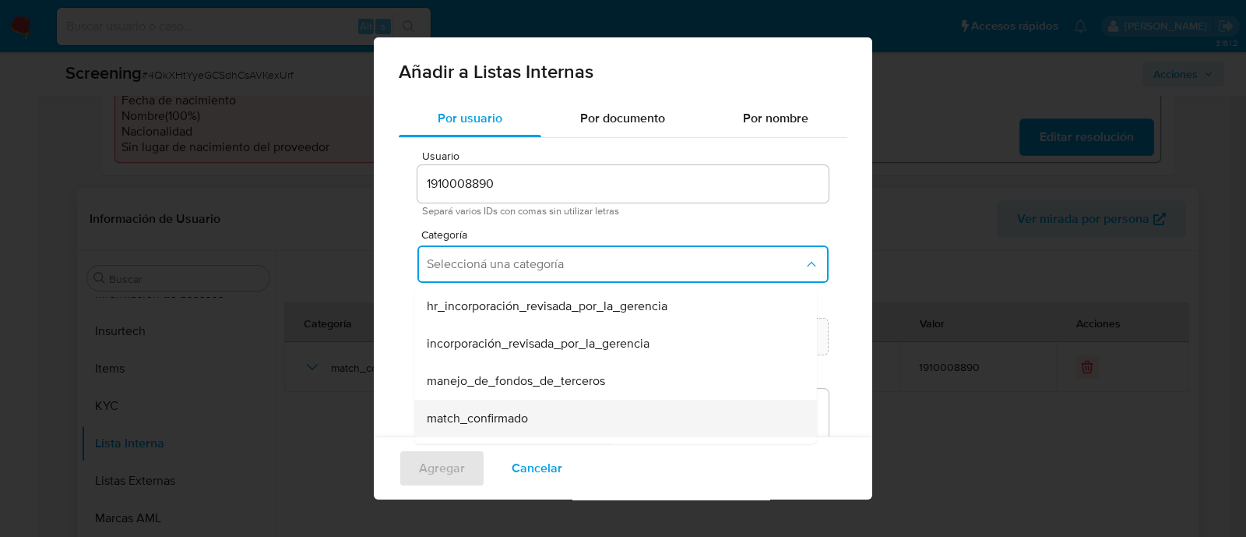
click at [512, 421] on span "match_confirmado" at bounding box center [477, 418] width 101 height 16
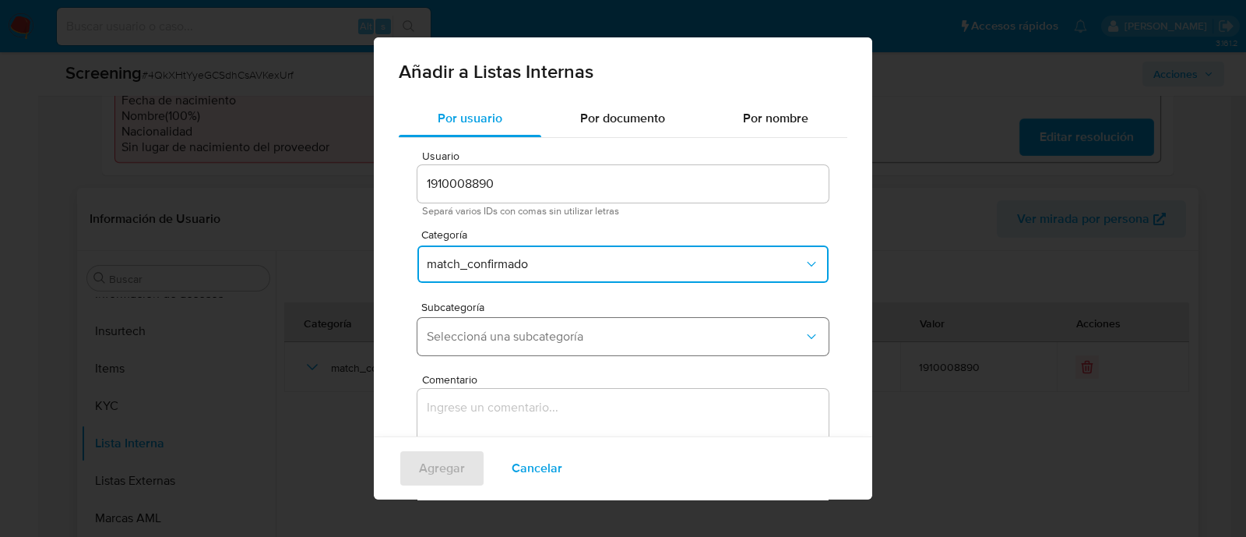
click at [510, 336] on span "Seleccioná una subcategoría" at bounding box center [615, 337] width 377 height 16
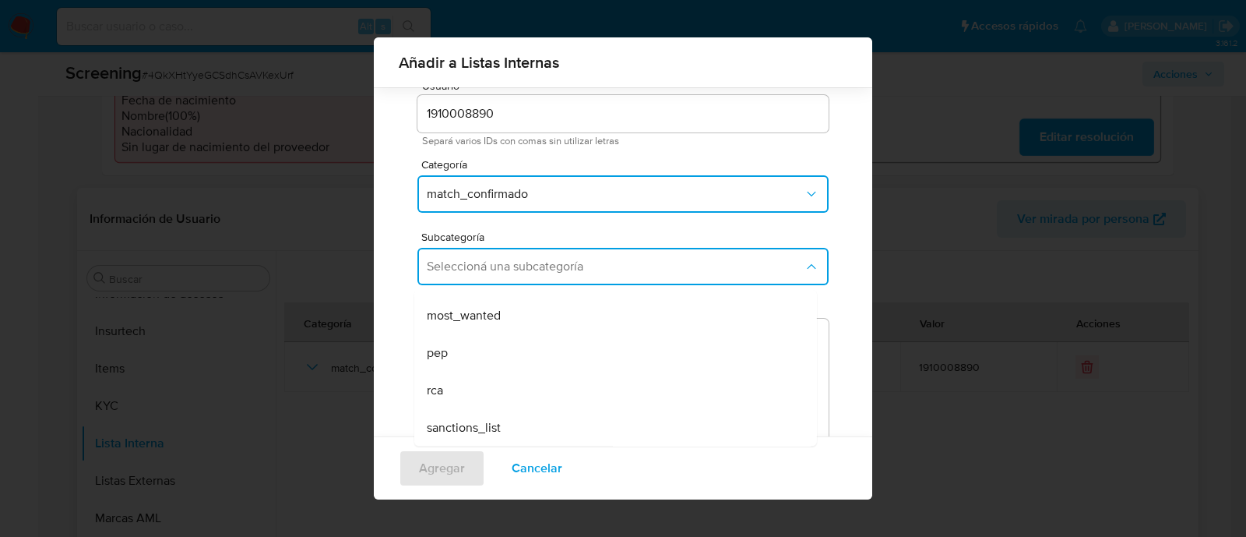
scroll to position [85, 0]
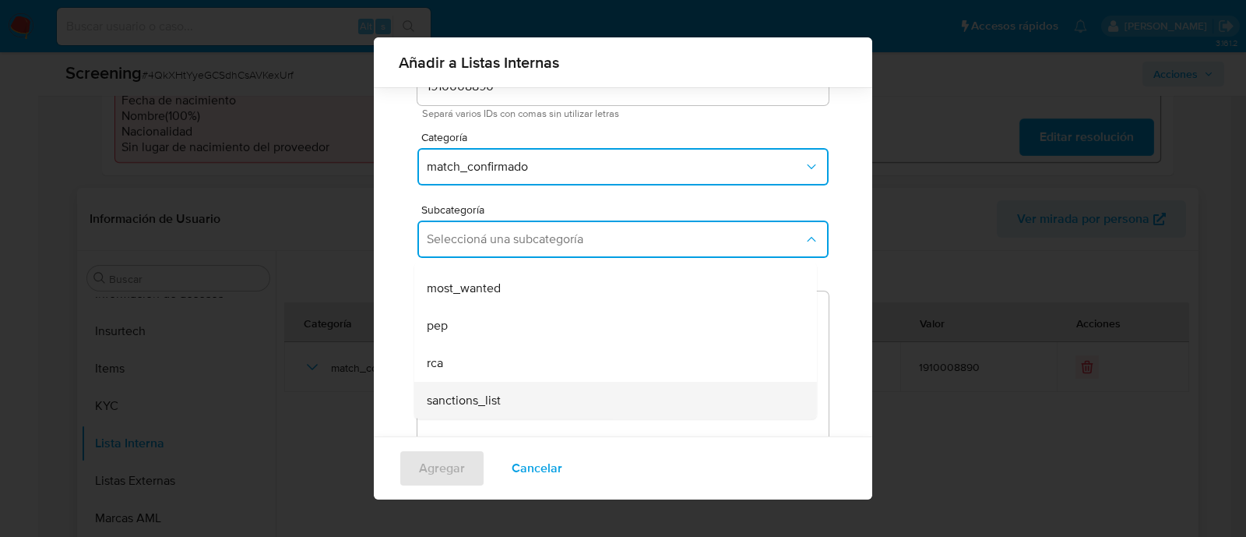
click at [479, 403] on span "sanctions_list" at bounding box center [464, 401] width 74 height 16
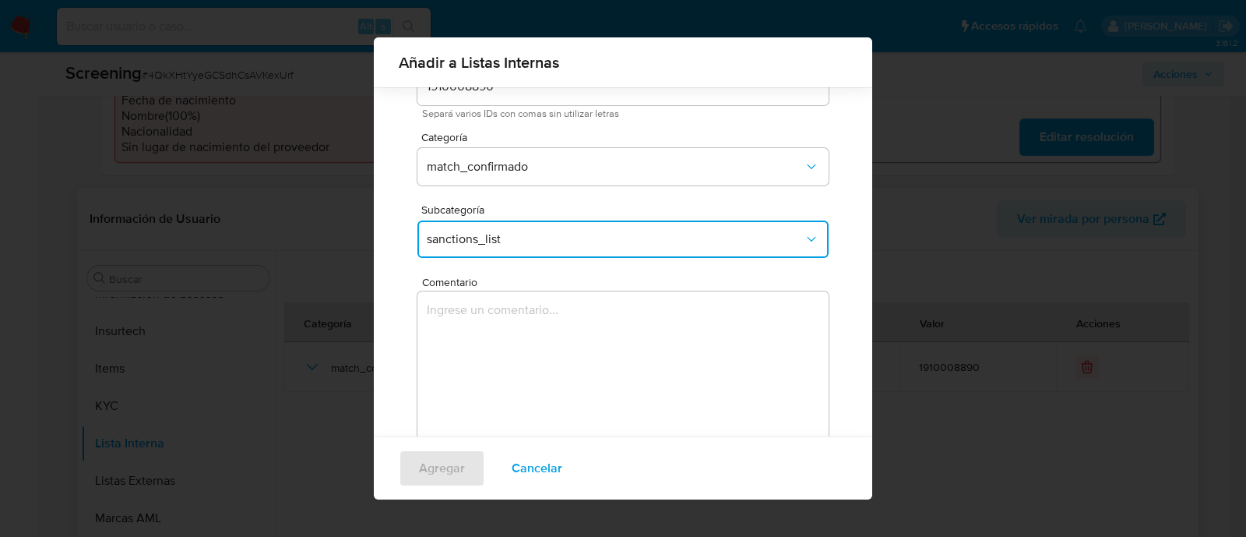
click at [479, 405] on textarea "Comentario" at bounding box center [622, 366] width 411 height 150
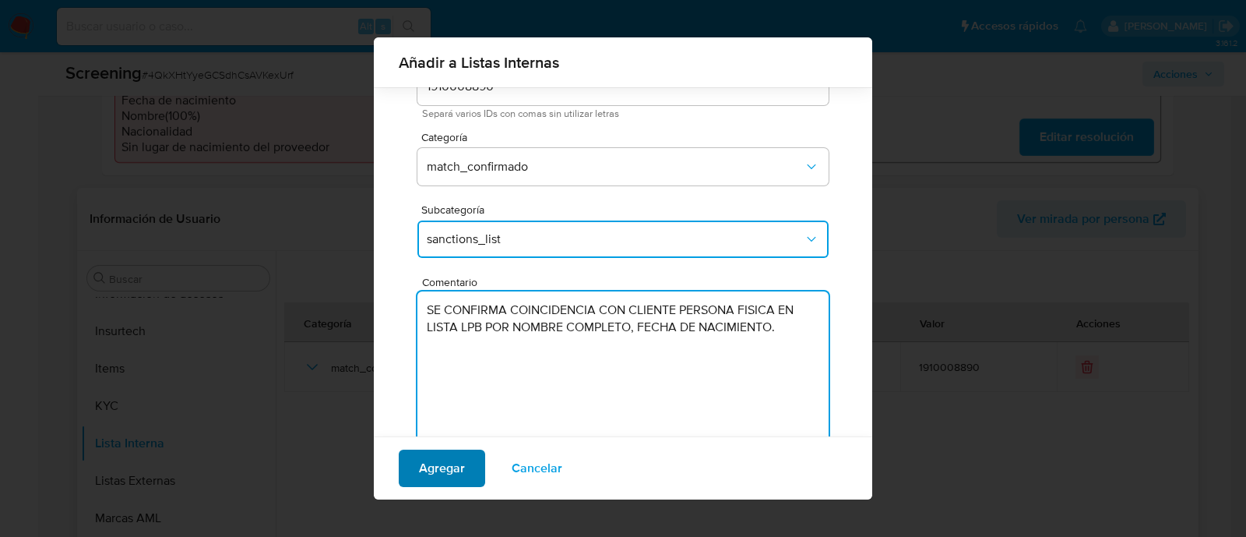
type textarea "SE CONFIRMA COINCIDENCIA CON CLIENTE PERSONA FISICA EN LISTA LPB POR NOMBRE COM…"
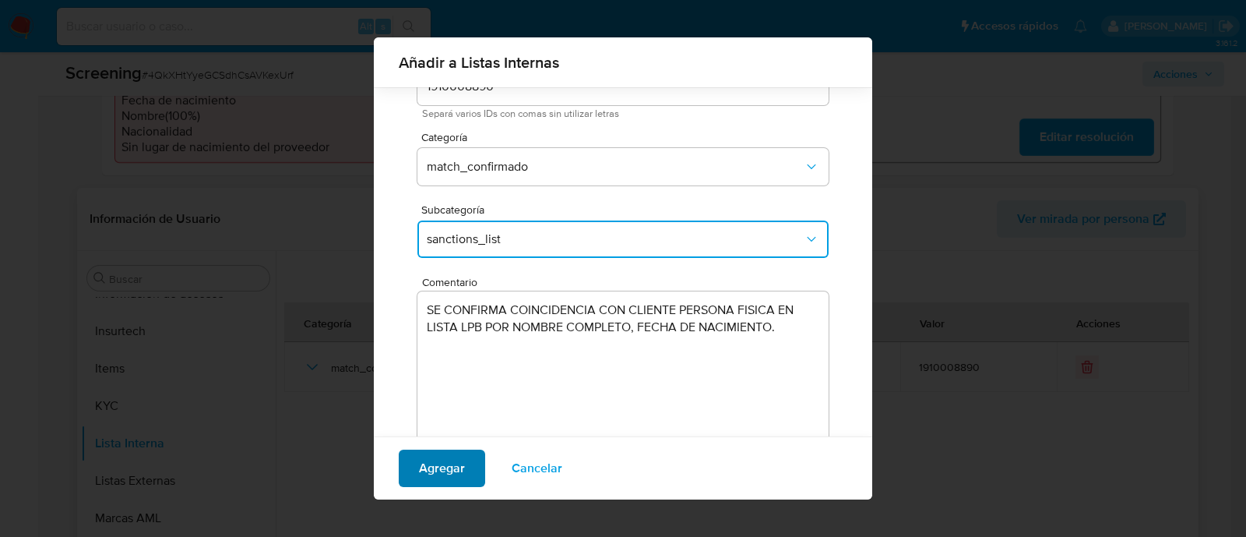
click at [456, 451] on span "Agregar" at bounding box center [442, 468] width 46 height 34
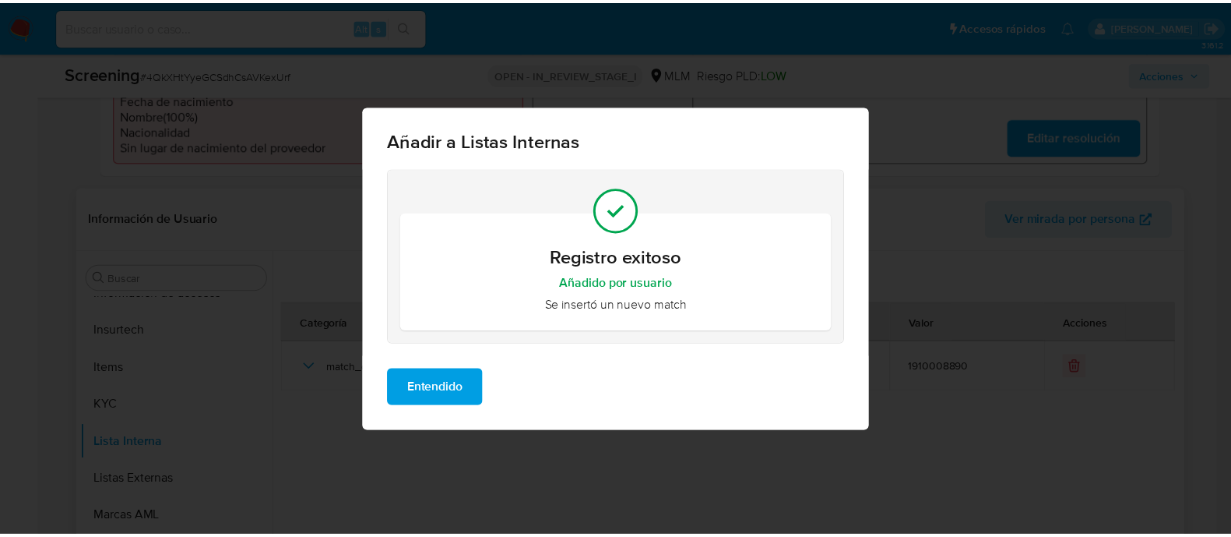
scroll to position [0, 0]
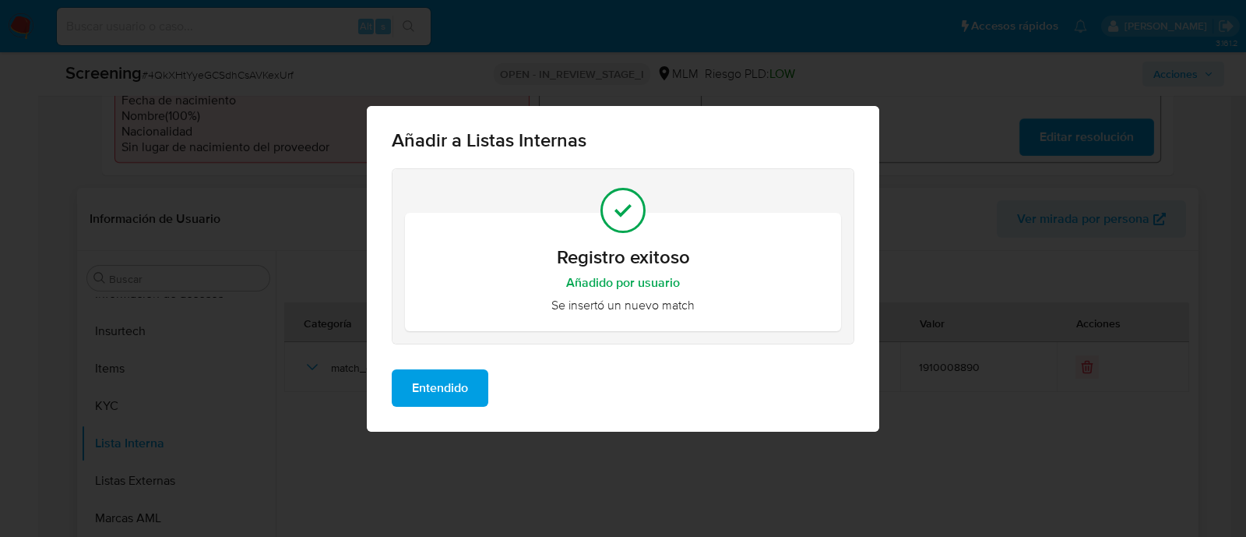
click at [433, 399] on span "Entendido" at bounding box center [440, 388] width 56 height 34
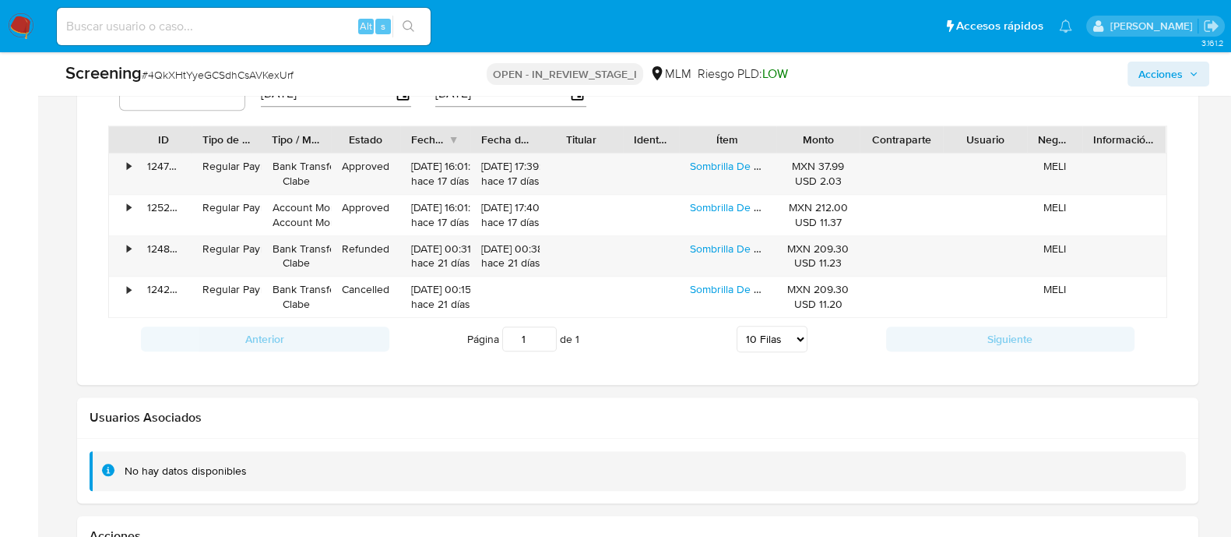
scroll to position [2284, 0]
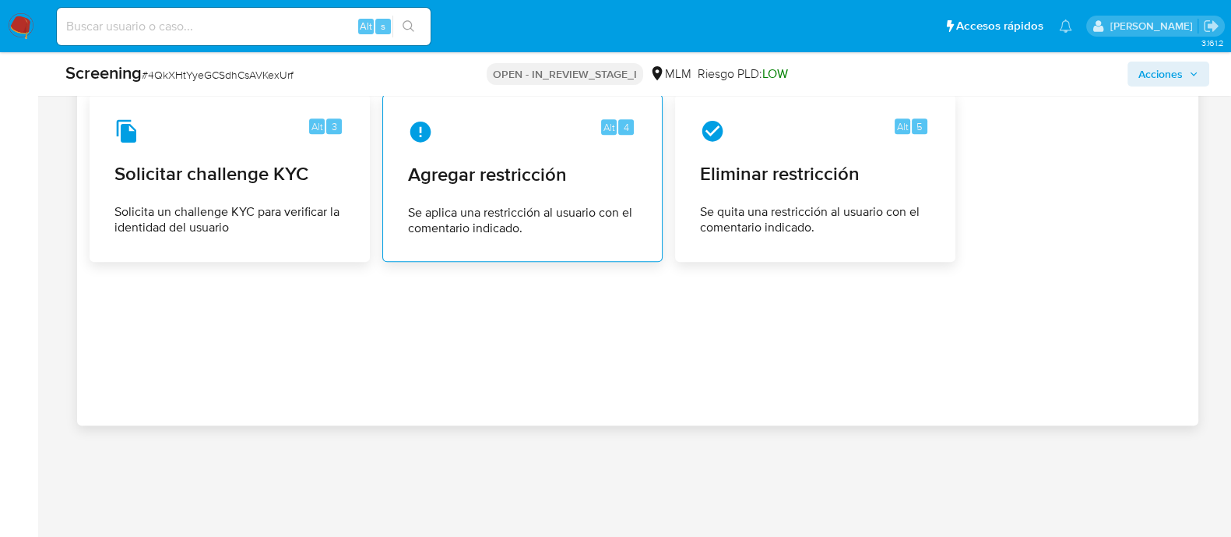
click at [578, 166] on span "Agregar restricción" at bounding box center [522, 174] width 229 height 23
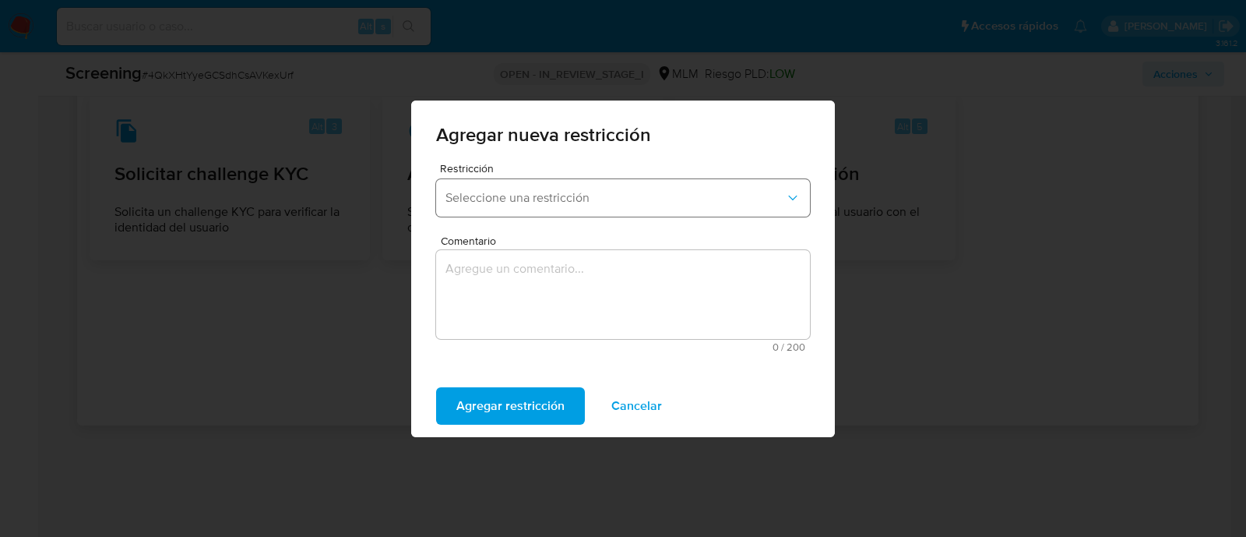
click at [537, 192] on span "Seleccione una restricción" at bounding box center [615, 198] width 340 height 16
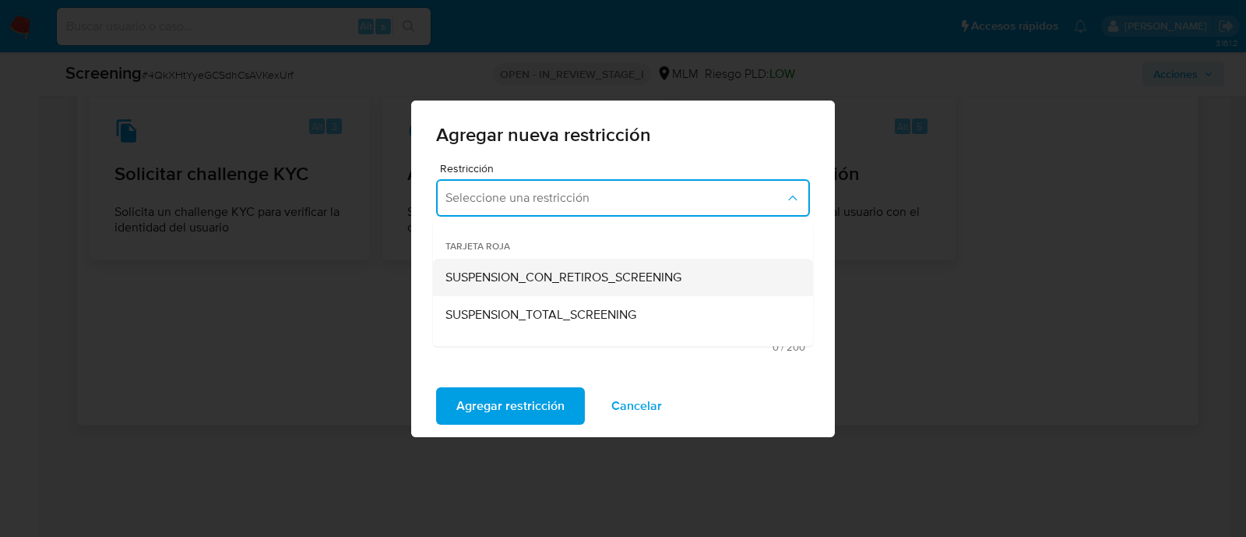
click at [534, 282] on span "SUSPENSION_CON_RETIROS_SCREENING" at bounding box center [563, 277] width 236 height 16
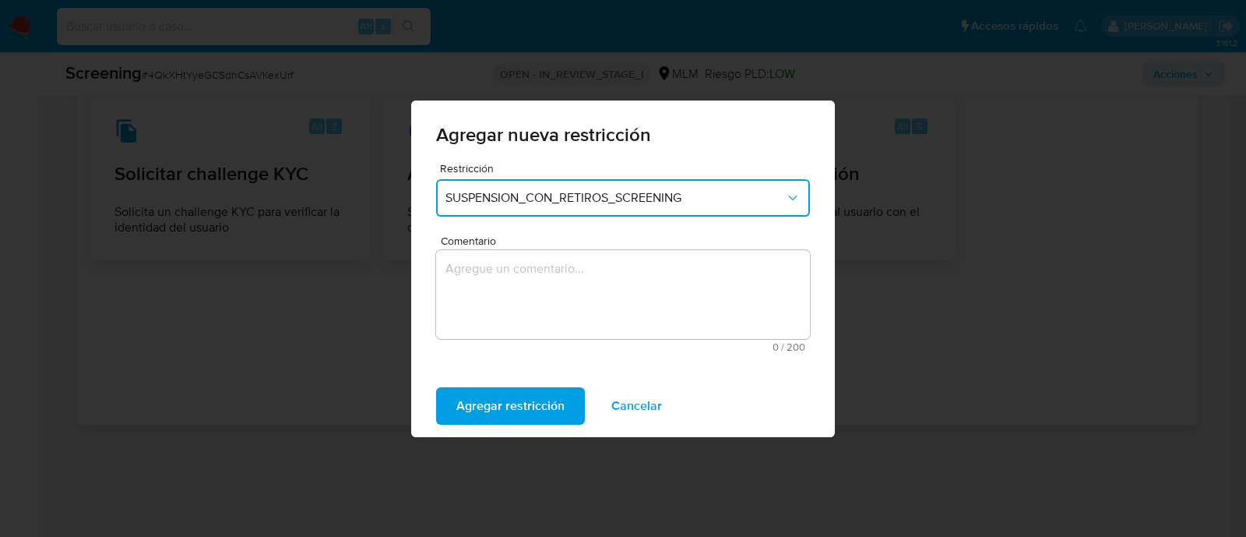
click at [540, 202] on span "SUSPENSION_CON_RETIROS_SCREENING" at bounding box center [615, 198] width 340 height 16
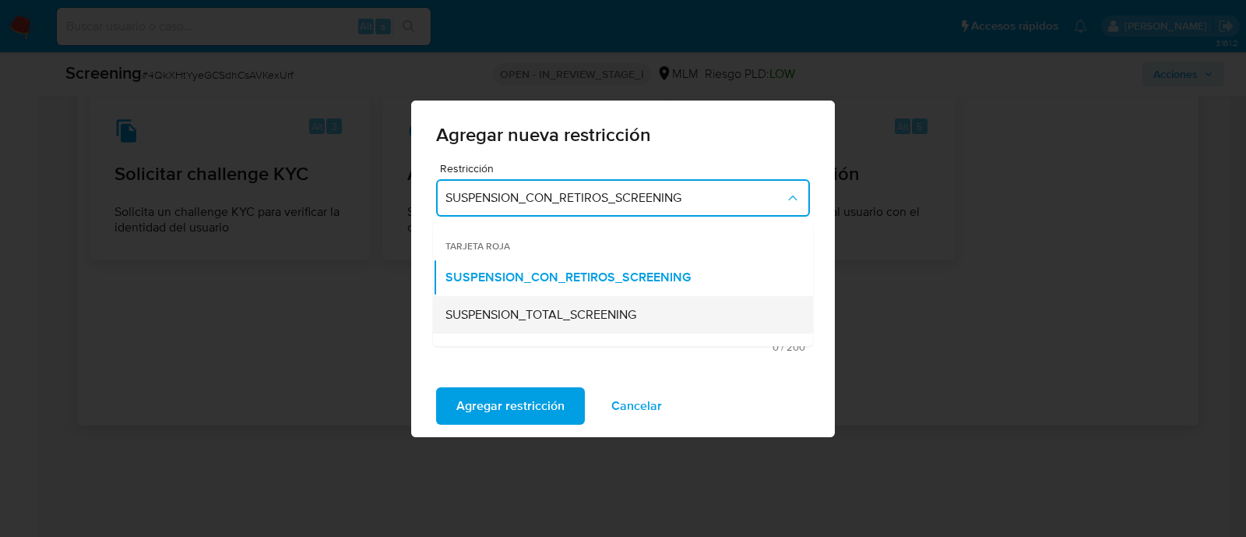
click at [521, 317] on span "SUSPENSION_TOTAL_SCREENING" at bounding box center [540, 315] width 191 height 16
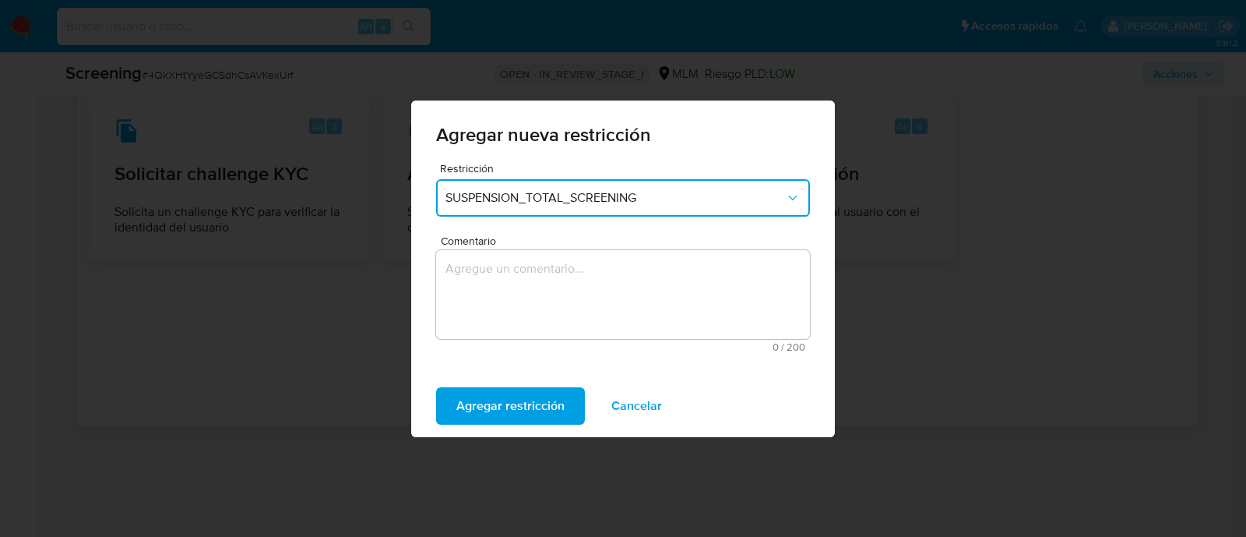
click at [519, 314] on textarea "Comentario" at bounding box center [623, 294] width 374 height 89
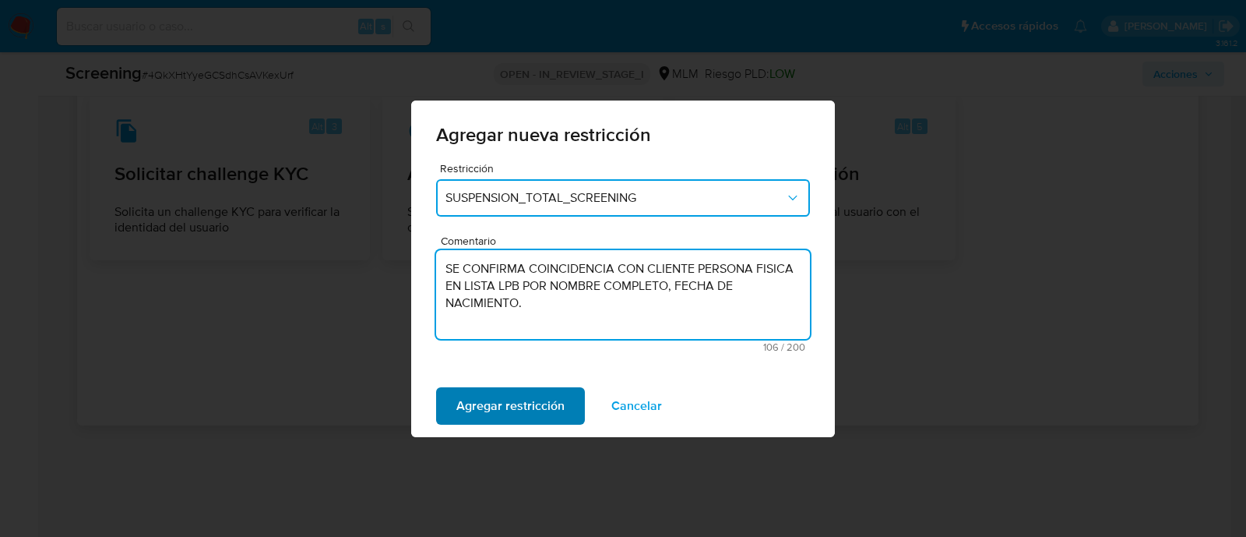
type textarea "SE CONFIRMA COINCIDENCIA CON CLIENTE PERSONA FISICA EN LISTA LPB POR NOMBRE COM…"
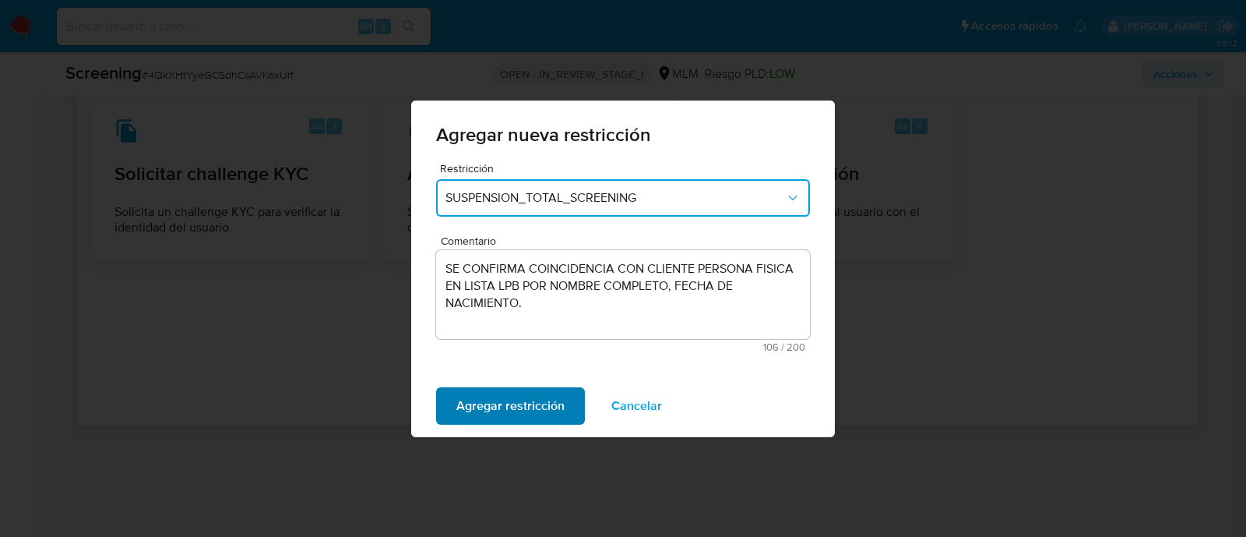
click at [536, 389] on span "Agregar restricción" at bounding box center [510, 406] width 108 height 34
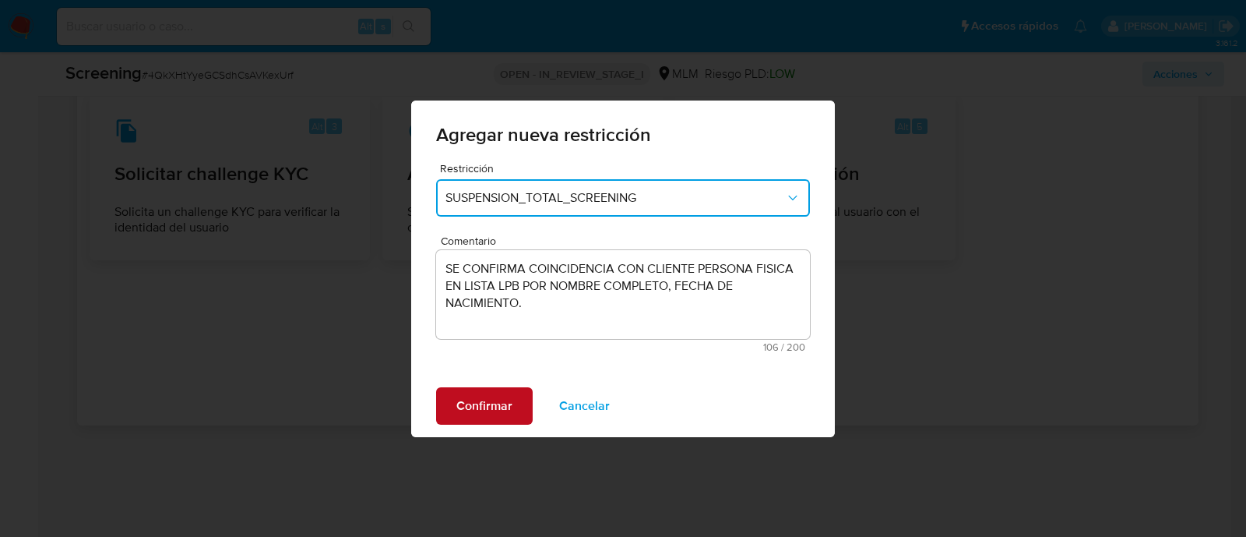
click at [510, 400] on span "Confirmar" at bounding box center [484, 406] width 56 height 34
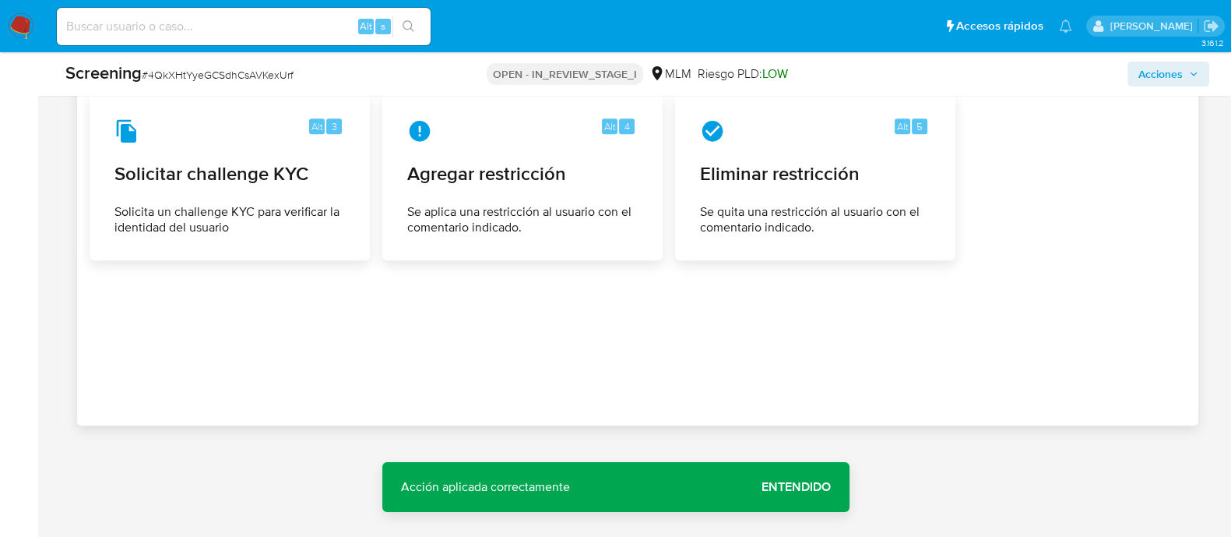
click at [792, 487] on span "Entendido" at bounding box center [796, 487] width 69 height 0
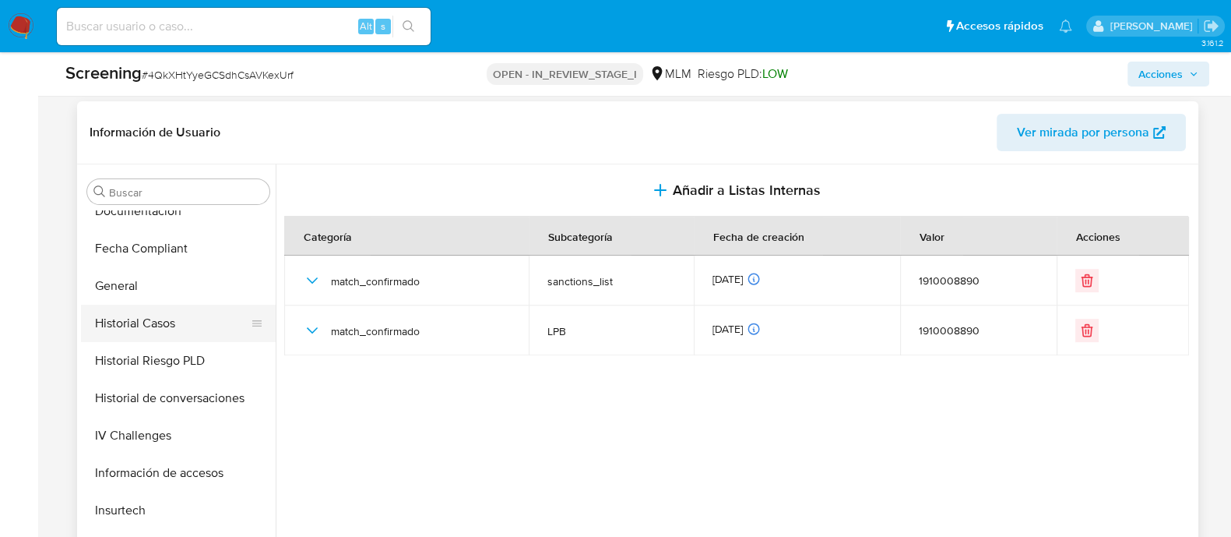
scroll to position [440, 0]
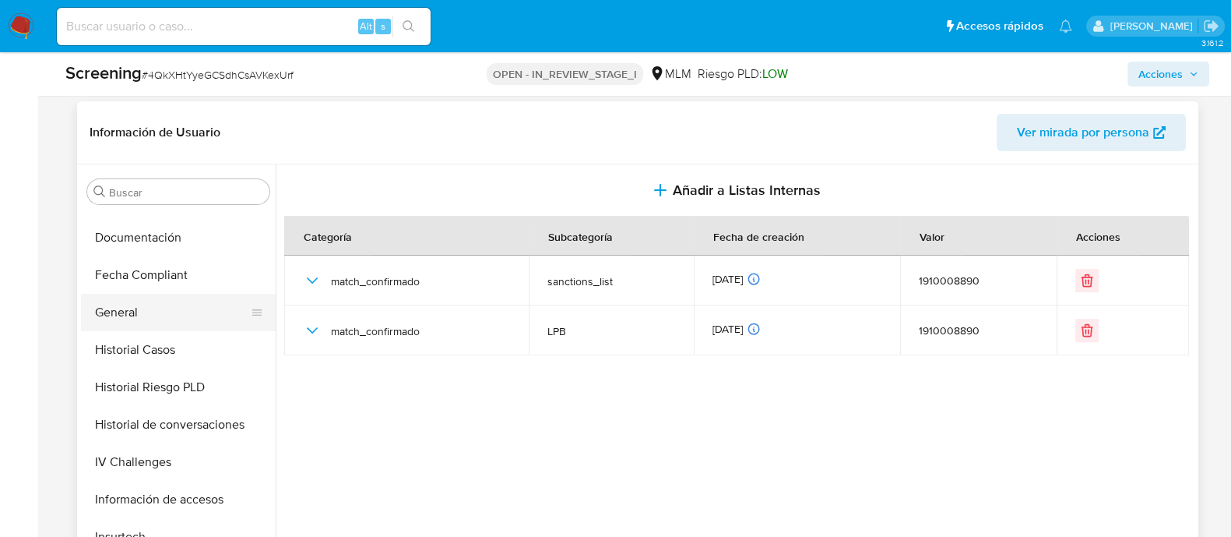
click at [118, 313] on button "General" at bounding box center [172, 312] width 182 height 37
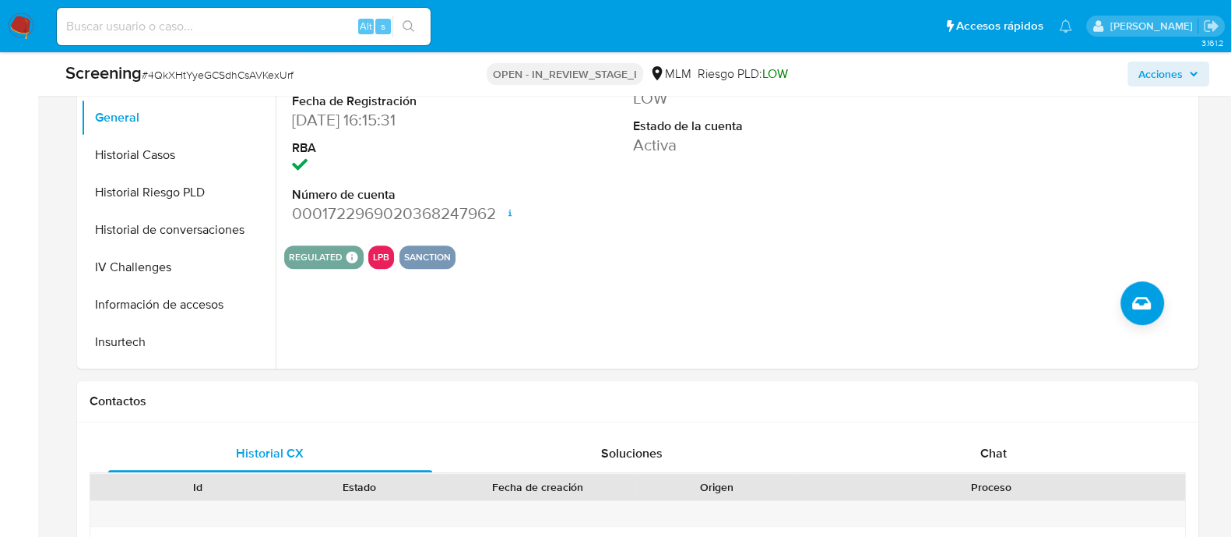
scroll to position [1115, 0]
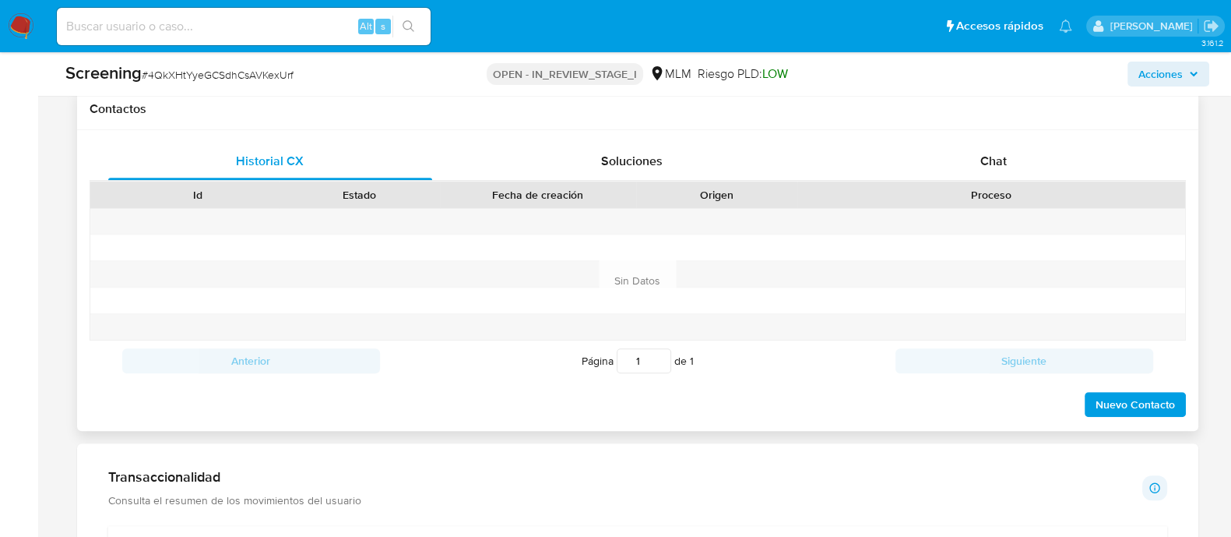
click at [1168, 393] on span "Nuevo Contacto" at bounding box center [1135, 404] width 79 height 22
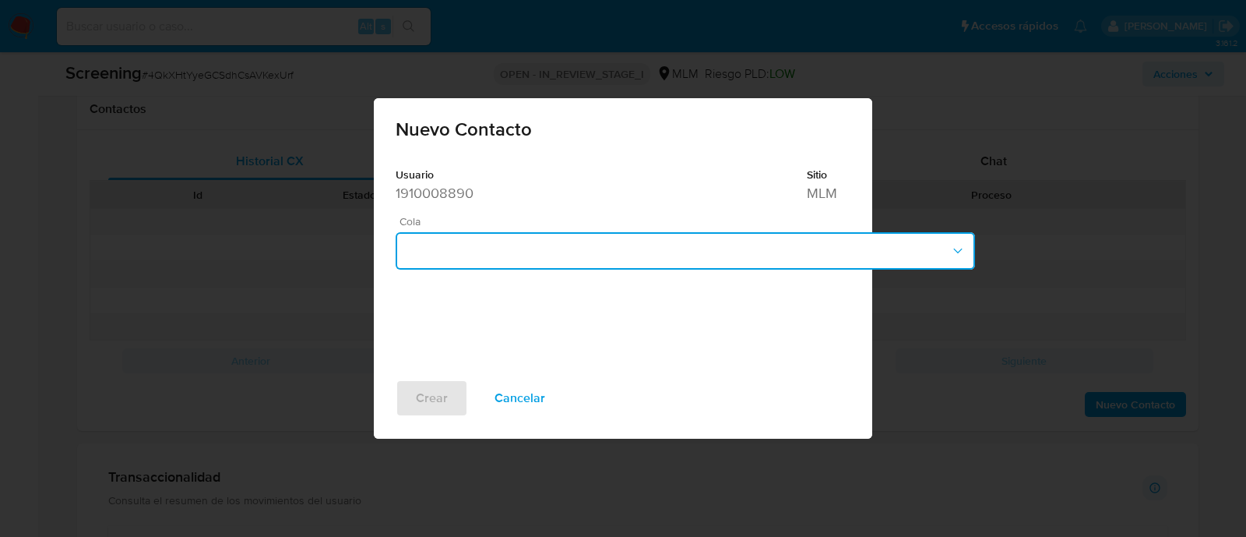
click at [516, 250] on button "button" at bounding box center [685, 250] width 579 height 37
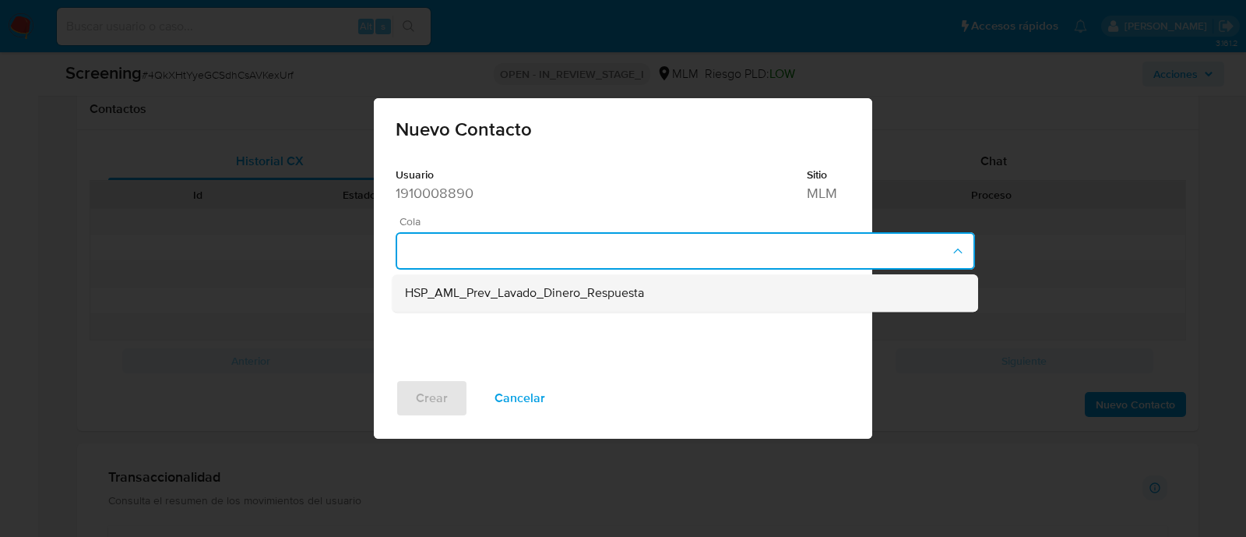
click at [519, 301] on span "HSP_AML_Prev_Lavado_Dinero_Respuesta" at bounding box center [524, 294] width 239 height 16
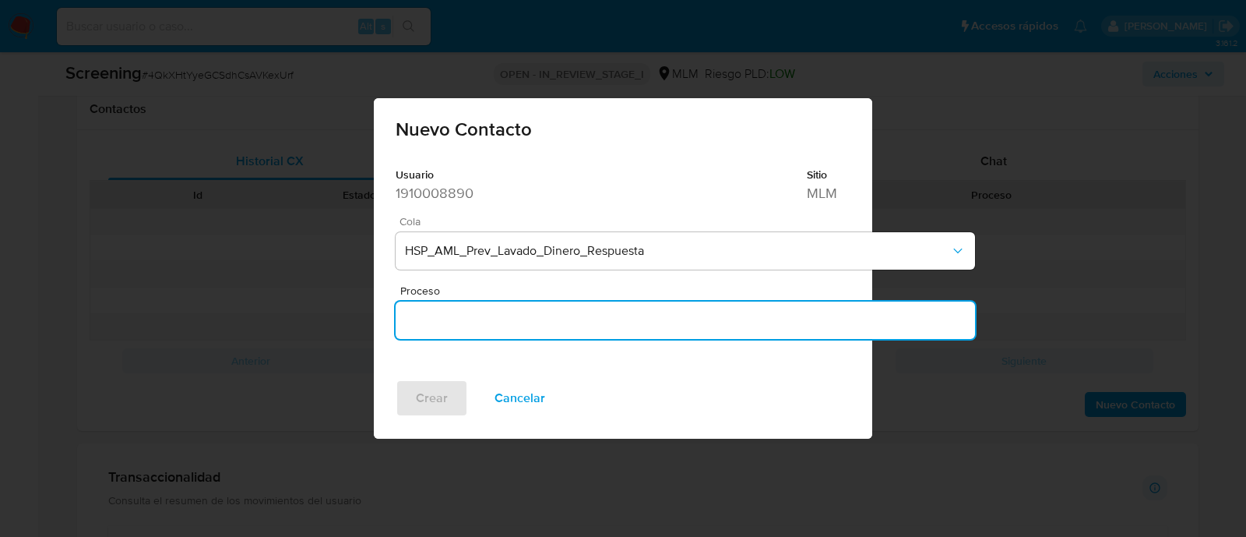
click at [474, 319] on input "Proceso" at bounding box center [685, 320] width 579 height 20
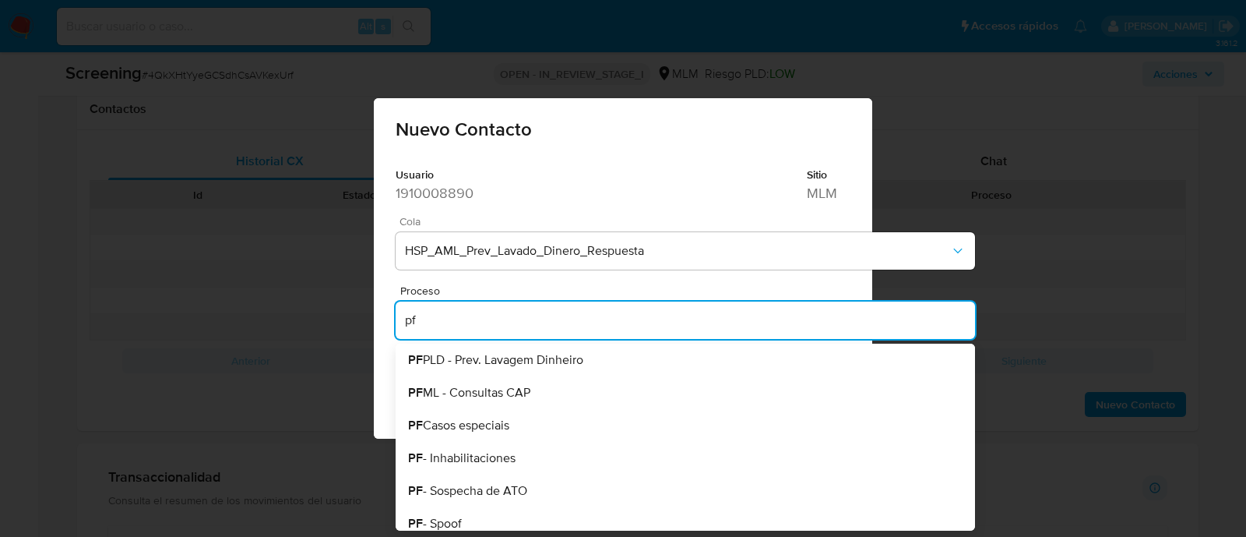
click at [463, 369] on li "PF PLD - Prev. Lavagem Dinheiro" at bounding box center [685, 359] width 579 height 33
type input "PF PLD - Prev. Lavagem Dinheiro"
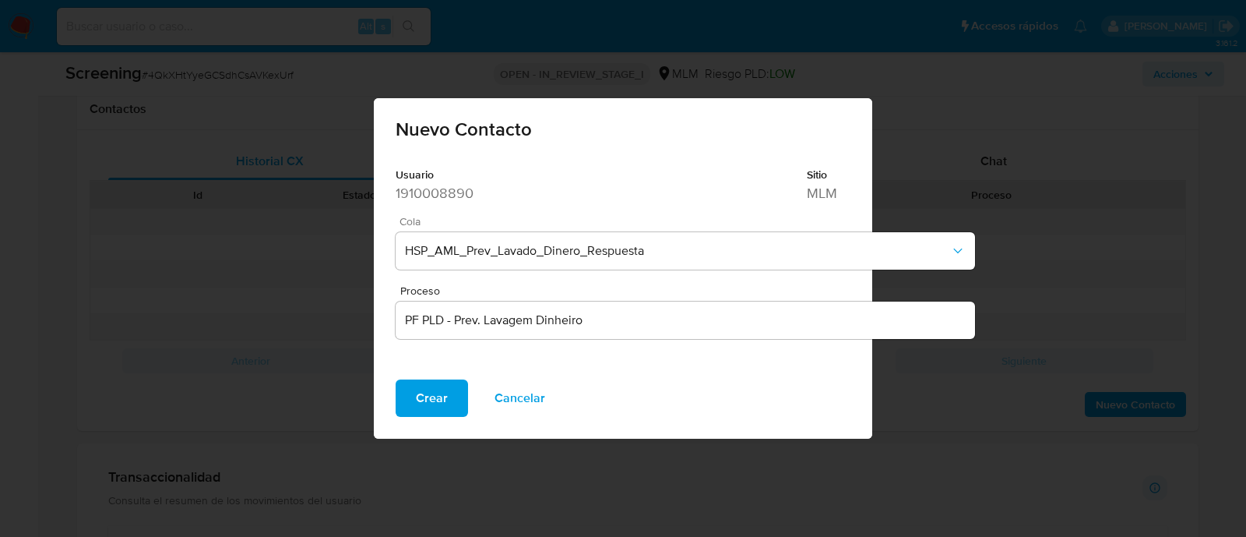
click at [405, 393] on button "Crear" at bounding box center [432, 397] width 72 height 37
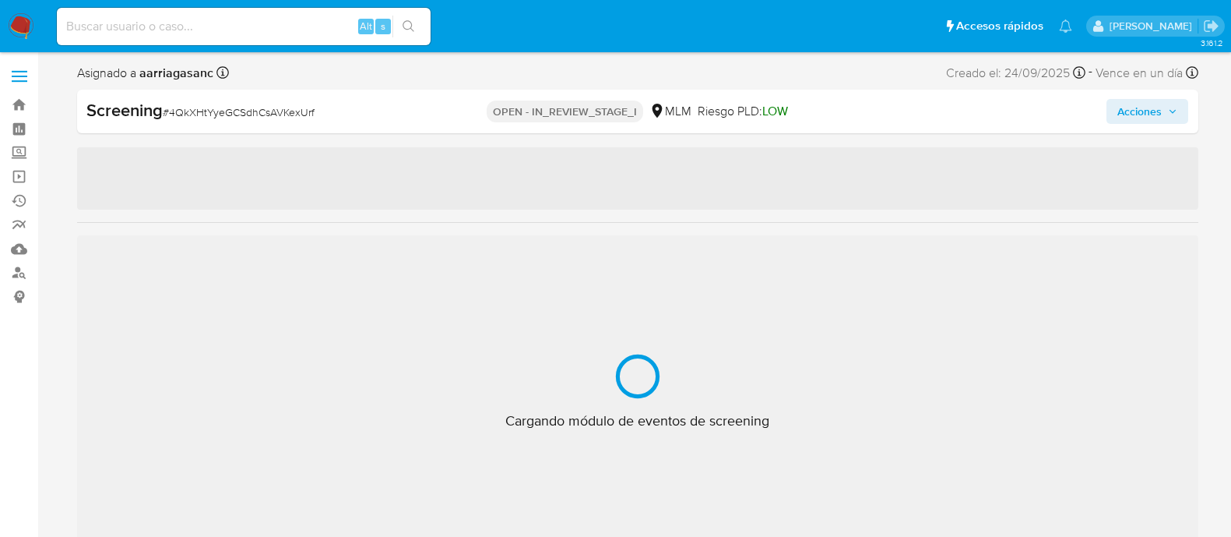
select select "10"
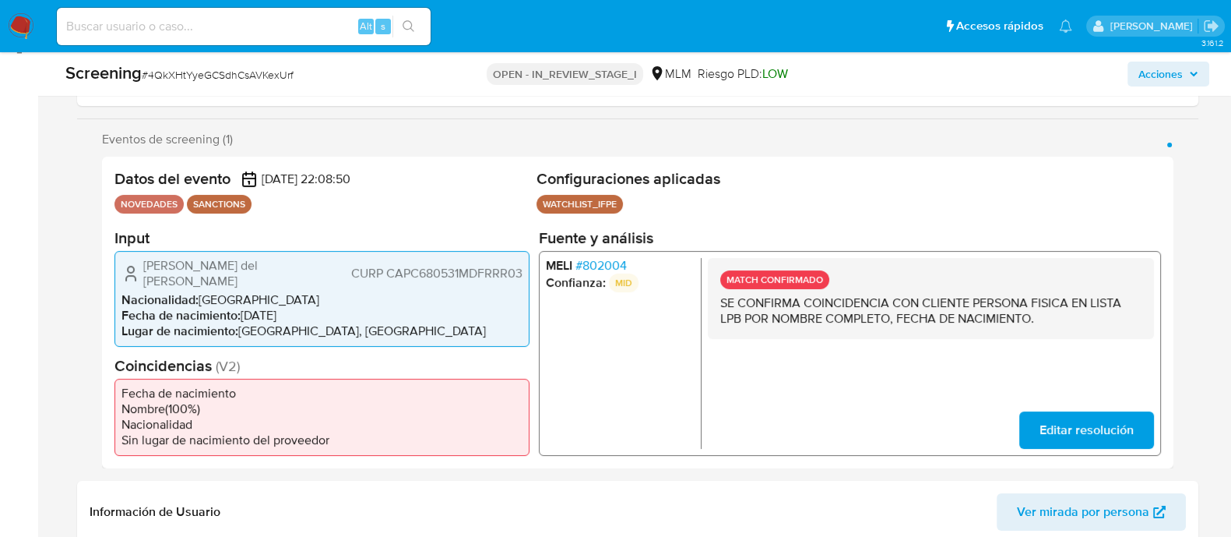
scroll to position [250, 0]
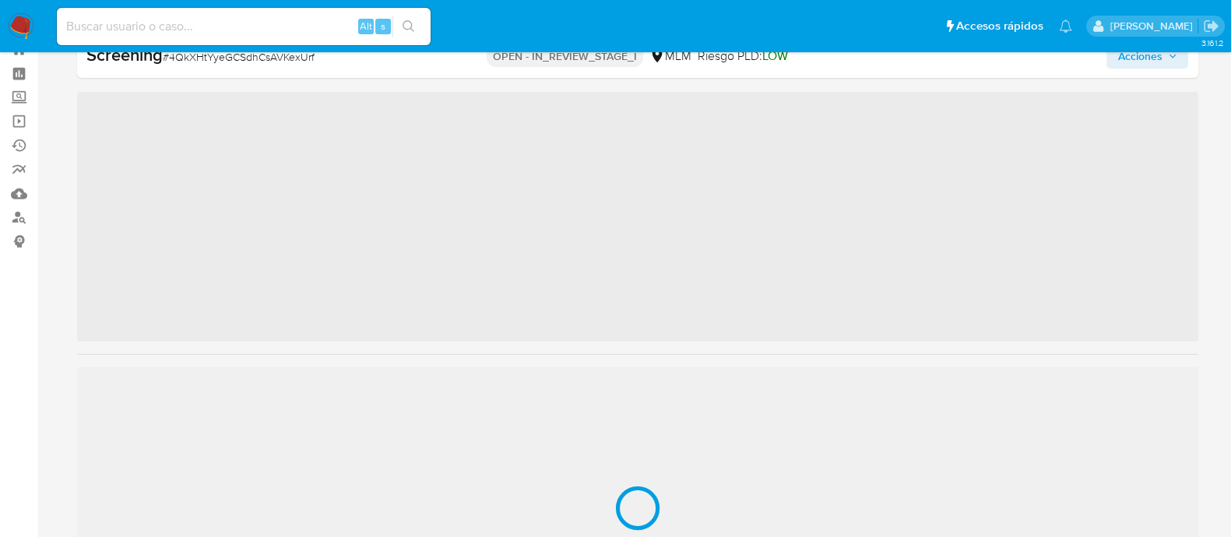
scroll to position [732, 0]
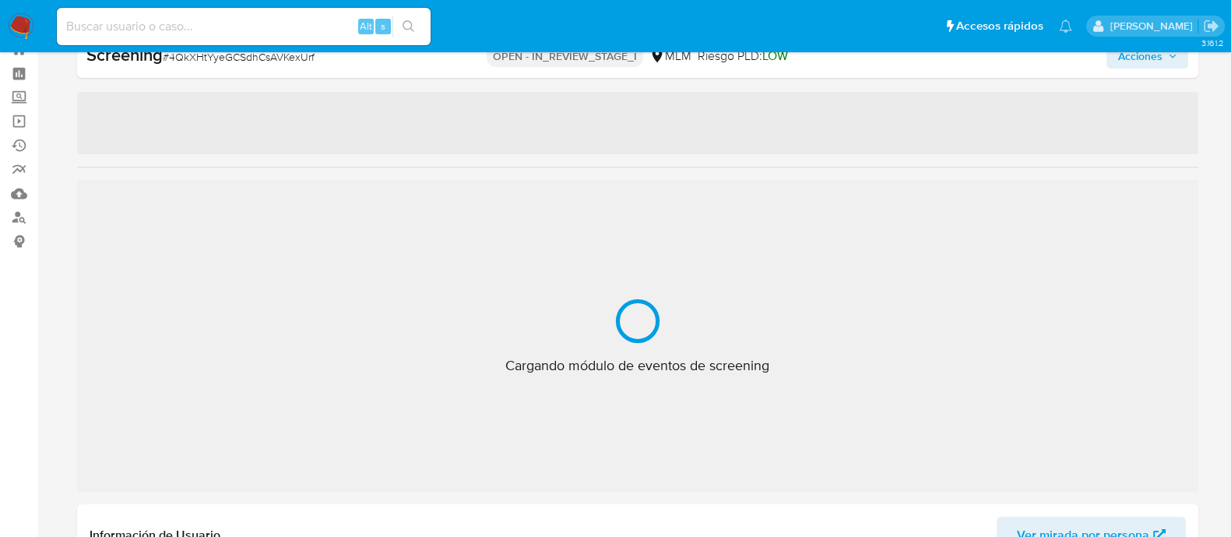
select select "10"
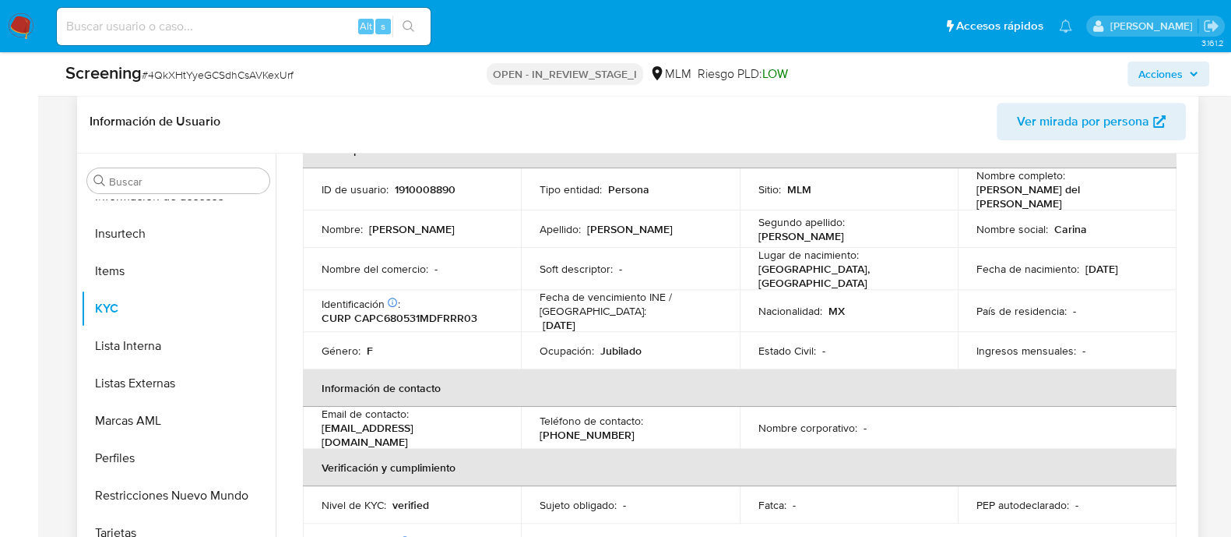
scroll to position [0, 0]
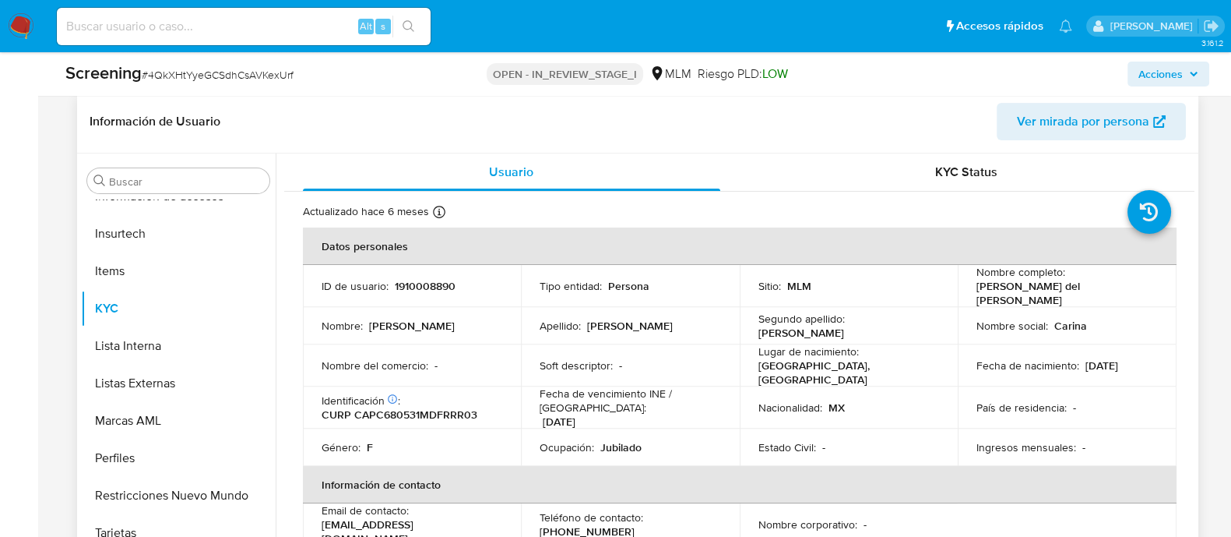
copy p "[PERSON_NAME] del [PERSON_NAME]"
drag, startPoint x: 969, startPoint y: 287, endPoint x: 1134, endPoint y: 303, distance: 165.8
click at [1151, 292] on td "Nombre completo : [PERSON_NAME] del [PERSON_NAME]" at bounding box center [1067, 286] width 219 height 42
click at [1090, 358] on p "[DATE]" at bounding box center [1102, 365] width 33 height 14
drag, startPoint x: 1082, startPoint y: 359, endPoint x: 1144, endPoint y: 357, distance: 62.4
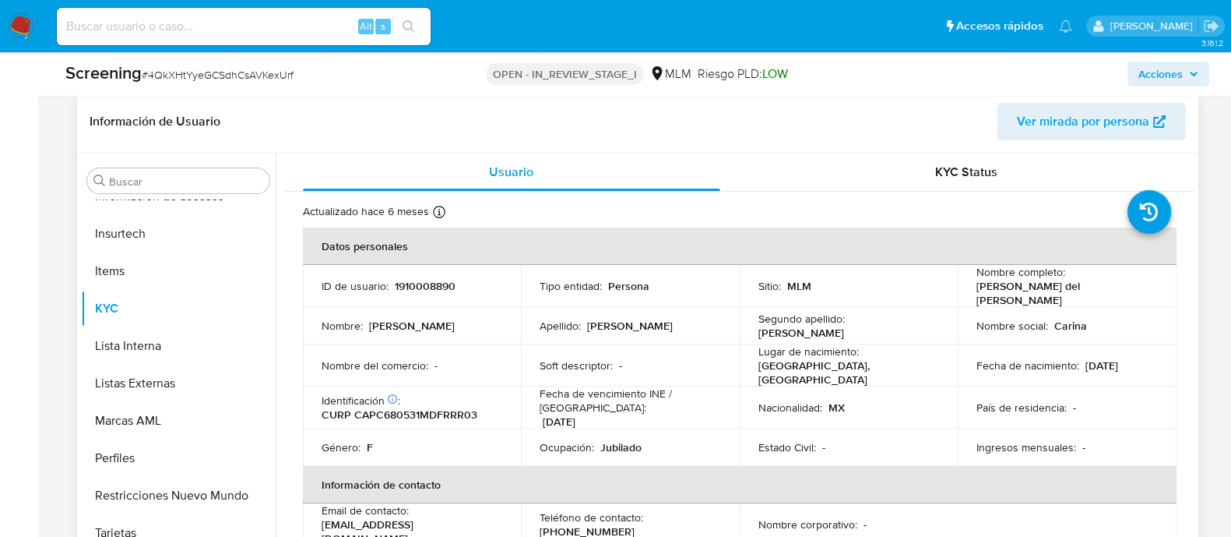
click at [1144, 358] on div "Fecha de nacimiento : [DEMOGRAPHIC_DATA]" at bounding box center [1067, 365] width 181 height 14
copy p "[DATE]"
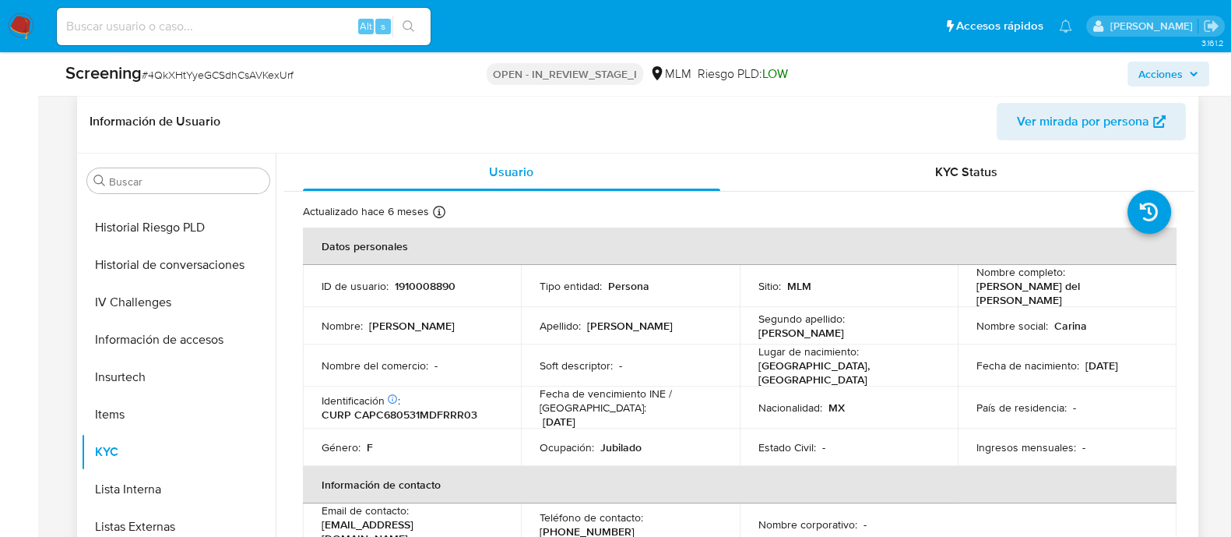
scroll to position [343, 0]
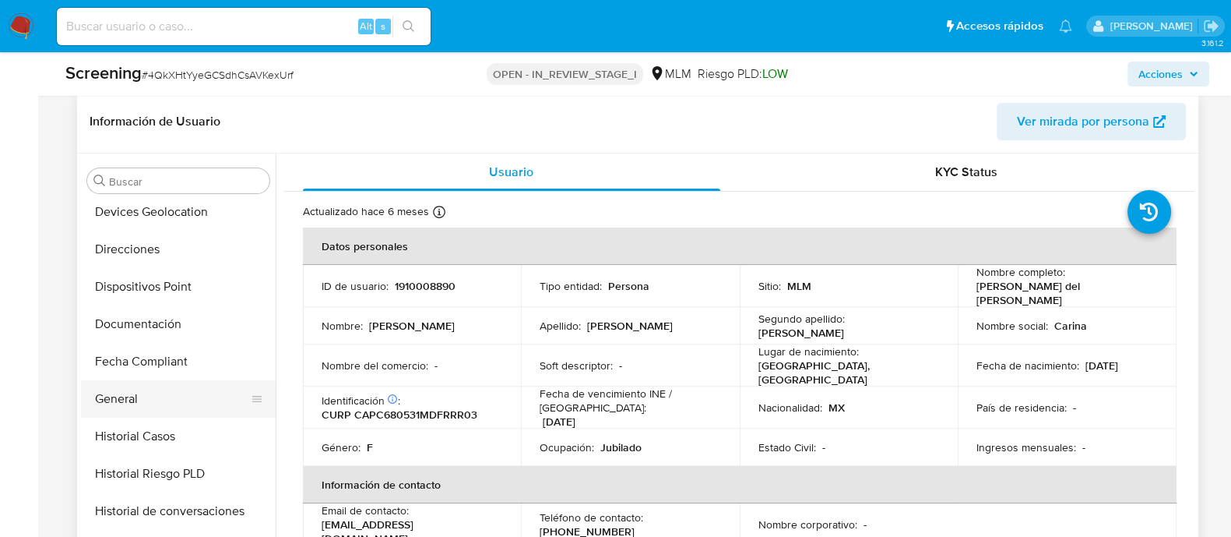
click at [150, 398] on button "General" at bounding box center [172, 398] width 182 height 37
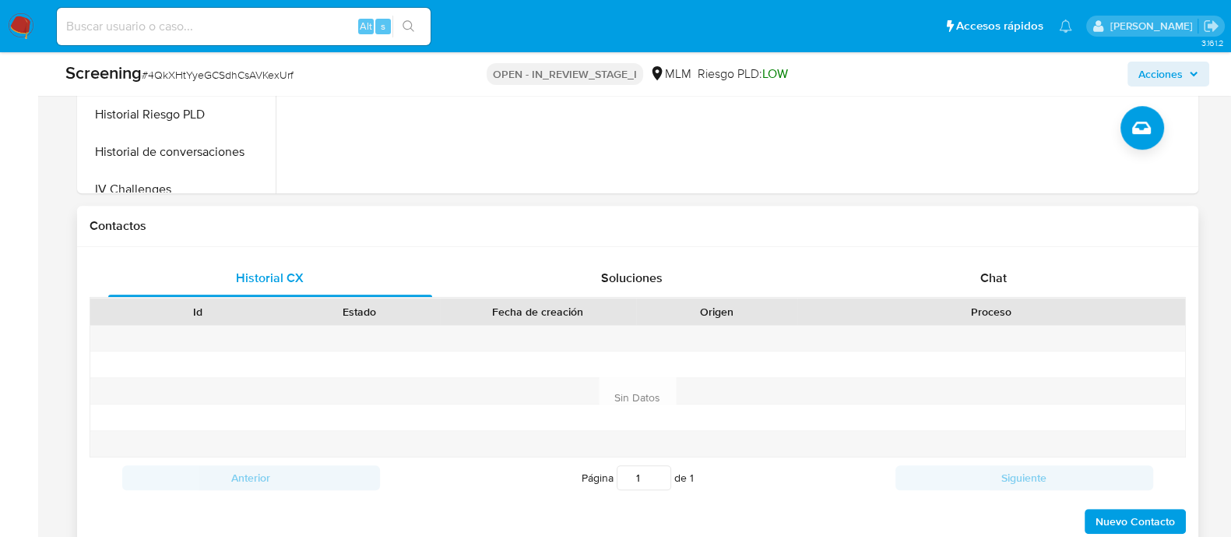
scroll to position [1126, 0]
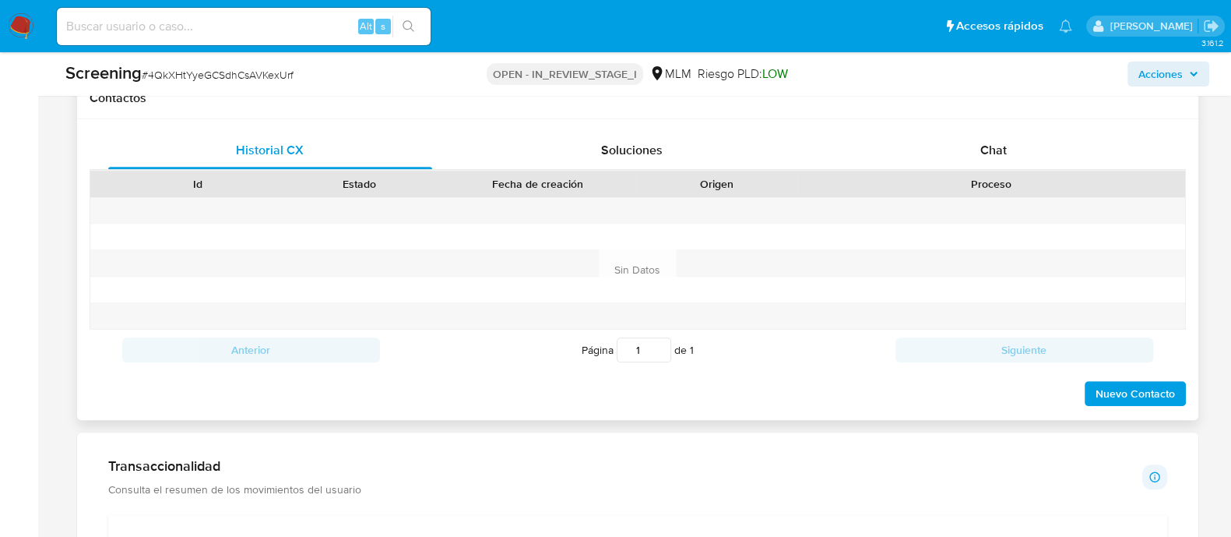
click at [1166, 393] on span "Nuevo Contacto" at bounding box center [1135, 393] width 79 height 22
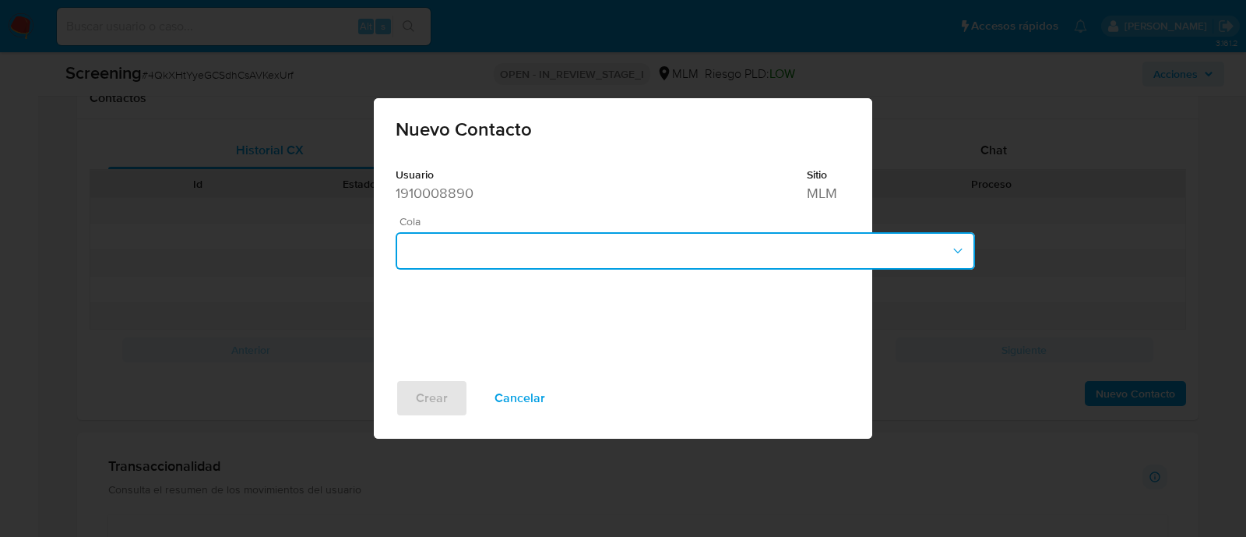
click at [589, 243] on button "button" at bounding box center [685, 250] width 579 height 37
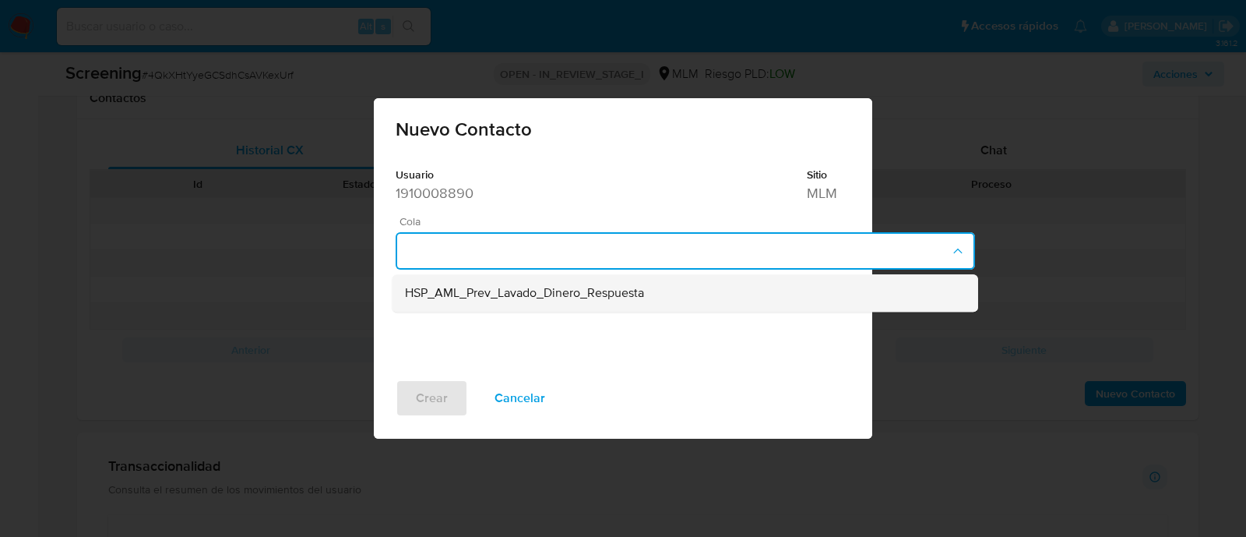
click at [577, 294] on span "HSP_AML_Prev_Lavado_Dinero_Respuesta" at bounding box center [524, 294] width 239 height 16
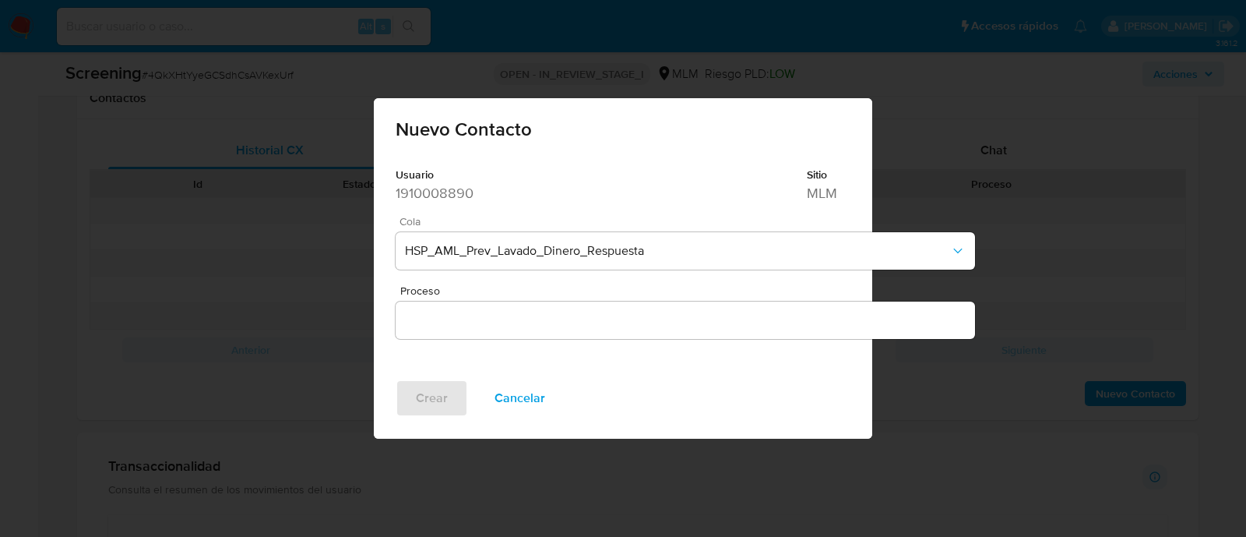
click at [483, 333] on div at bounding box center [685, 319] width 579 height 37
click at [483, 331] on div at bounding box center [685, 319] width 579 height 37
click at [486, 323] on input "Proceso" at bounding box center [685, 320] width 579 height 20
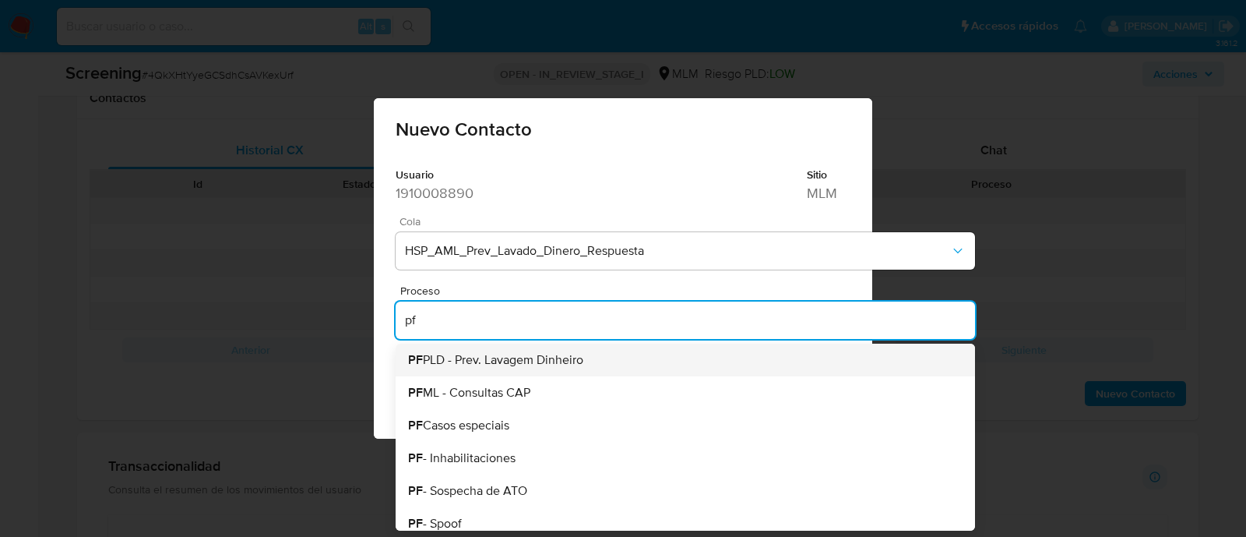
click at [494, 359] on span "PF PLD - Prev. Lavagem Dinheiro" at bounding box center [495, 360] width 175 height 12
type input "PF PLD - Prev. Lavagem Dinheiro"
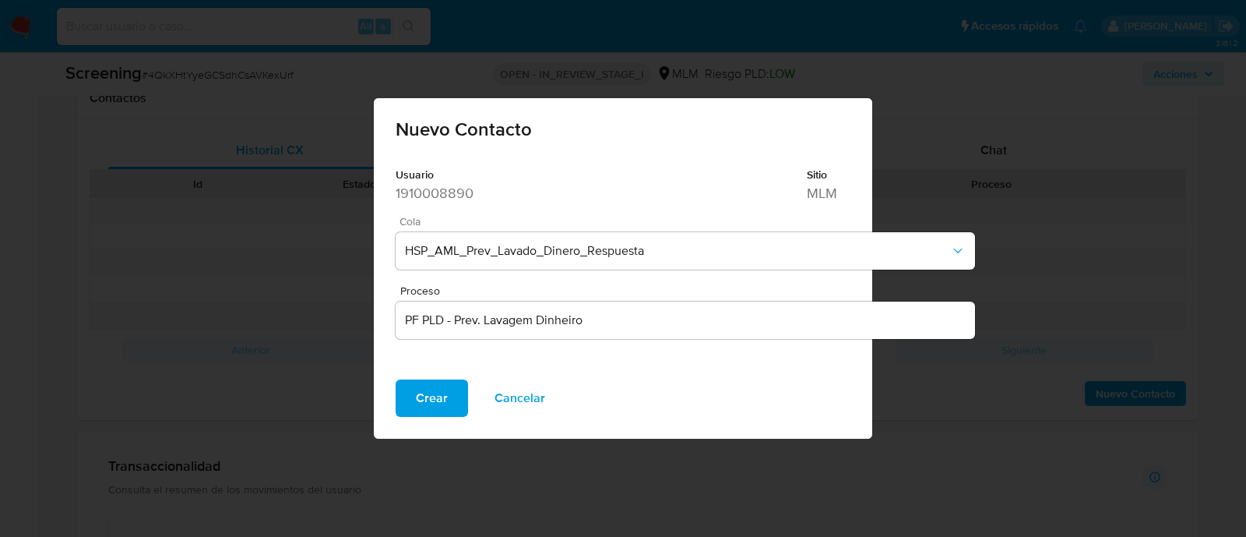
click at [417, 387] on span "Crear" at bounding box center [432, 398] width 32 height 34
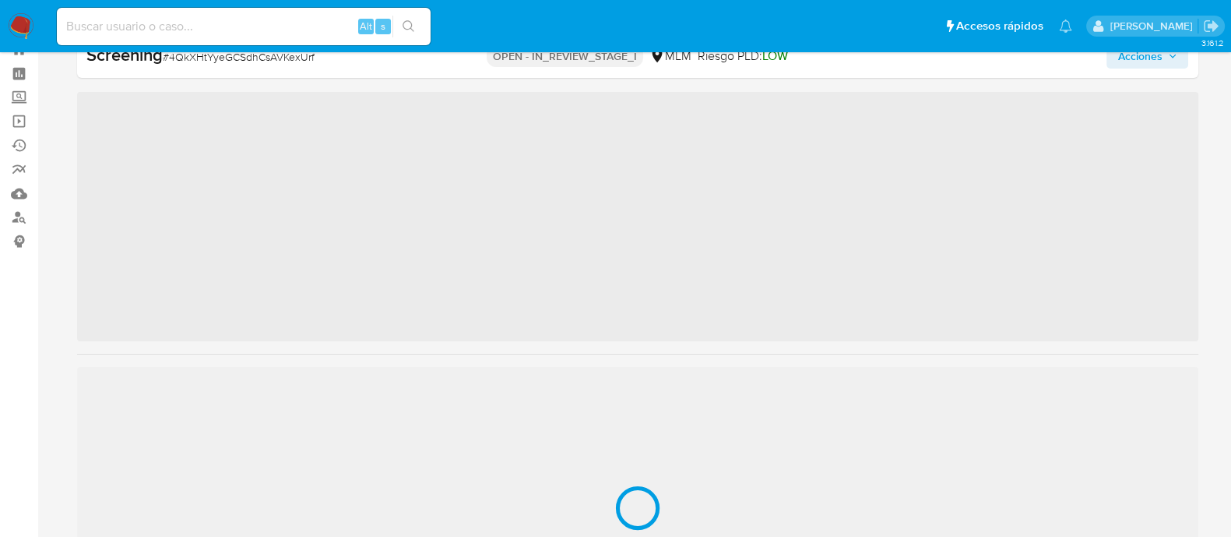
scroll to position [732, 0]
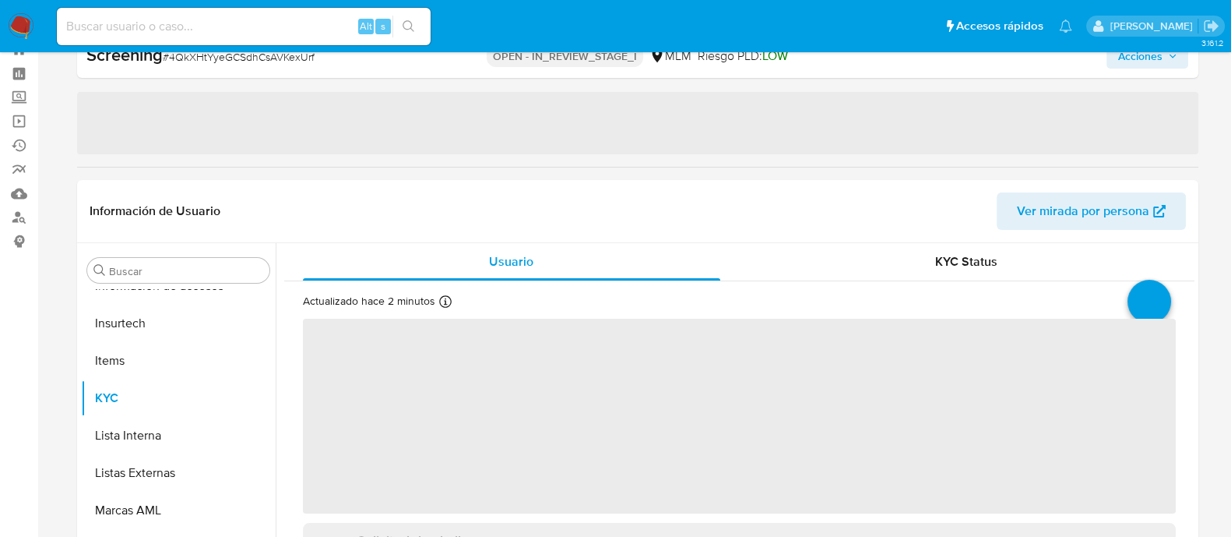
select select "10"
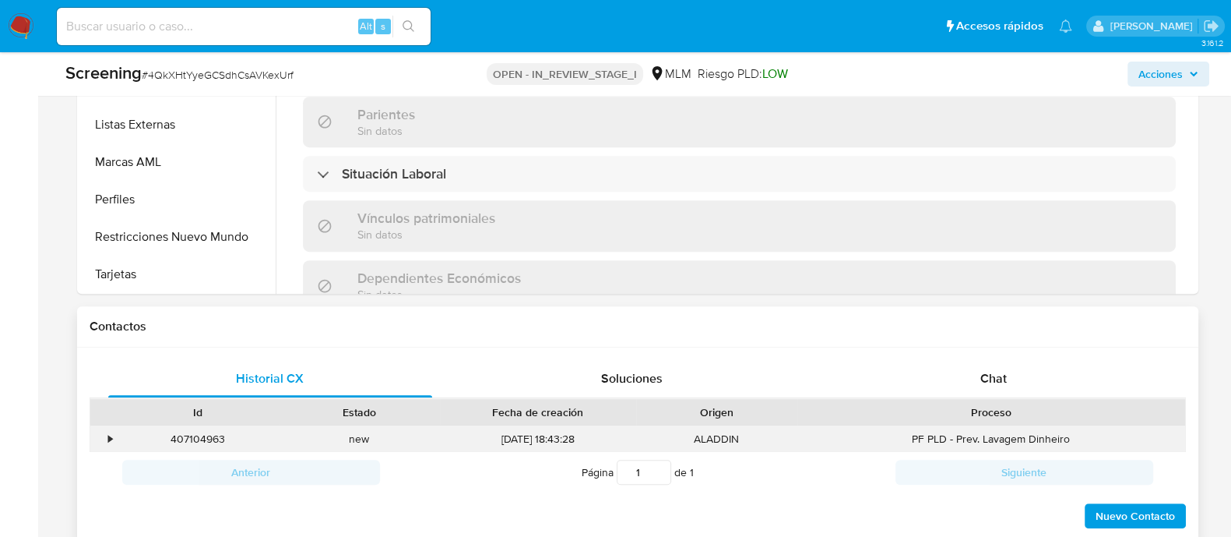
scroll to position [931, 0]
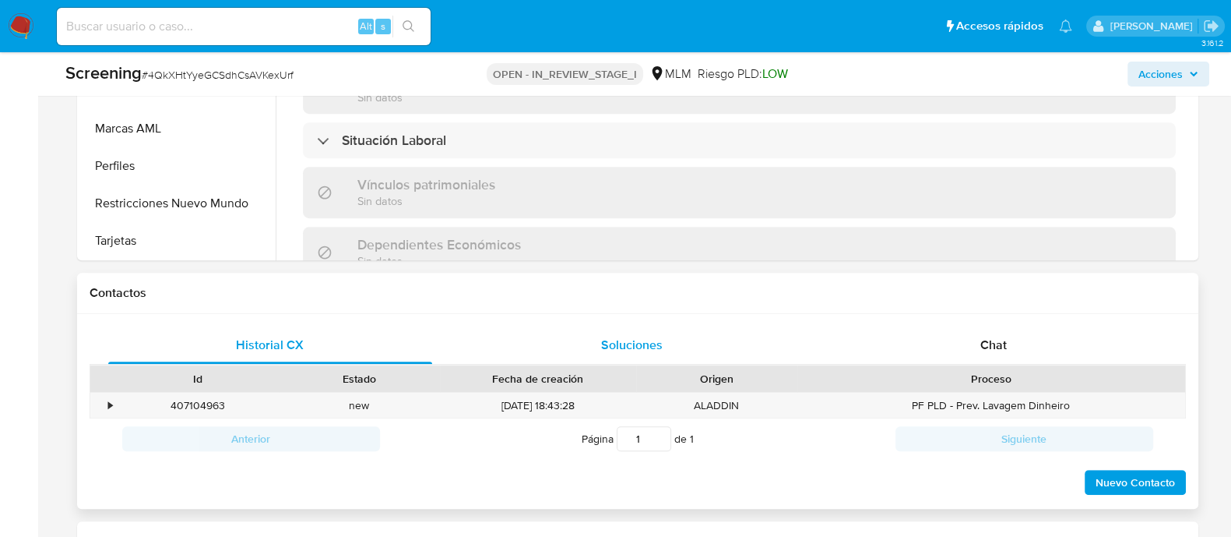
click at [667, 351] on div "Soluciones" at bounding box center [632, 344] width 325 height 37
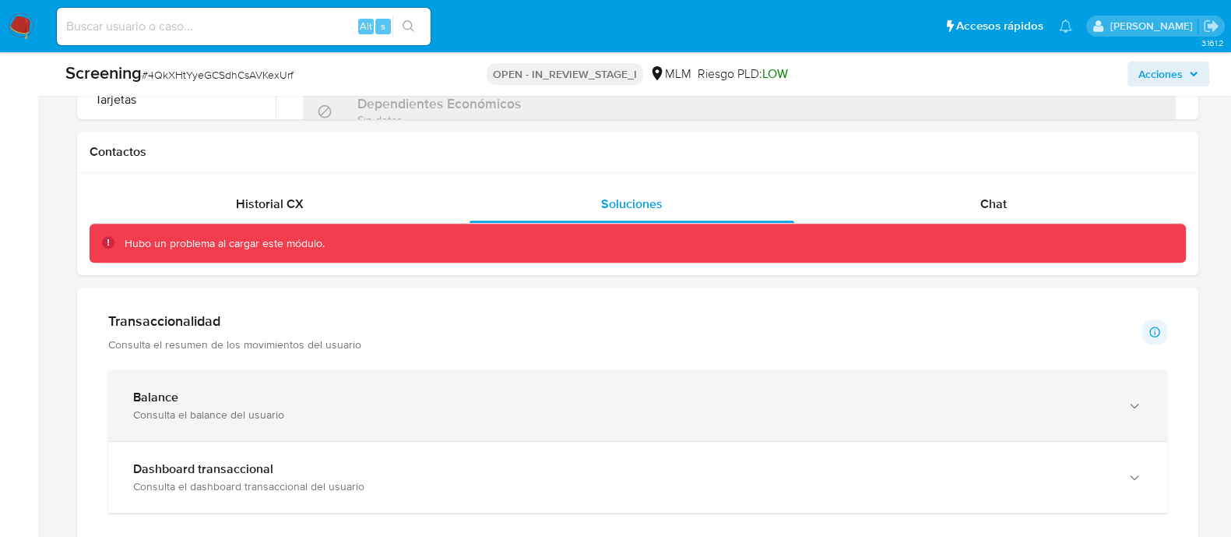
scroll to position [1029, 0]
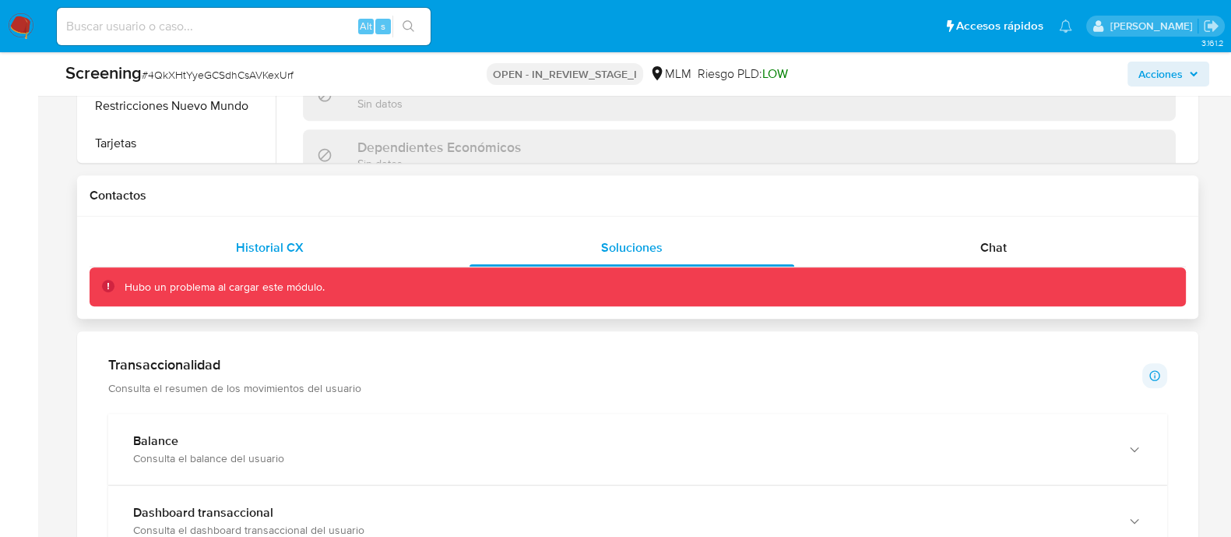
click at [299, 247] on span "Historial CX" at bounding box center [270, 247] width 68 height 18
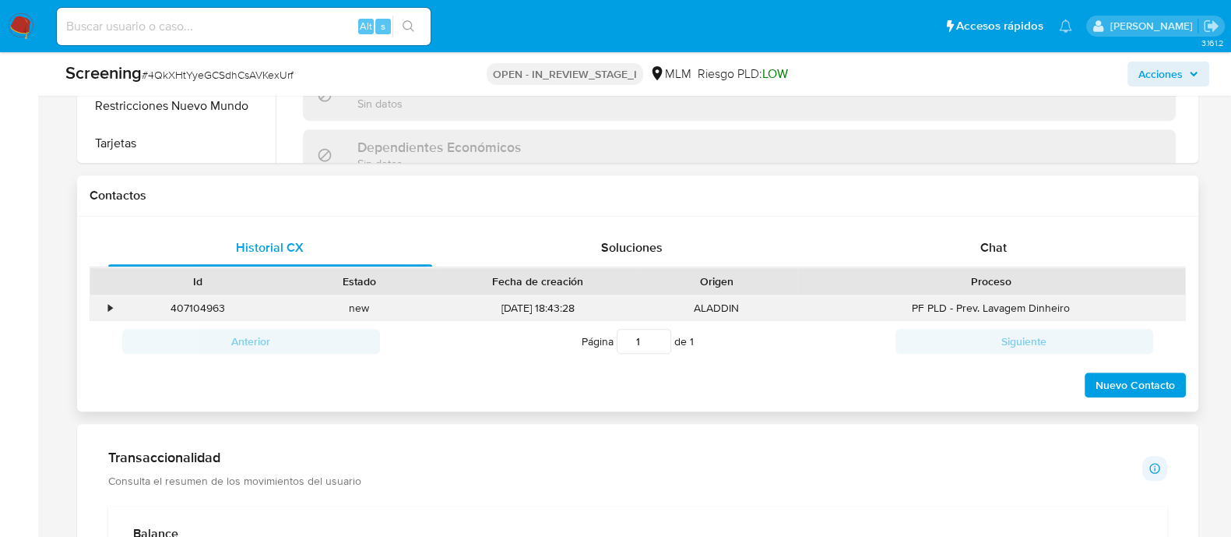
click at [104, 312] on div "•" at bounding box center [103, 308] width 27 height 26
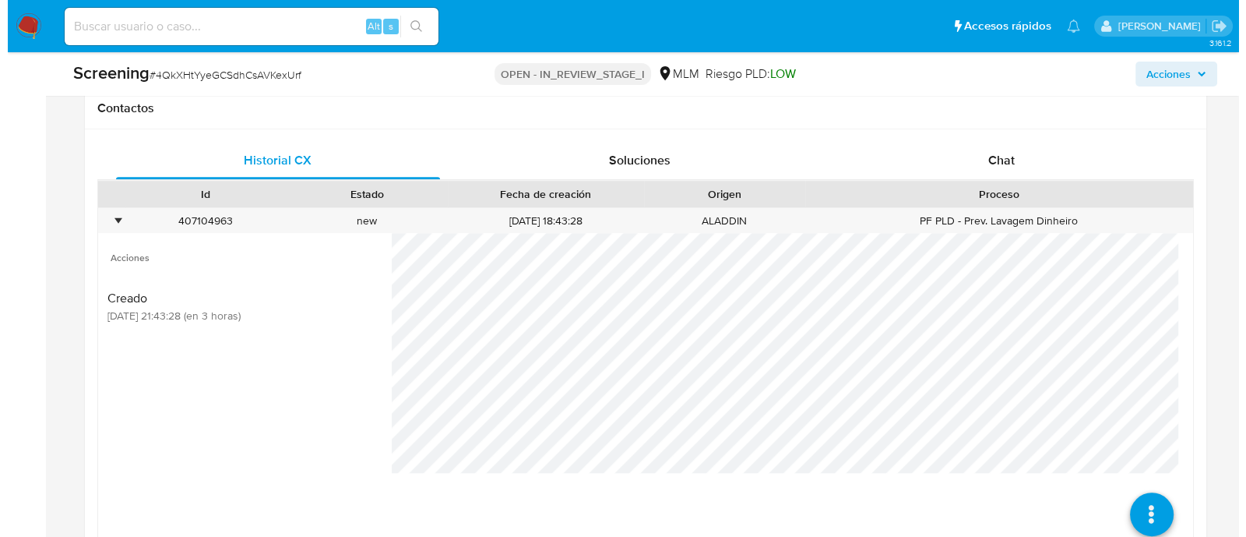
scroll to position [1224, 0]
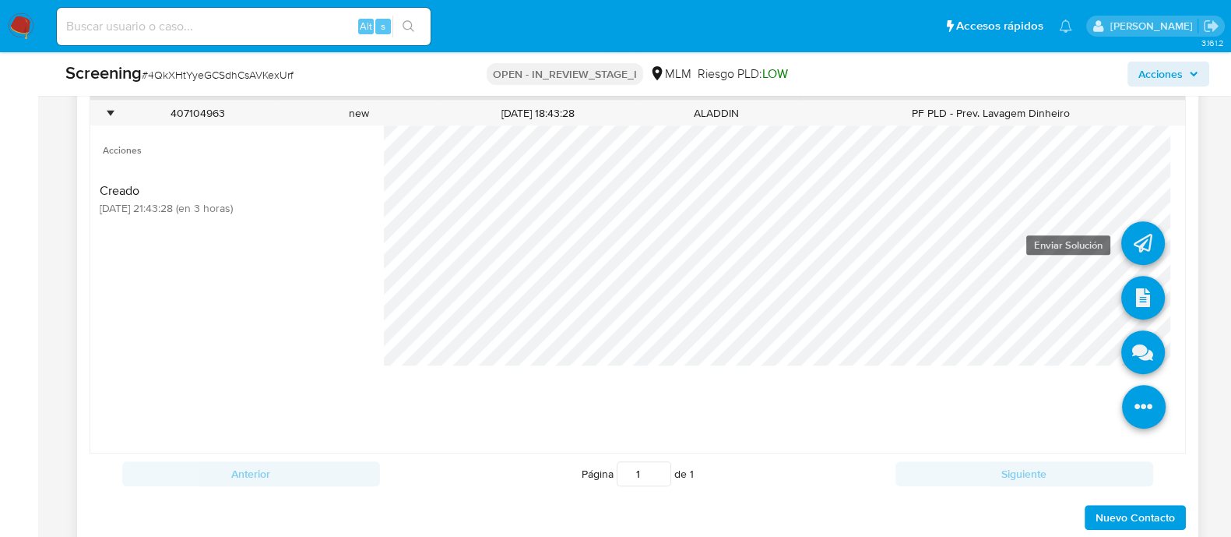
click at [1147, 231] on icon at bounding box center [1144, 243] width 44 height 44
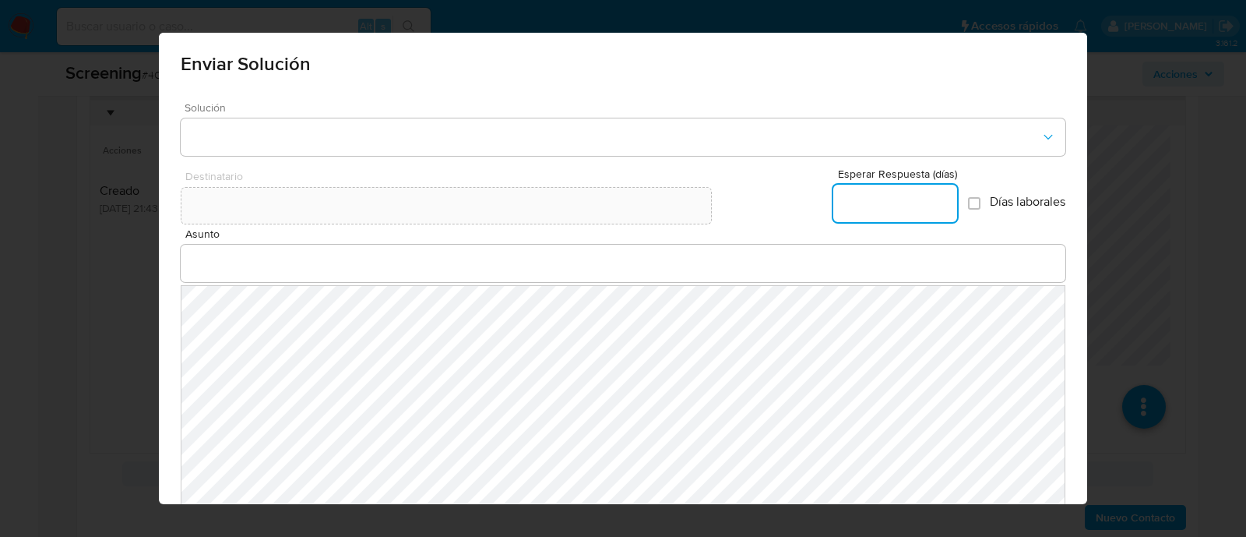
click at [357, 114] on div "Solución" at bounding box center [623, 129] width 885 height 54
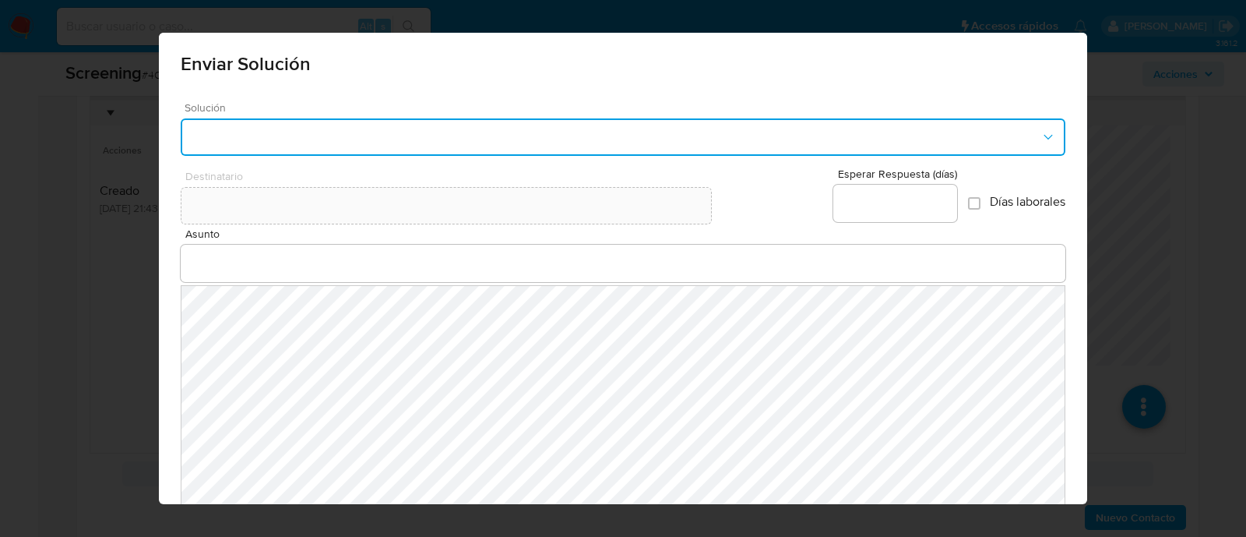
click at [348, 130] on button "button" at bounding box center [623, 136] width 885 height 37
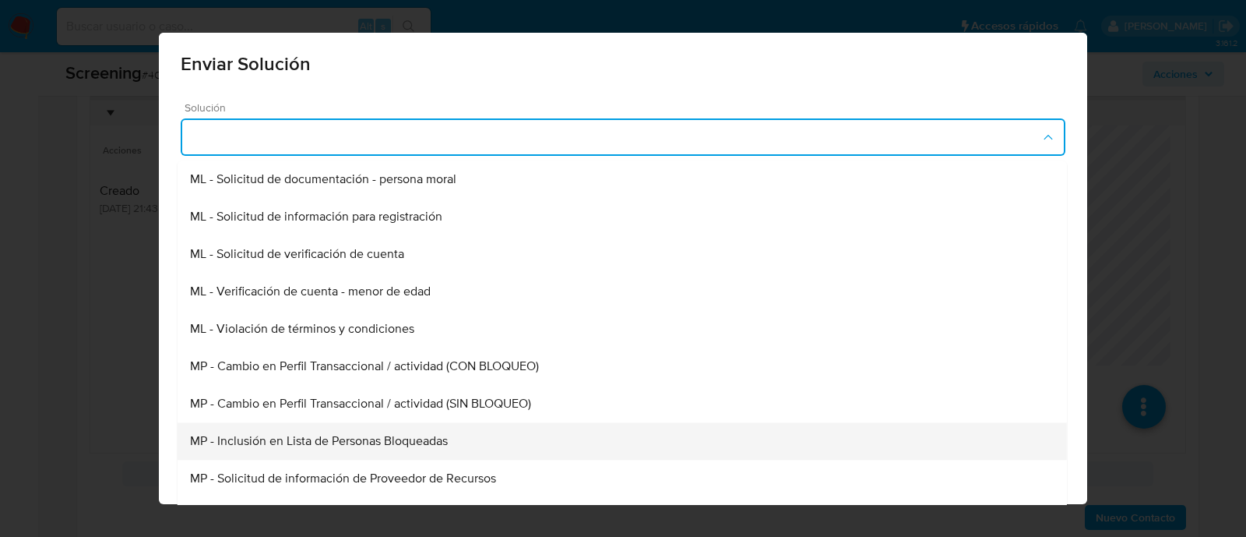
click at [342, 430] on div "MP - Inclusión en Lista de Personas Bloqueadas" at bounding box center [622, 440] width 865 height 37
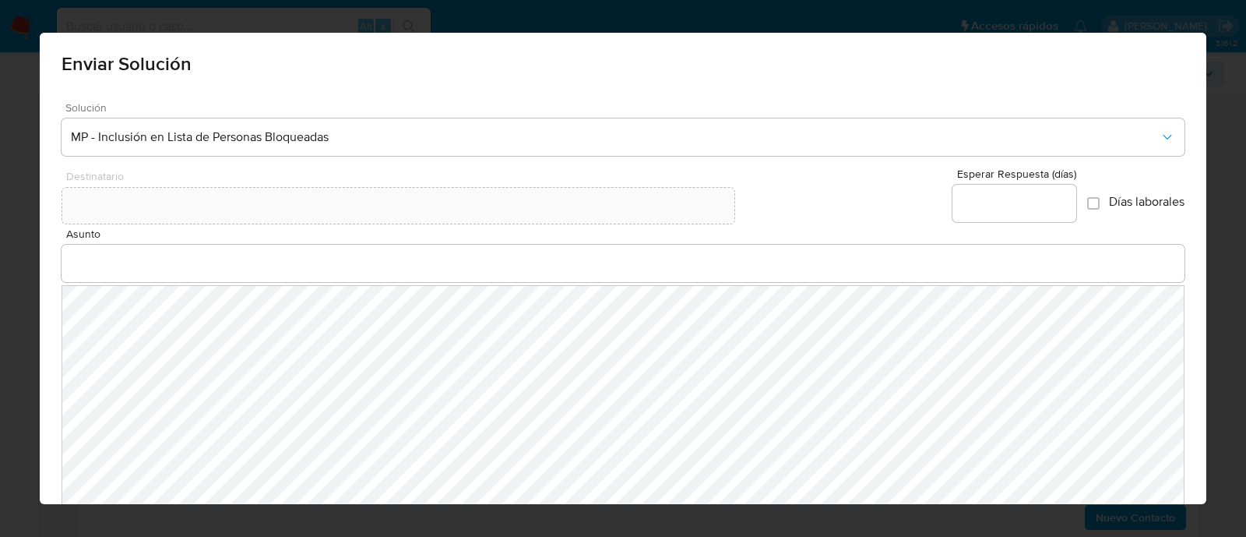
click at [251, 253] on input "Asunto" at bounding box center [624, 263] width 1124 height 20
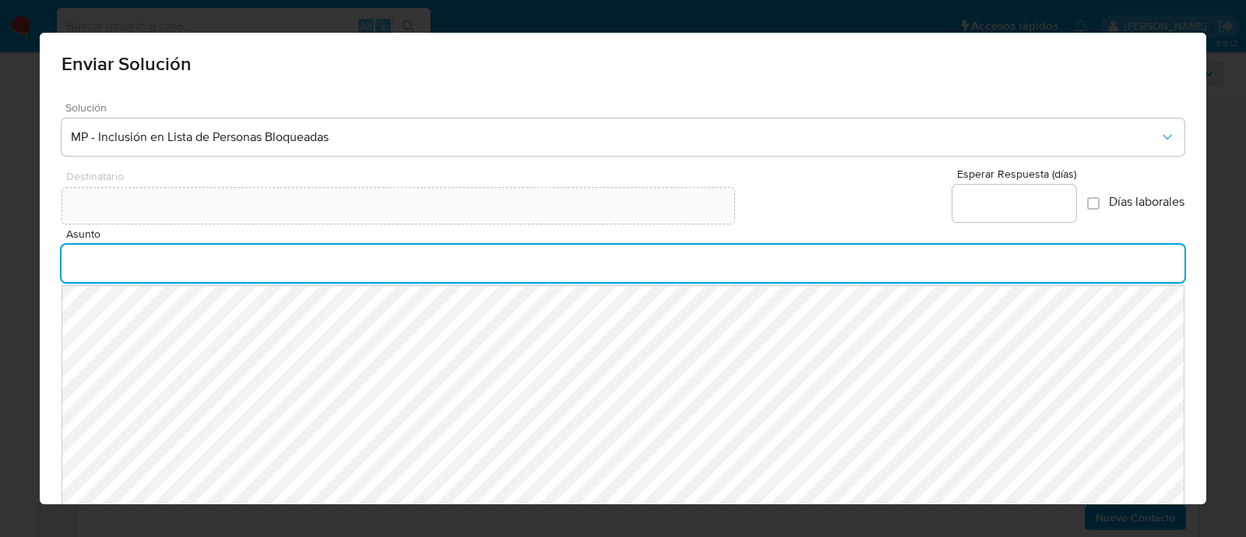
type input "INFORMACION IMPORTANTE DE TU CUENTA MERCADO PAGO"
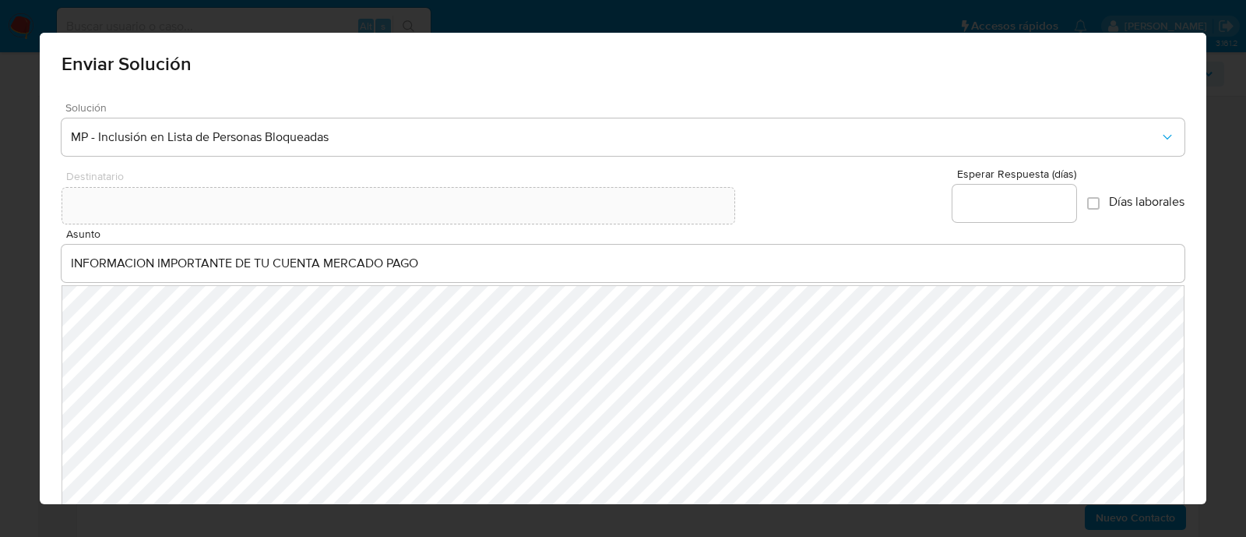
click at [967, 206] on input "Esperar Respuesta (días)" at bounding box center [1015, 203] width 124 height 20
type input "0"
click at [738, 226] on div "Destinatario Esperar Respuesta (días) 0 Días laborales" at bounding box center [624, 198] width 1124 height 60
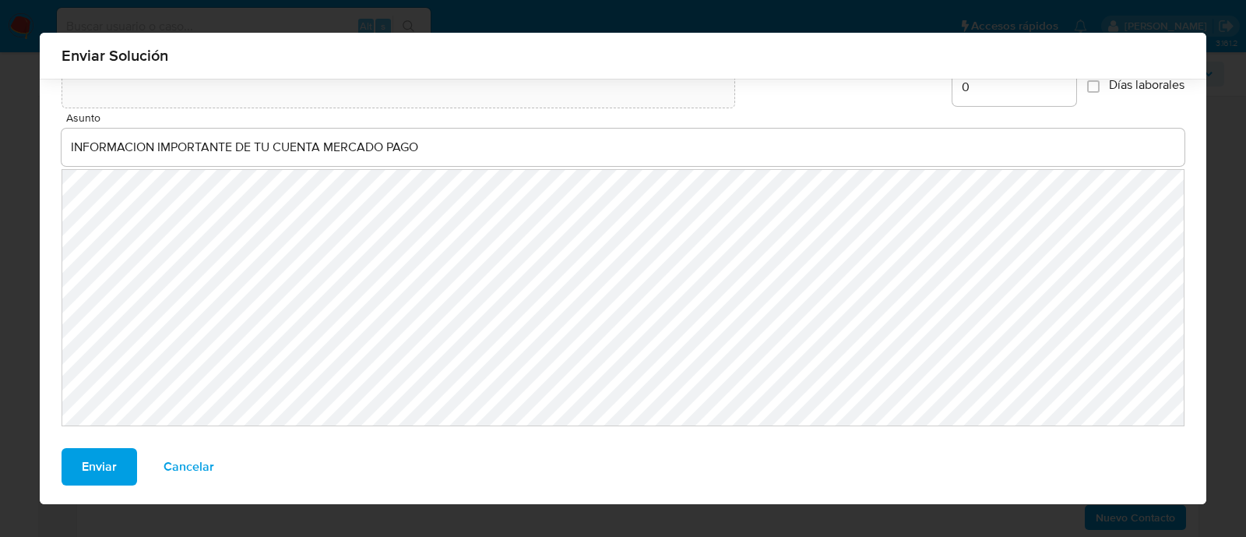
scroll to position [107, 0]
click at [104, 464] on span "Enviar" at bounding box center [99, 464] width 35 height 34
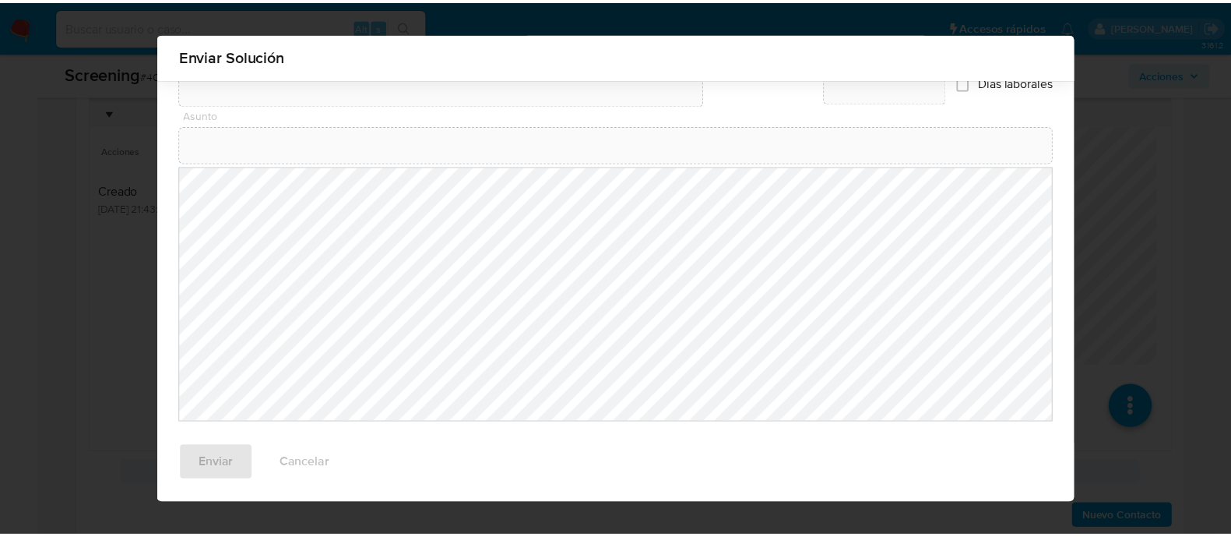
scroll to position [85, 0]
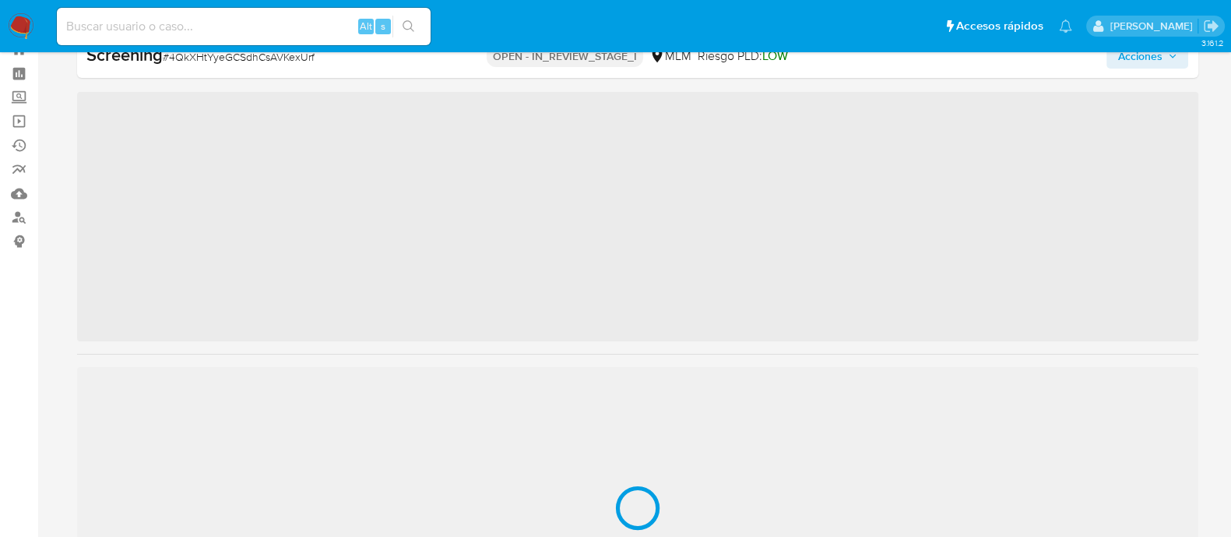
scroll to position [732, 0]
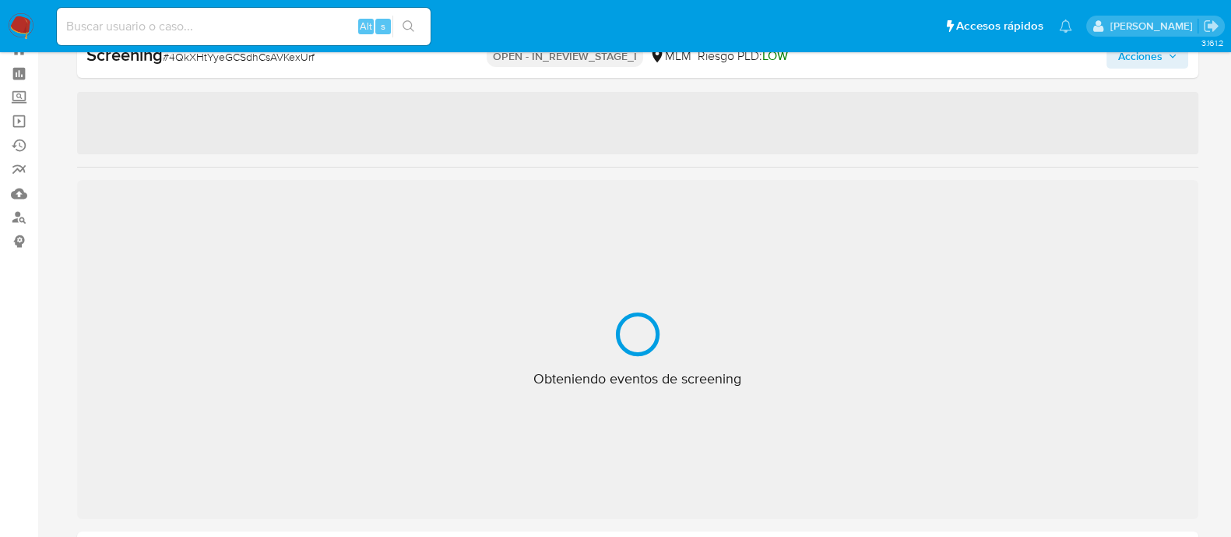
select select "10"
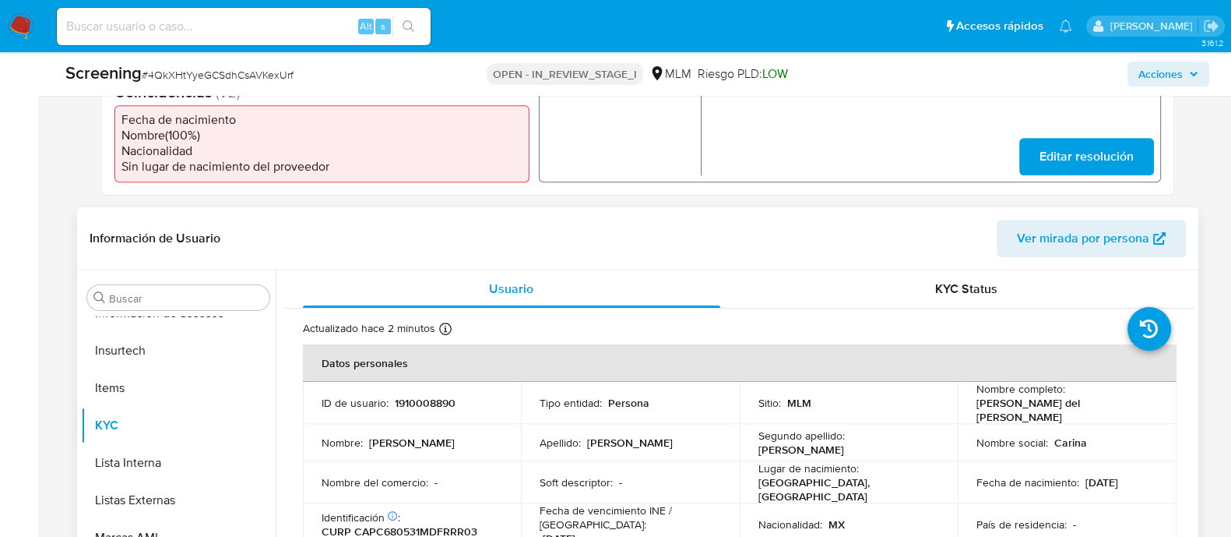
scroll to position [639, 0]
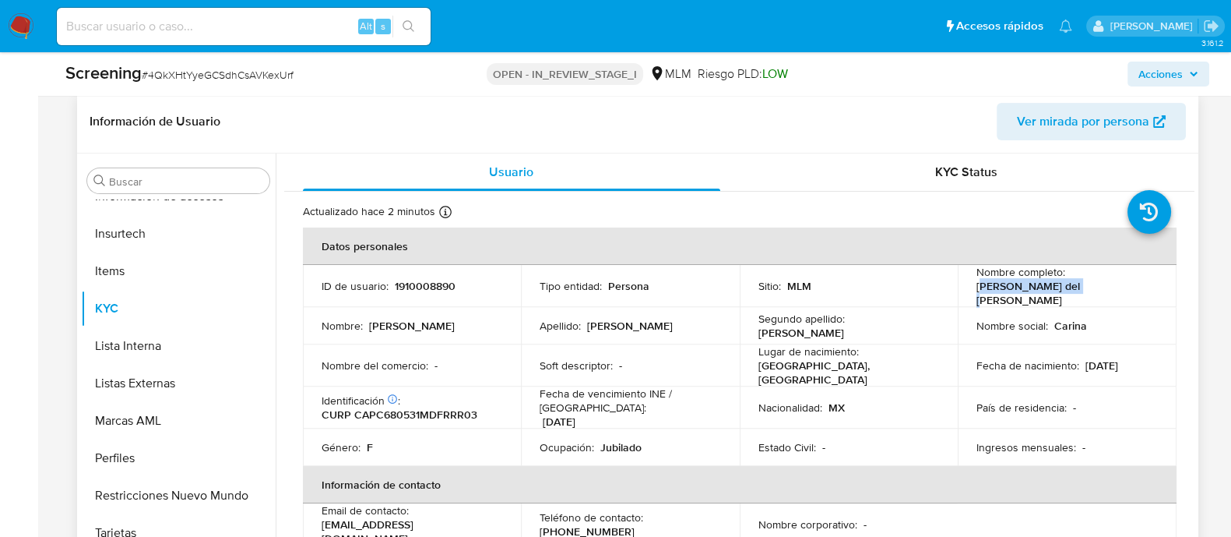
drag, startPoint x: 977, startPoint y: 290, endPoint x: 1065, endPoint y: 291, distance: 88.0
click at [1065, 291] on p "[PERSON_NAME] del [PERSON_NAME]" at bounding box center [1064, 293] width 175 height 28
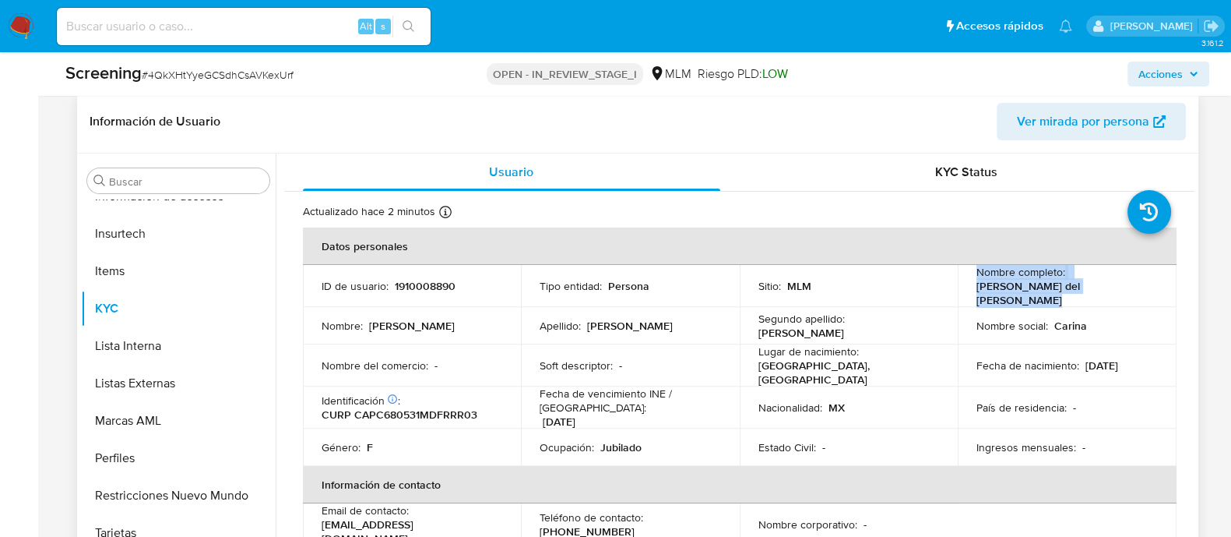
click at [1065, 291] on p "[PERSON_NAME] del [PERSON_NAME]" at bounding box center [1064, 293] width 175 height 28
drag, startPoint x: 969, startPoint y: 290, endPoint x: 1122, endPoint y: 299, distance: 153.7
click at [1122, 299] on td "Nombre completo : Carina del Socorro Carbajal Perez" at bounding box center [1067, 286] width 219 height 42
copy p "[PERSON_NAME] del [PERSON_NAME]"
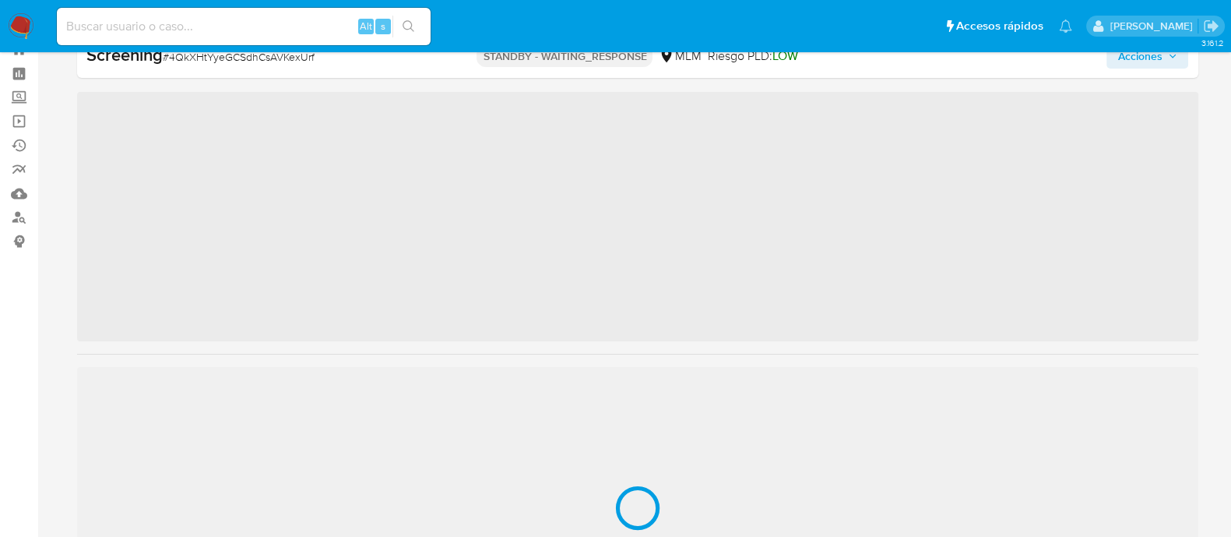
scroll to position [732, 0]
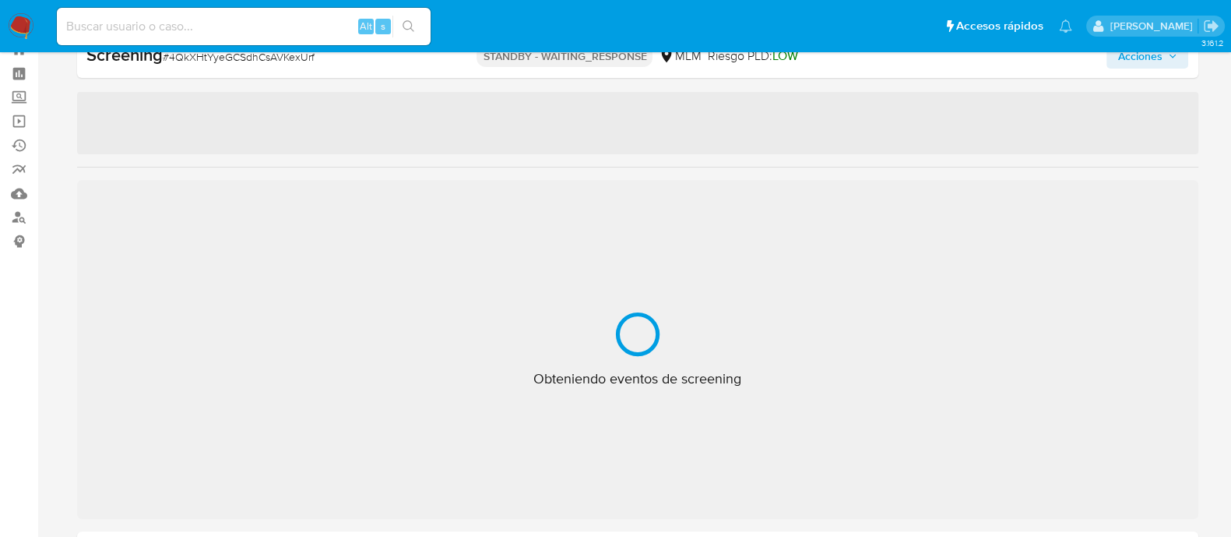
select select "10"
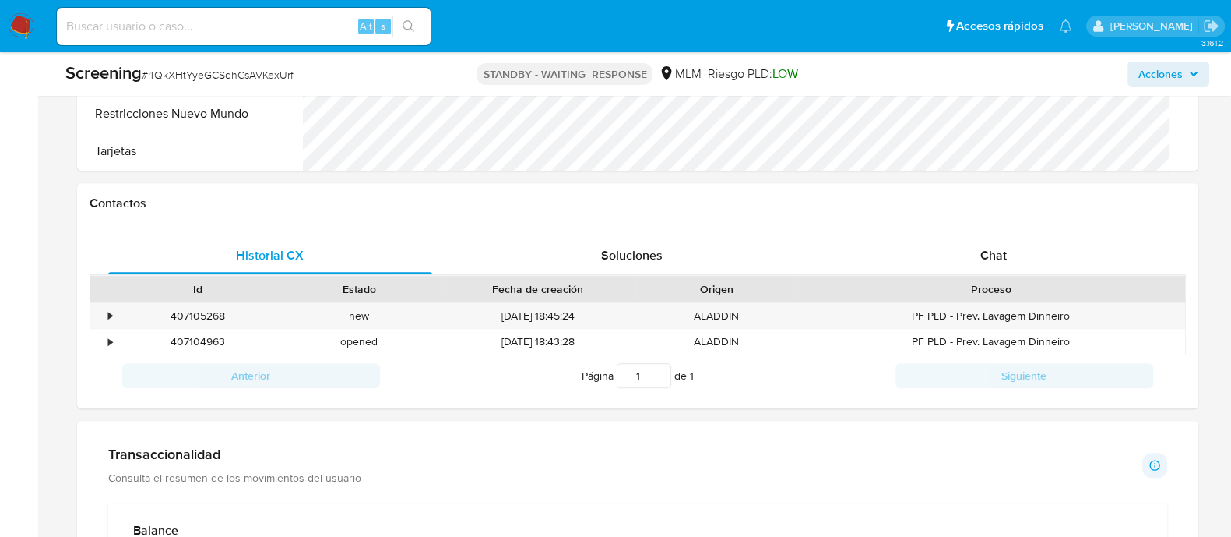
scroll to position [1029, 0]
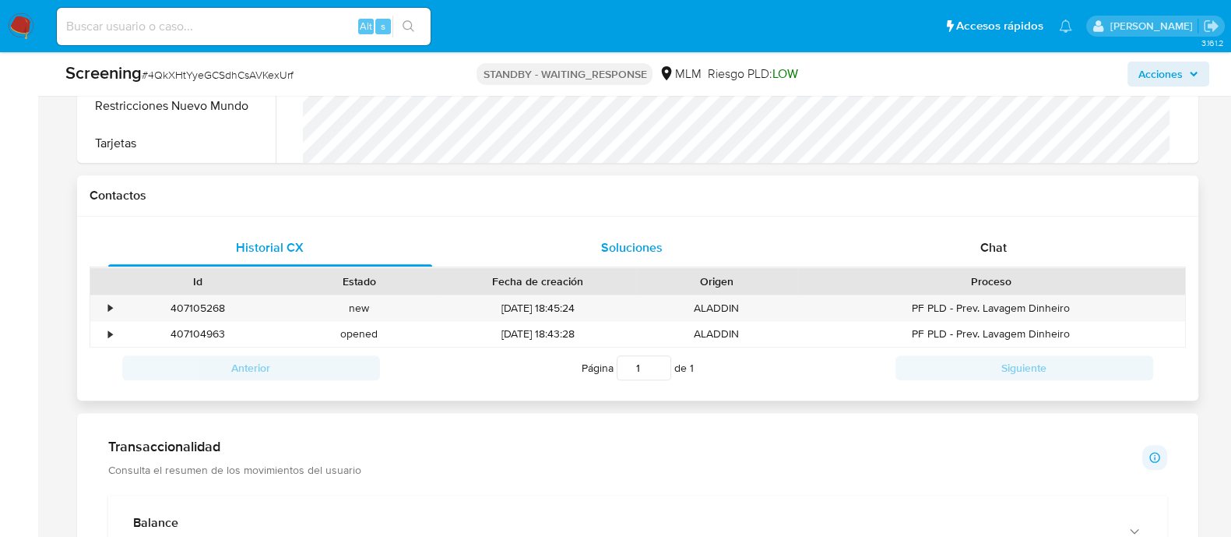
click at [639, 252] on span "Soluciones" at bounding box center [632, 247] width 62 height 18
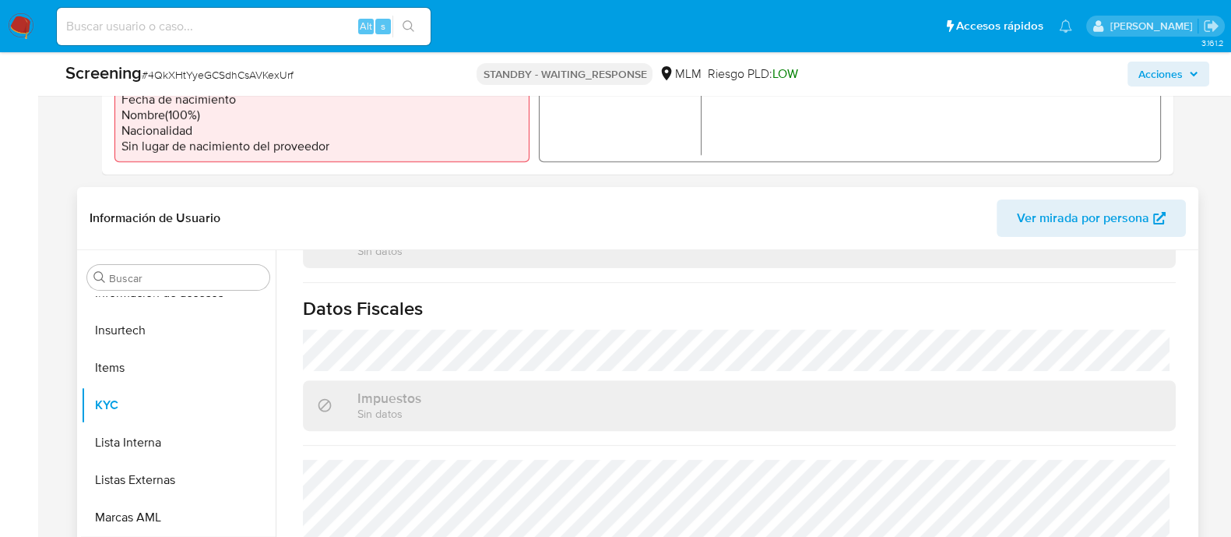
scroll to position [584, 0]
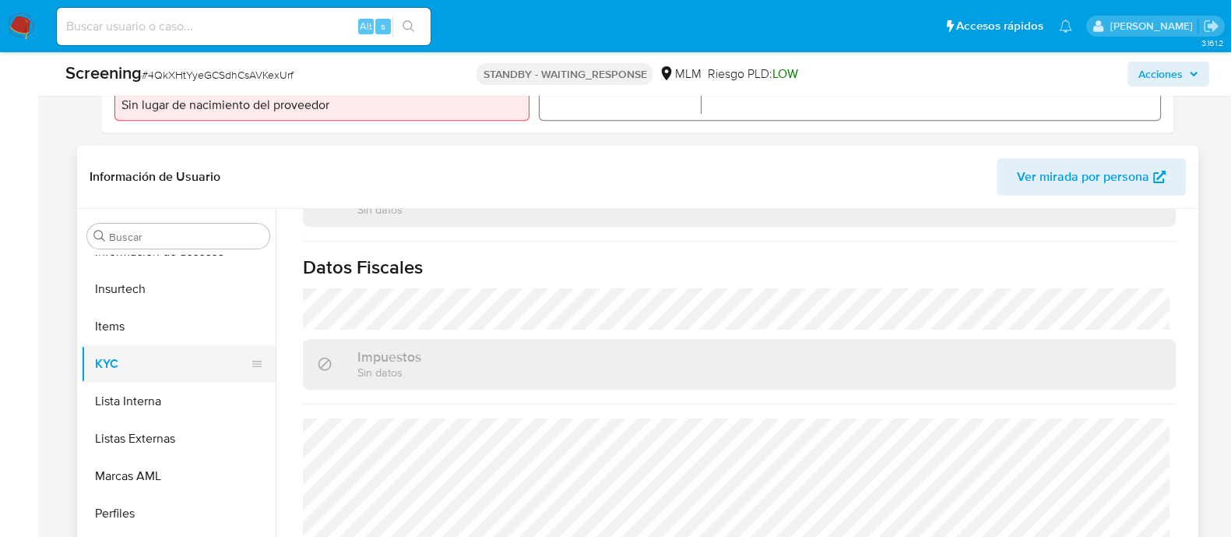
click at [150, 372] on button "KYC" at bounding box center [172, 363] width 182 height 37
click at [167, 361] on button "KYC" at bounding box center [172, 363] width 182 height 37
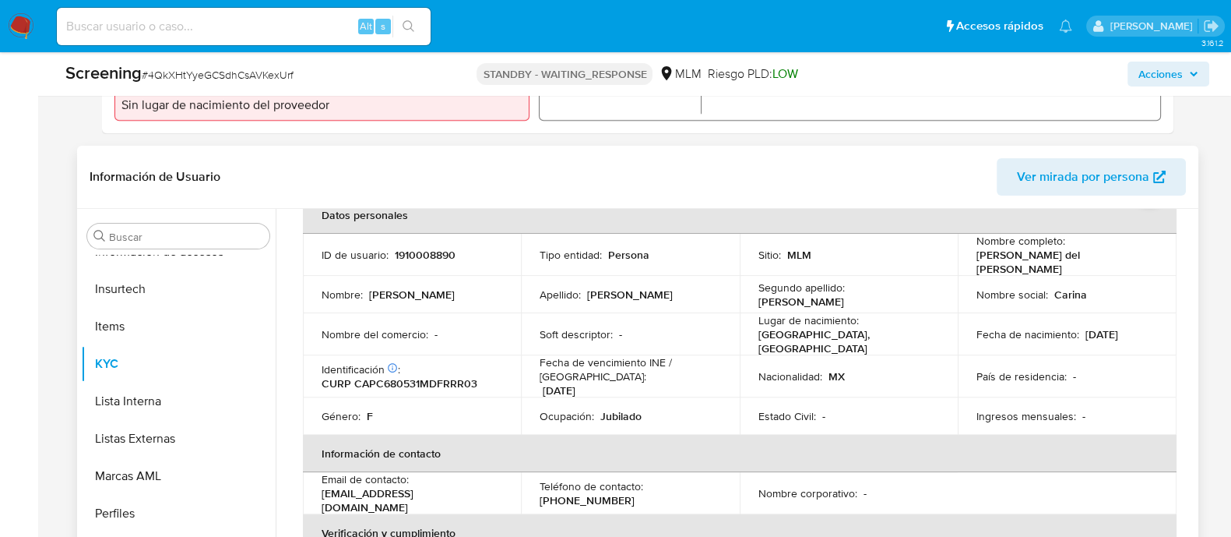
scroll to position [0, 0]
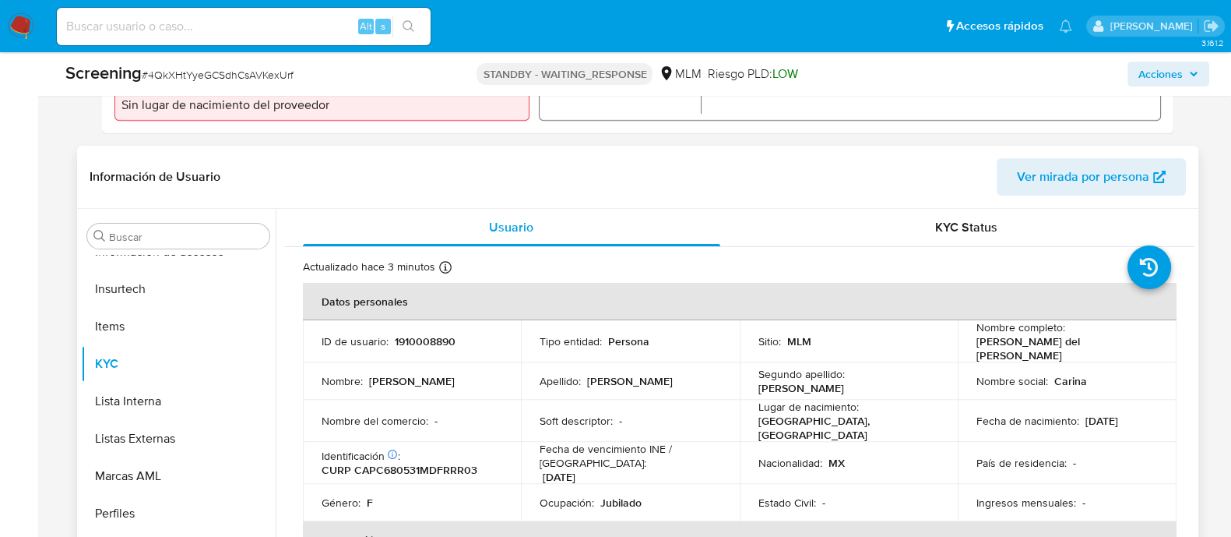
click at [427, 343] on p "1910008890" at bounding box center [425, 341] width 61 height 14
copy p "1910008890"
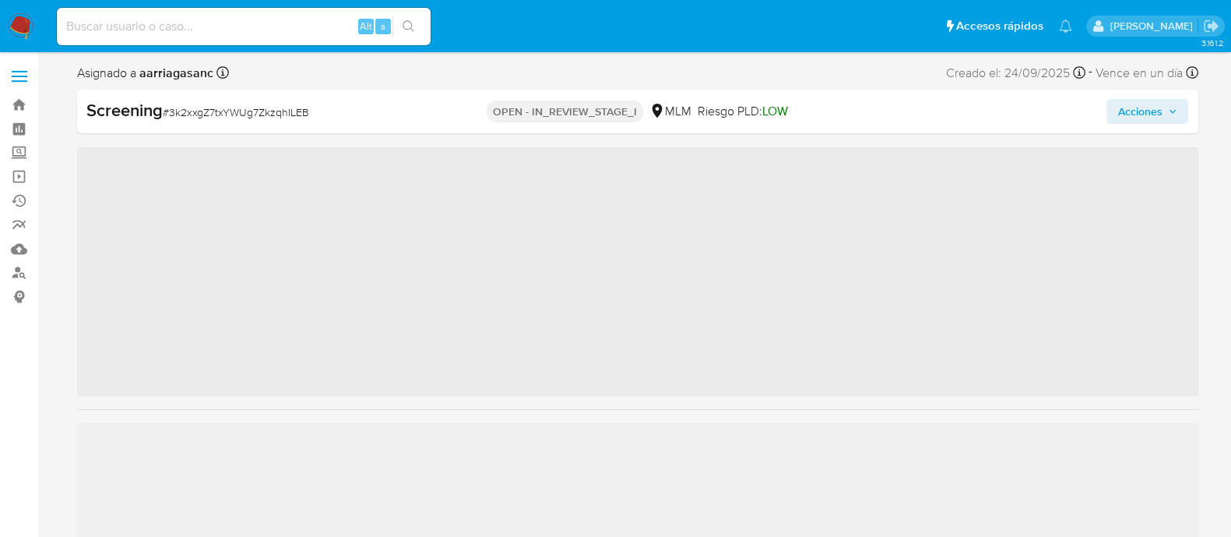
scroll to position [732, 0]
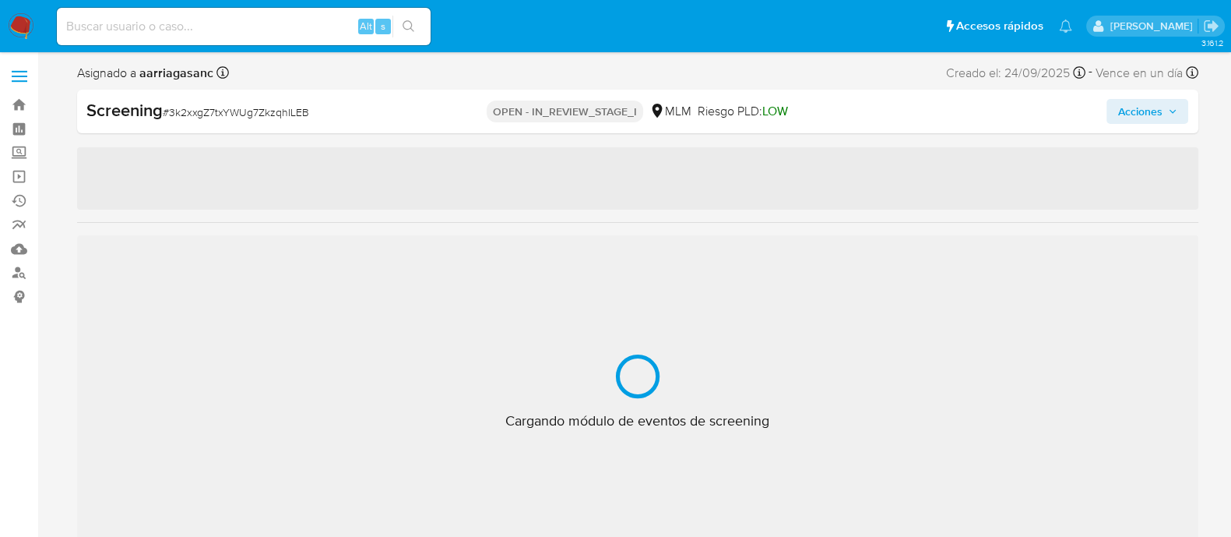
select select "10"
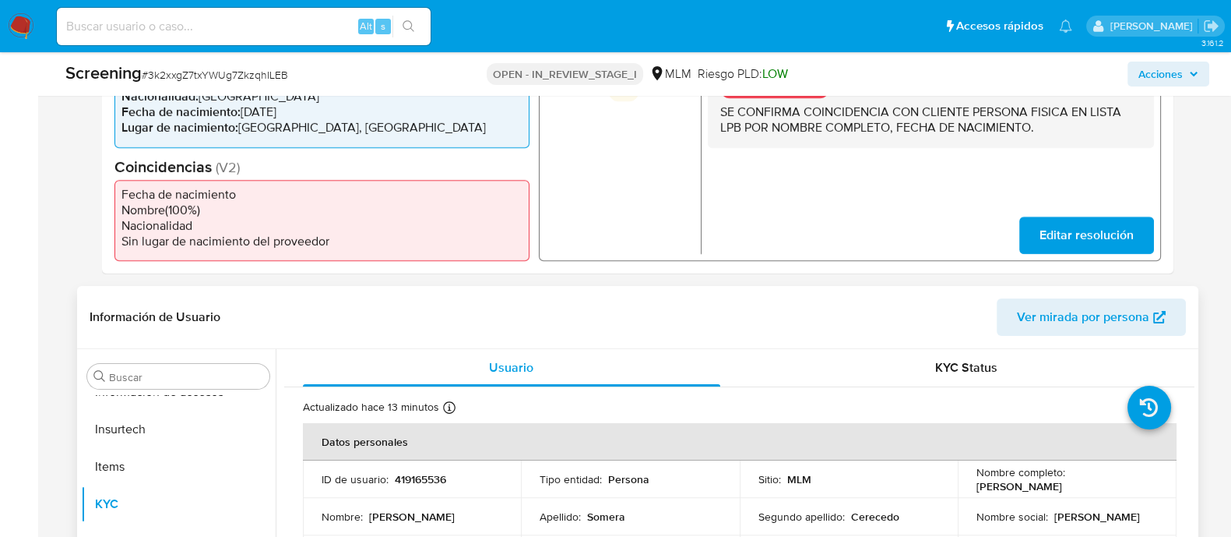
scroll to position [487, 0]
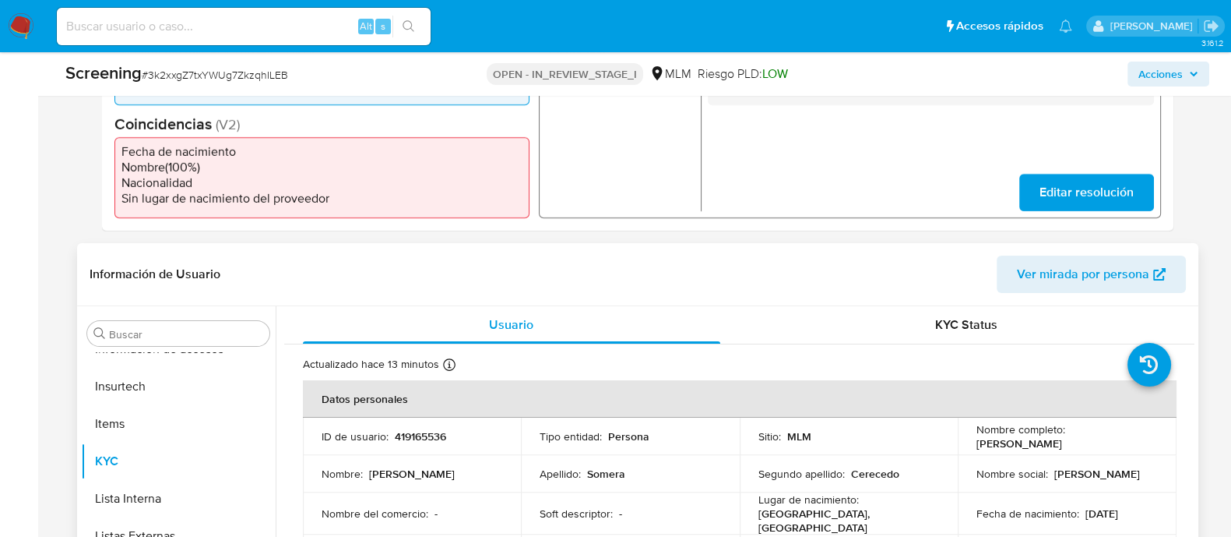
click at [426, 424] on td "ID de usuario : 419165536" at bounding box center [412, 435] width 219 height 37
copy p "419165536"
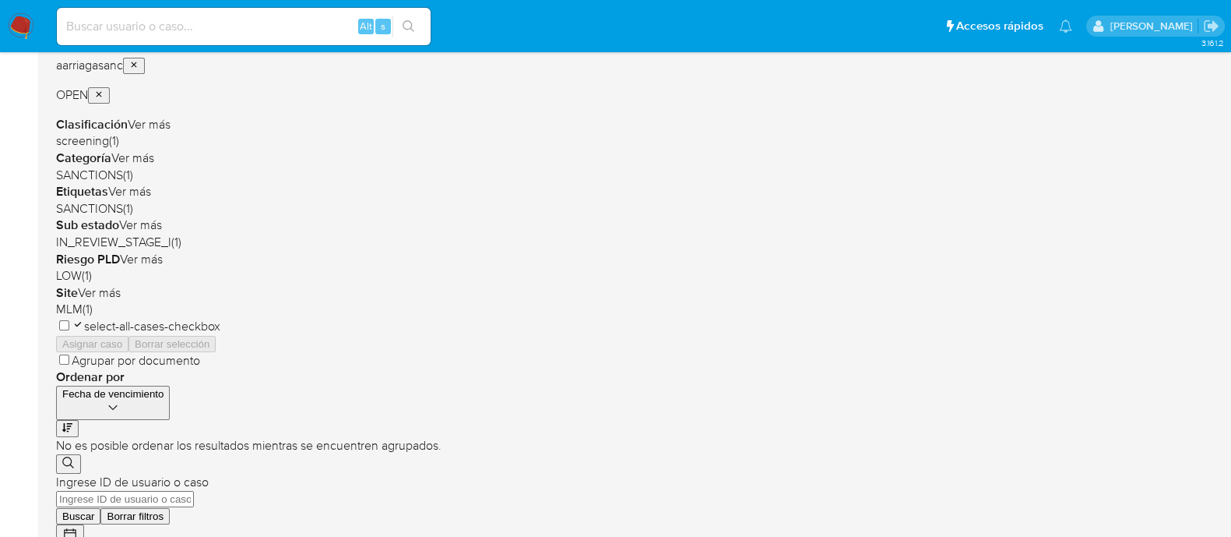
scroll to position [292, 0]
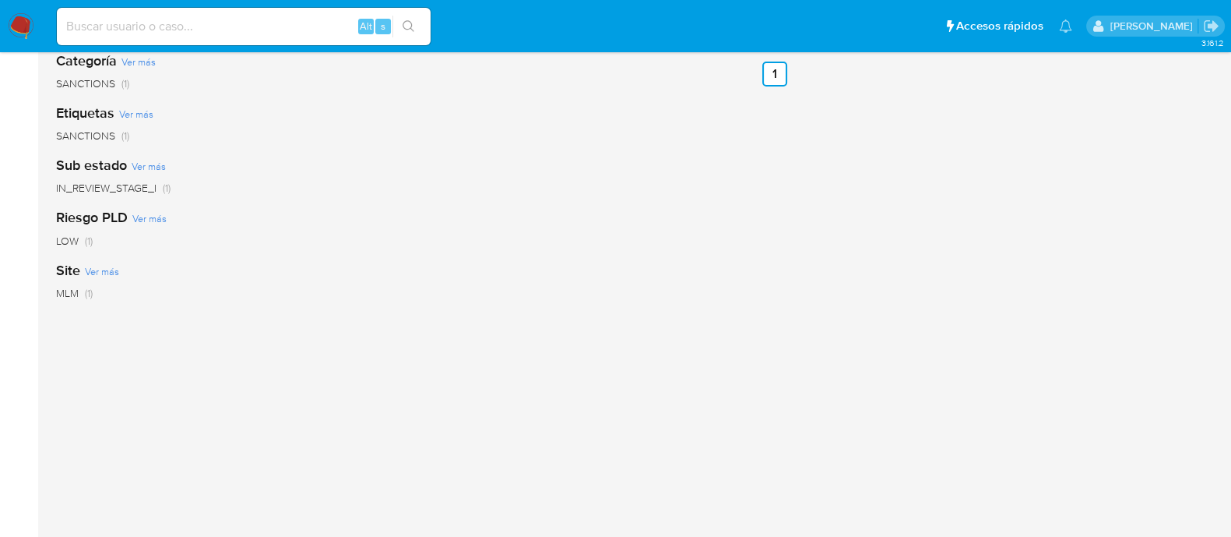
click at [87, 195] on div "Clasificación Ver más screening (1) Categoría Ver más SANCTIONS (1) Etiquetas V…" at bounding box center [180, 252] width 249 height 530
click at [127, 192] on span "IN_REVIEW_STAGE_I" at bounding box center [106, 188] width 100 height 16
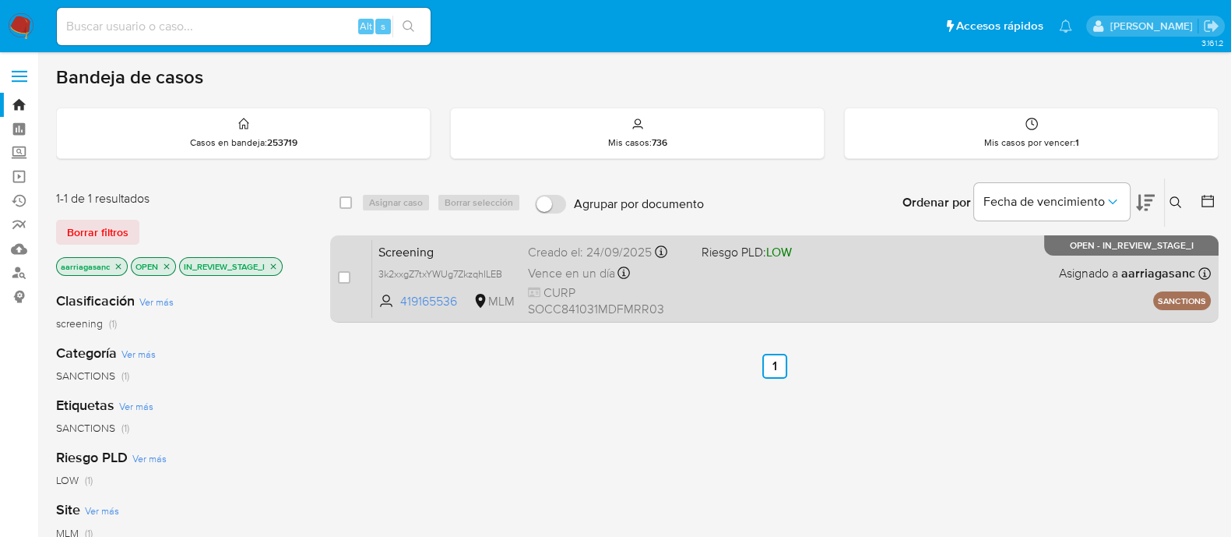
click at [681, 284] on span "CURP SOCC841031MDFMRR03" at bounding box center [608, 300] width 161 height 33
click at [346, 271] on input "checkbox" at bounding box center [344, 277] width 12 height 12
checkbox input "true"
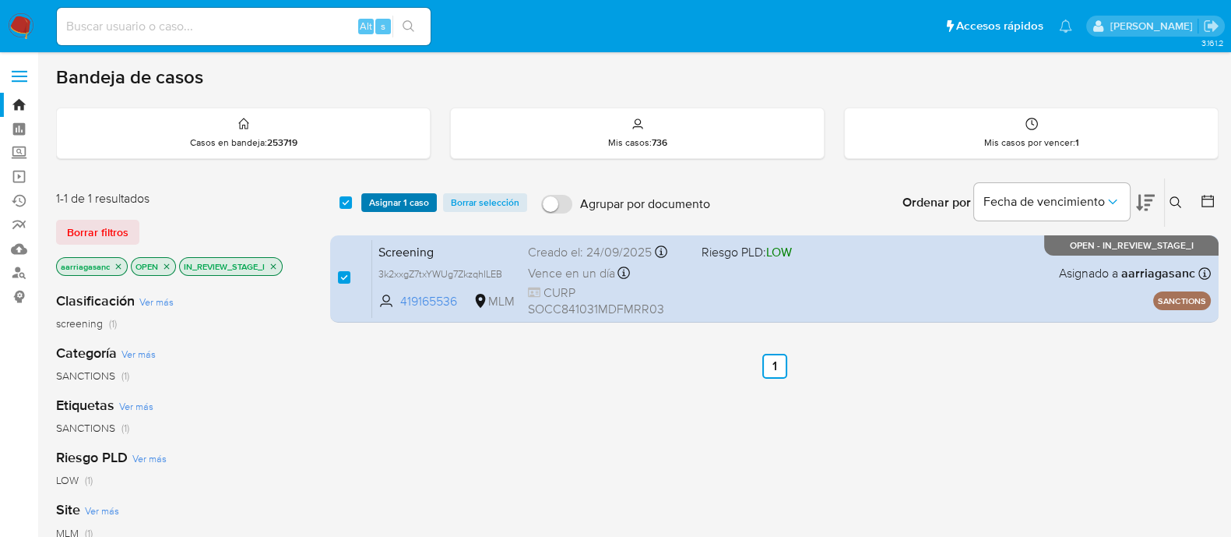
click at [389, 196] on span "Asignar 1 caso" at bounding box center [399, 203] width 60 height 16
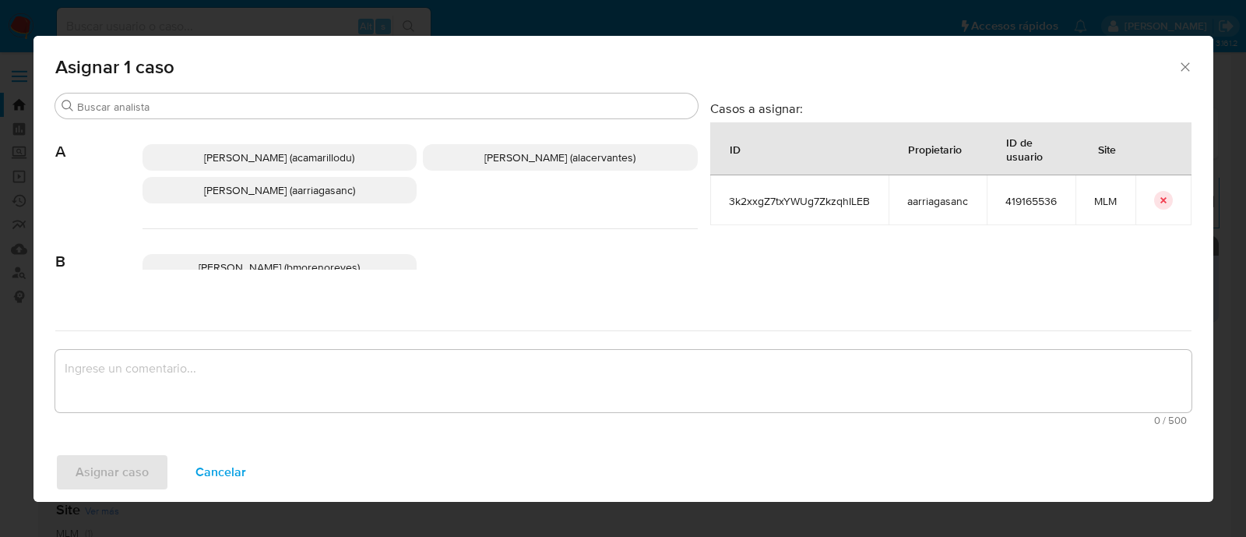
click at [312, 192] on span "[PERSON_NAME] (aarriagasanc)" at bounding box center [279, 190] width 151 height 16
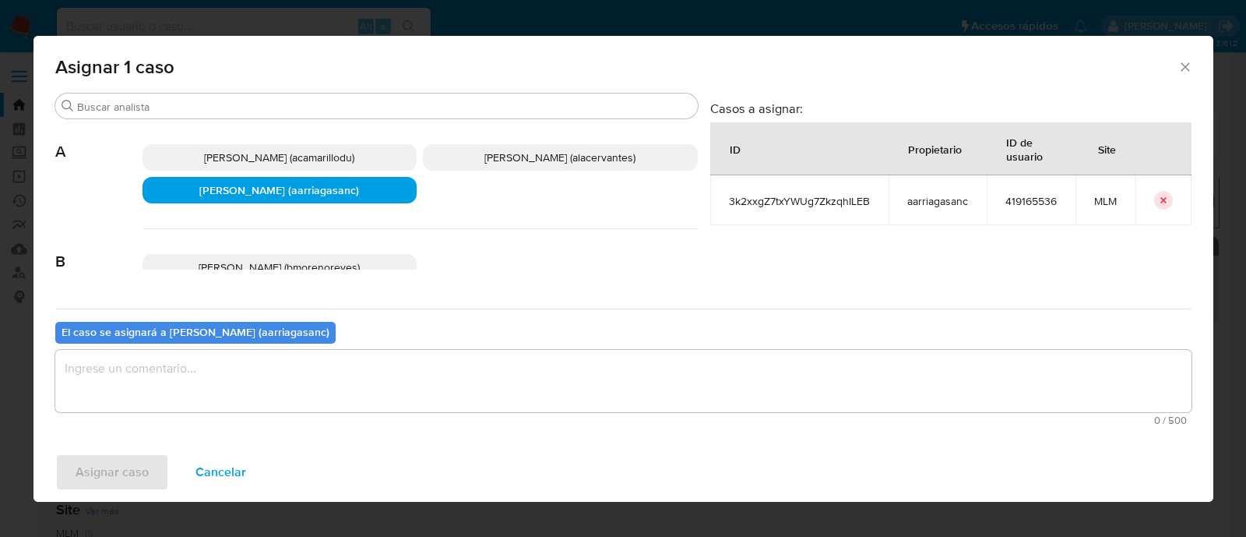
click at [280, 405] on textarea "assign-modal" at bounding box center [623, 381] width 1136 height 62
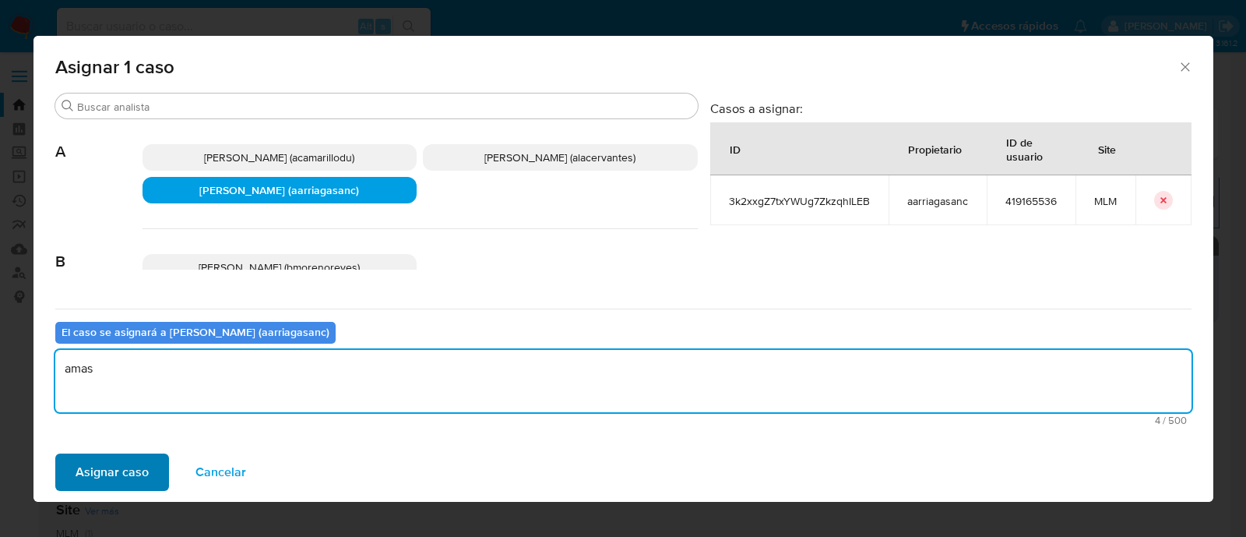
type textarea "amas"
click at [91, 483] on span "Asignar caso" at bounding box center [112, 472] width 73 height 34
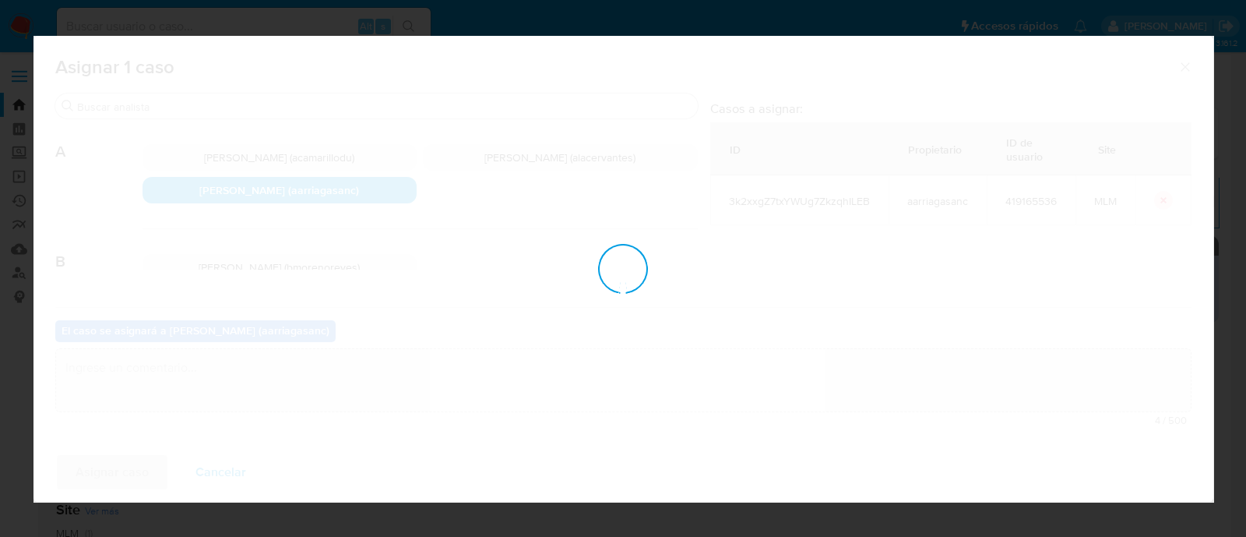
checkbox input "false"
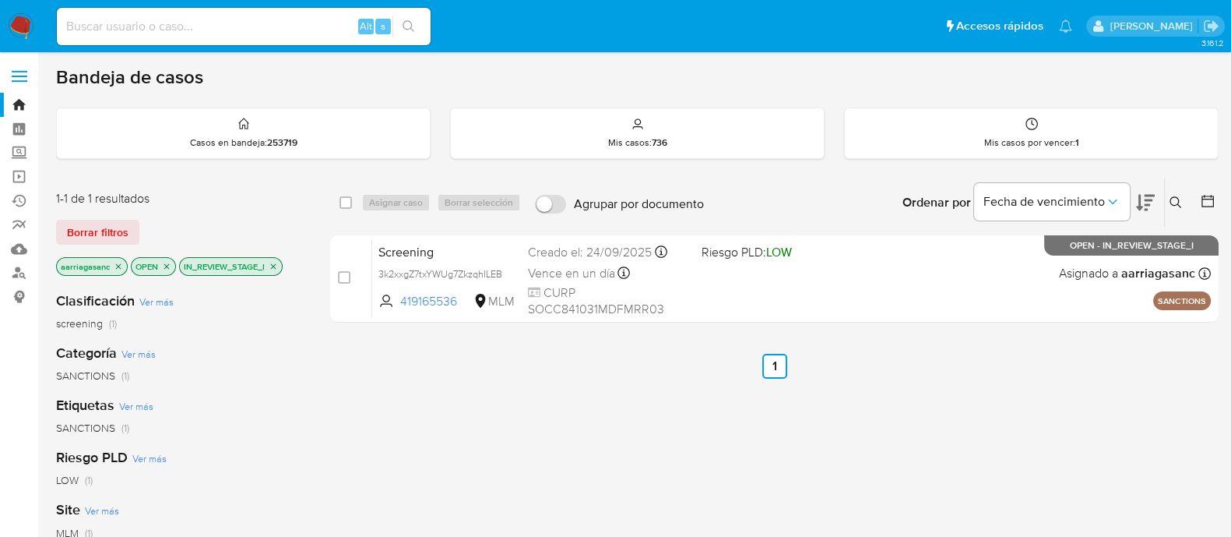
click at [23, 9] on nav "Pausado Ver notificaciones Alt s Accesos rápidos Presiona las siguientes teclas…" at bounding box center [615, 26] width 1231 height 52
click at [20, 6] on nav "Pausado Ver notificaciones Alt s Accesos rápidos Presiona las siguientes teclas…" at bounding box center [615, 26] width 1231 height 52
click at [21, 19] on img at bounding box center [21, 26] width 26 height 26
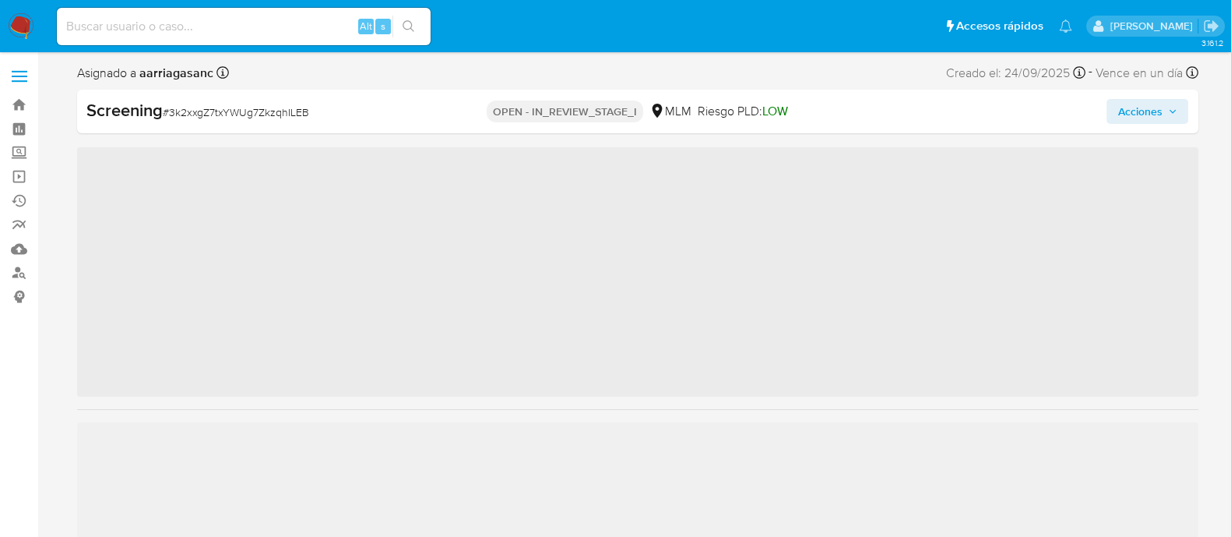
scroll to position [732, 0]
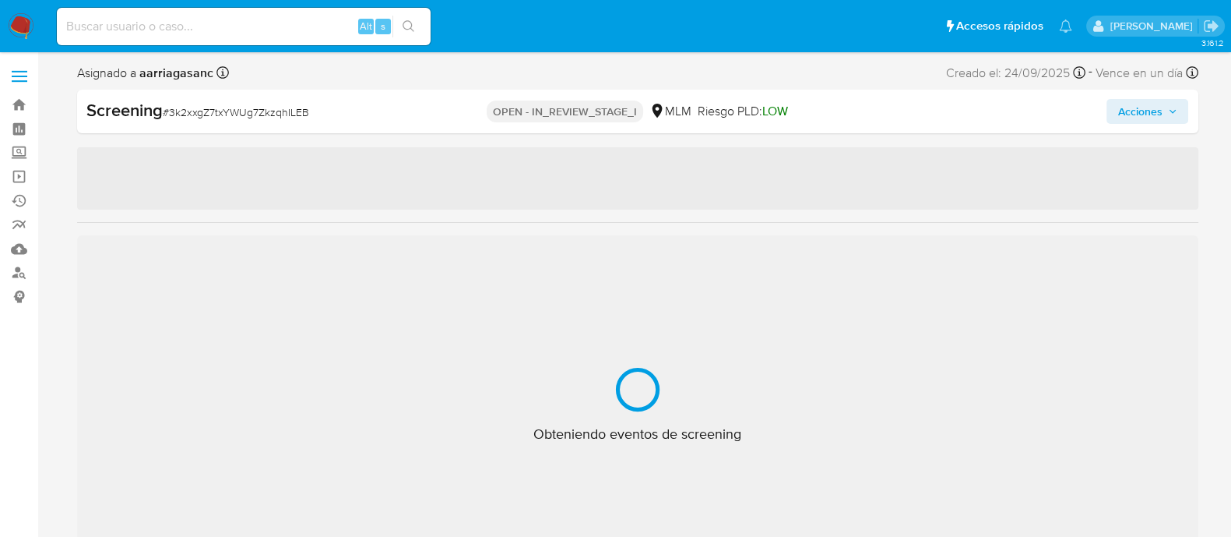
select select "10"
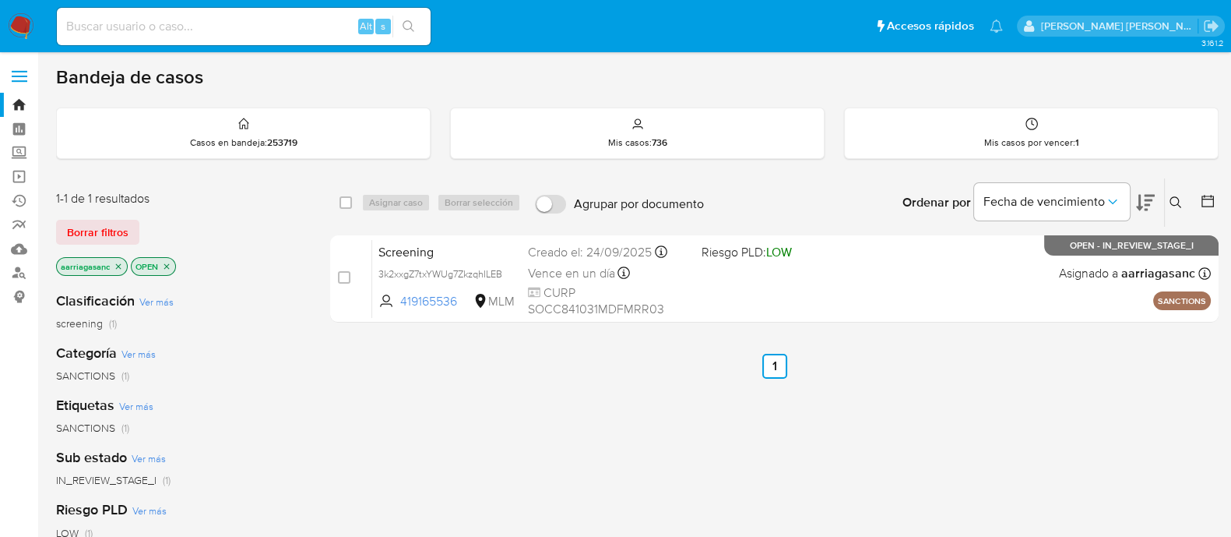
click at [200, 28] on input at bounding box center [244, 26] width 374 height 20
paste input "419165536"
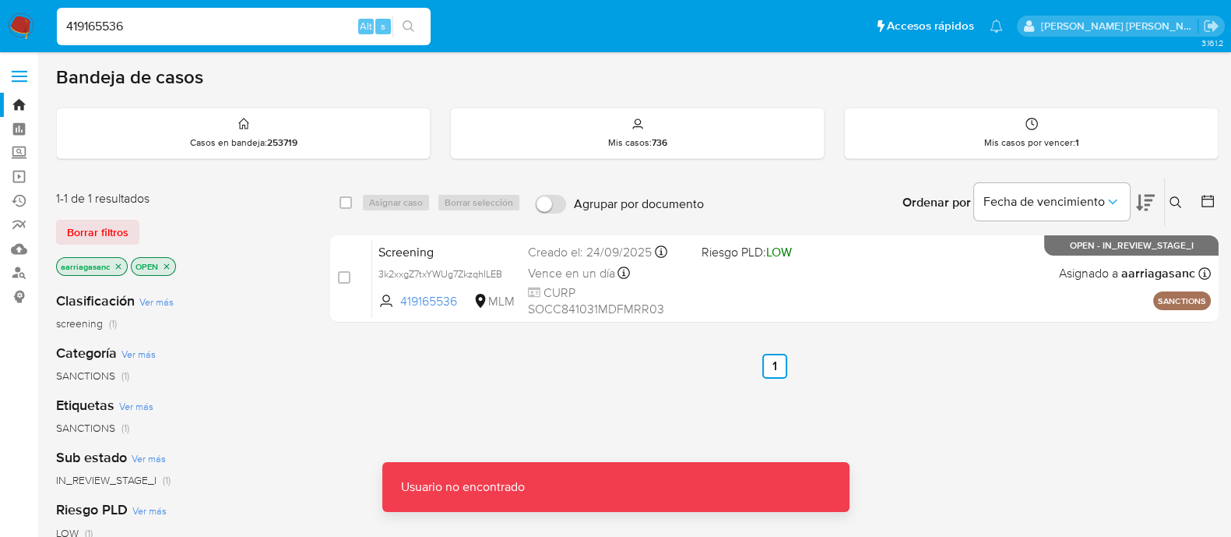
click at [200, 28] on input "419165536" at bounding box center [244, 26] width 374 height 20
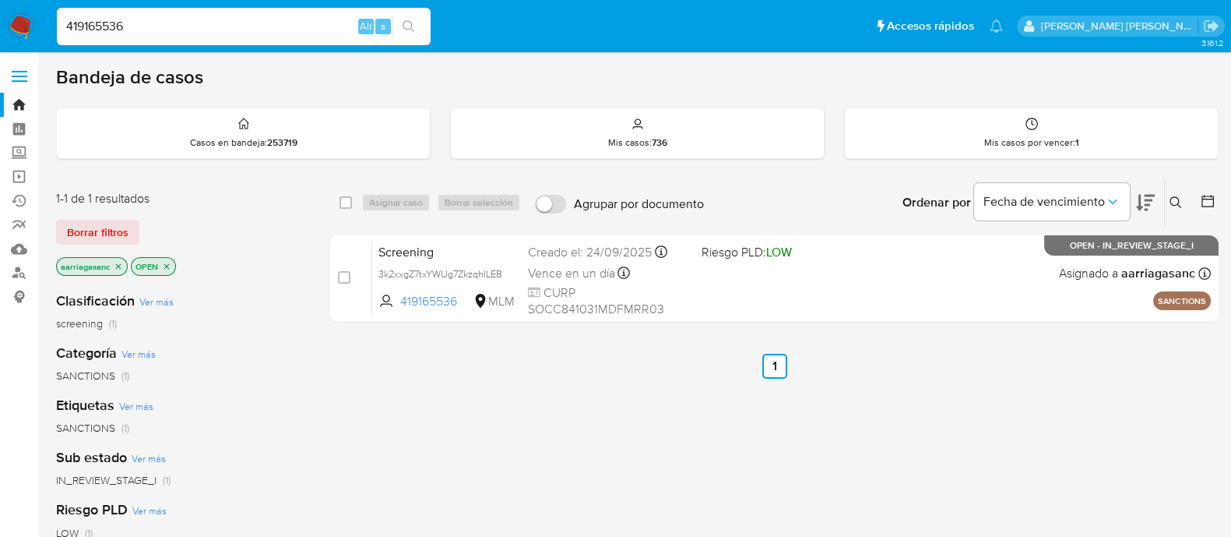
type input "419165536"
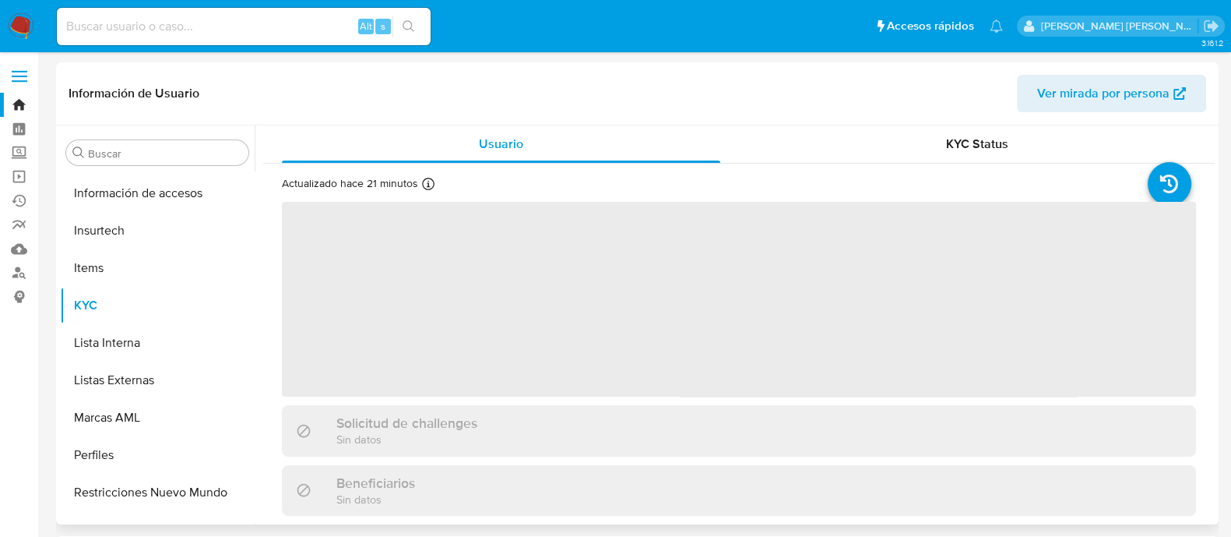
scroll to position [732, 0]
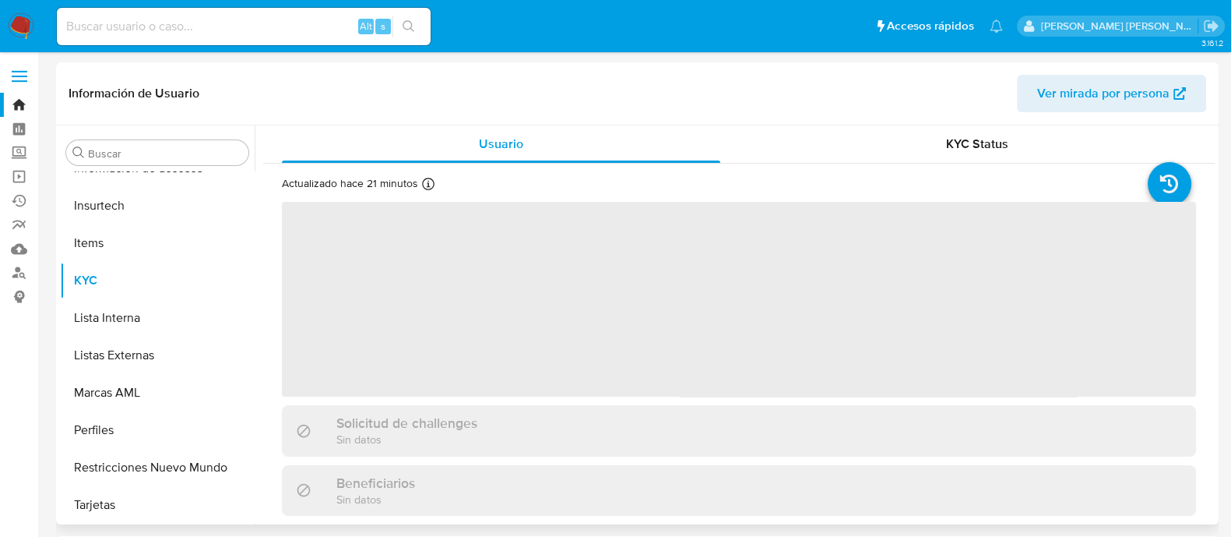
select select "10"
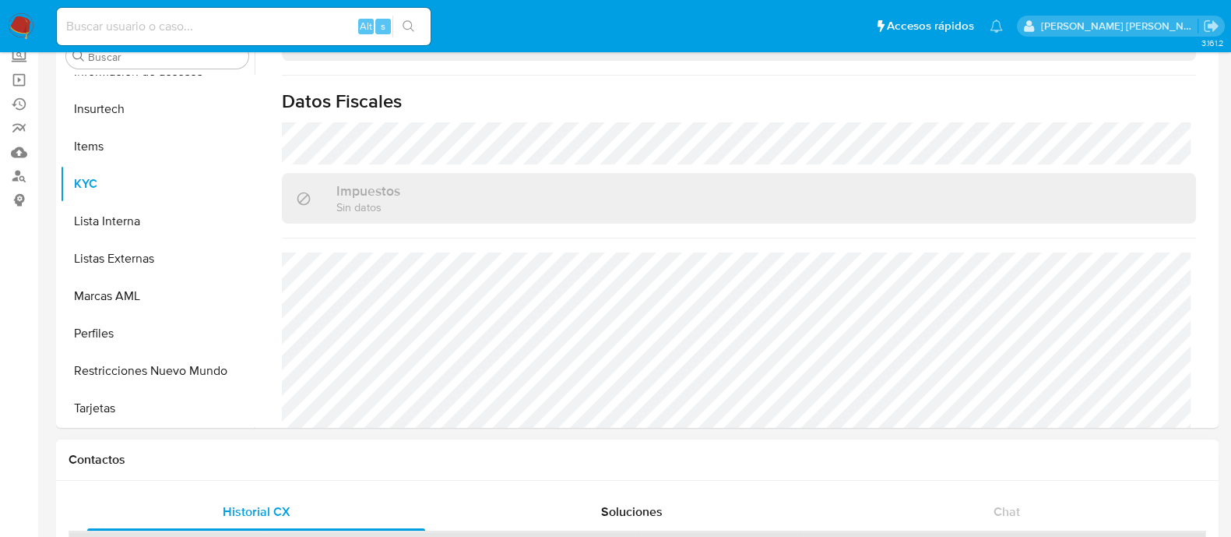
scroll to position [292, 0]
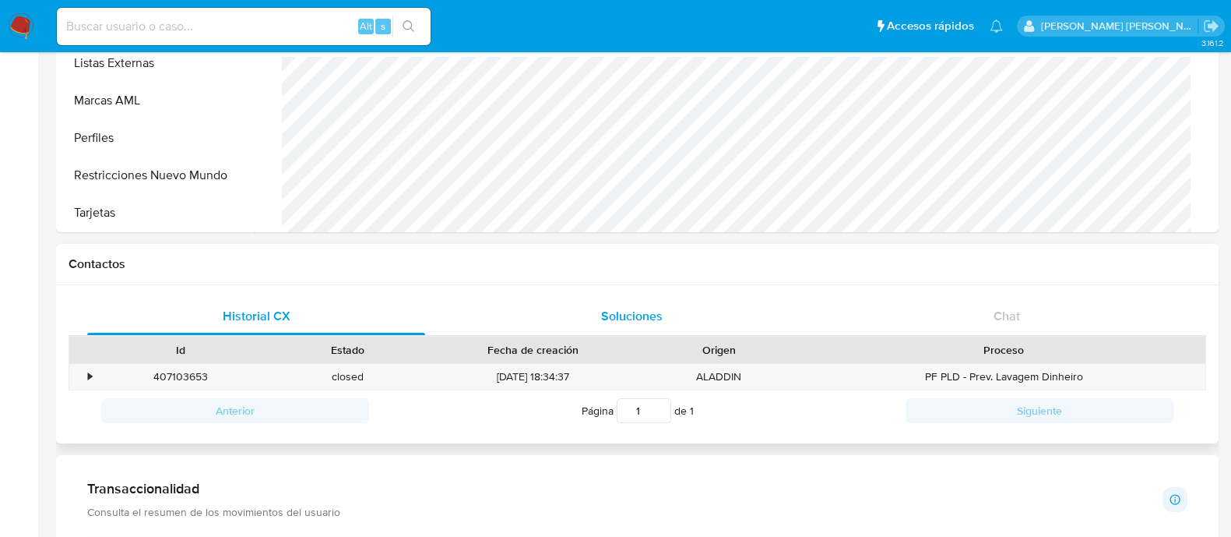
click at [650, 316] on span "Soluciones" at bounding box center [632, 316] width 62 height 18
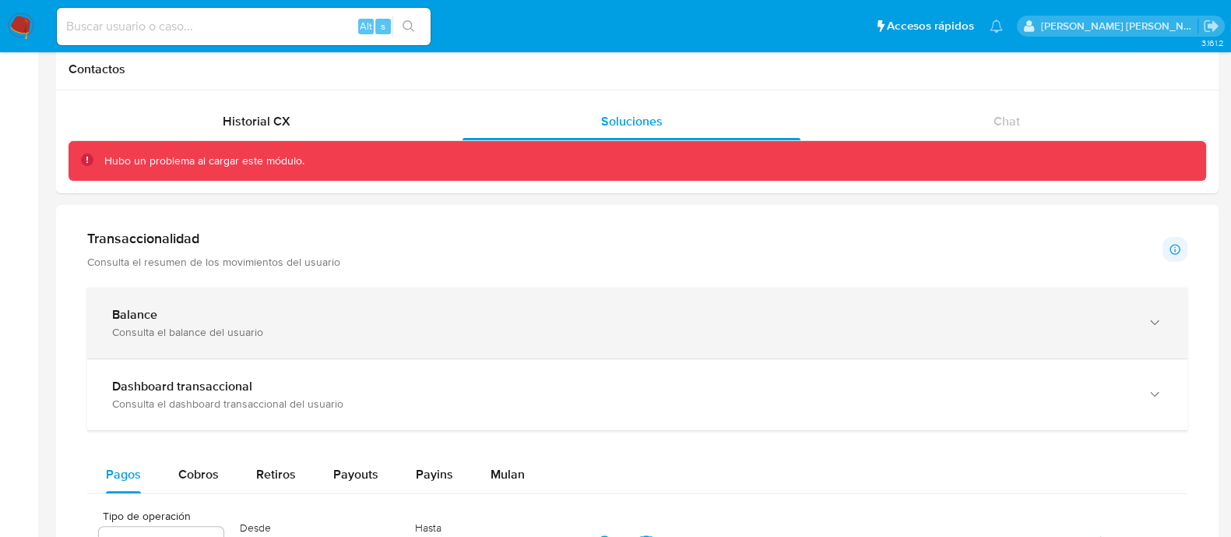
scroll to position [389, 0]
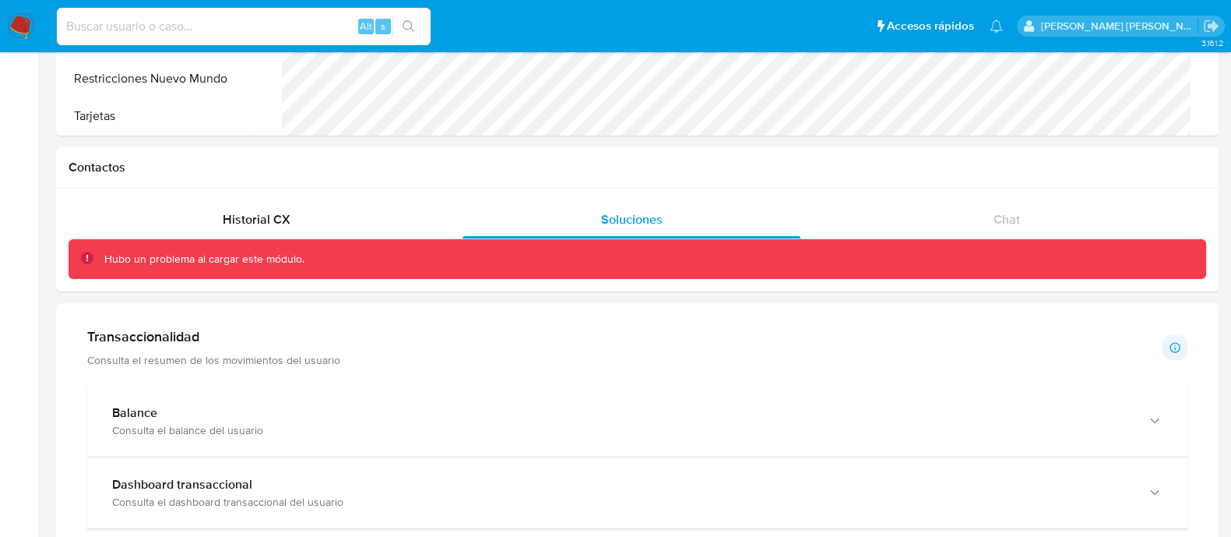
click at [234, 26] on input at bounding box center [244, 26] width 374 height 20
paste input "1910008890"
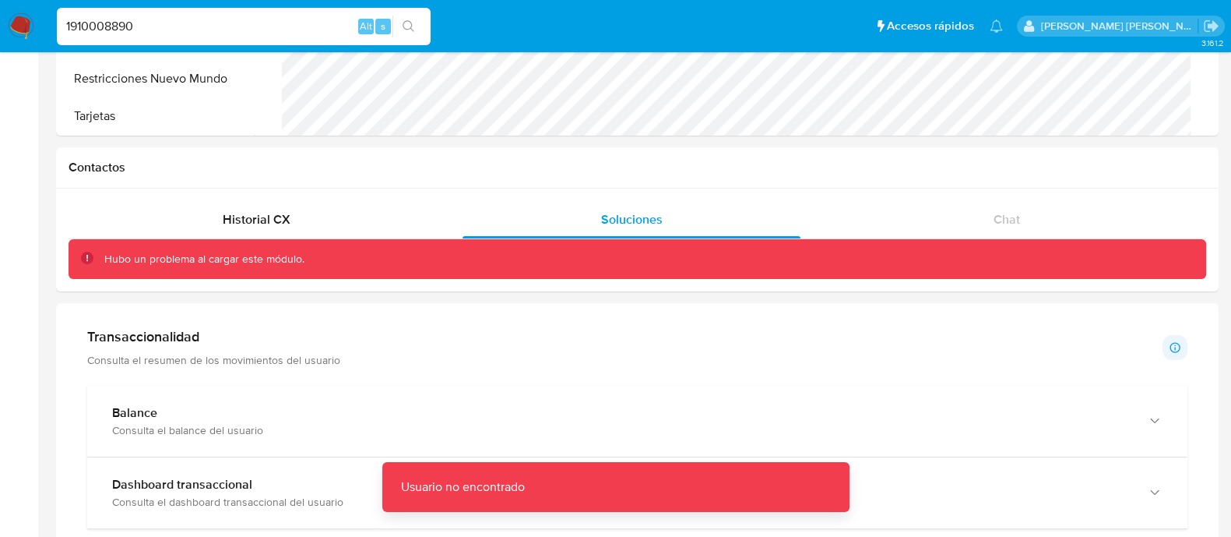
click at [234, 26] on input "1910008890" at bounding box center [244, 26] width 374 height 20
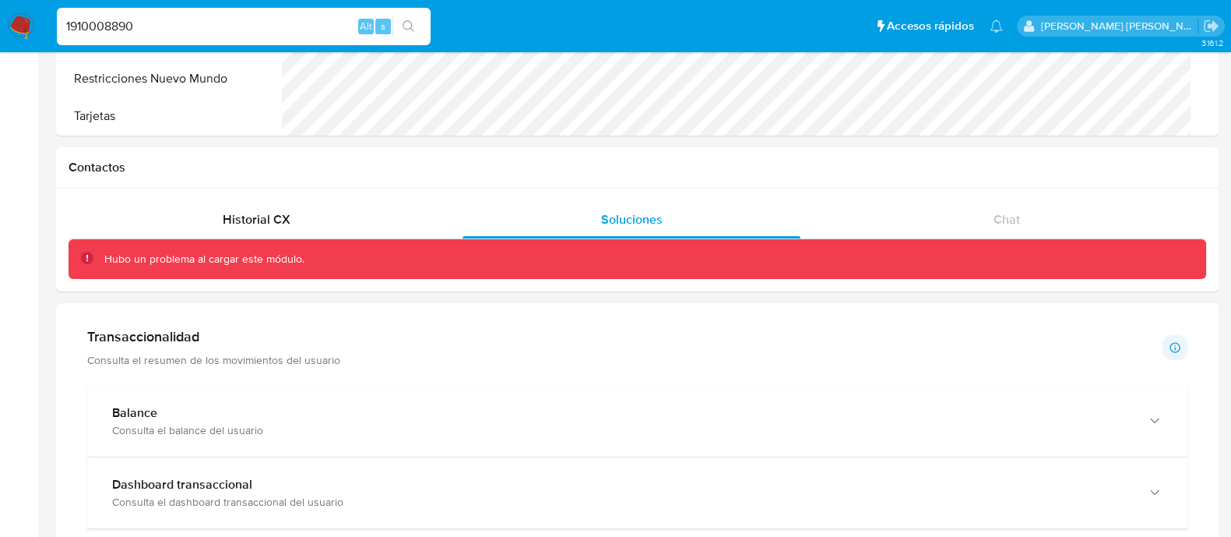
type input "1910008890"
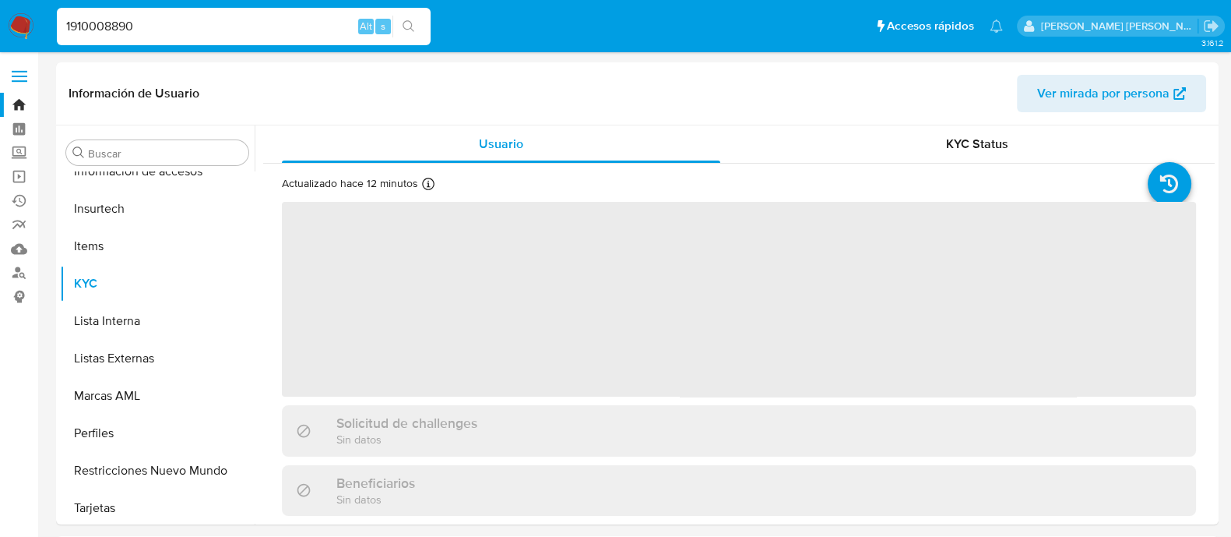
scroll to position [732, 0]
select select "10"
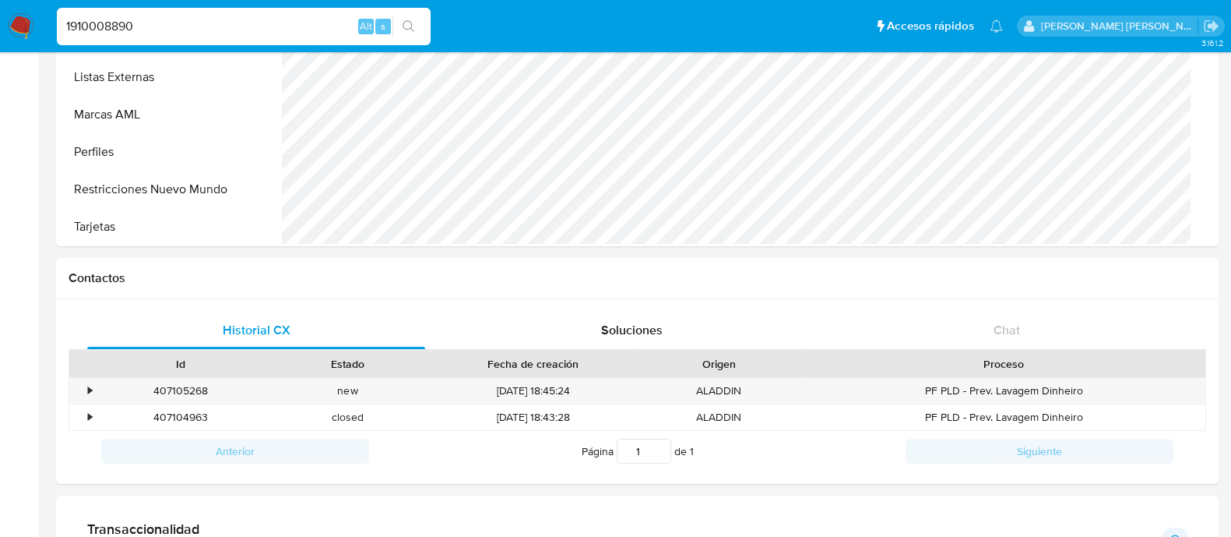
scroll to position [389, 0]
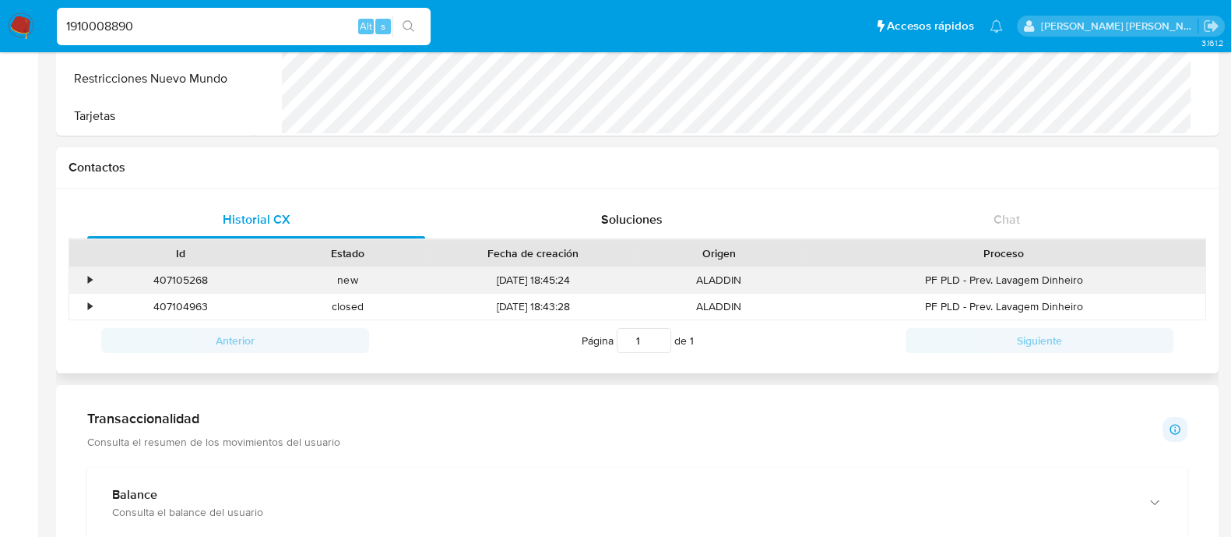
click at [91, 276] on div "•" at bounding box center [90, 280] width 4 height 15
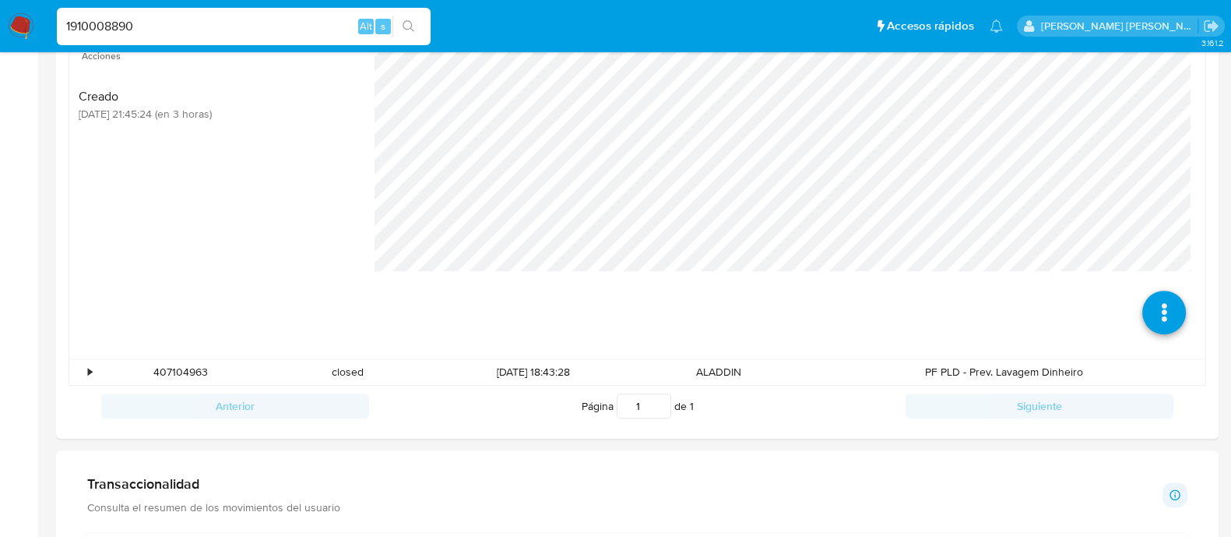
scroll to position [681, 0]
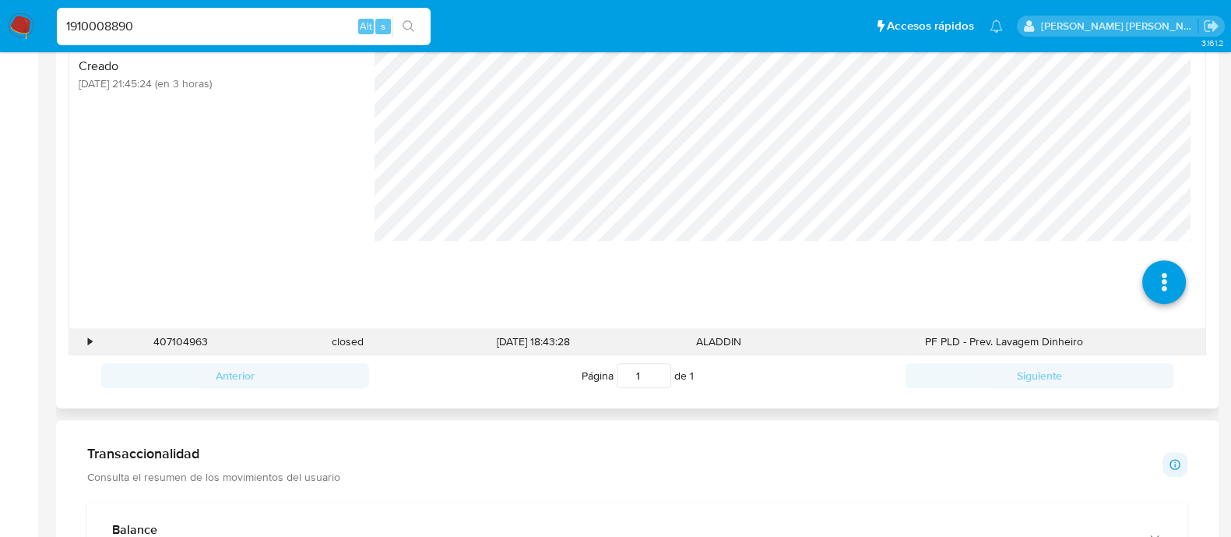
click at [90, 336] on div "•" at bounding box center [90, 341] width 4 height 15
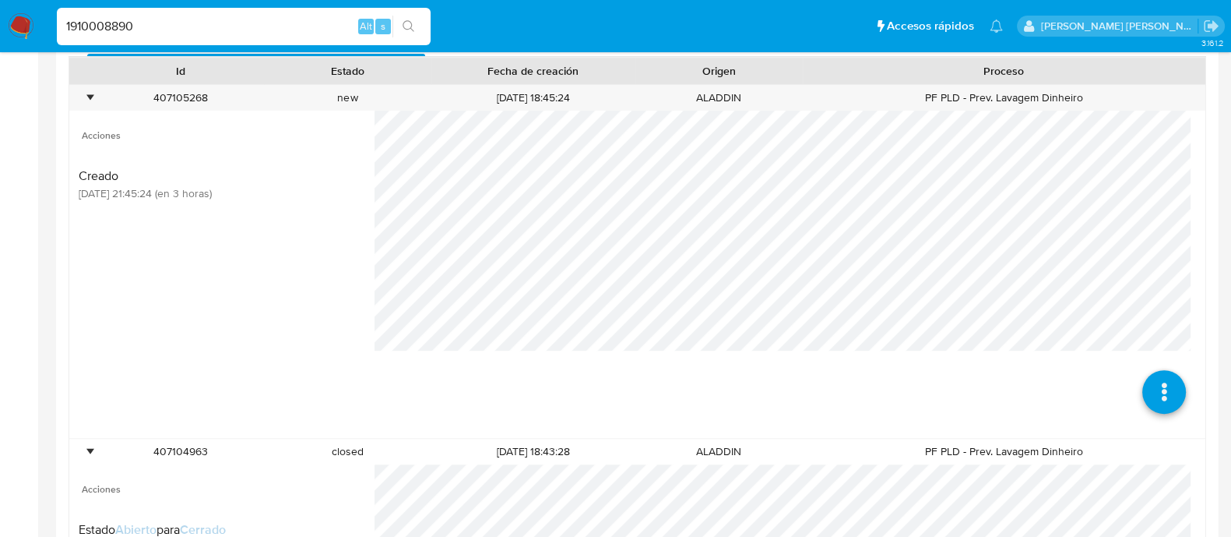
scroll to position [487, 0]
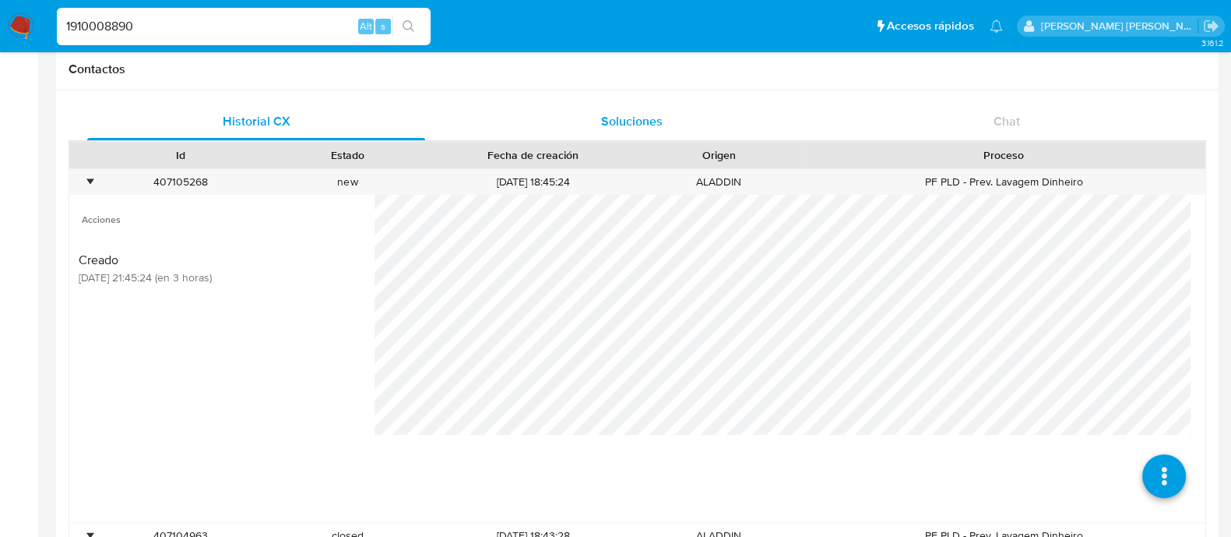
click at [612, 127] on span "Soluciones" at bounding box center [632, 121] width 62 height 18
